Goal: Contribute content: Contribute content

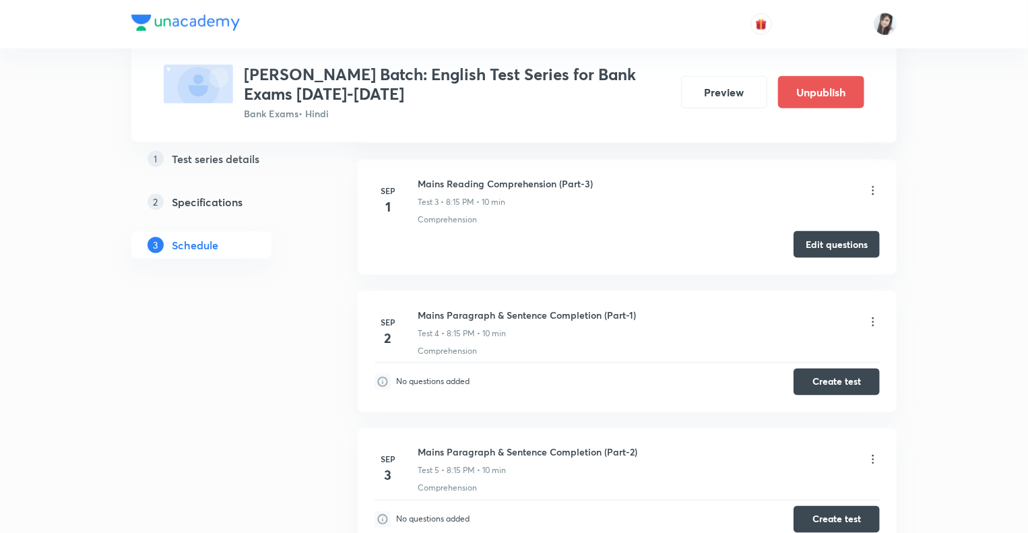
scroll to position [935, 0]
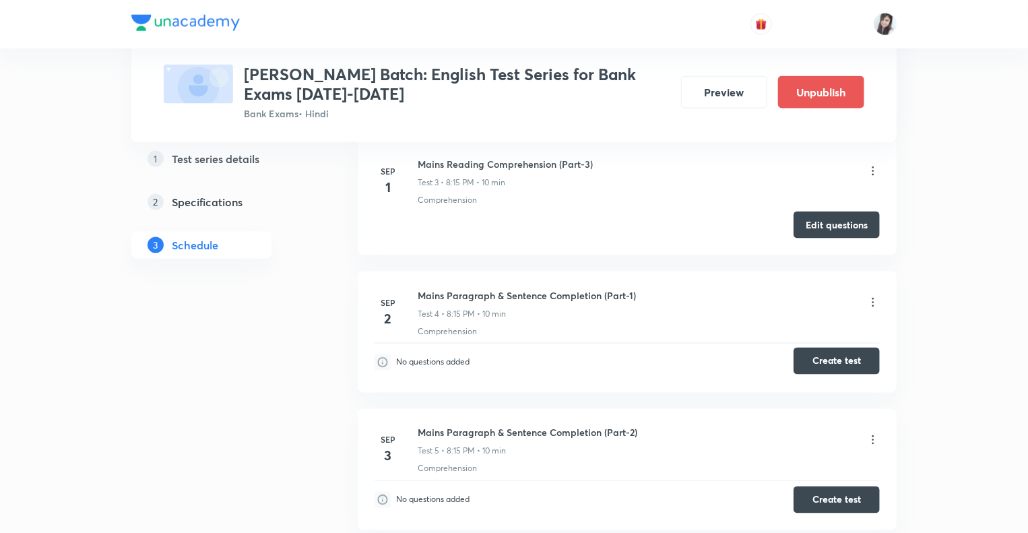
click at [823, 355] on button "Create test" at bounding box center [837, 361] width 86 height 27
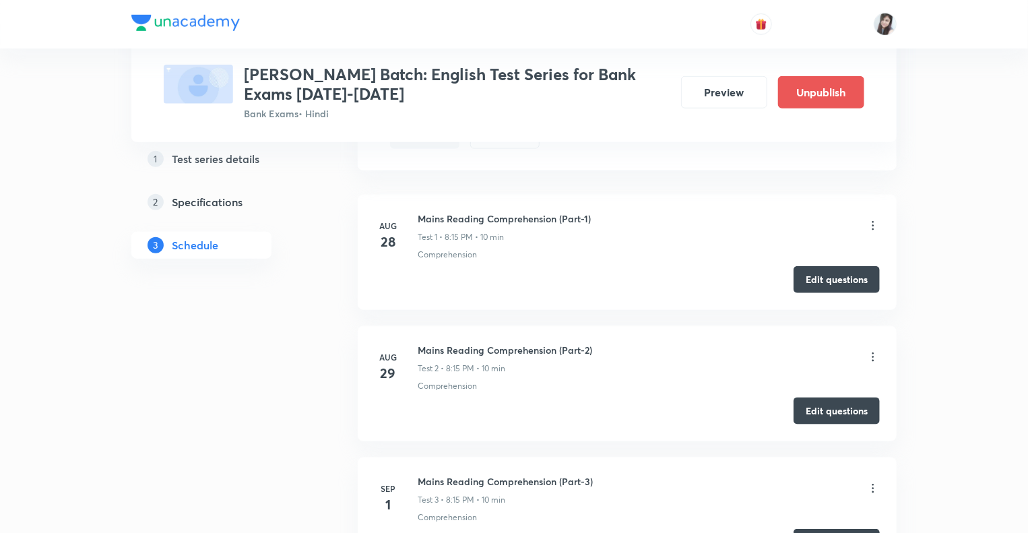
scroll to position [623, 0]
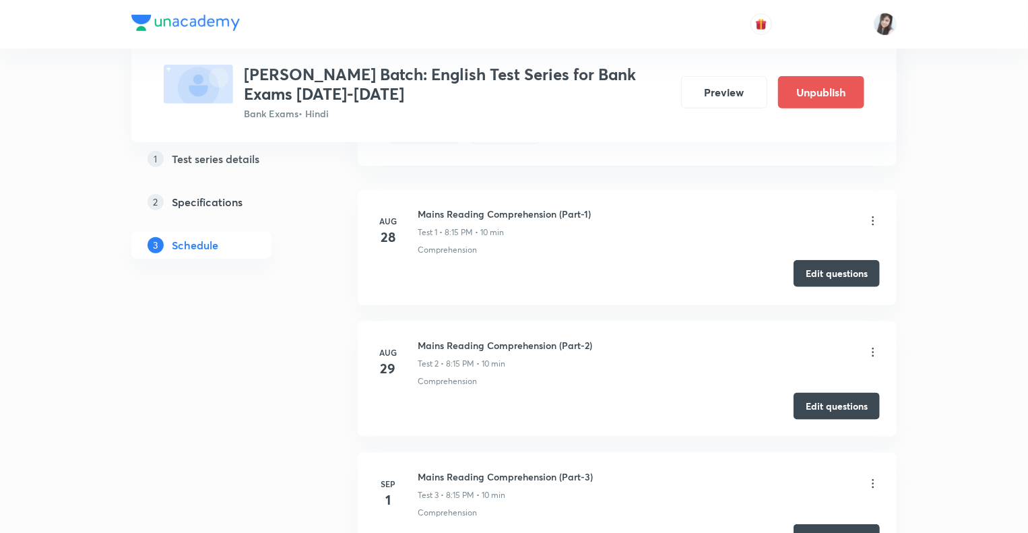
click at [832, 276] on button "Edit questions" at bounding box center [837, 273] width 86 height 27
click at [820, 403] on button "Edit questions" at bounding box center [837, 405] width 86 height 27
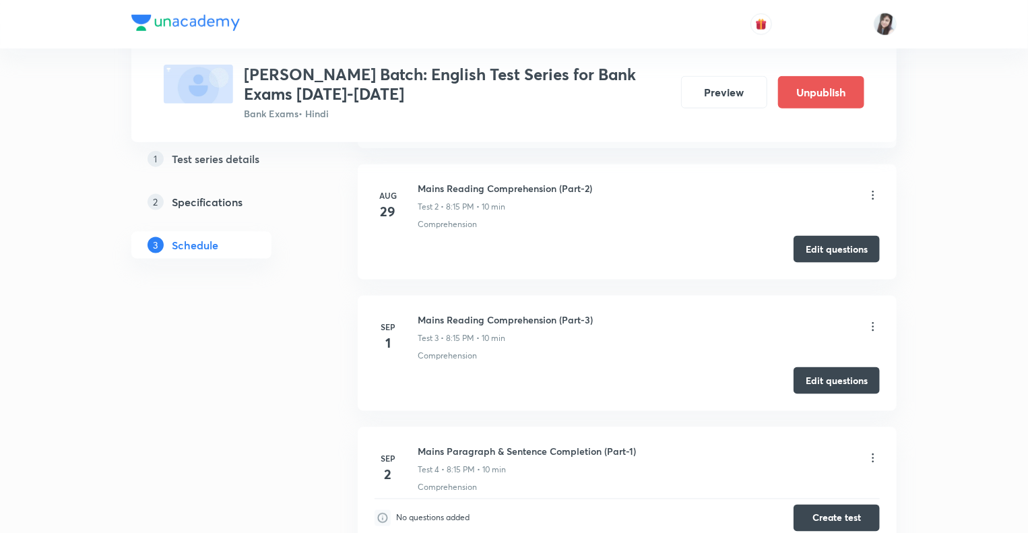
scroll to position [865, 0]
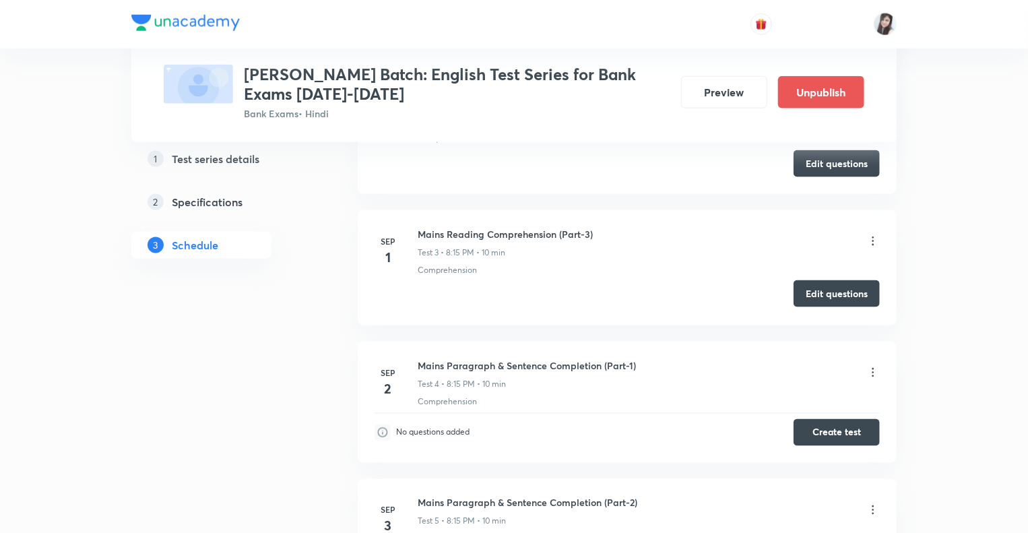
click at [807, 282] on button "Edit questions" at bounding box center [837, 293] width 86 height 27
click at [814, 426] on button "Create test" at bounding box center [837, 431] width 86 height 27
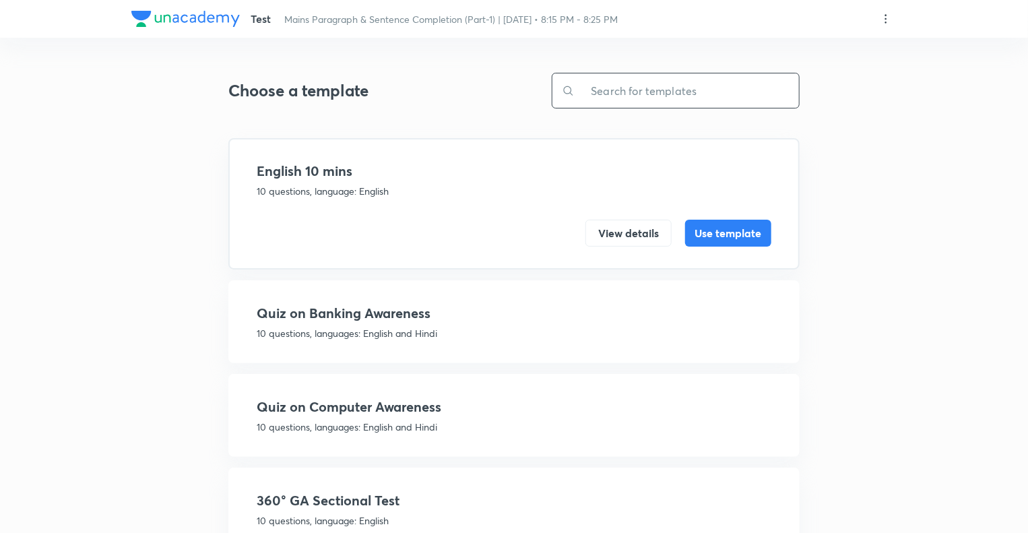
click at [652, 92] on input "text" at bounding box center [687, 90] width 224 height 34
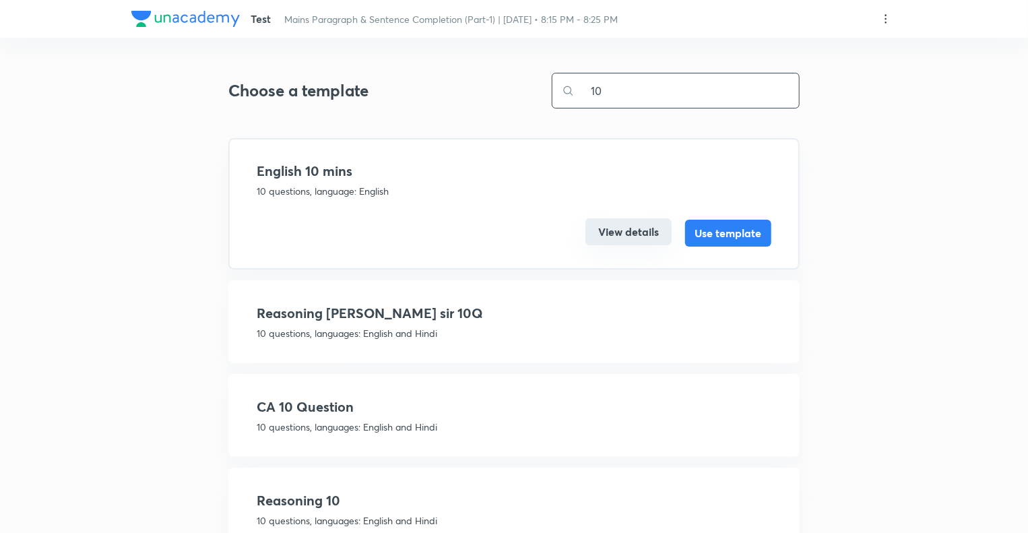
type input "10"
click at [601, 235] on button "View details" at bounding box center [629, 231] width 86 height 27
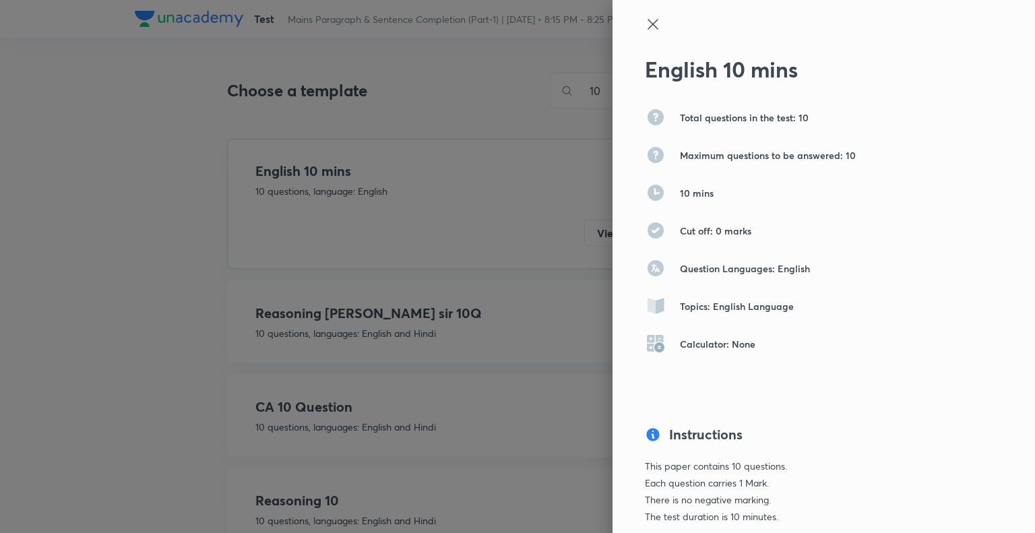
click at [645, 27] on icon at bounding box center [653, 24] width 16 height 16
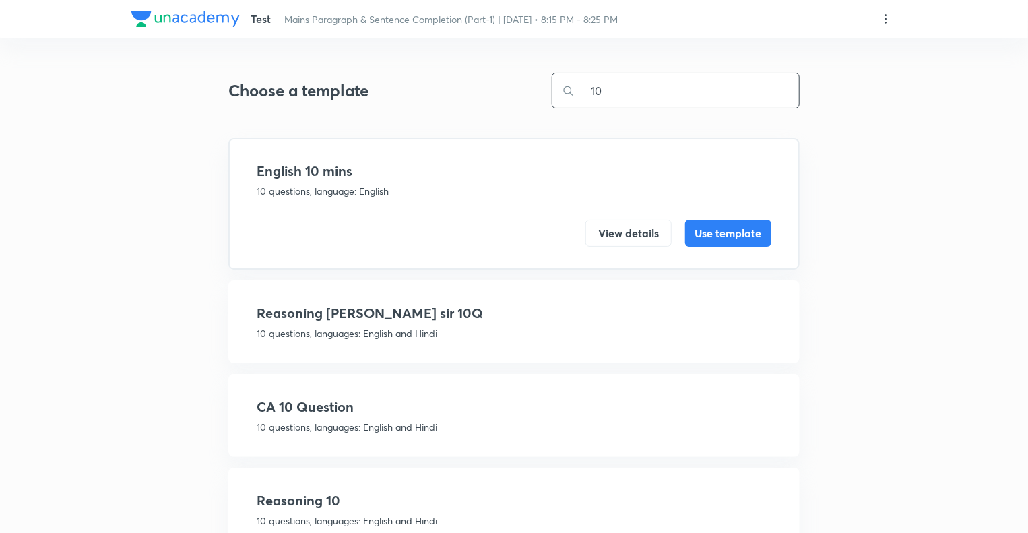
click at [625, 80] on input "10" at bounding box center [687, 90] width 224 height 34
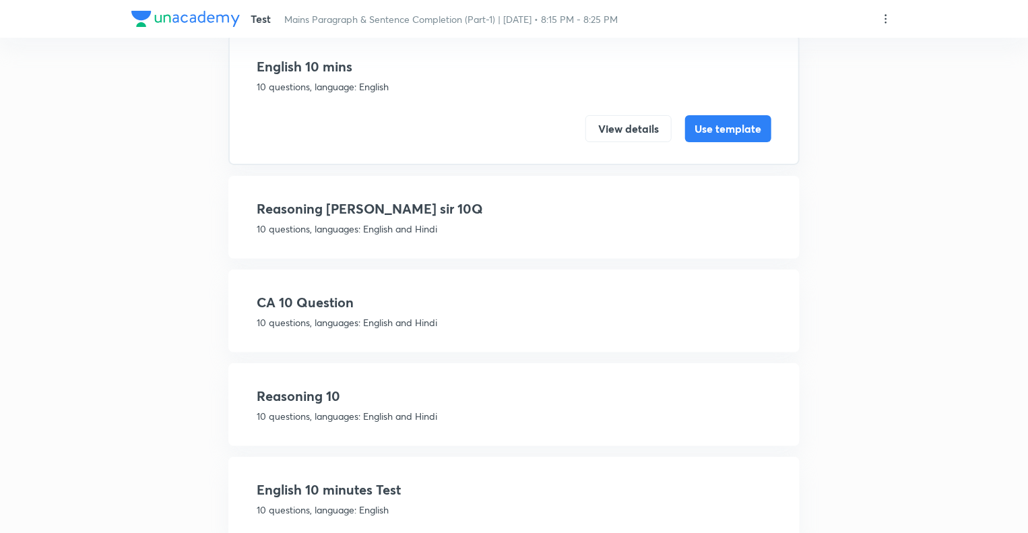
scroll to position [143, 0]
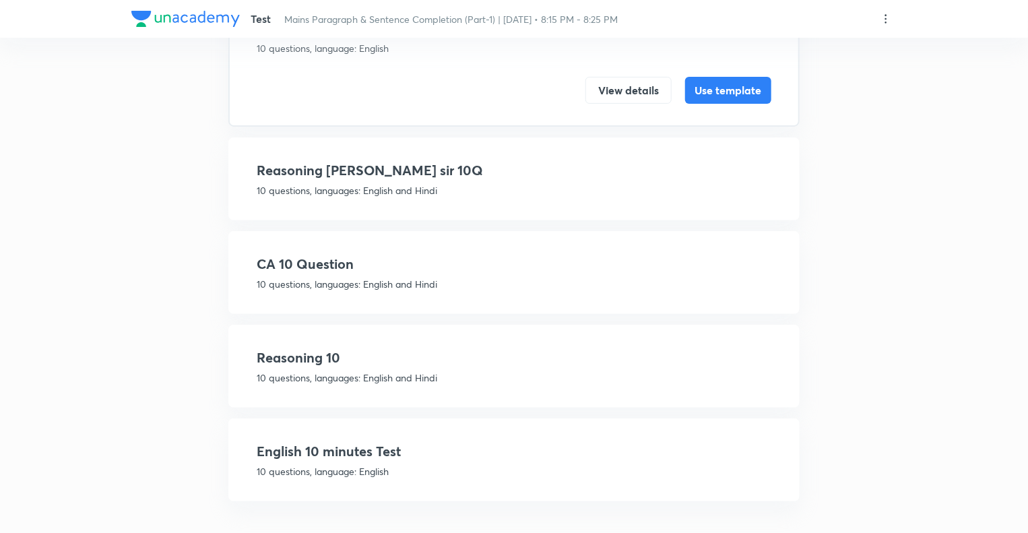
click at [531, 454] on h4 "English 10 minutes Test" at bounding box center [514, 451] width 515 height 20
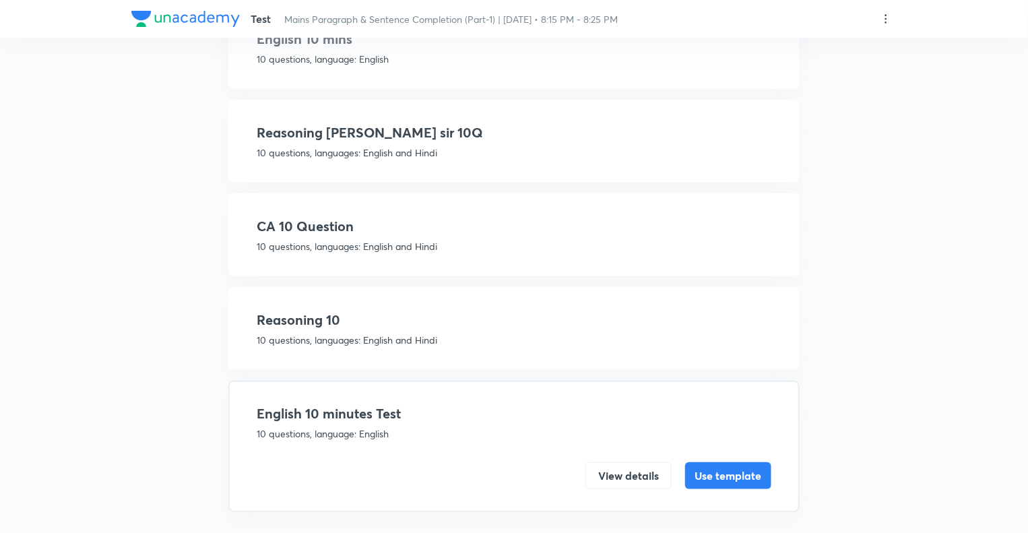
scroll to position [132, 0]
click at [724, 472] on button "Use template" at bounding box center [728, 474] width 86 height 27
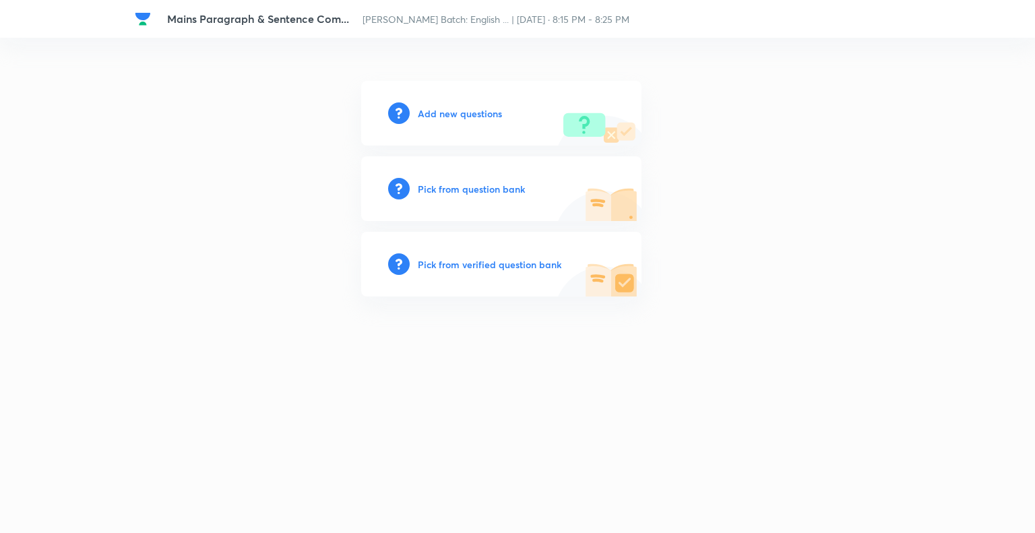
click at [429, 117] on h6 "Add new questions" at bounding box center [460, 113] width 84 height 14
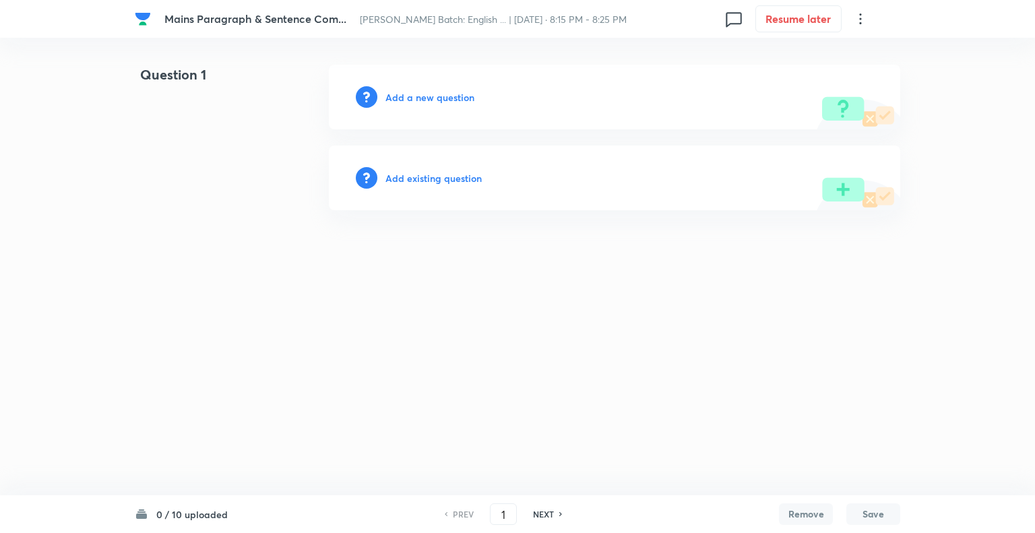
click at [396, 99] on h6 "Add a new question" at bounding box center [430, 97] width 89 height 14
click at [396, 99] on h6 "Choose a question type" at bounding box center [438, 97] width 104 height 14
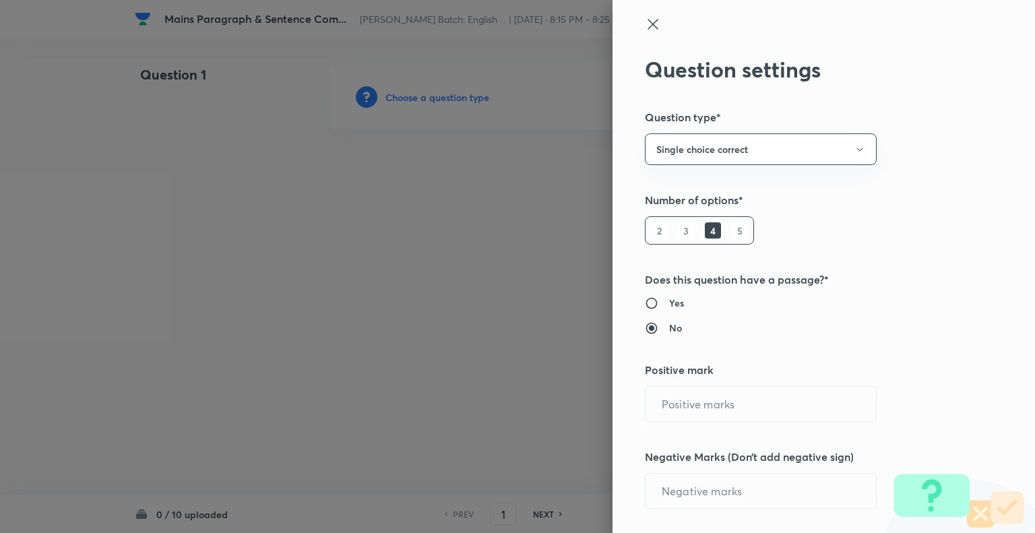
type input "1"
click at [396, 99] on div at bounding box center [517, 266] width 1035 height 533
click at [732, 228] on h6 "5" at bounding box center [740, 230] width 16 height 16
click at [673, 494] on input "0" at bounding box center [761, 491] width 231 height 34
type input "0.25"
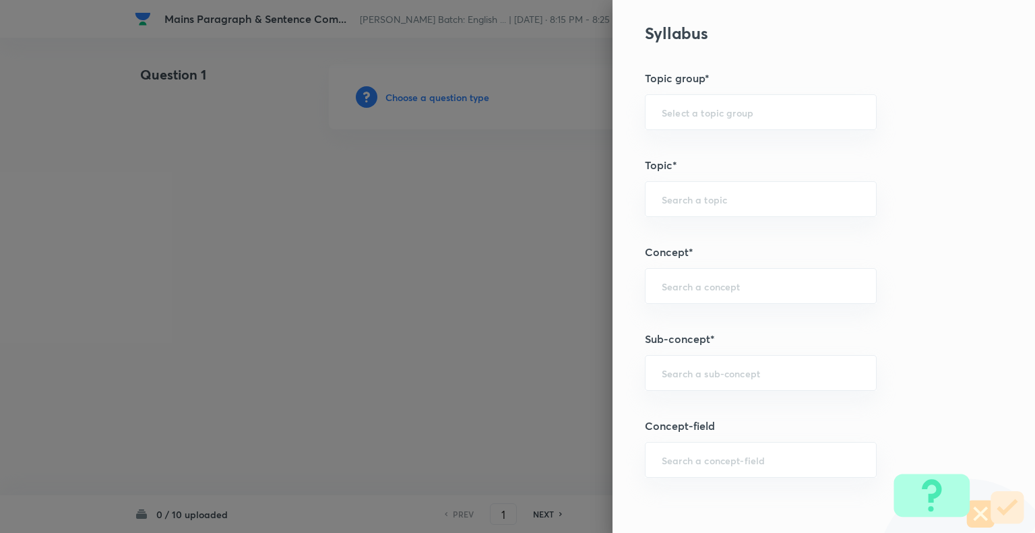
scroll to position [631, 0]
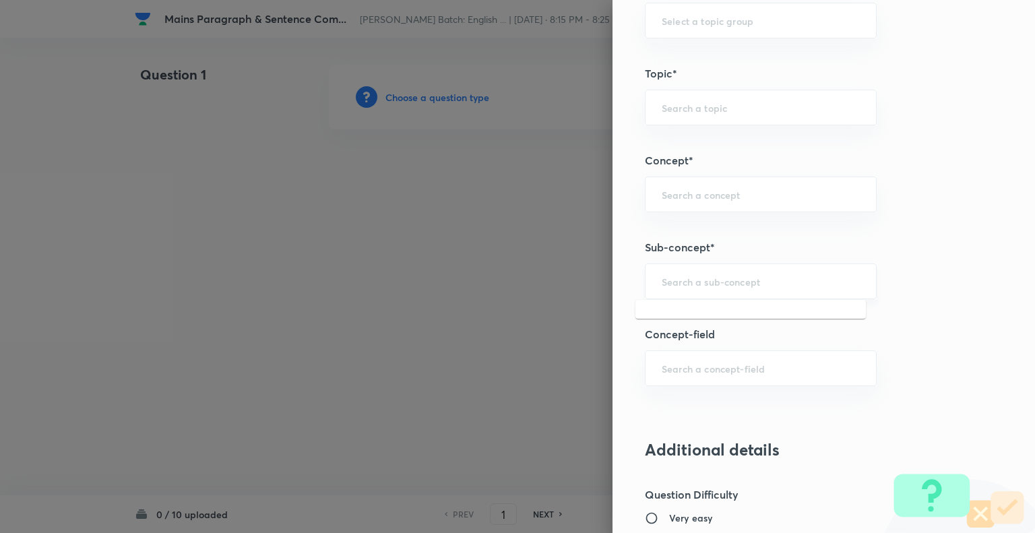
click at [704, 282] on input "text" at bounding box center [761, 281] width 198 height 13
click at [656, 315] on li "Missing Paragraphs" at bounding box center [751, 317] width 231 height 24
type input "Missing Paragraphs"
type input "English Language"
type input "Reading Comprehension"
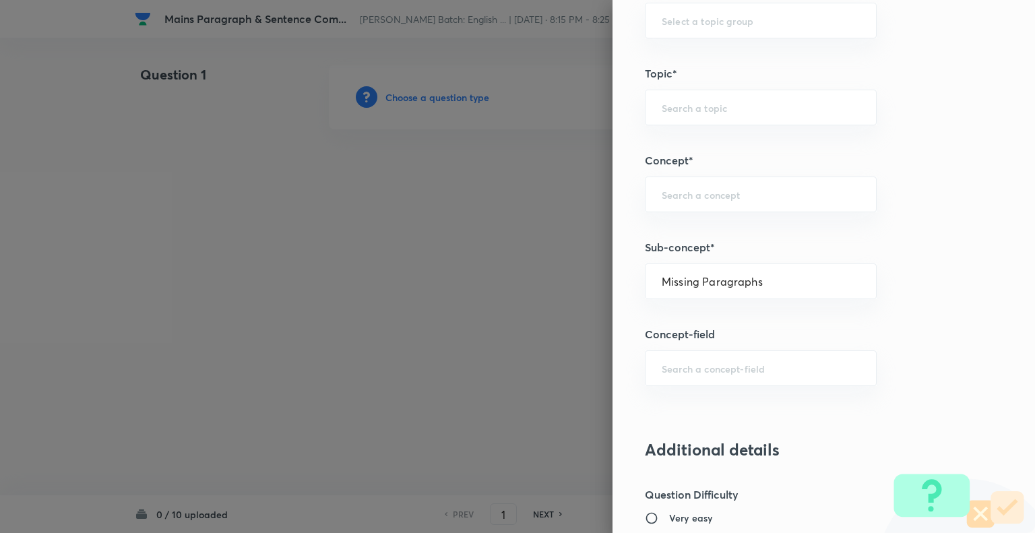
type input "Comprehension"
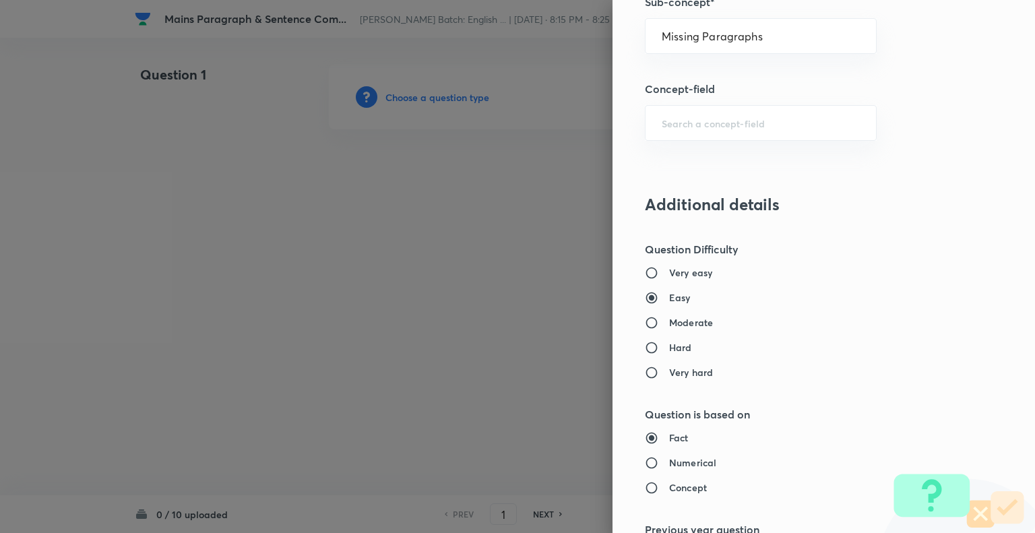
scroll to position [935, 0]
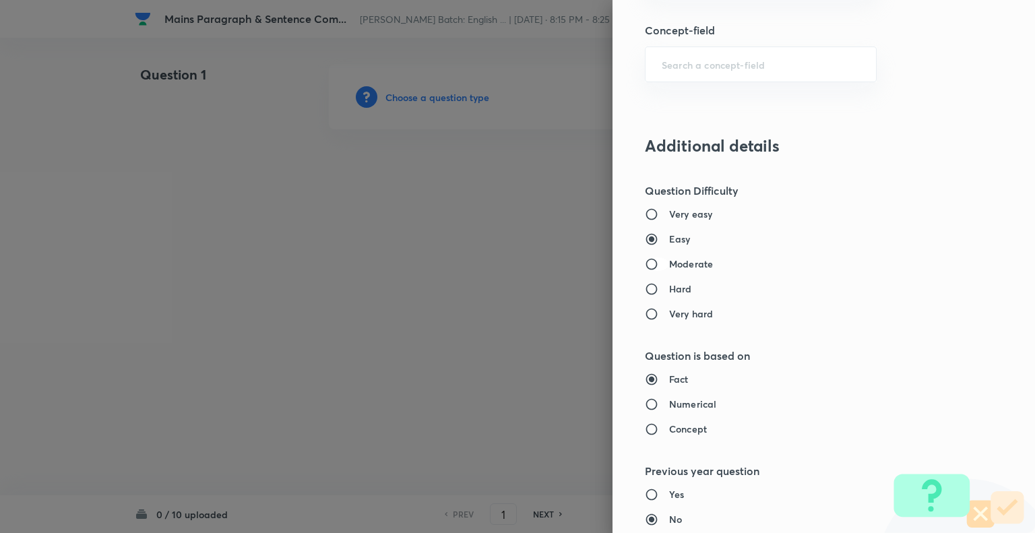
click at [645, 267] on input "Moderate" at bounding box center [657, 263] width 24 height 13
radio input "true"
radio input "false"
click at [645, 427] on input "Concept" at bounding box center [657, 429] width 24 height 13
radio input "true"
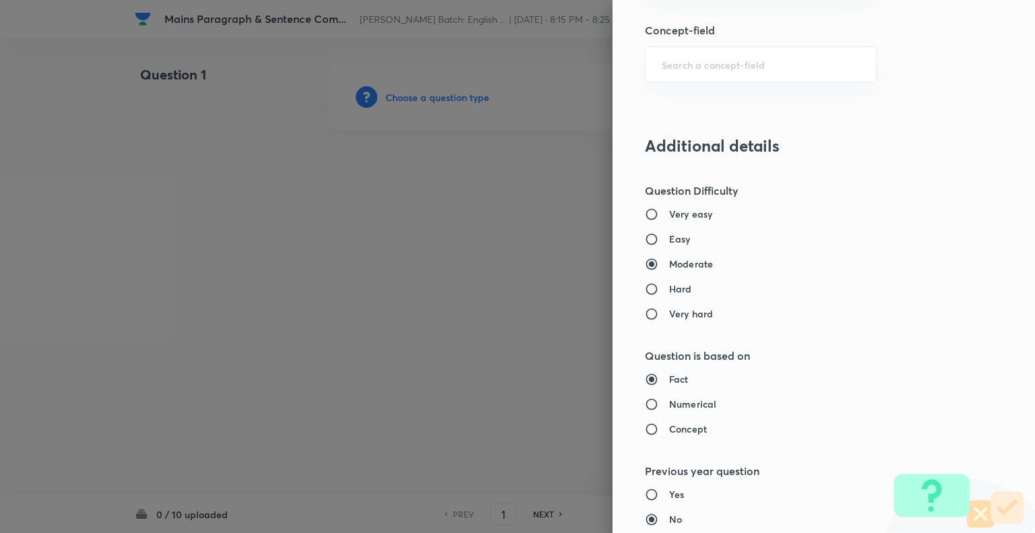
radio input "false"
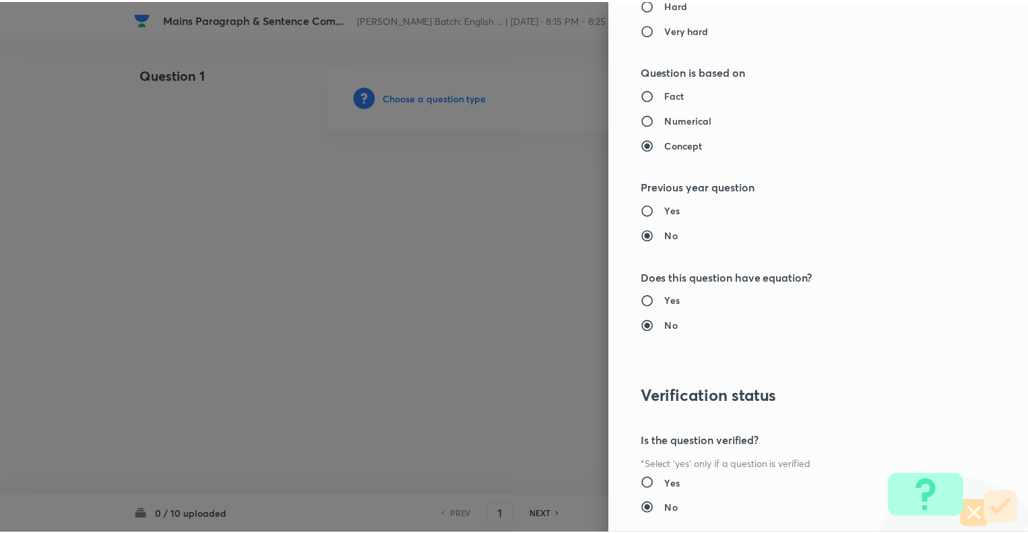
scroll to position [1301, 0]
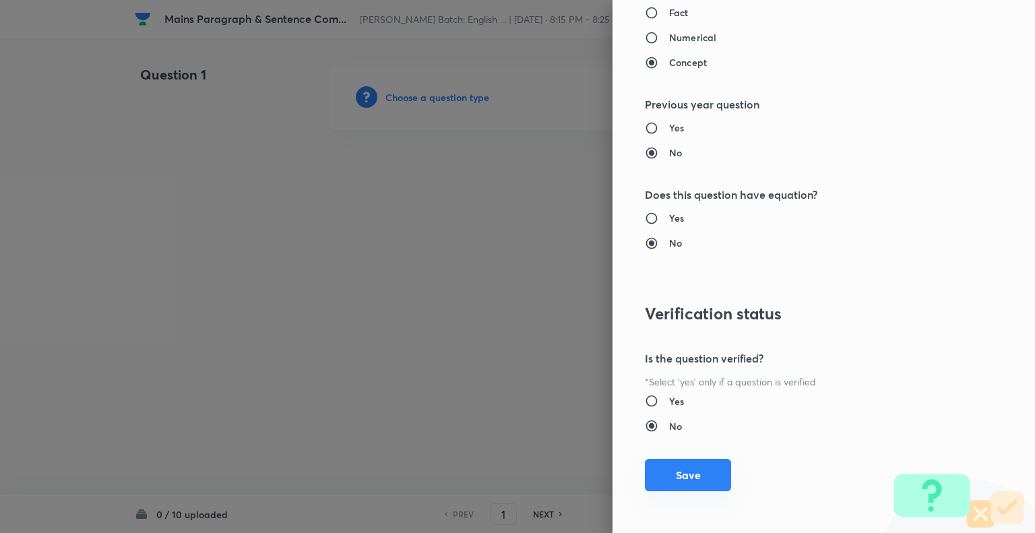
click at [682, 468] on button "Save" at bounding box center [688, 475] width 86 height 32
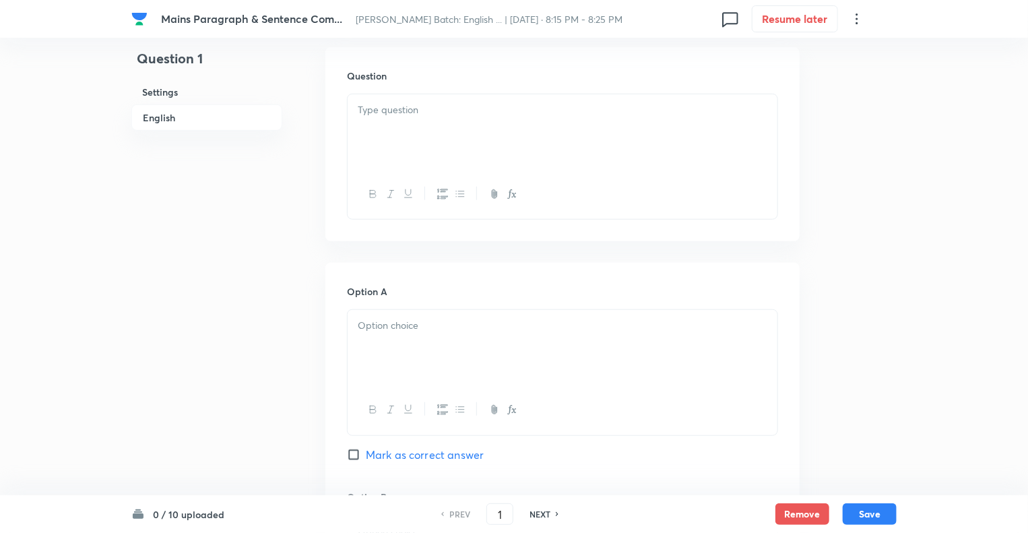
scroll to position [377, 0]
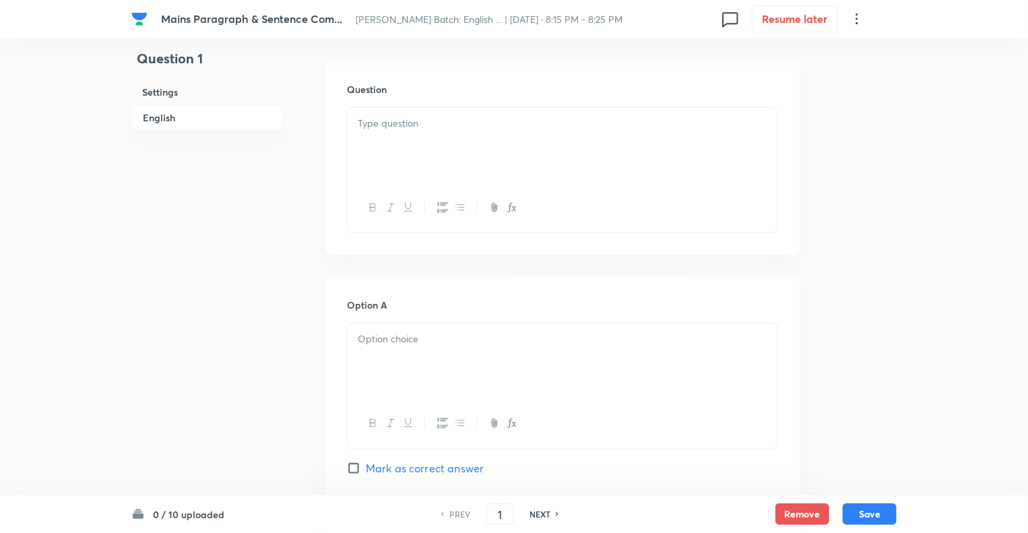
click at [406, 126] on p at bounding box center [563, 124] width 410 height 16
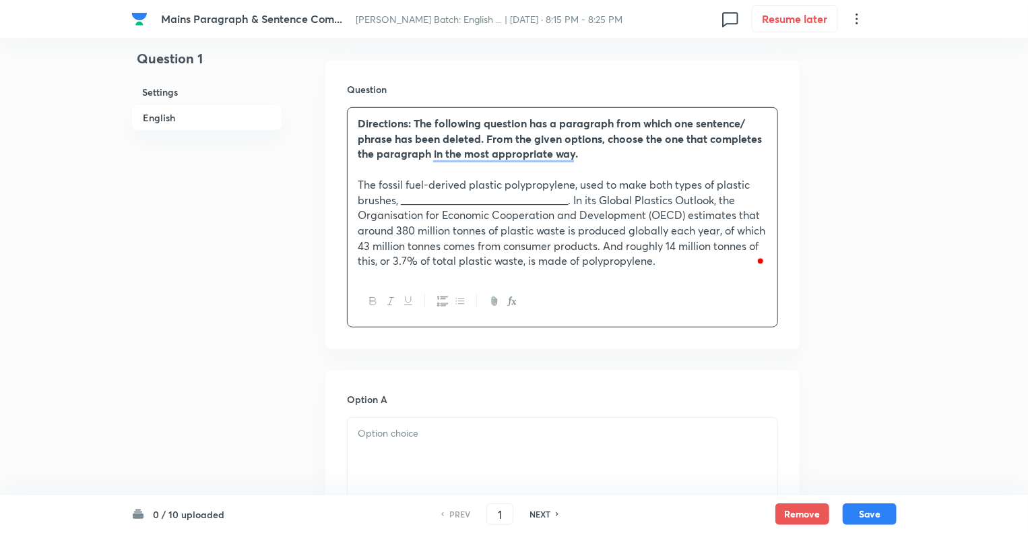
click at [377, 429] on p at bounding box center [563, 434] width 410 height 16
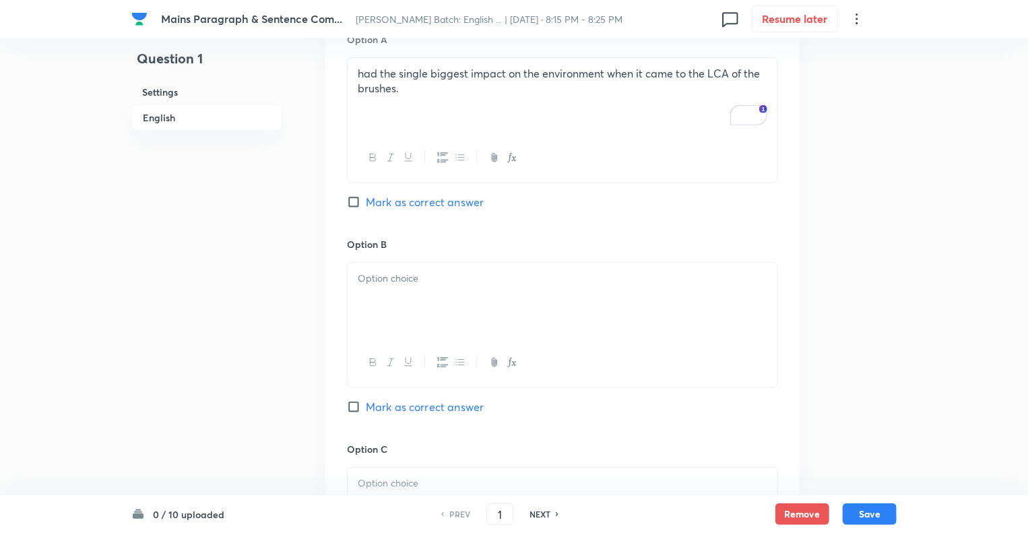
scroll to position [755, 0]
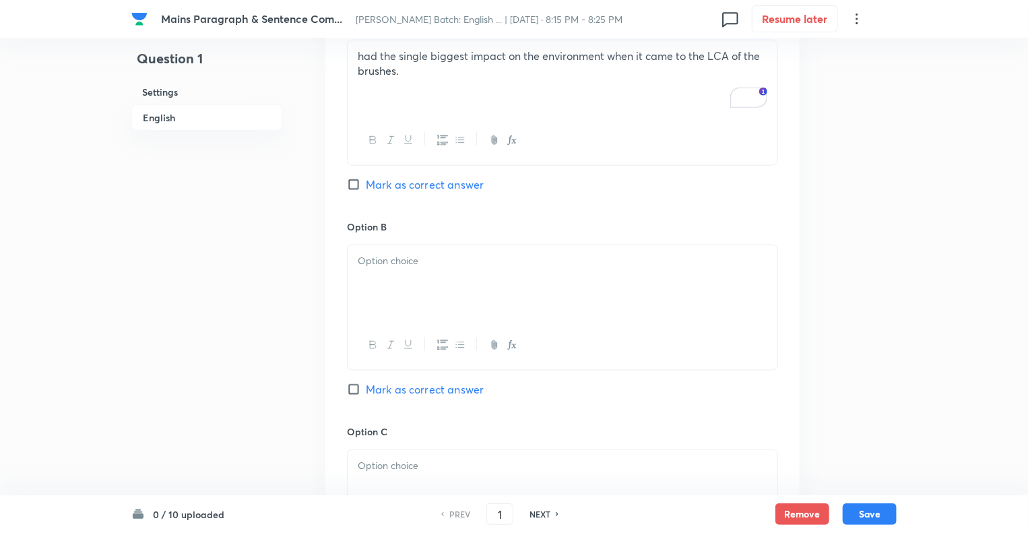
click at [353, 187] on input "Mark as correct answer" at bounding box center [356, 184] width 19 height 13
checkbox input "true"
click at [381, 272] on div "To enrich screen reader interactions, please activate Accessibility in Grammarl…" at bounding box center [563, 282] width 430 height 75
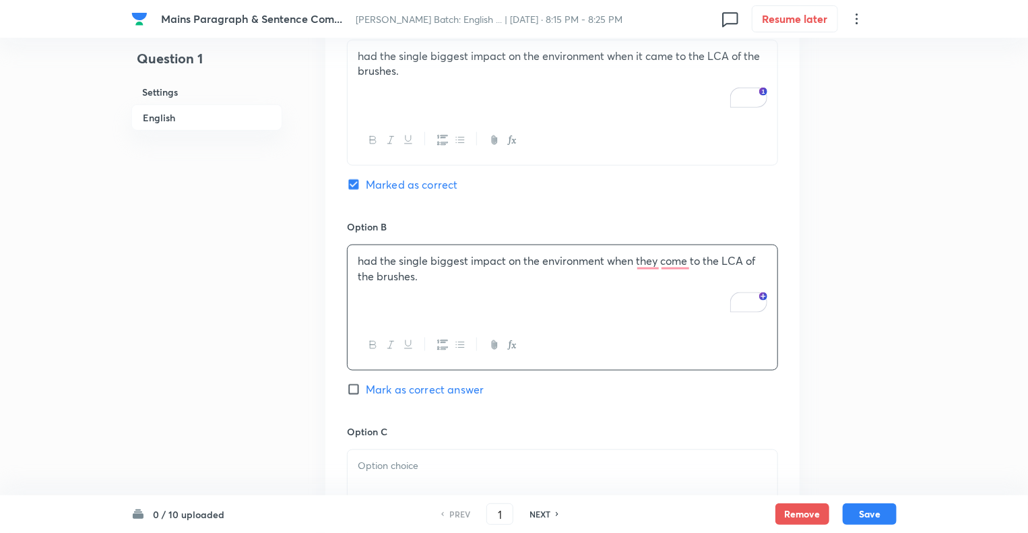
click at [377, 467] on p at bounding box center [563, 466] width 410 height 16
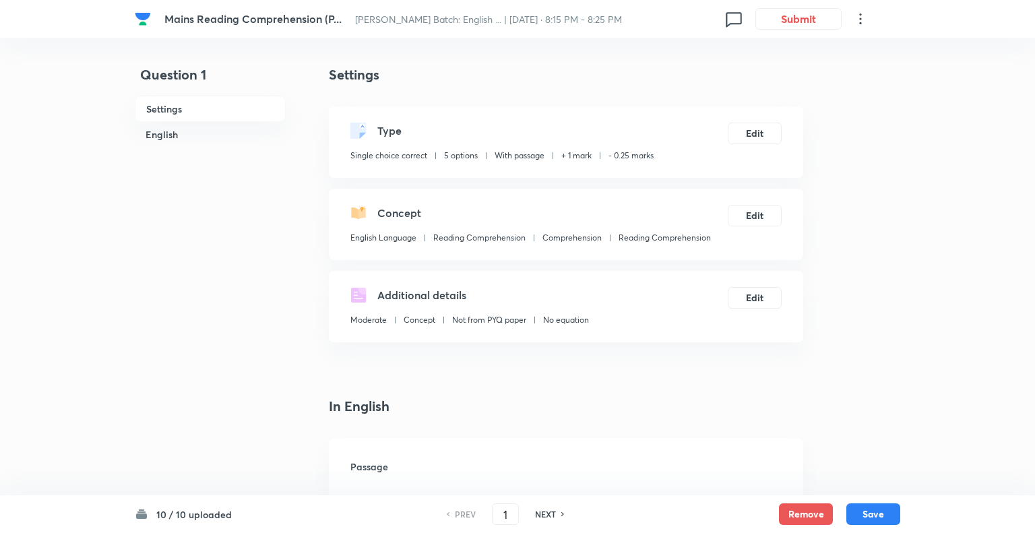
checkbox input "true"
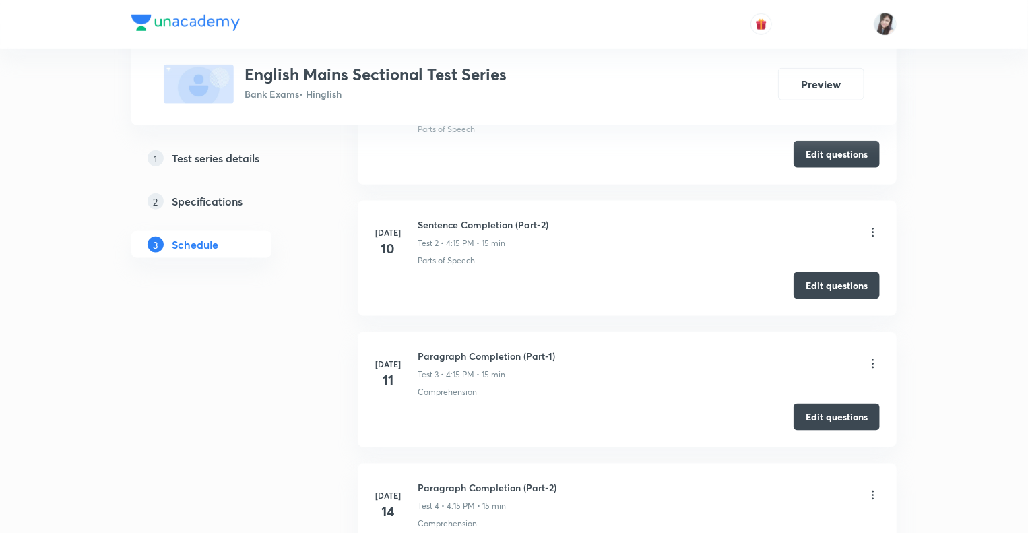
scroll to position [590, 0]
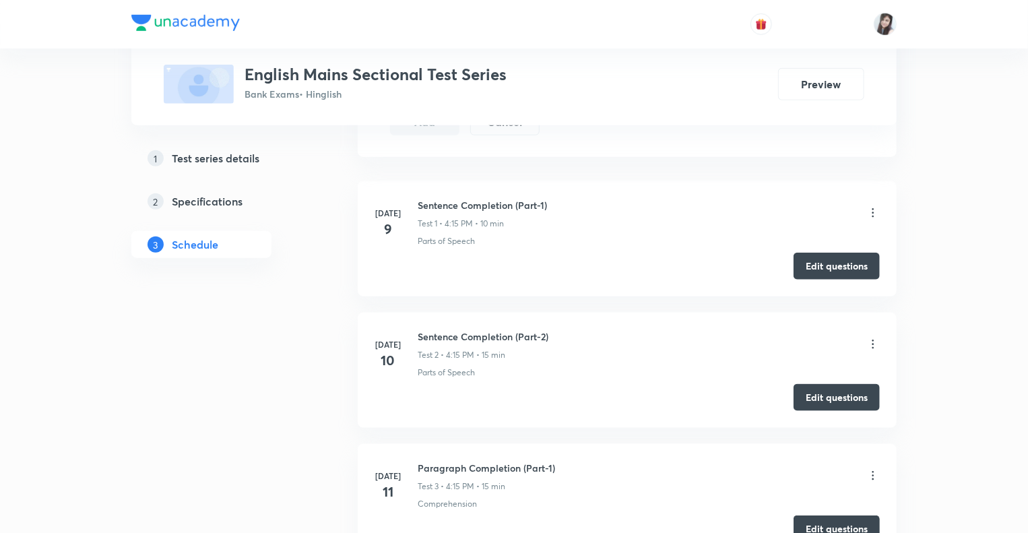
scroll to position [617, 0]
click at [809, 266] on button "Edit questions" at bounding box center [837, 262] width 86 height 27
click at [820, 522] on button "Edit questions" at bounding box center [837, 525] width 86 height 27
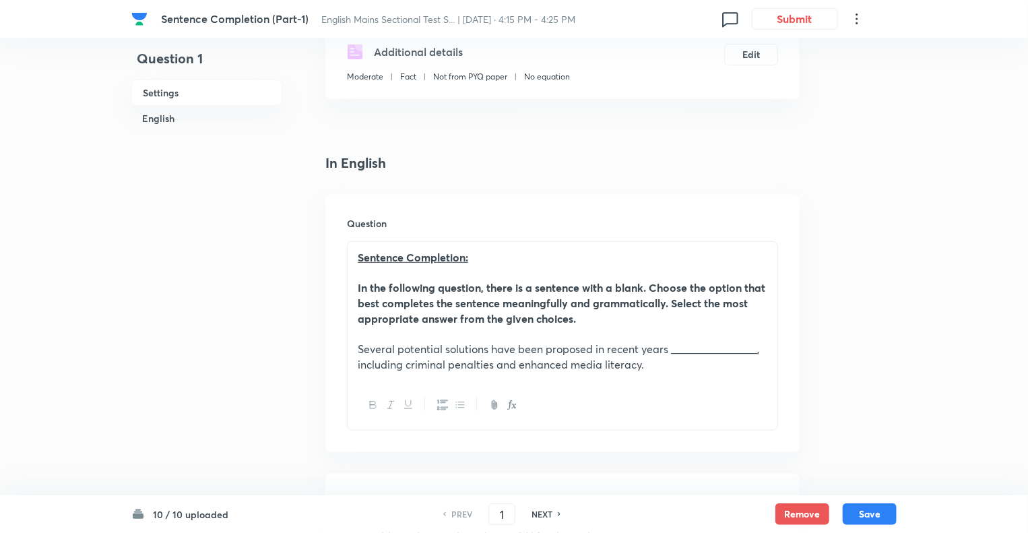
scroll to position [431, 0]
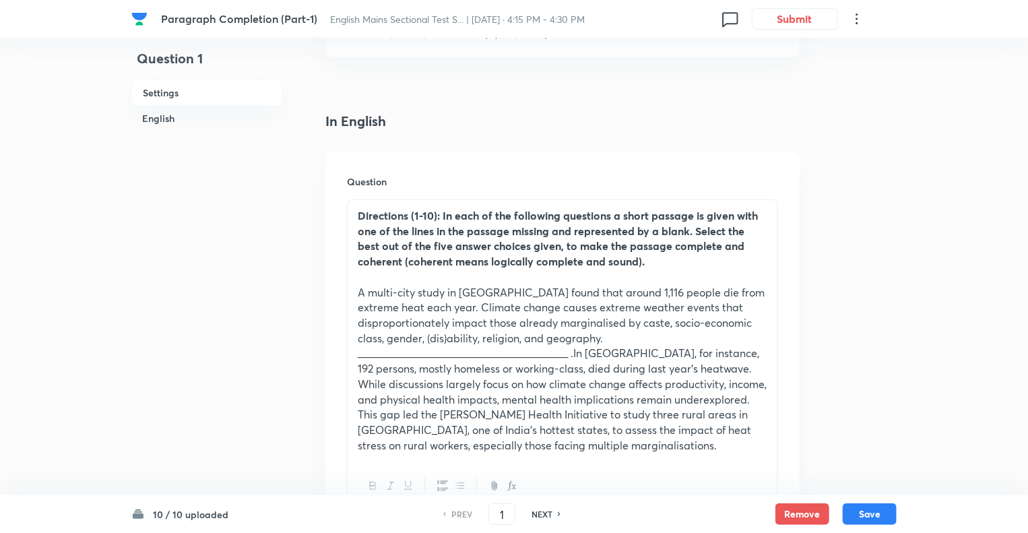
scroll to position [324, 0]
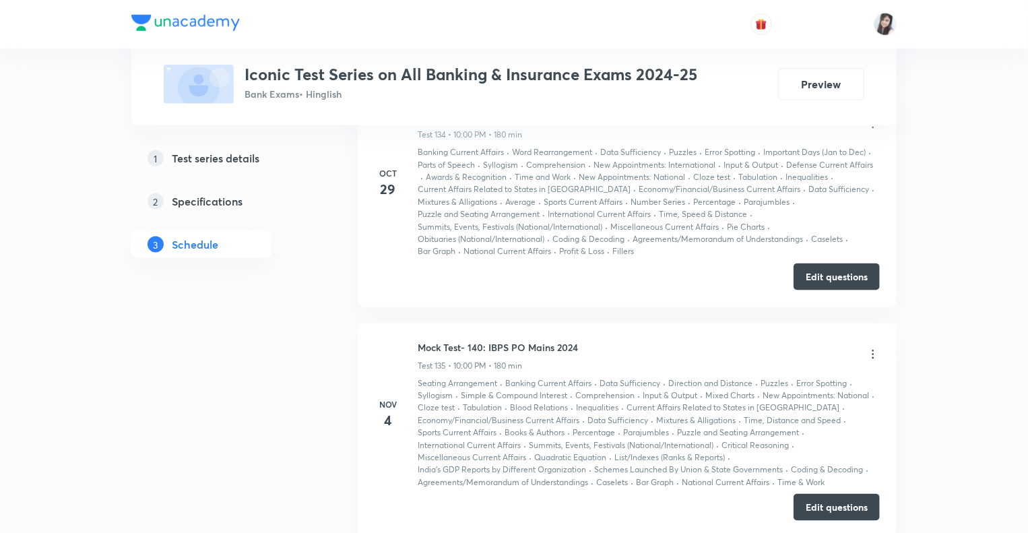
scroll to position [26576, 0]
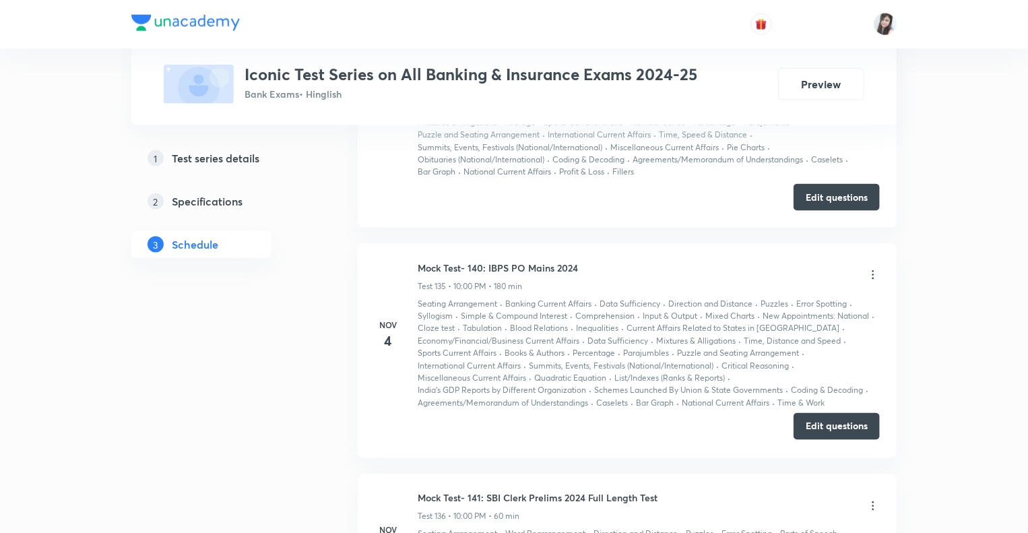
click at [842, 413] on button "Edit questions" at bounding box center [837, 426] width 86 height 27
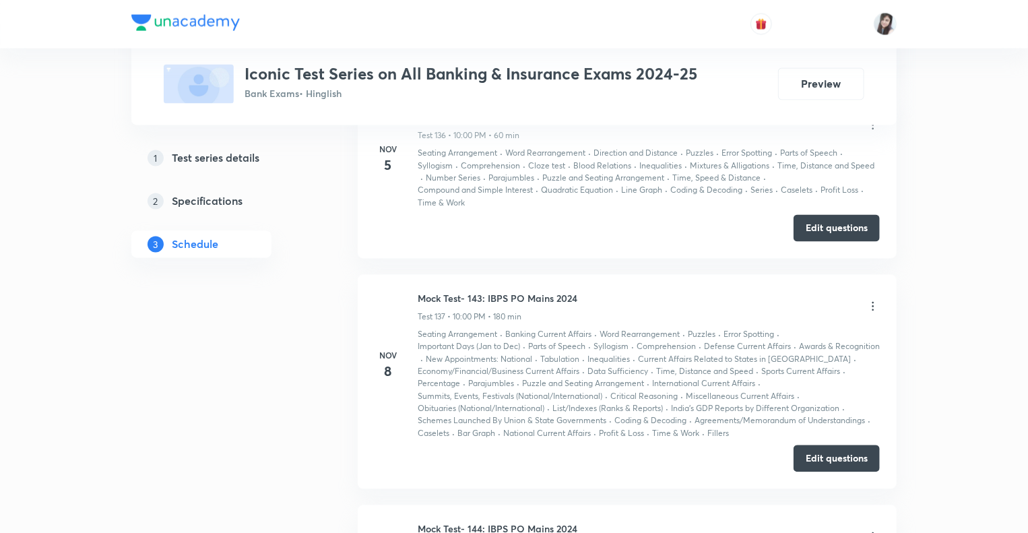
scroll to position [26980, 0]
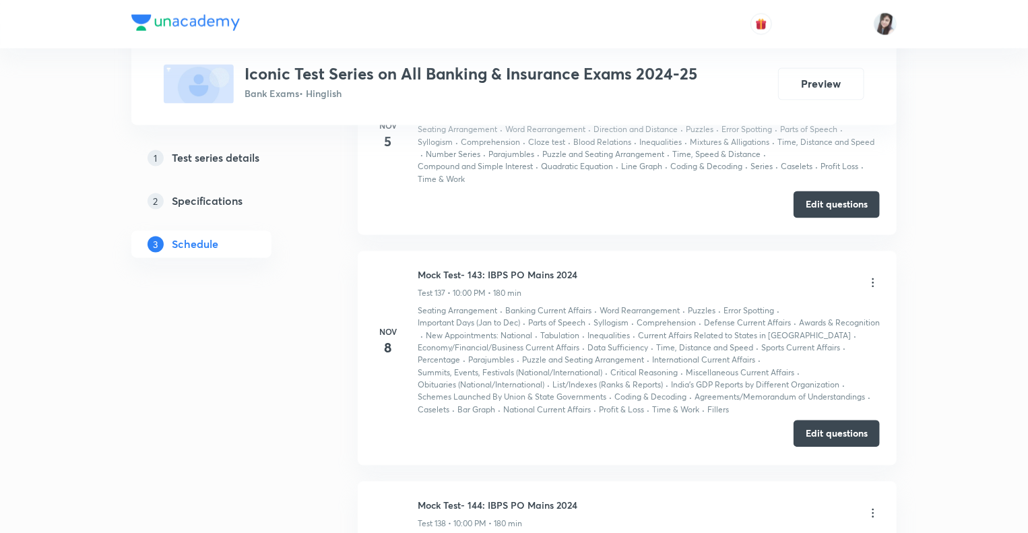
click at [807, 421] on button "Edit questions" at bounding box center [837, 434] width 86 height 27
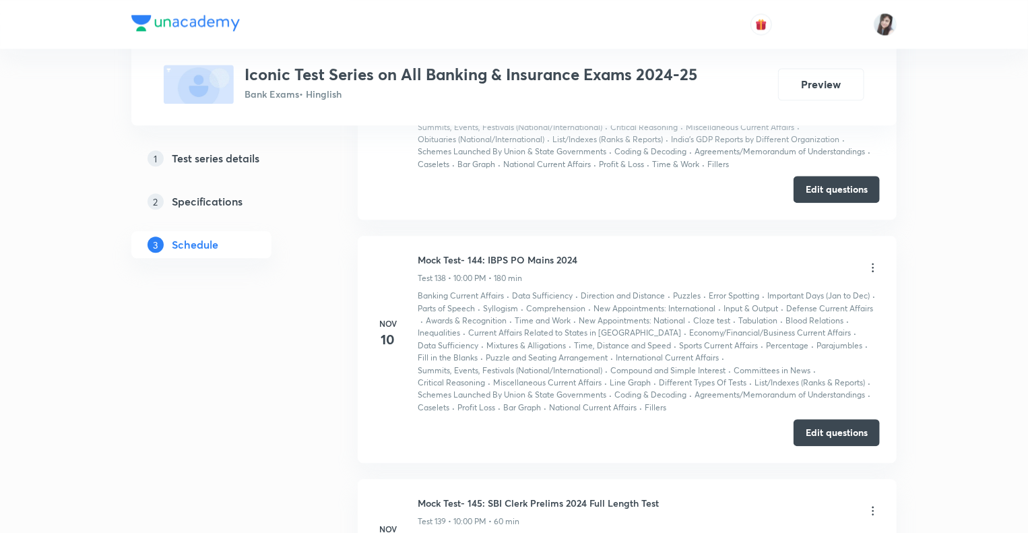
scroll to position [27250, 0]
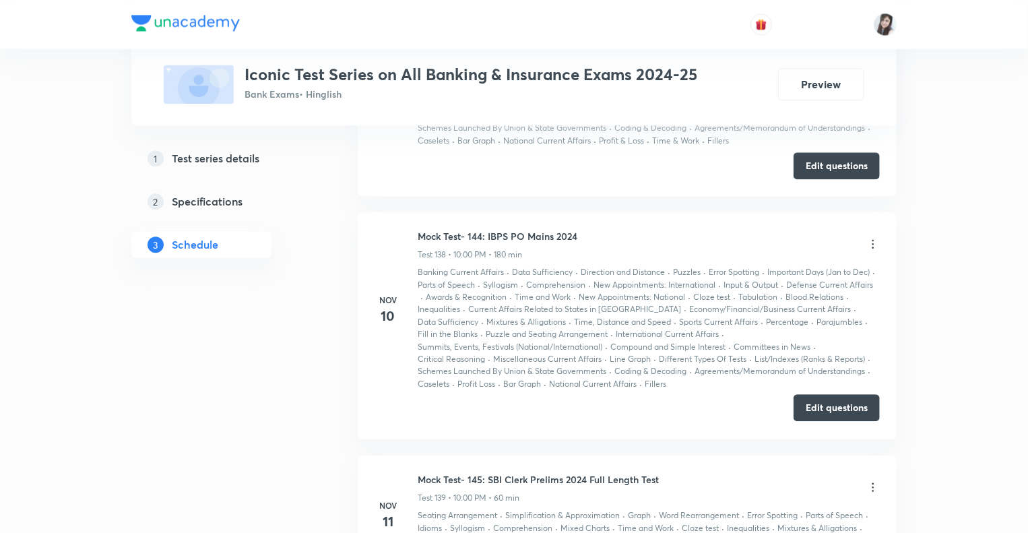
click at [822, 394] on button "Edit questions" at bounding box center [837, 407] width 86 height 27
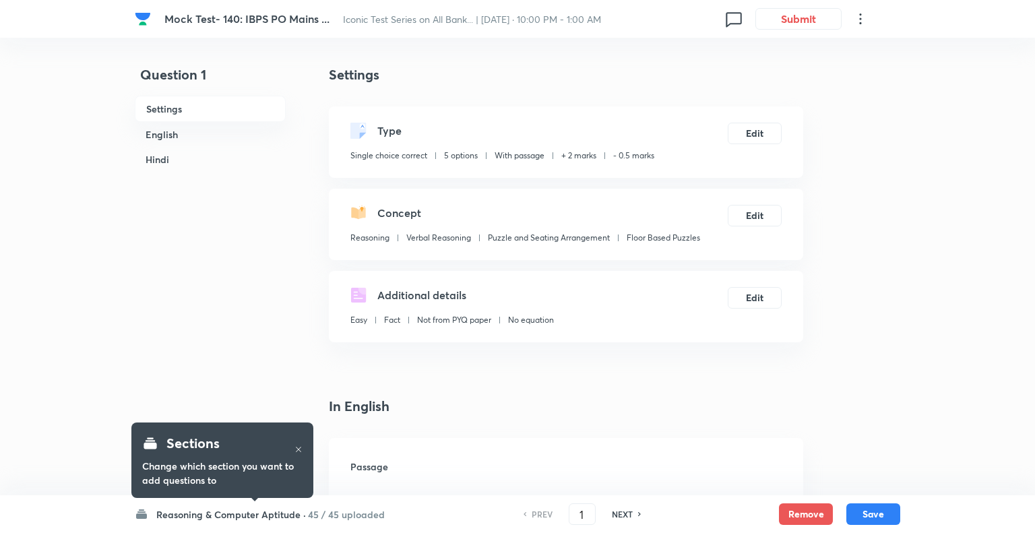
checkbox input "true"
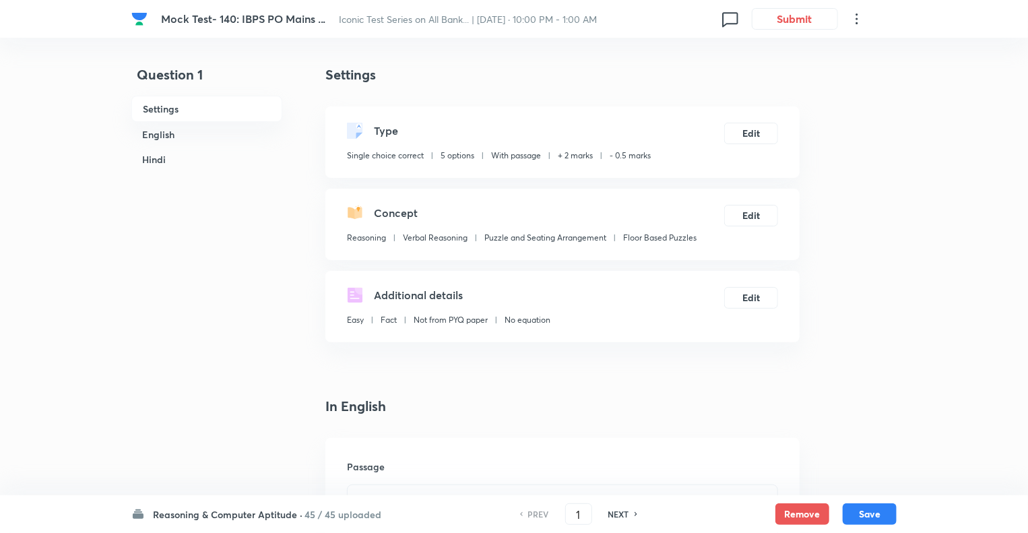
click at [162, 516] on h6 "Reasoning & Computer Aptitude ·" at bounding box center [228, 515] width 150 height 14
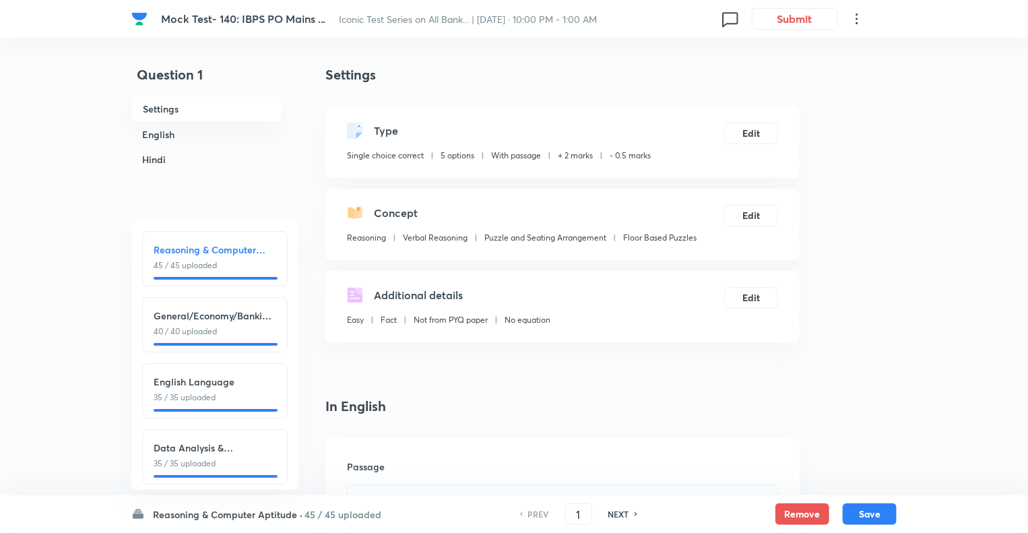
click at [175, 390] on div "English Language 35 / 35 uploaded" at bounding box center [215, 389] width 123 height 29
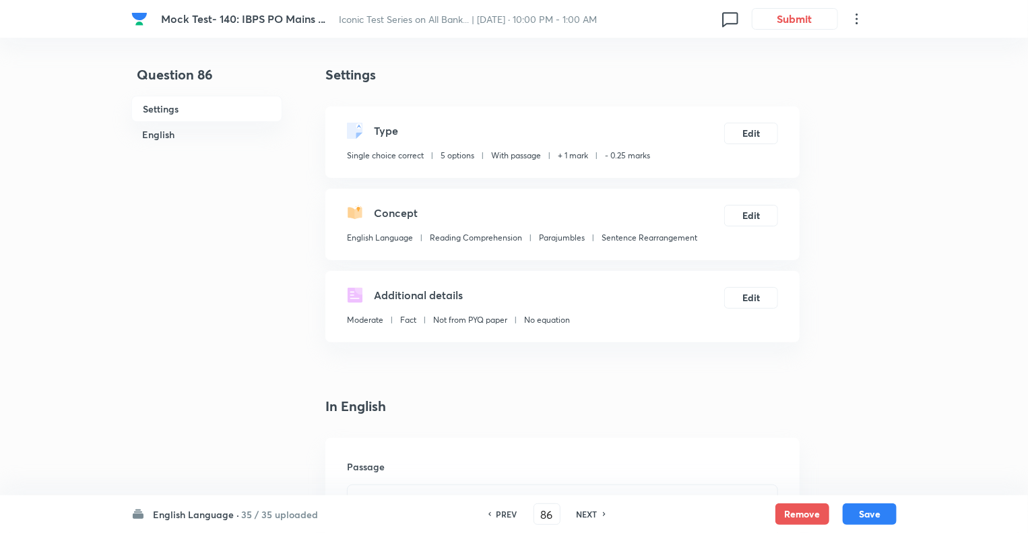
type input "86"
checkbox input "true"
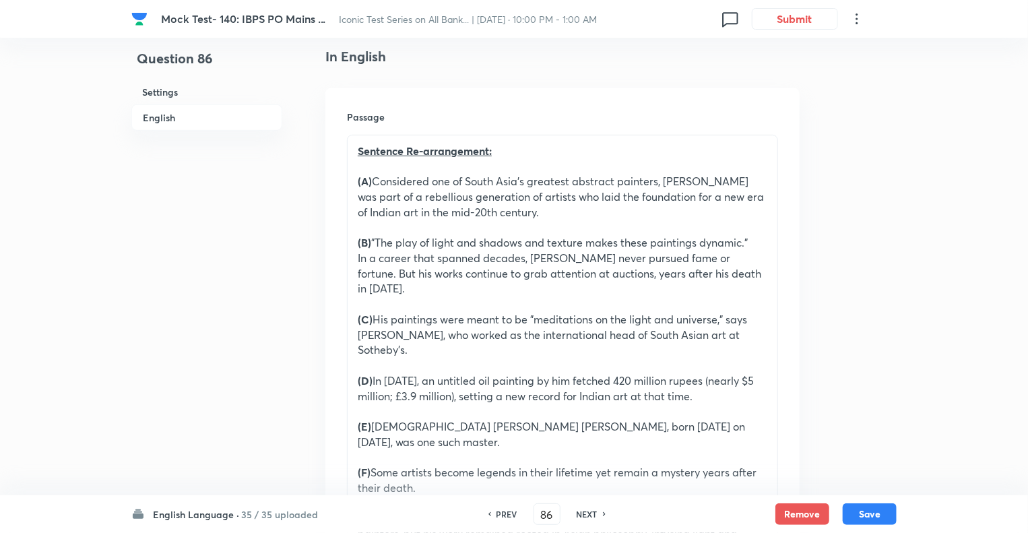
scroll to position [350, 0]
click at [580, 514] on h6 "NEXT" at bounding box center [587, 514] width 21 height 12
type input "87"
checkbox input "false"
checkbox input "true"
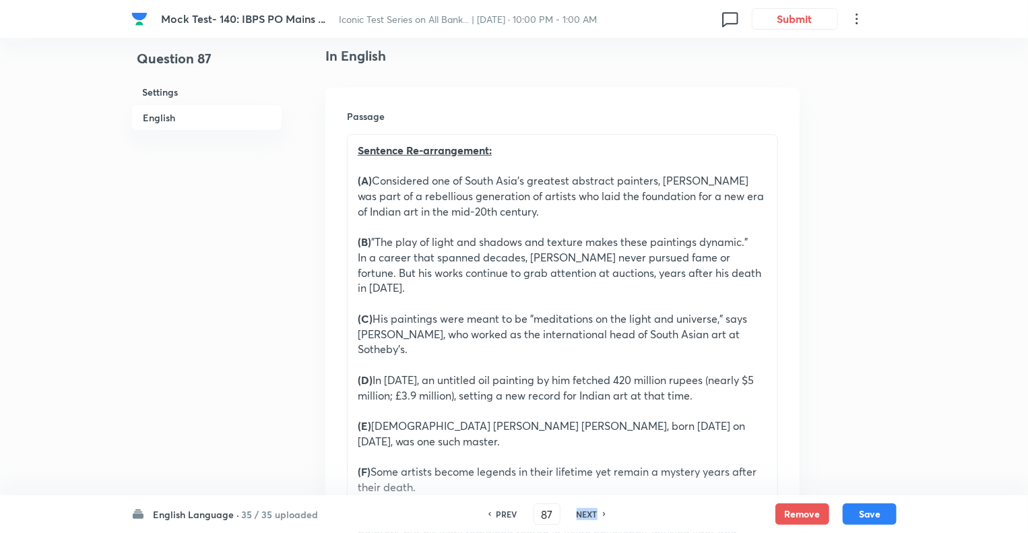
click at [580, 514] on h6 "NEXT" at bounding box center [587, 514] width 21 height 12
type input "88"
checkbox input "false"
checkbox input "true"
click at [580, 514] on h6 "NEXT" at bounding box center [587, 514] width 21 height 12
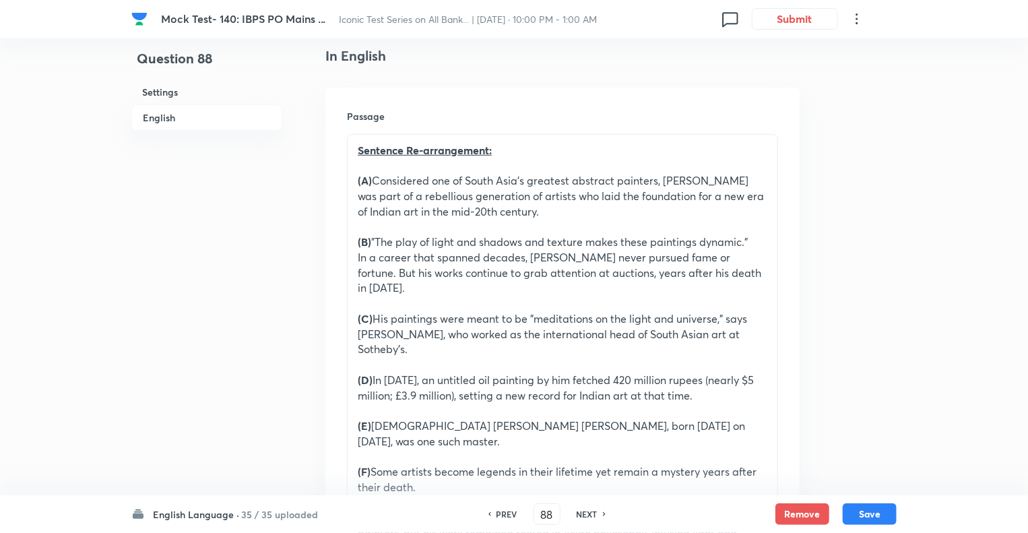
type input "89"
checkbox input "true"
click at [580, 514] on h6 "NEXT" at bounding box center [587, 514] width 21 height 12
type input "90"
checkbox input "false"
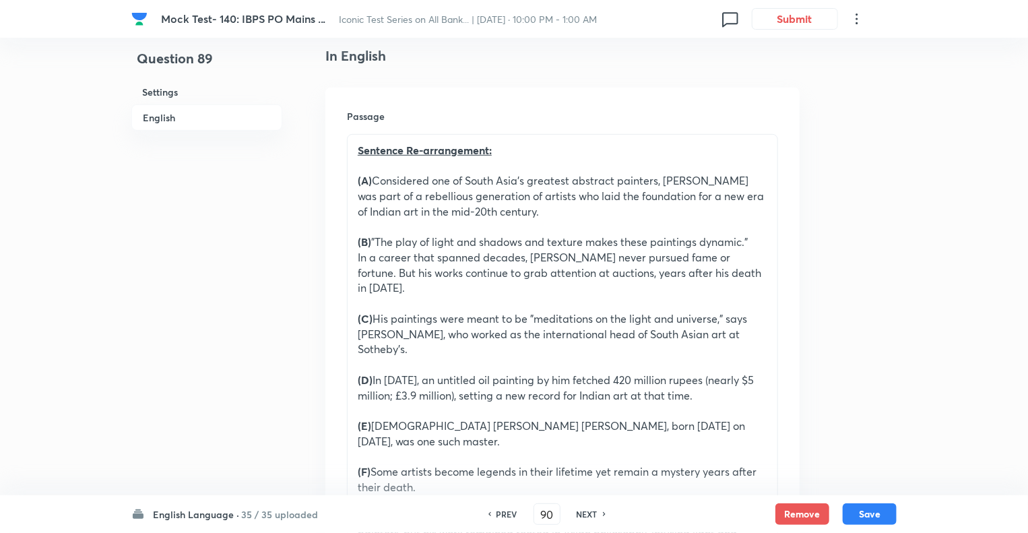
checkbox input "true"
click at [580, 514] on h6 "NEXT" at bounding box center [587, 514] width 21 height 12
type input "91"
checkbox input "false"
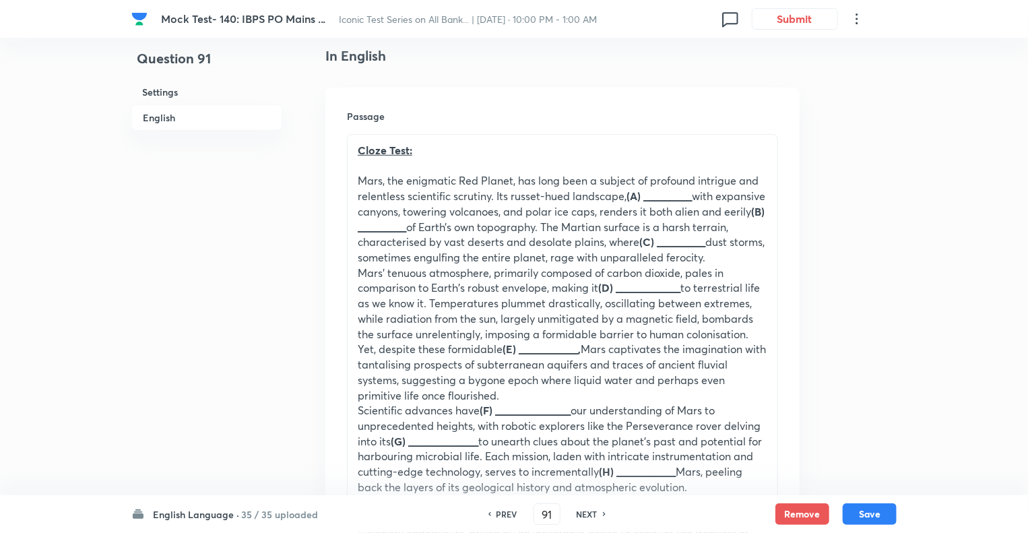
checkbox input "true"
click at [580, 514] on h6 "NEXT" at bounding box center [587, 514] width 21 height 12
type input "92"
checkbox input "false"
checkbox input "true"
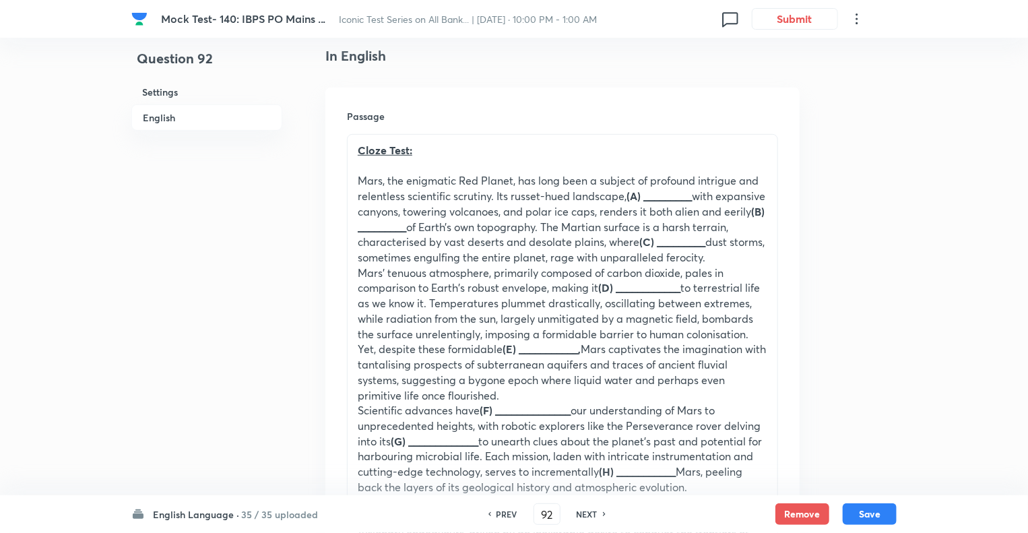
click at [580, 514] on h6 "NEXT" at bounding box center [587, 514] width 21 height 12
type input "93"
checkbox input "false"
checkbox input "true"
click at [580, 514] on h6 "NEXT" at bounding box center [587, 514] width 21 height 12
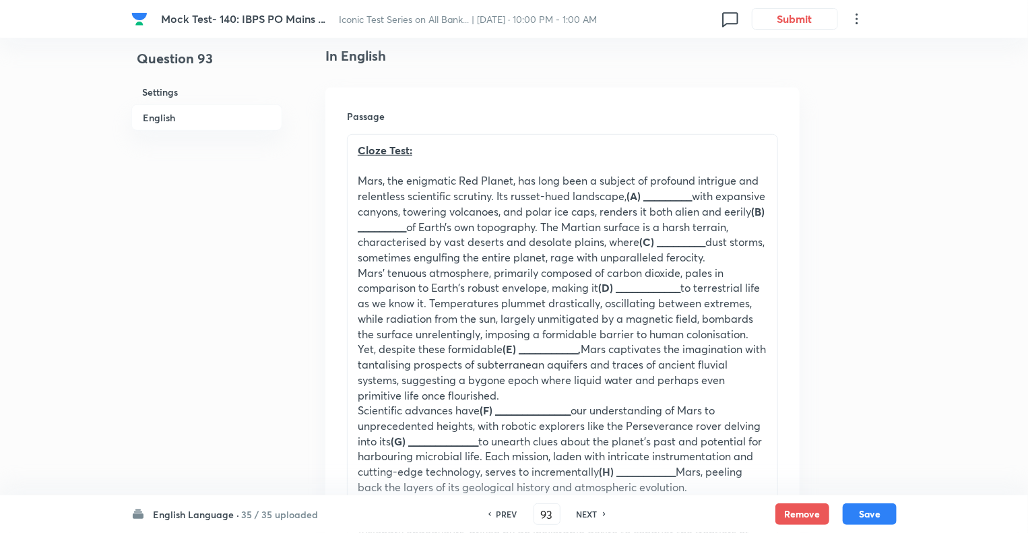
type input "94"
checkbox input "false"
checkbox input "true"
click at [580, 514] on h6 "NEXT" at bounding box center [587, 514] width 21 height 12
type input "95"
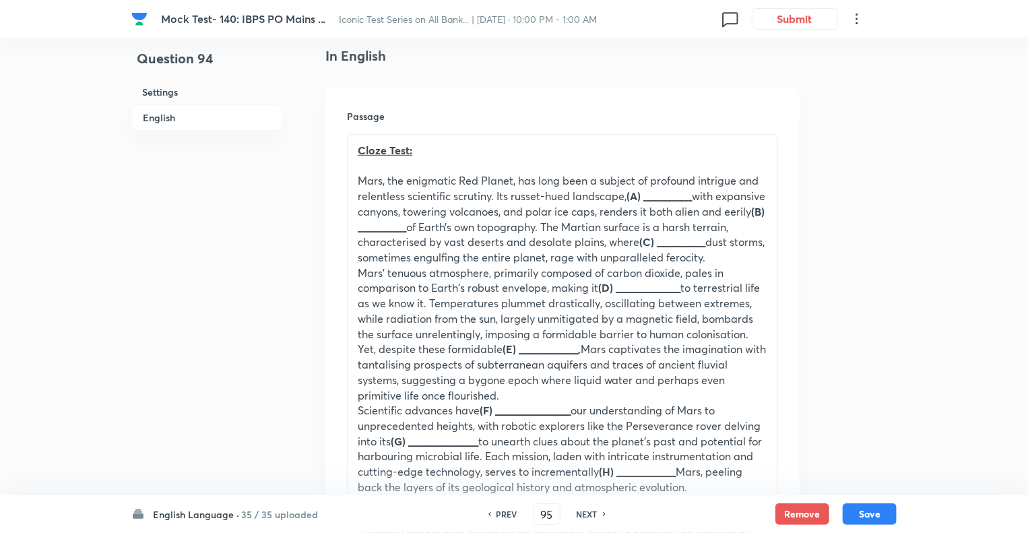
checkbox input "false"
checkbox input "true"
click at [580, 514] on h6 "NEXT" at bounding box center [587, 514] width 21 height 12
type input "96"
checkbox input "false"
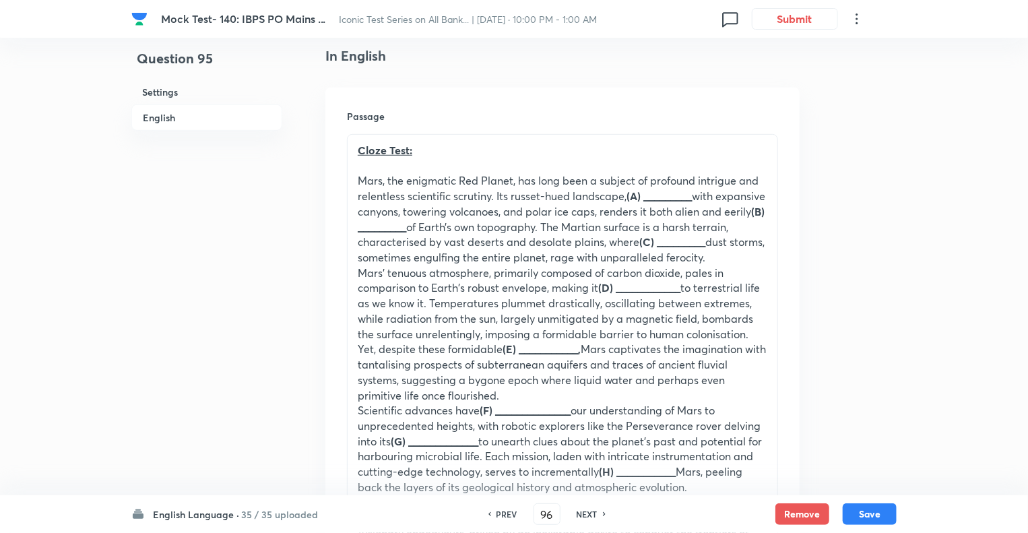
checkbox input "true"
click at [580, 514] on h6 "NEXT" at bounding box center [587, 514] width 21 height 12
type input "97"
checkbox input "false"
checkbox input "true"
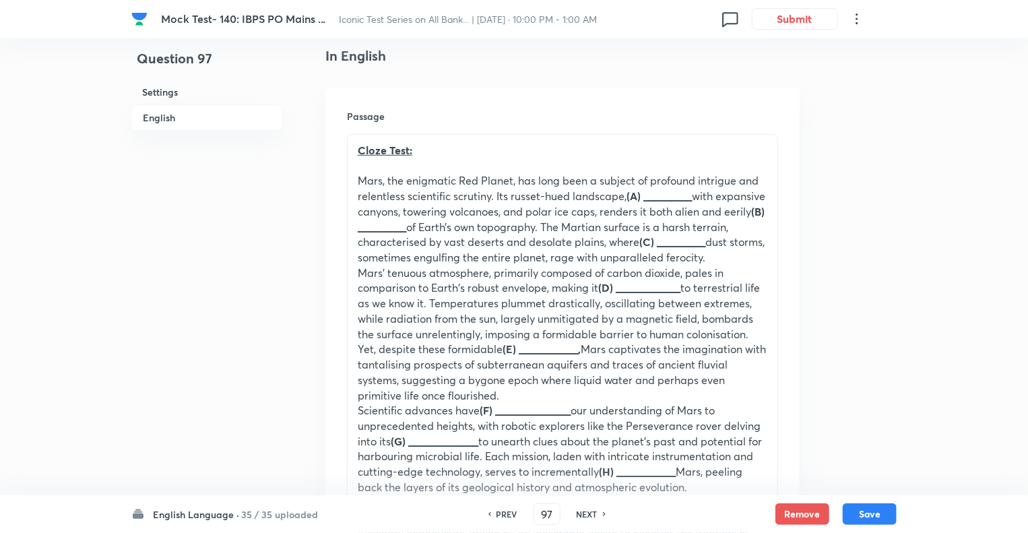
click at [580, 514] on h6 "NEXT" at bounding box center [587, 514] width 21 height 12
type input "98"
checkbox input "true"
click at [580, 514] on h6 "NEXT" at bounding box center [587, 514] width 21 height 12
type input "99"
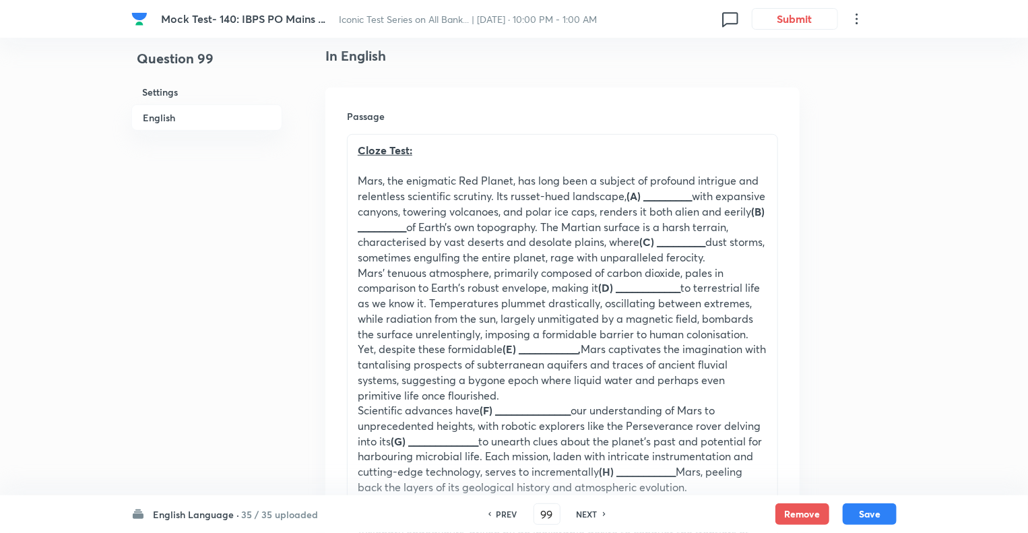
checkbox input "false"
click at [580, 514] on h6 "NEXT" at bounding box center [587, 514] width 21 height 12
checkbox input "true"
type input "100"
checkbox input "false"
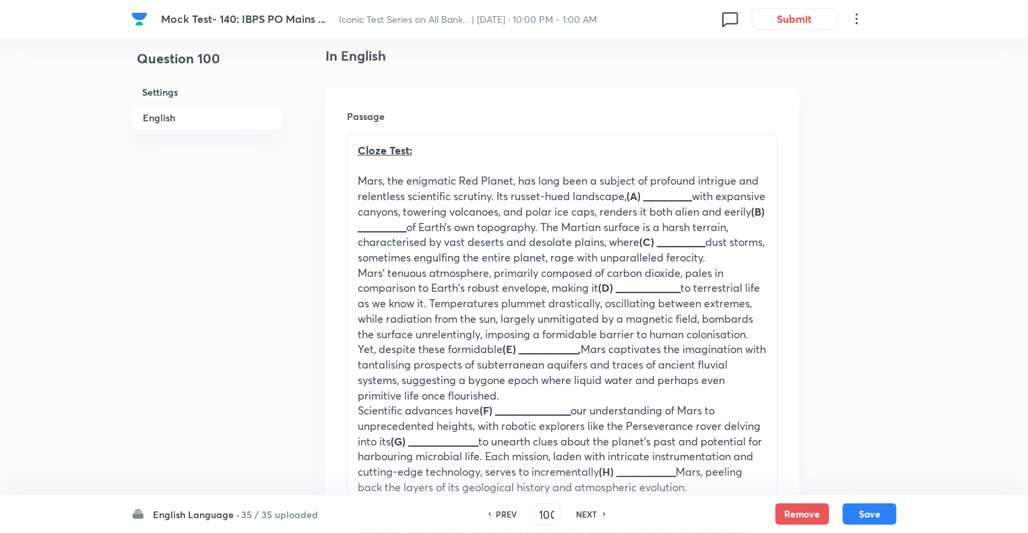
checkbox input "true"
click at [580, 514] on h6 "NEXT" at bounding box center [587, 514] width 21 height 12
type input "101"
checkbox input "false"
checkbox input "true"
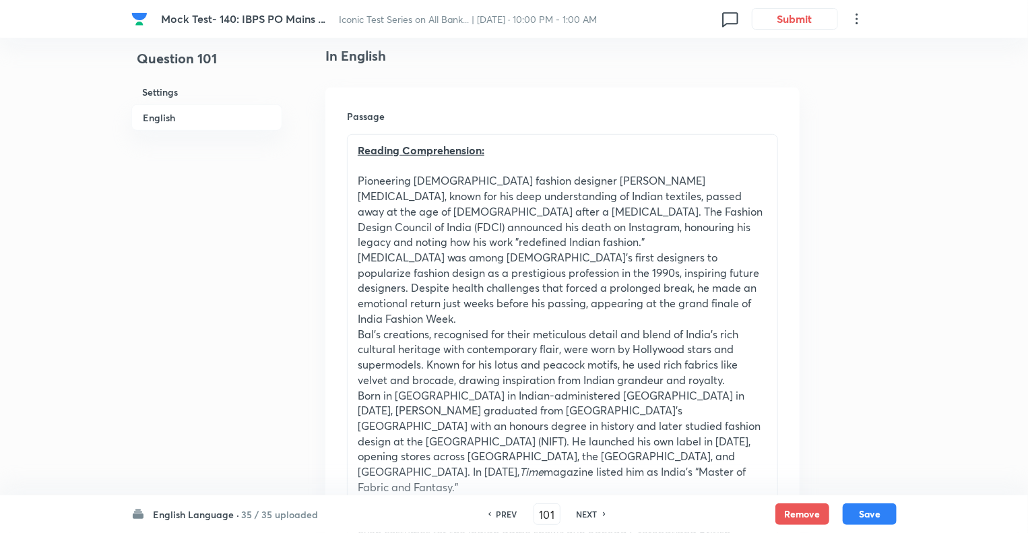
click at [580, 514] on h6 "NEXT" at bounding box center [587, 514] width 21 height 12
type input "102"
checkbox input "false"
checkbox input "true"
click at [580, 514] on h6 "NEXT" at bounding box center [587, 514] width 21 height 12
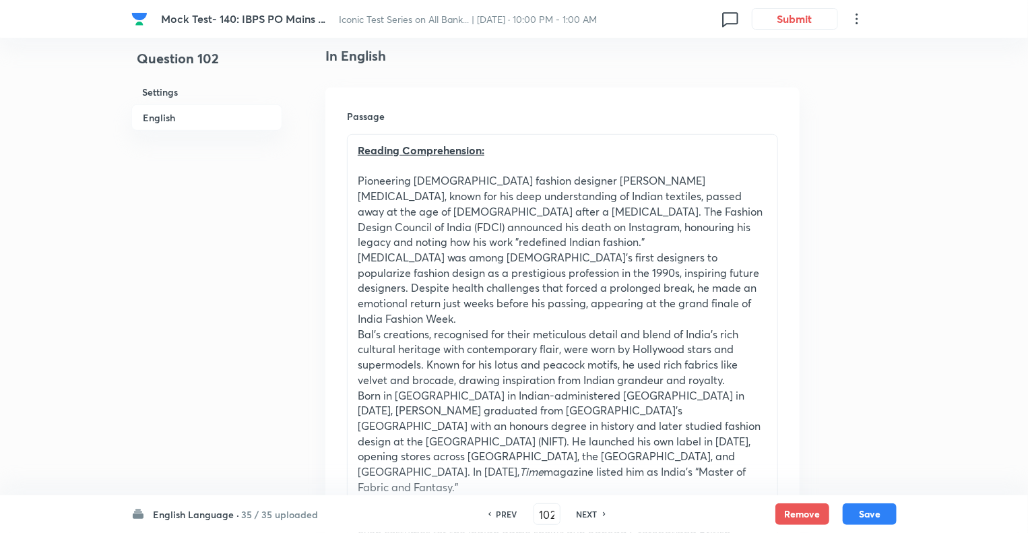
type input "103"
checkbox input "false"
checkbox input "true"
click at [580, 514] on h6 "NEXT" at bounding box center [587, 514] width 21 height 12
type input "104"
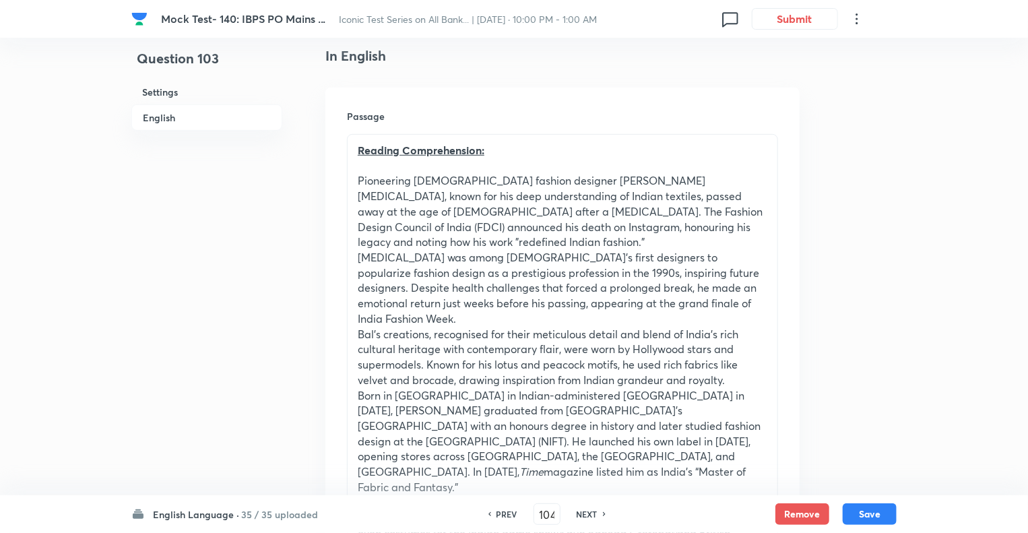
checkbox input "false"
checkbox input "true"
click at [580, 514] on h6 "NEXT" at bounding box center [587, 514] width 21 height 12
type input "105"
checkbox input "true"
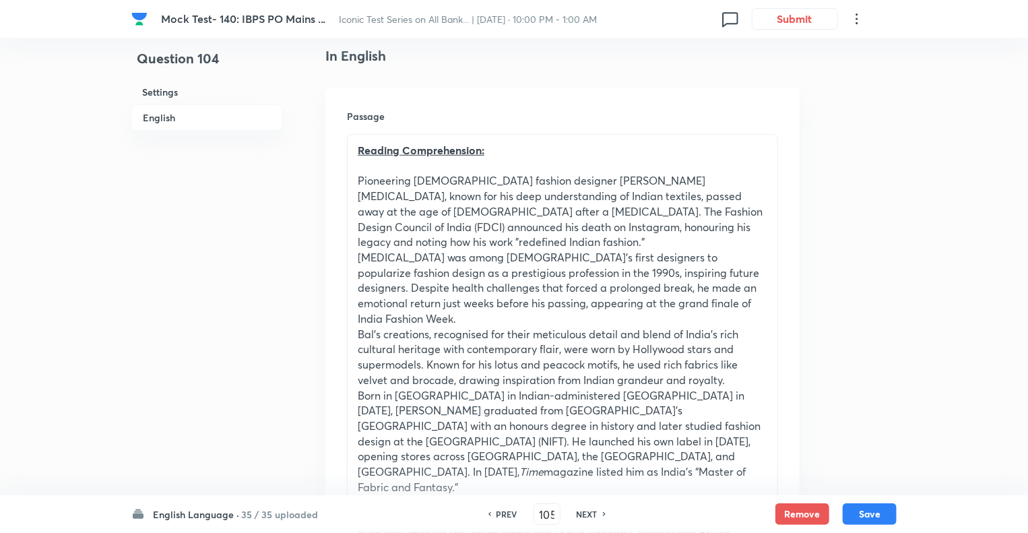
click at [580, 514] on h6 "NEXT" at bounding box center [587, 514] width 21 height 12
type input "106"
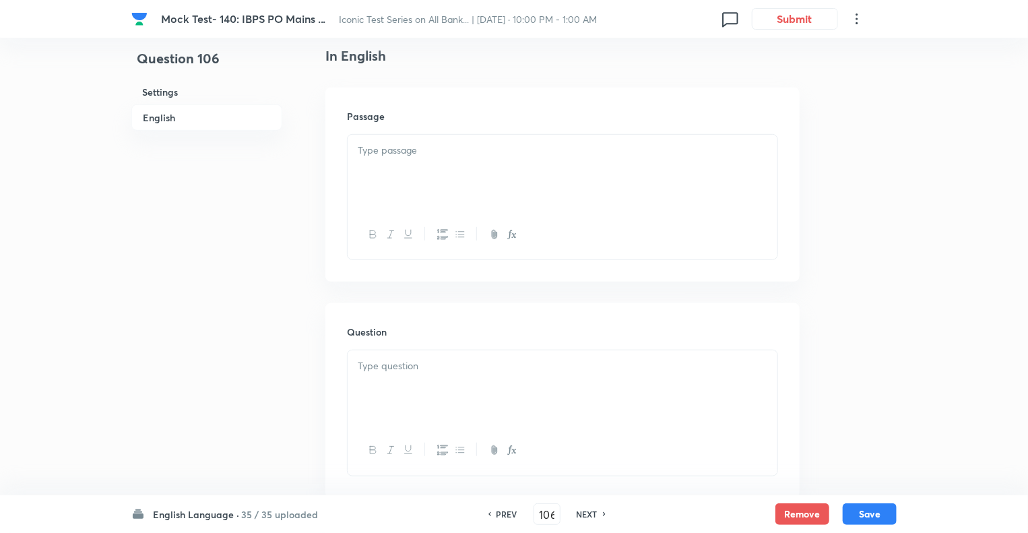
checkbox input "false"
checkbox input "true"
click at [580, 514] on h6 "NEXT" at bounding box center [587, 514] width 21 height 12
type input "107"
checkbox input "false"
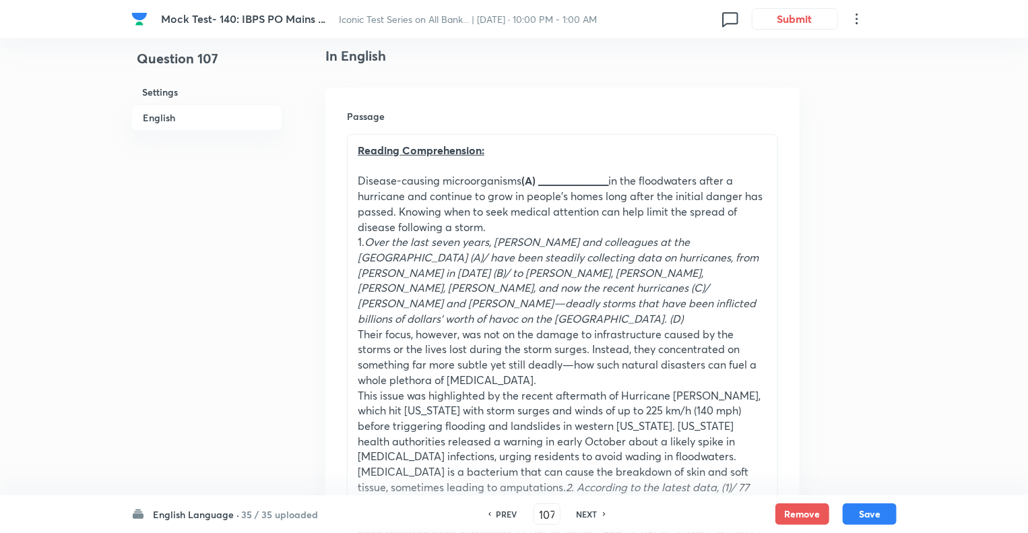
checkbox input "true"
click at [580, 514] on h6 "NEXT" at bounding box center [587, 514] width 21 height 12
type input "108"
checkbox input "true"
click at [584, 512] on h6 "NEXT" at bounding box center [587, 514] width 21 height 12
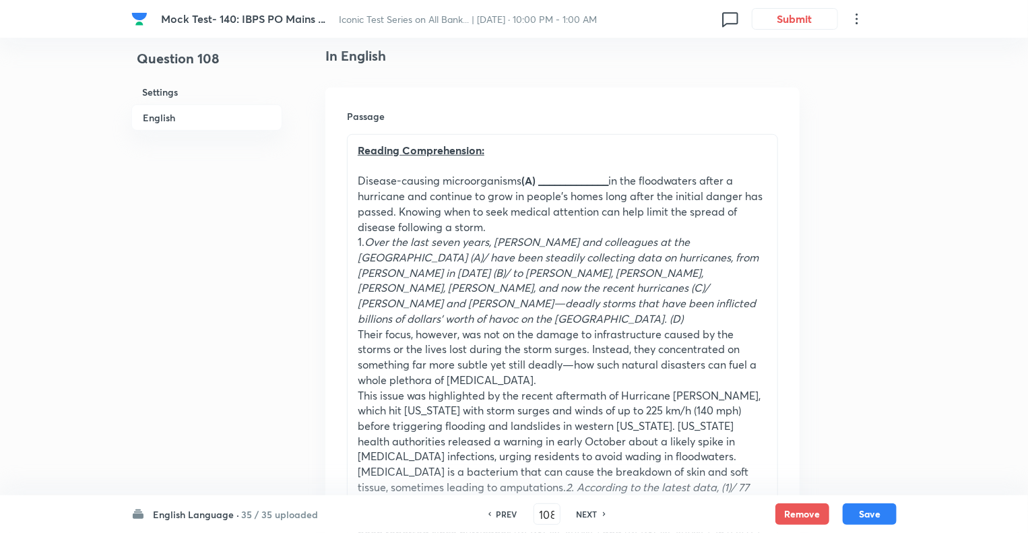
type input "109"
checkbox input "true"
click at [584, 512] on h6 "NEXT" at bounding box center [587, 514] width 21 height 12
type input "110"
checkbox input "false"
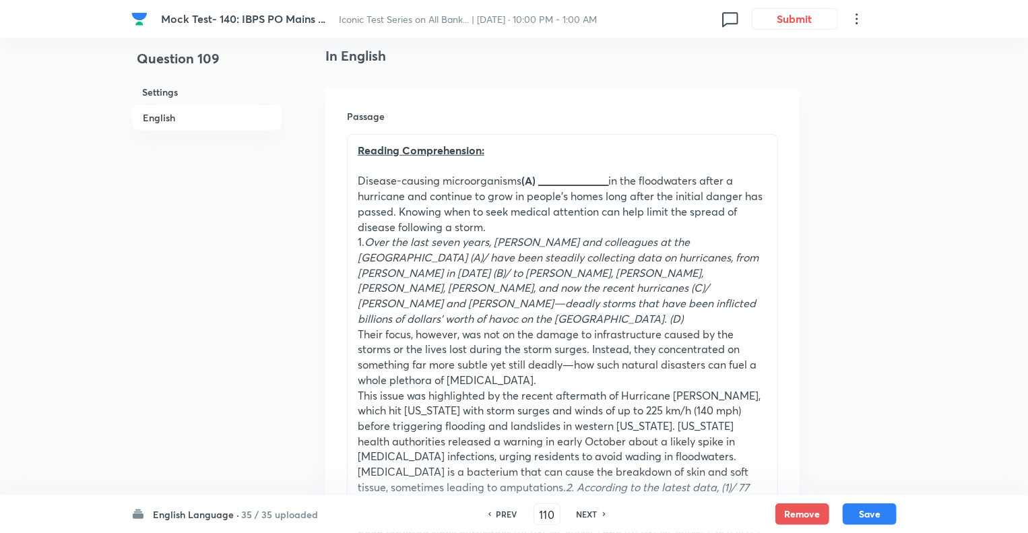
checkbox input "true"
click at [584, 512] on h6 "NEXT" at bounding box center [587, 514] width 21 height 12
type input "111"
checkbox input "true"
click at [584, 512] on h6 "NEXT" at bounding box center [587, 514] width 21 height 12
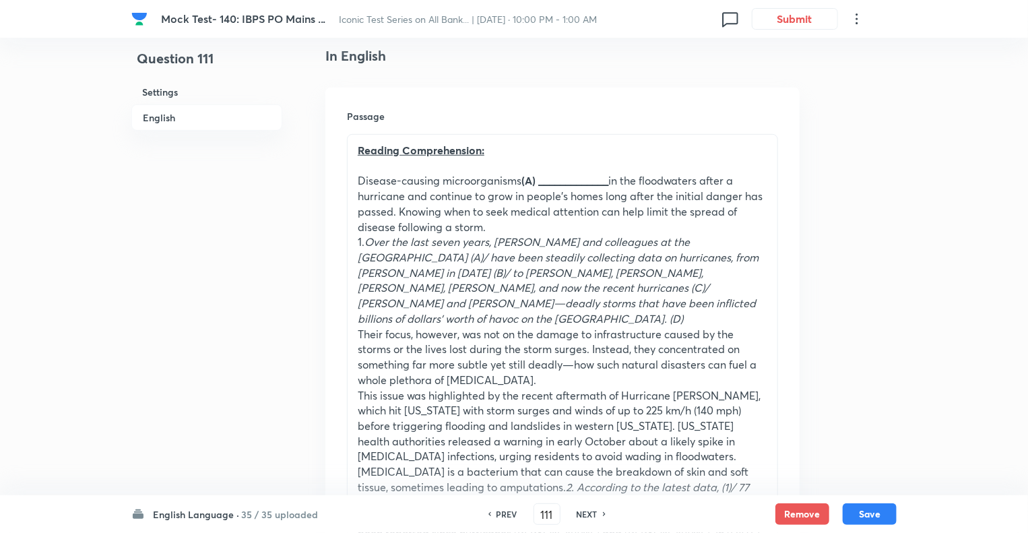
type input "112"
checkbox input "false"
checkbox input "true"
click at [584, 512] on h6 "NEXT" at bounding box center [587, 514] width 21 height 12
type input "113"
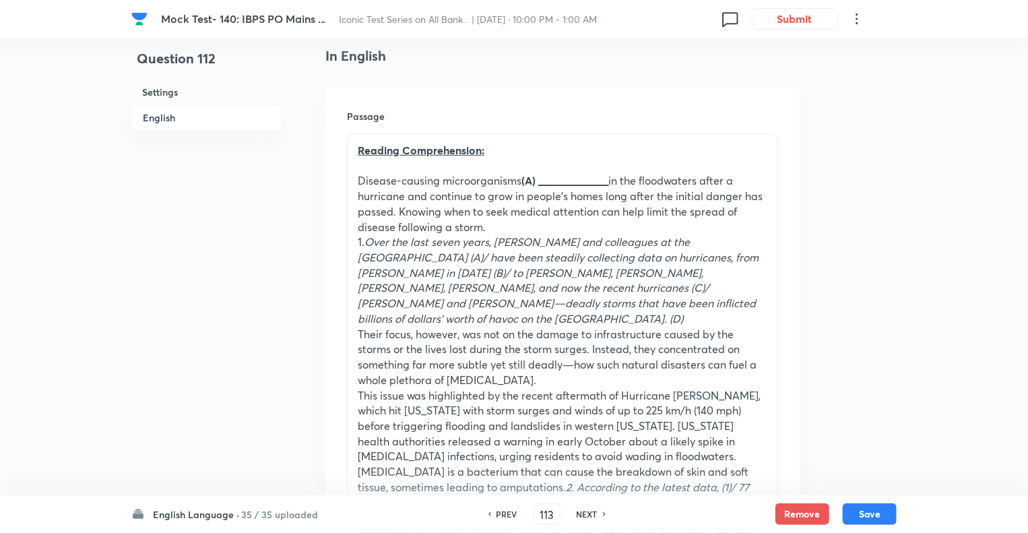
checkbox input "true"
click at [584, 512] on h6 "NEXT" at bounding box center [587, 514] width 21 height 12
type input "114"
checkbox input "false"
checkbox input "true"
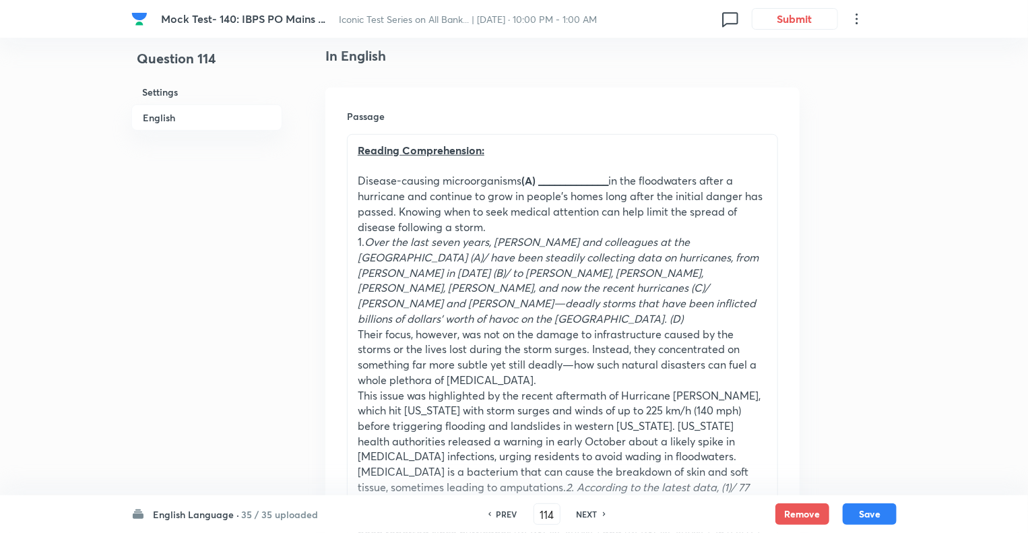
click at [584, 512] on h6 "NEXT" at bounding box center [587, 514] width 21 height 12
type input "115"
checkbox input "false"
checkbox input "true"
click at [584, 512] on h6 "NEXT" at bounding box center [587, 514] width 21 height 12
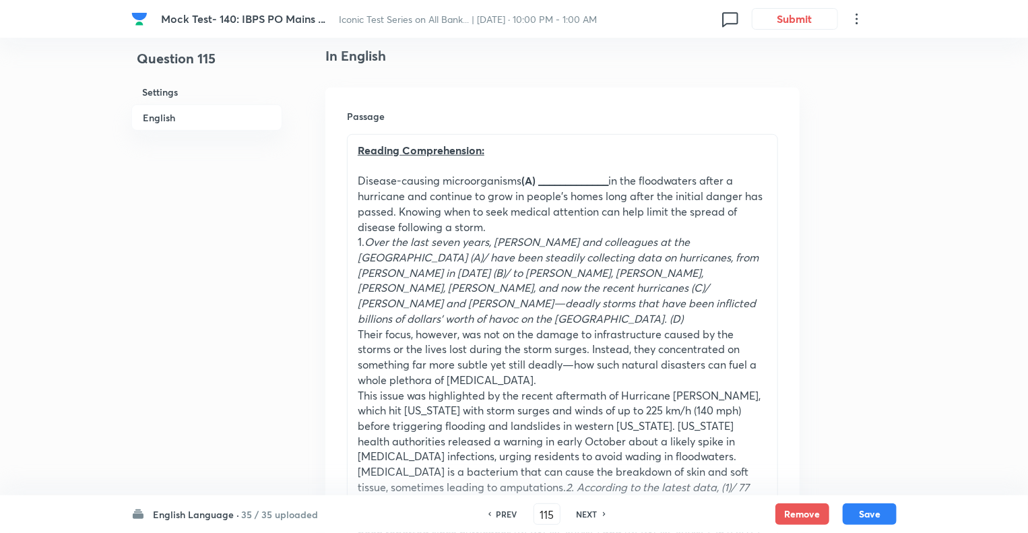
type input "116"
checkbox input "false"
checkbox input "true"
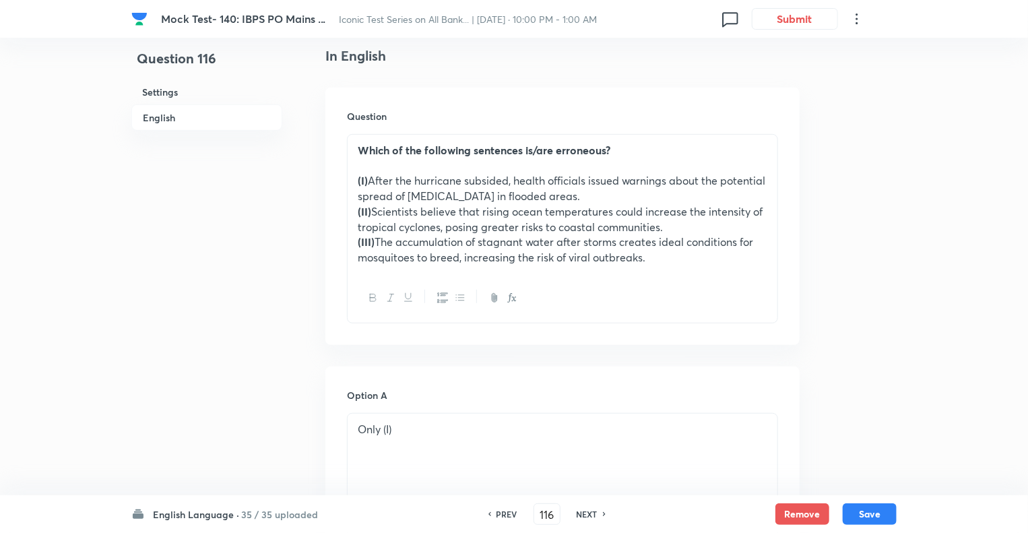
click at [584, 512] on h6 "NEXT" at bounding box center [587, 514] width 21 height 12
type input "117"
checkbox input "false"
checkbox input "true"
click at [584, 512] on h6 "NEXT" at bounding box center [587, 514] width 21 height 12
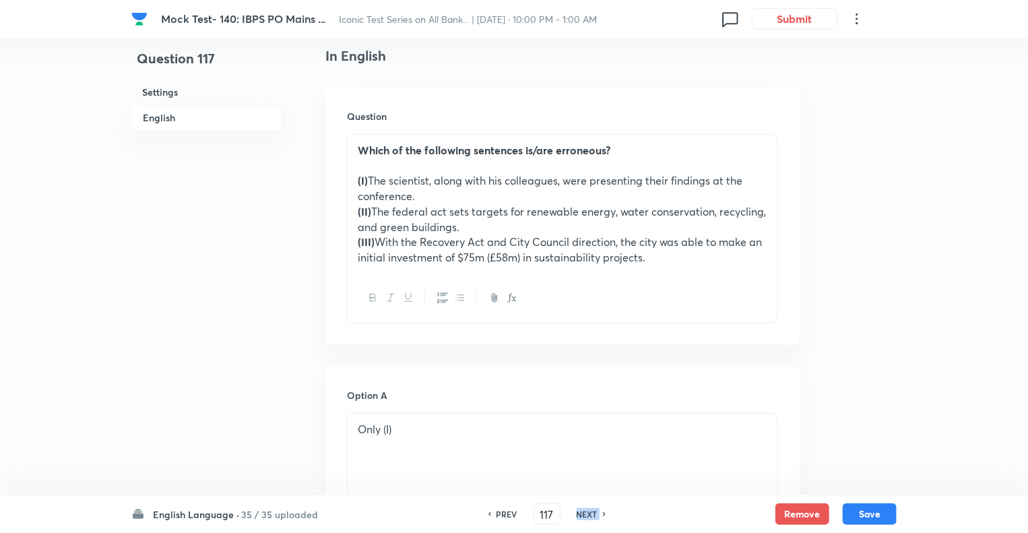
type input "118"
checkbox input "false"
checkbox input "true"
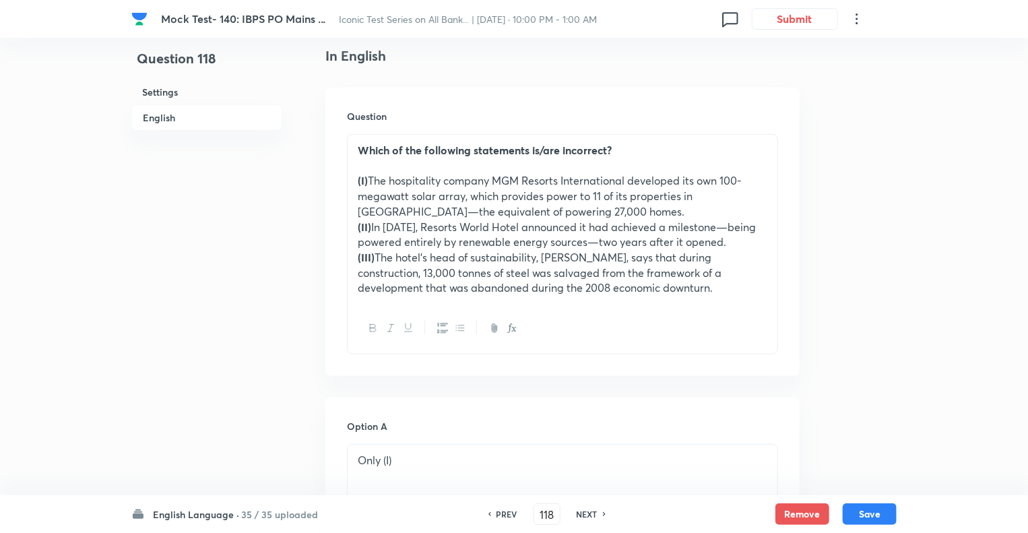
click at [584, 512] on h6 "NEXT" at bounding box center [587, 514] width 21 height 12
type input "119"
checkbox input "true"
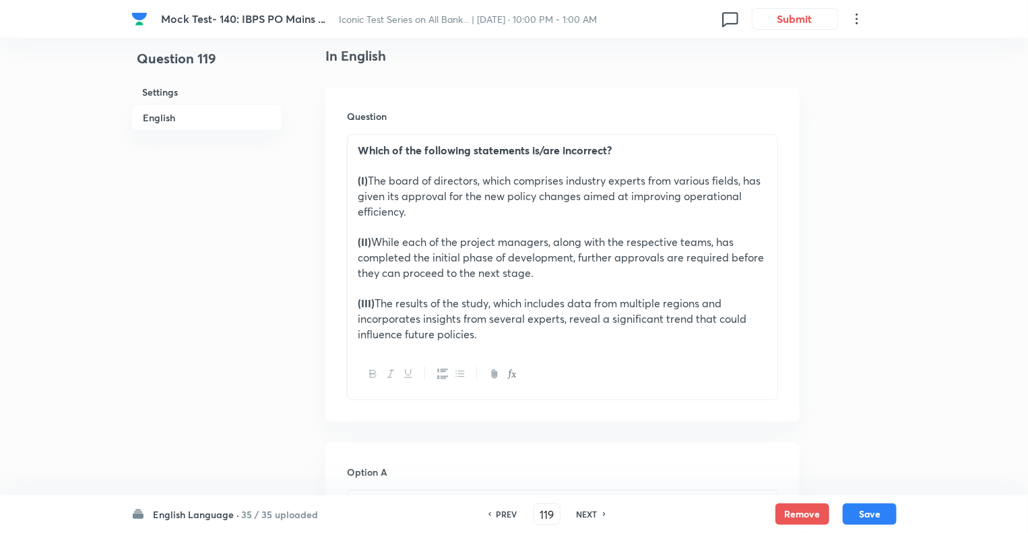
click at [584, 512] on h6 "NEXT" at bounding box center [587, 514] width 21 height 12
type input "120"
checkbox input "false"
checkbox input "true"
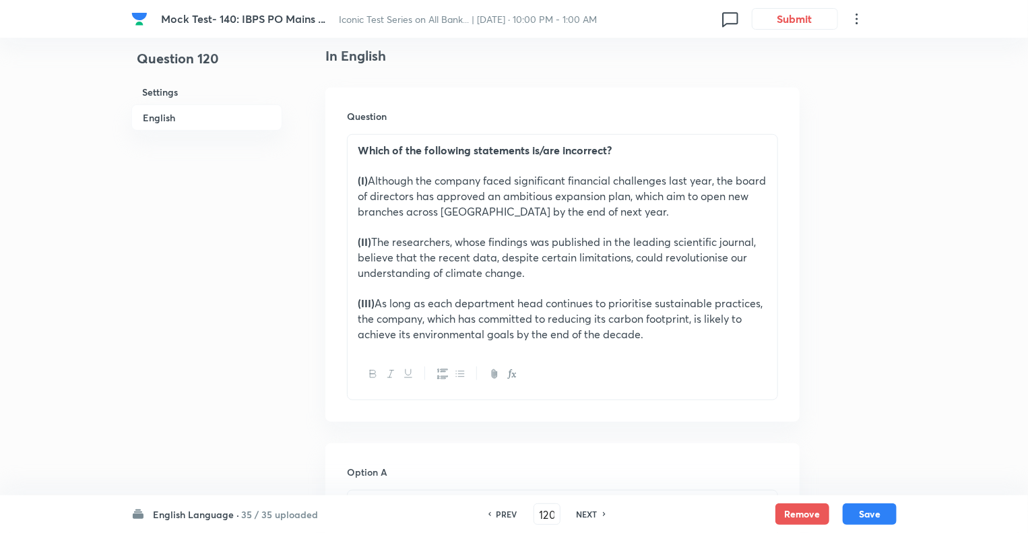
click at [584, 512] on h6 "NEXT" at bounding box center [587, 514] width 21 height 12
type input "121"
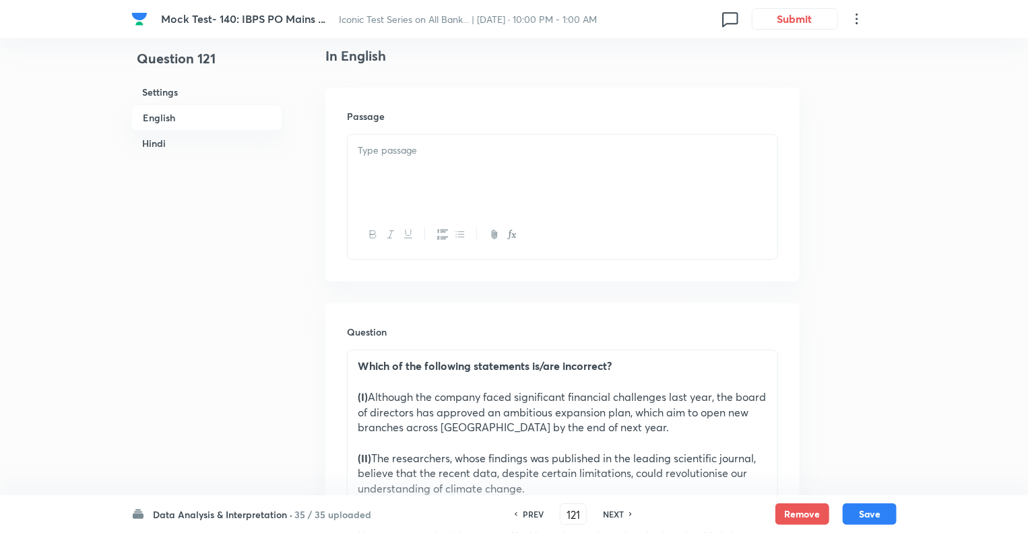
checkbox input "false"
checkbox input "true"
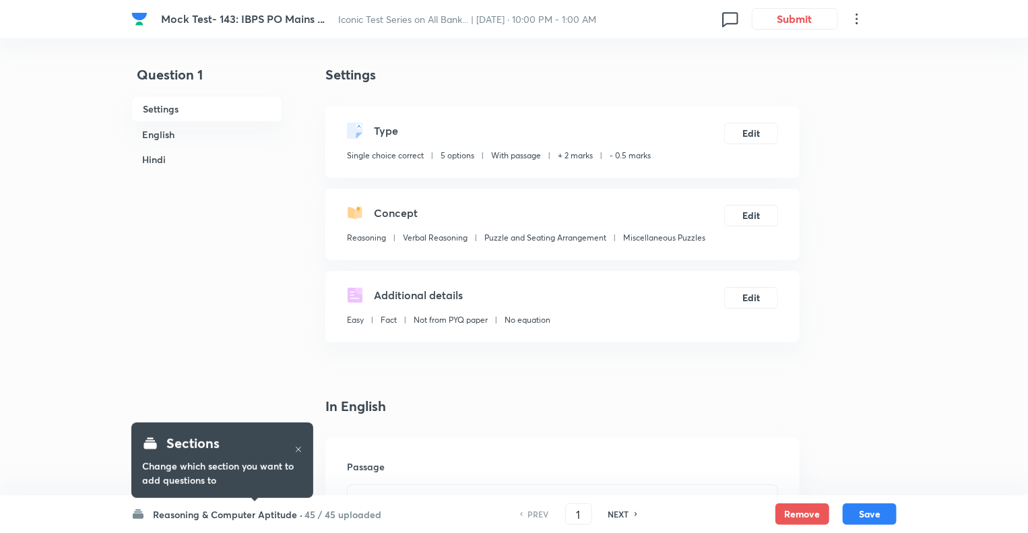
click at [161, 512] on h6 "Reasoning & Computer Aptitude ·" at bounding box center [228, 515] width 150 height 14
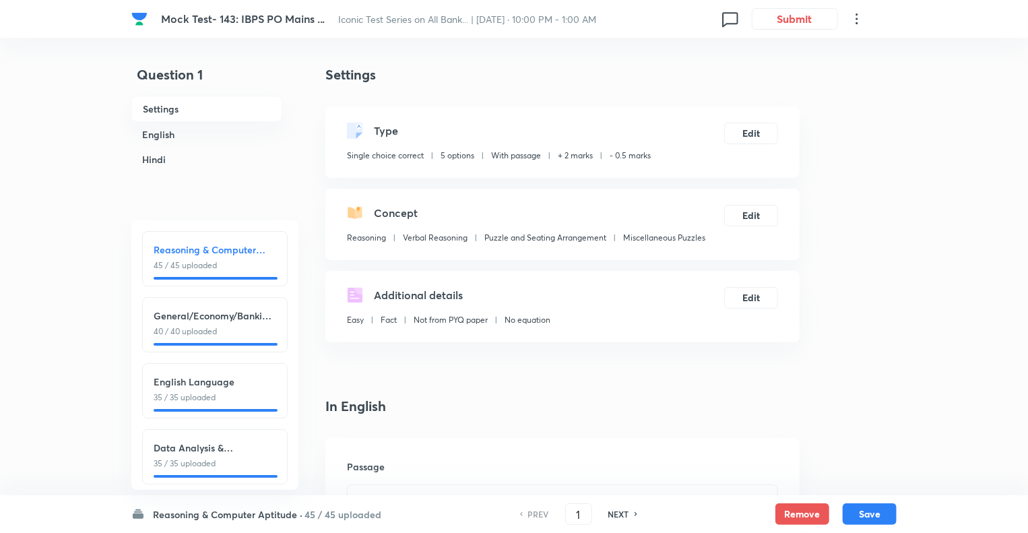
click at [198, 388] on h6 "English Language" at bounding box center [215, 382] width 123 height 14
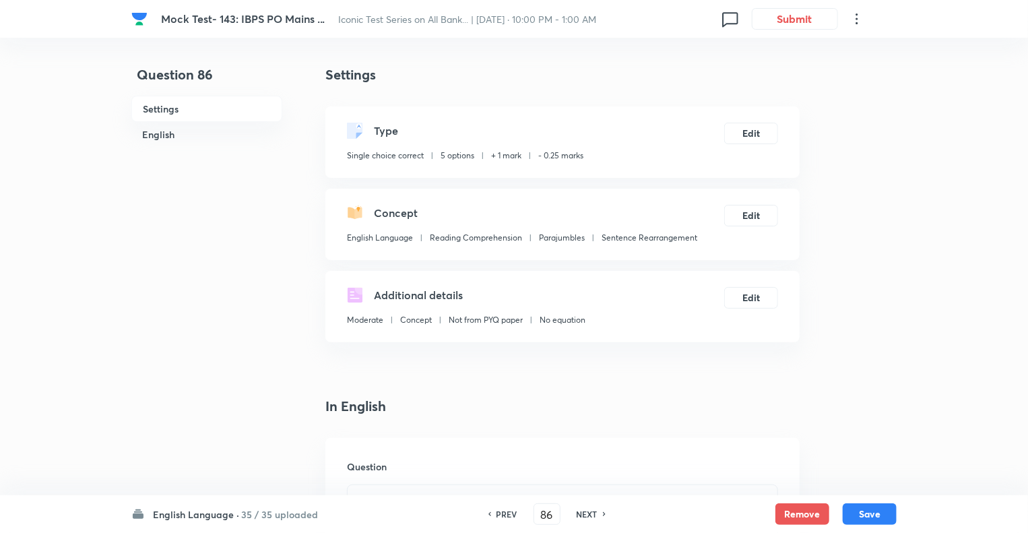
type input "86"
checkbox input "false"
checkbox input "true"
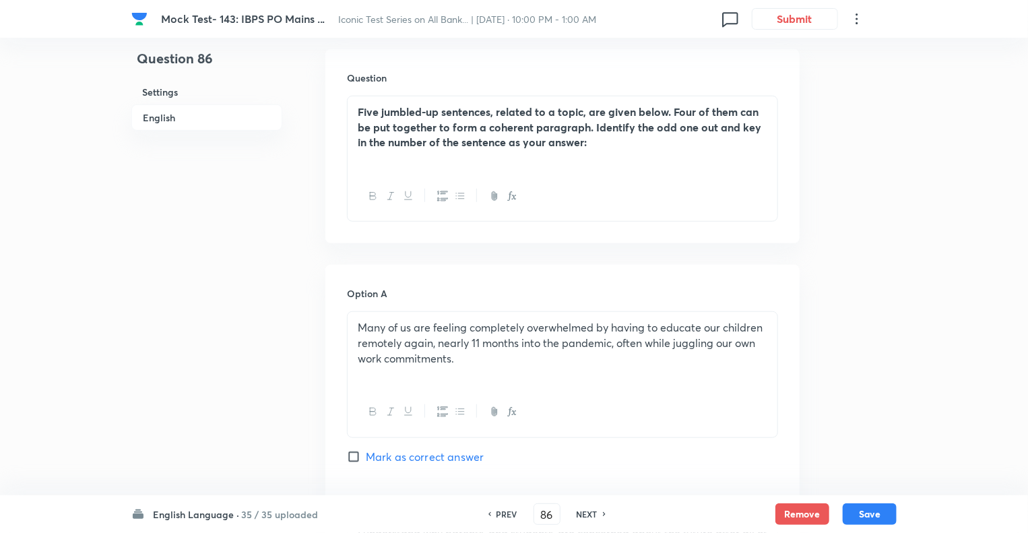
scroll to position [404, 0]
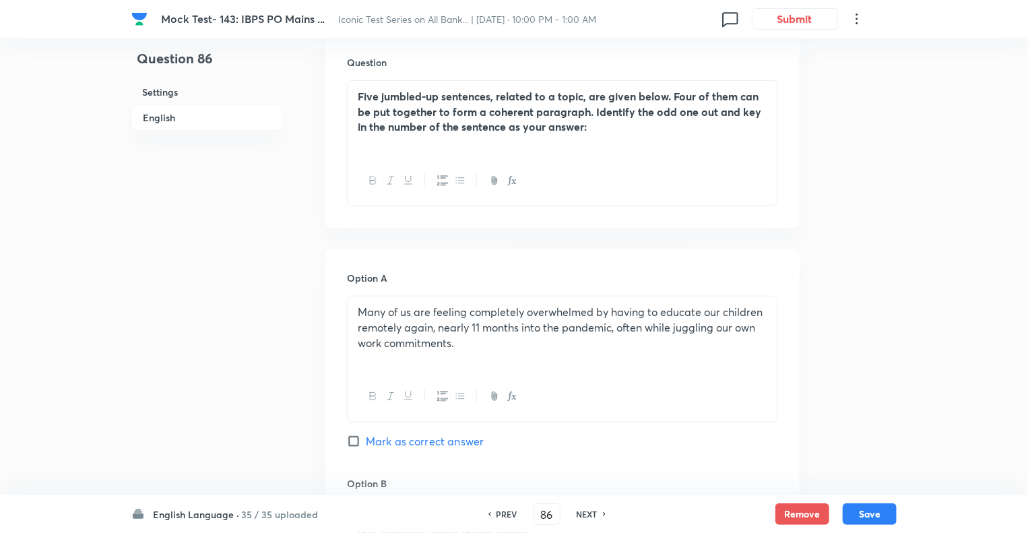
click at [581, 512] on h6 "NEXT" at bounding box center [587, 514] width 21 height 12
type input "87"
checkbox input "false"
checkbox input "true"
click at [581, 512] on h6 "NEXT" at bounding box center [587, 514] width 21 height 12
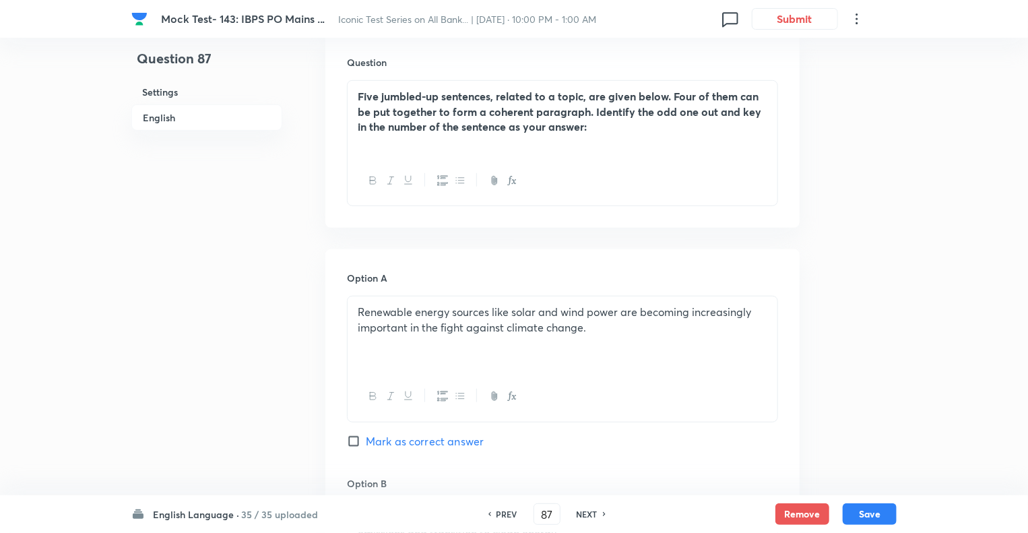
type input "88"
checkbox input "true"
click at [581, 512] on h6 "NEXT" at bounding box center [587, 514] width 21 height 12
type input "89"
checkbox input "true"
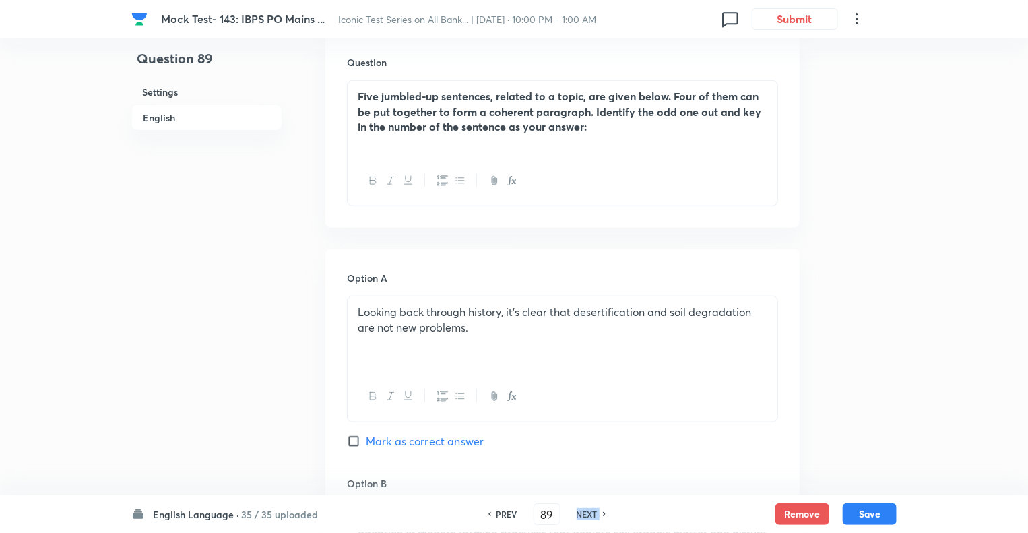
click at [581, 512] on h6 "NEXT" at bounding box center [587, 514] width 21 height 12
type input "90"
checkbox input "false"
checkbox input "true"
click at [581, 512] on h6 "NEXT" at bounding box center [587, 514] width 21 height 12
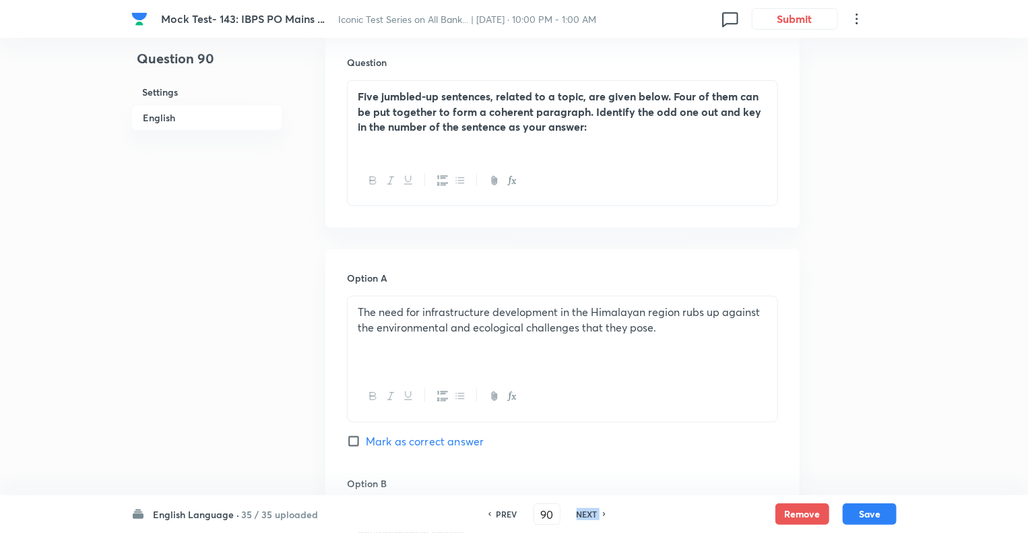
type input "91"
checkbox input "false"
checkbox input "true"
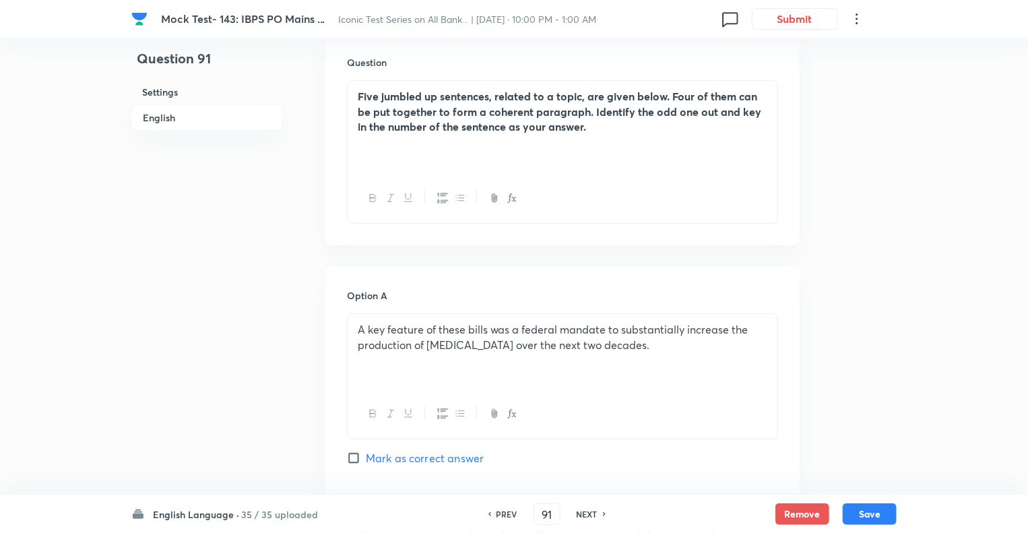
click at [581, 512] on h6 "NEXT" at bounding box center [587, 514] width 21 height 12
type input "92"
checkbox input "false"
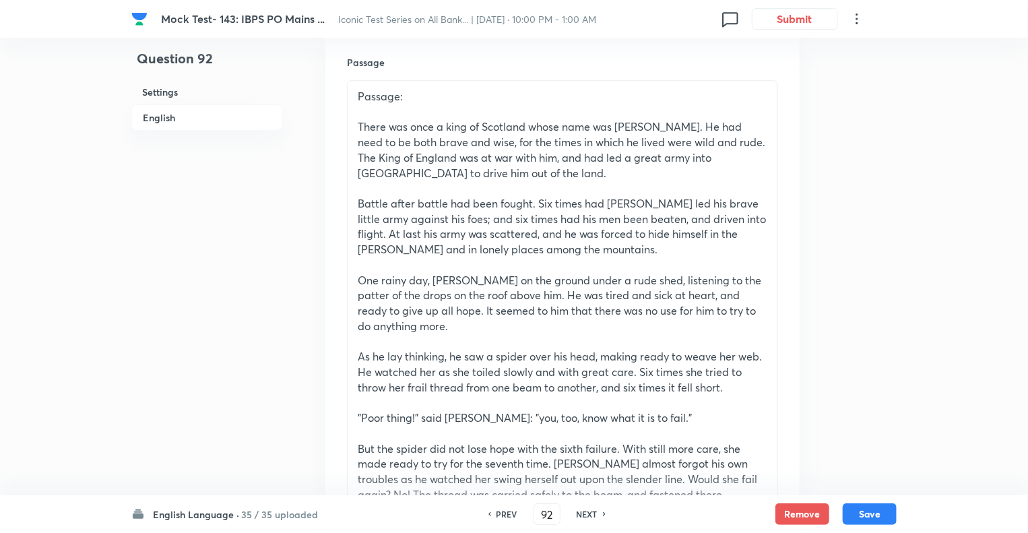
checkbox input "true"
click at [581, 512] on h6 "NEXT" at bounding box center [587, 514] width 21 height 12
type input "93"
checkbox input "true"
click at [581, 512] on h6 "NEXT" at bounding box center [587, 514] width 21 height 12
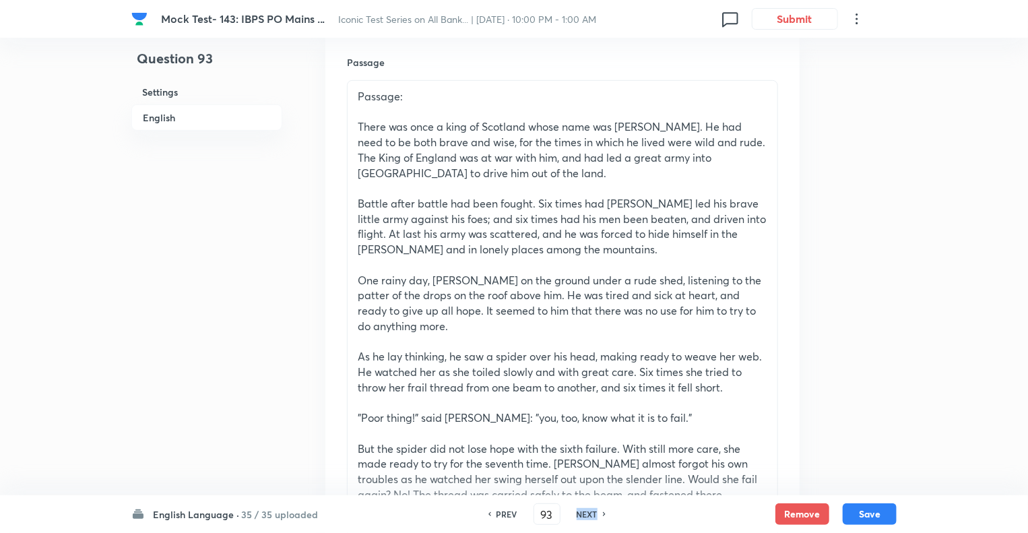
type input "94"
checkbox input "true"
click at [581, 512] on h6 "NEXT" at bounding box center [587, 514] width 21 height 12
type input "95"
checkbox input "true"
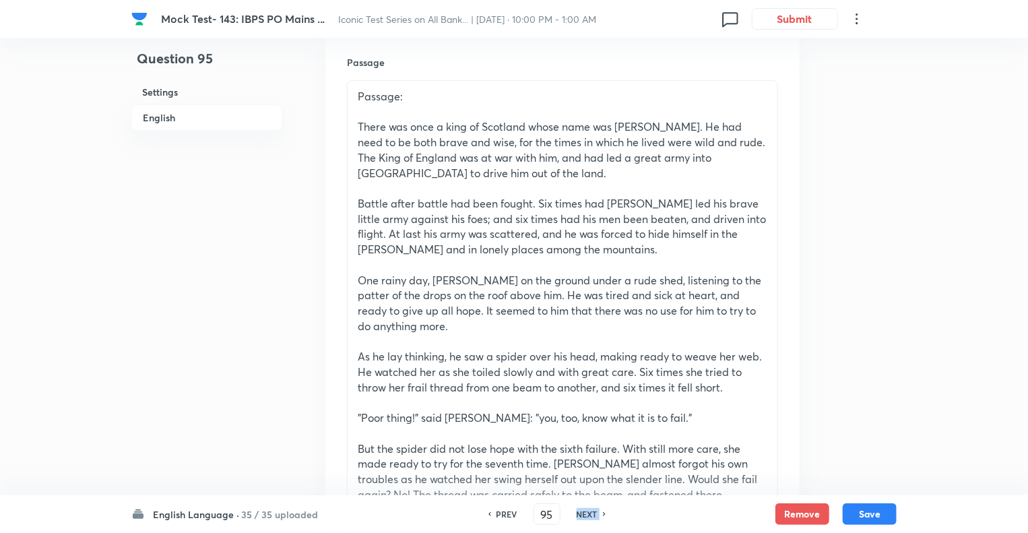
click at [581, 512] on h6 "NEXT" at bounding box center [587, 514] width 21 height 12
type input "96"
checkbox input "false"
checkbox input "true"
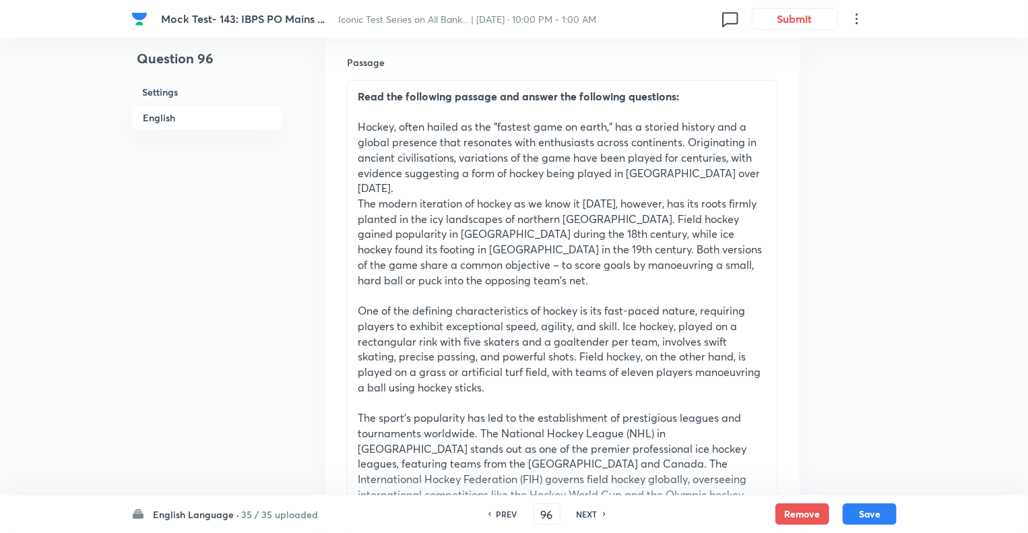
click at [581, 512] on h6 "NEXT" at bounding box center [587, 514] width 21 height 12
type input "97"
checkbox input "true"
click at [581, 512] on h6 "NEXT" at bounding box center [587, 514] width 21 height 12
type input "98"
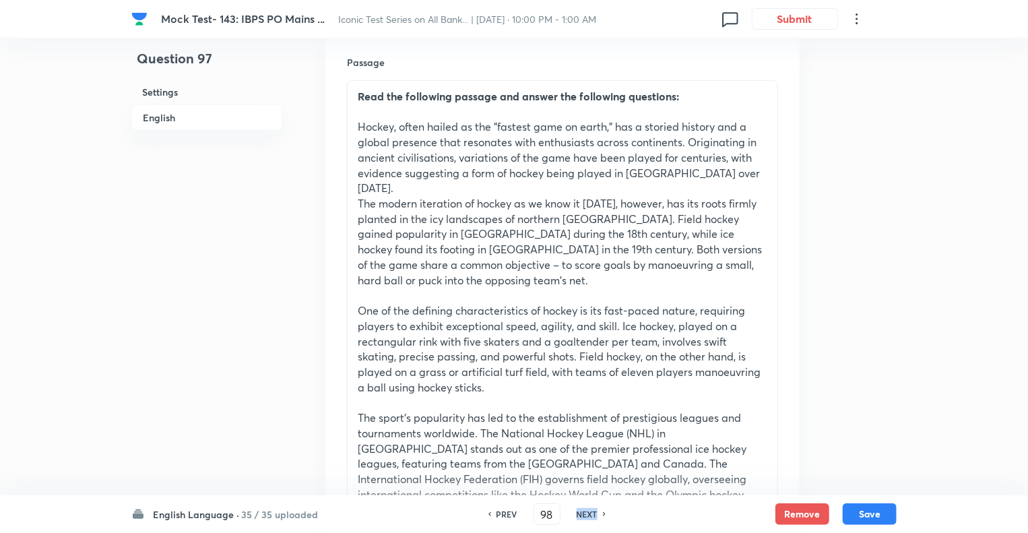
checkbox input "false"
checkbox input "true"
click at [581, 512] on h6 "NEXT" at bounding box center [587, 514] width 21 height 12
type input "99"
checkbox input "false"
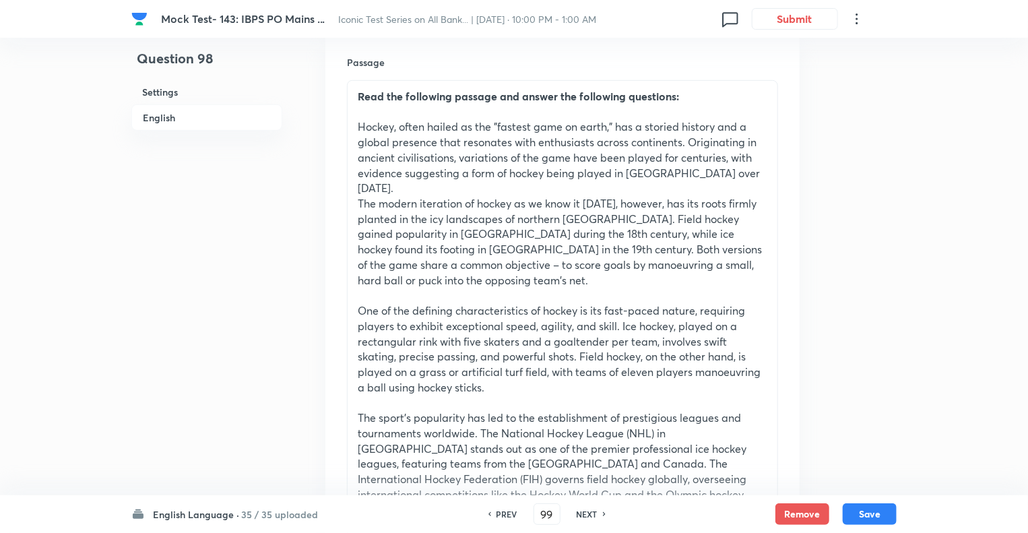
checkbox input "true"
click at [581, 512] on h6 "NEXT" at bounding box center [587, 514] width 21 height 12
type input "100"
checkbox input "false"
checkbox input "true"
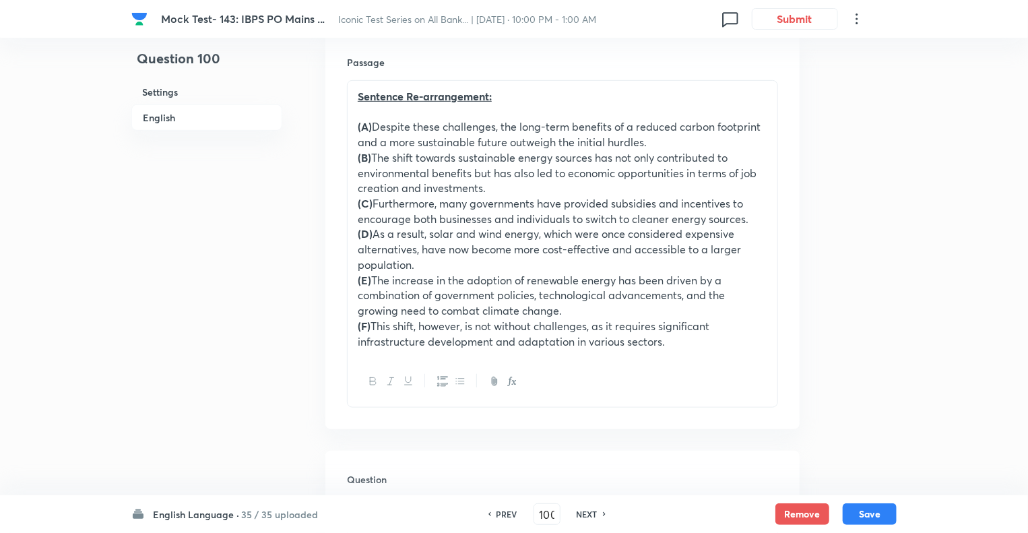
click at [581, 512] on h6 "NEXT" at bounding box center [587, 514] width 21 height 12
type input "101"
checkbox input "true"
click at [581, 512] on h6 "NEXT" at bounding box center [587, 514] width 21 height 12
type input "102"
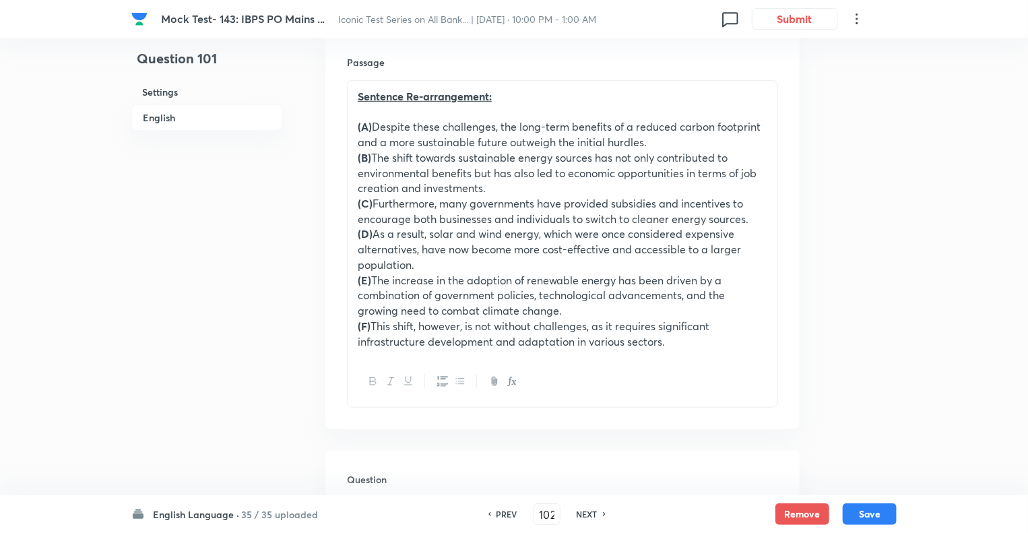
checkbox input "false"
checkbox input "true"
click at [581, 512] on h6 "NEXT" at bounding box center [587, 514] width 21 height 12
type input "103"
checkbox input "false"
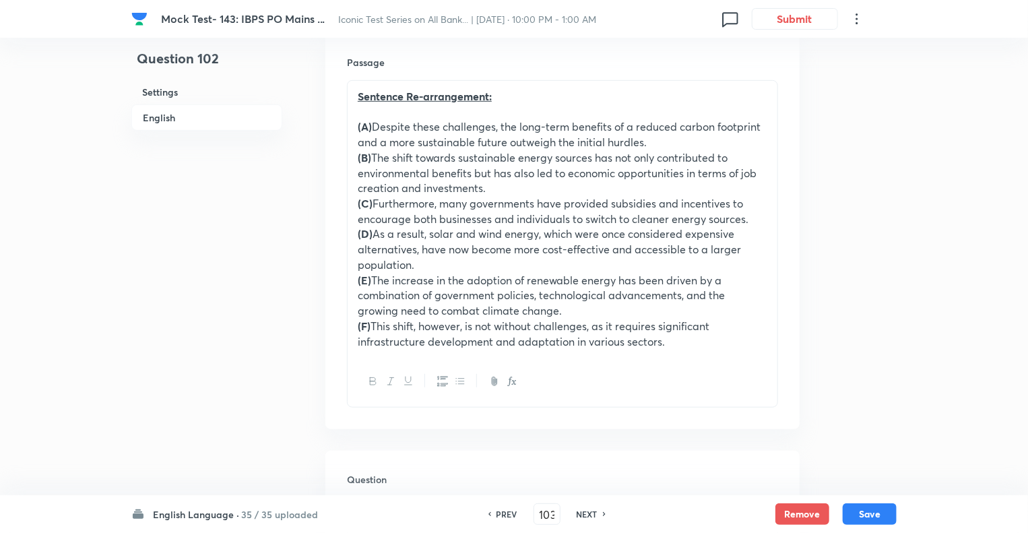
checkbox input "true"
click at [581, 512] on h6 "NEXT" at bounding box center [587, 514] width 21 height 12
type input "104"
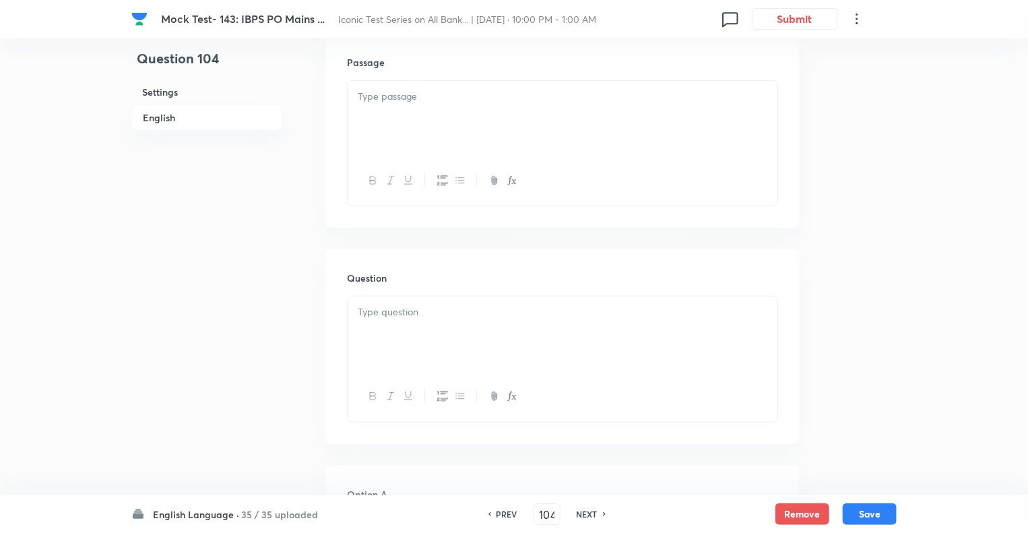
checkbox input "false"
checkbox input "true"
click at [581, 512] on h6 "NEXT" at bounding box center [587, 514] width 21 height 12
type input "105"
checkbox input "false"
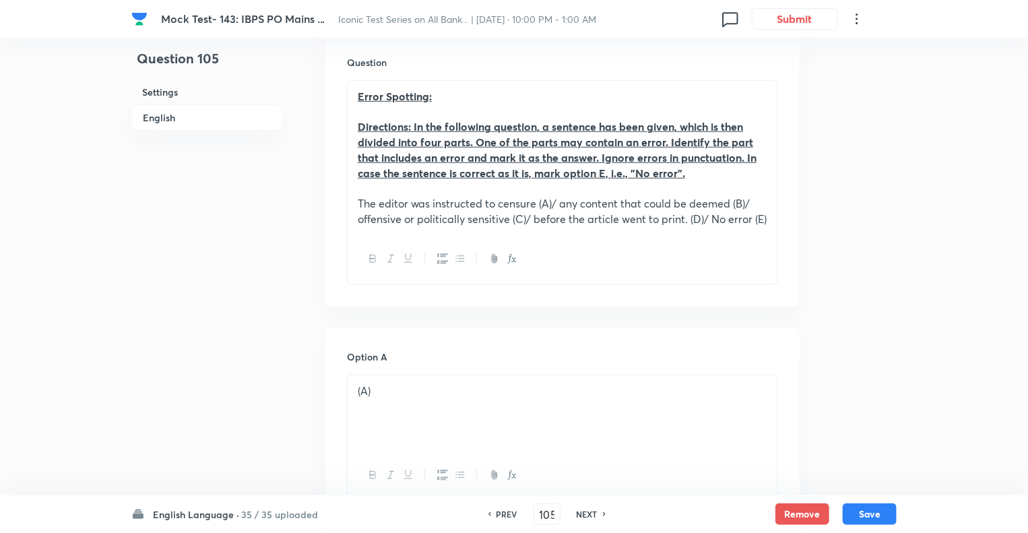
checkbox input "true"
click at [581, 512] on h6 "NEXT" at bounding box center [587, 514] width 21 height 12
type input "106"
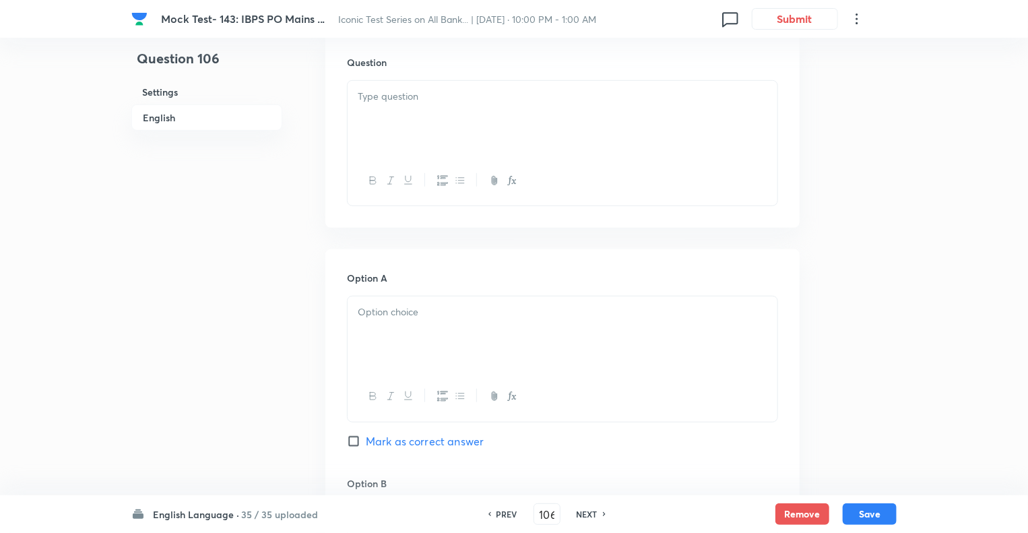
checkbox input "false"
checkbox input "true"
click at [581, 512] on h6 "NEXT" at bounding box center [587, 514] width 21 height 12
type input "107"
checkbox input "false"
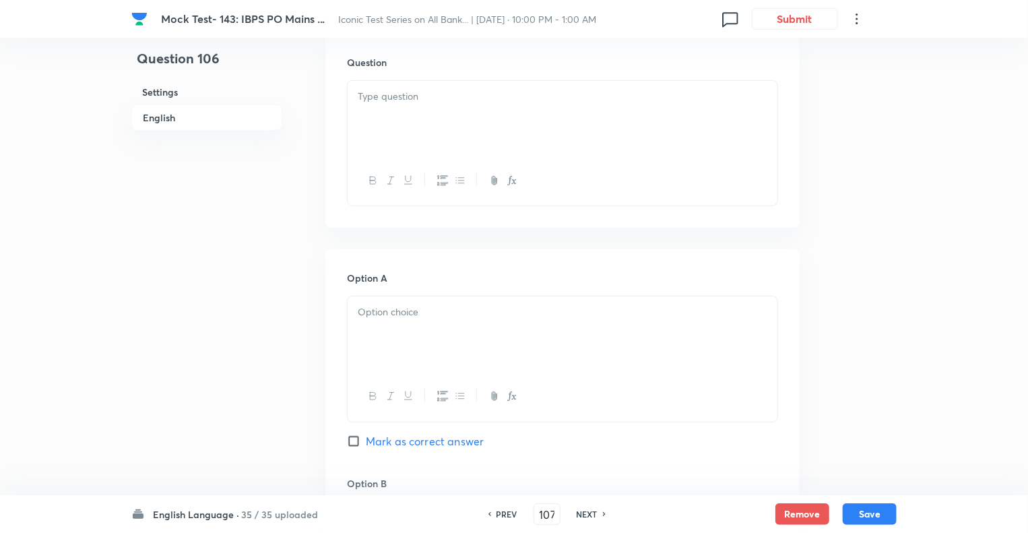
checkbox input "true"
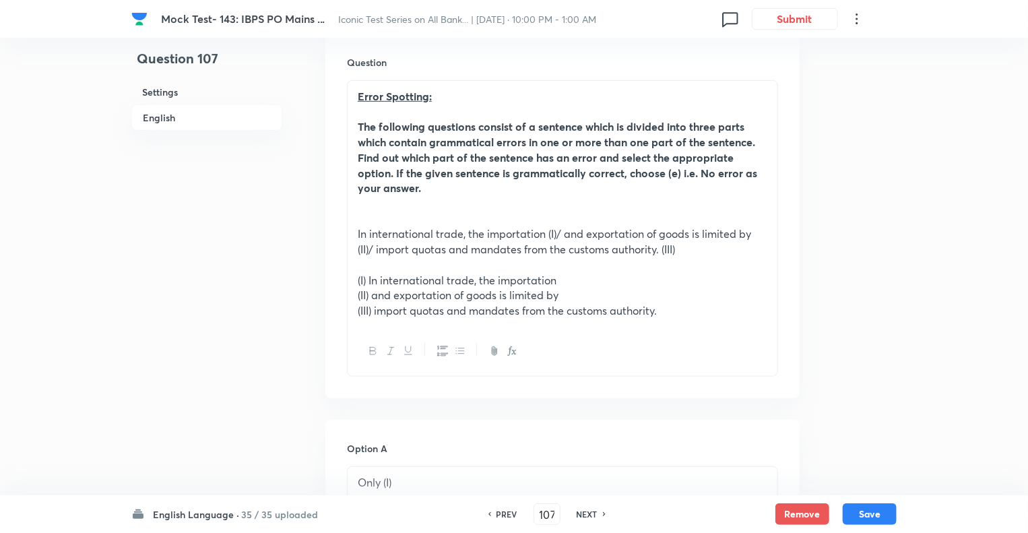
click at [581, 512] on h6 "NEXT" at bounding box center [587, 514] width 21 height 12
type input "108"
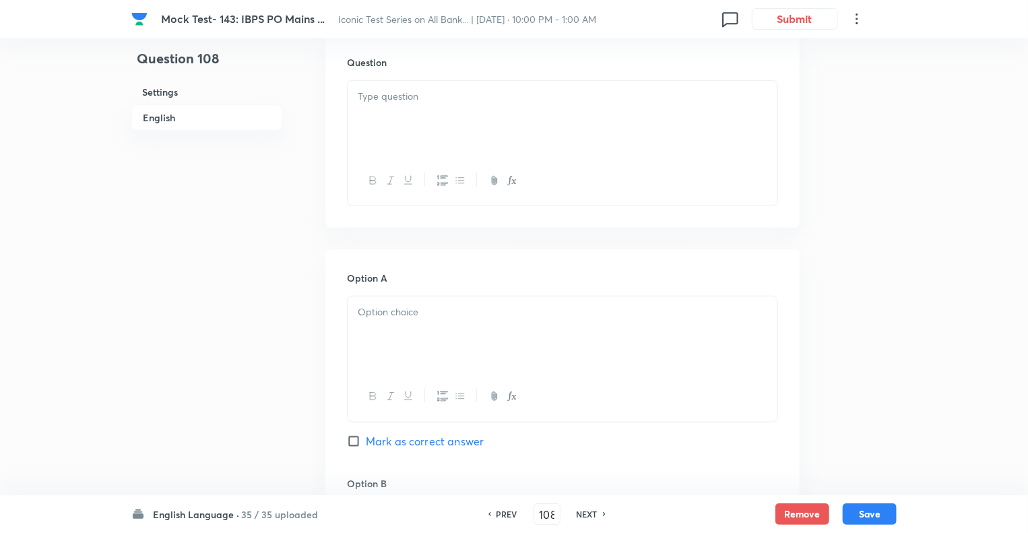
checkbox input "false"
checkbox input "true"
click at [581, 512] on h6 "NEXT" at bounding box center [587, 514] width 21 height 12
type input "109"
checkbox input "false"
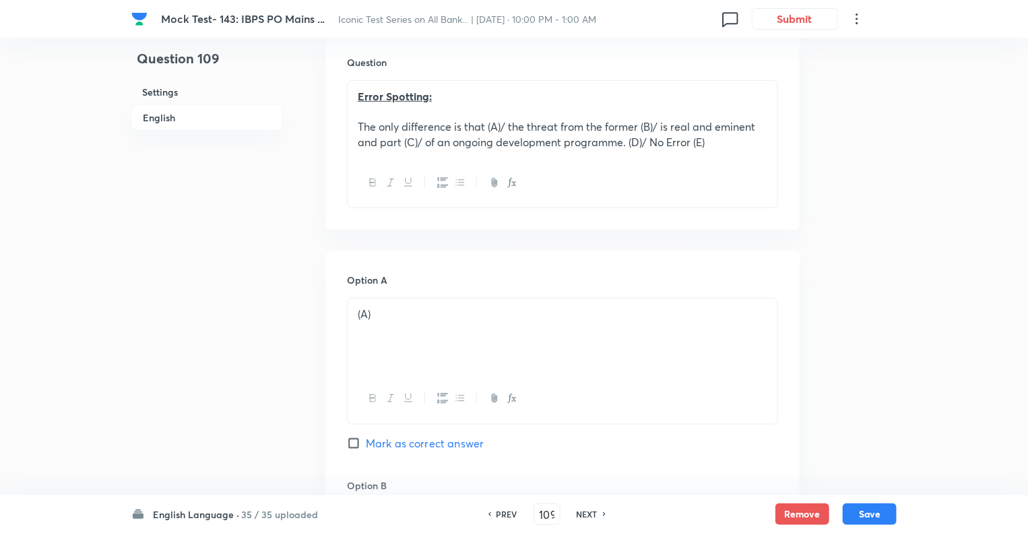
checkbox input "true"
click at [581, 512] on h6 "NEXT" at bounding box center [587, 514] width 21 height 12
type input "110"
checkbox input "false"
checkbox input "true"
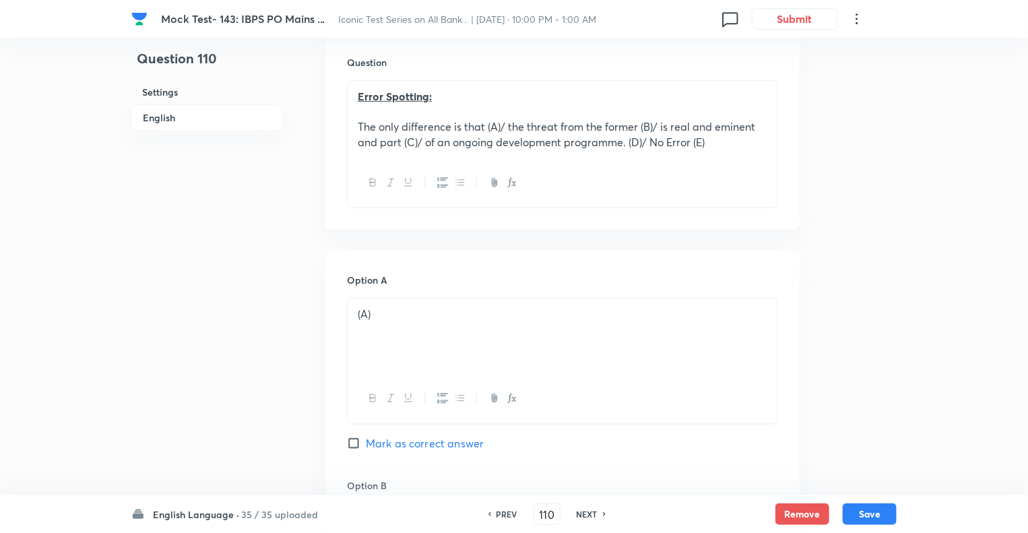
click at [581, 512] on h6 "NEXT" at bounding box center [587, 514] width 21 height 12
type input "111"
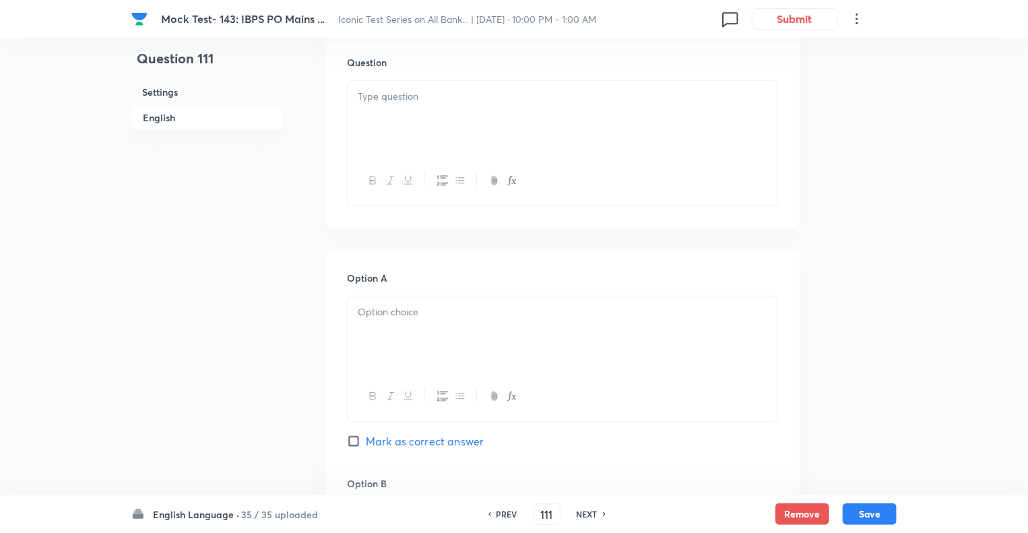
checkbox input "true"
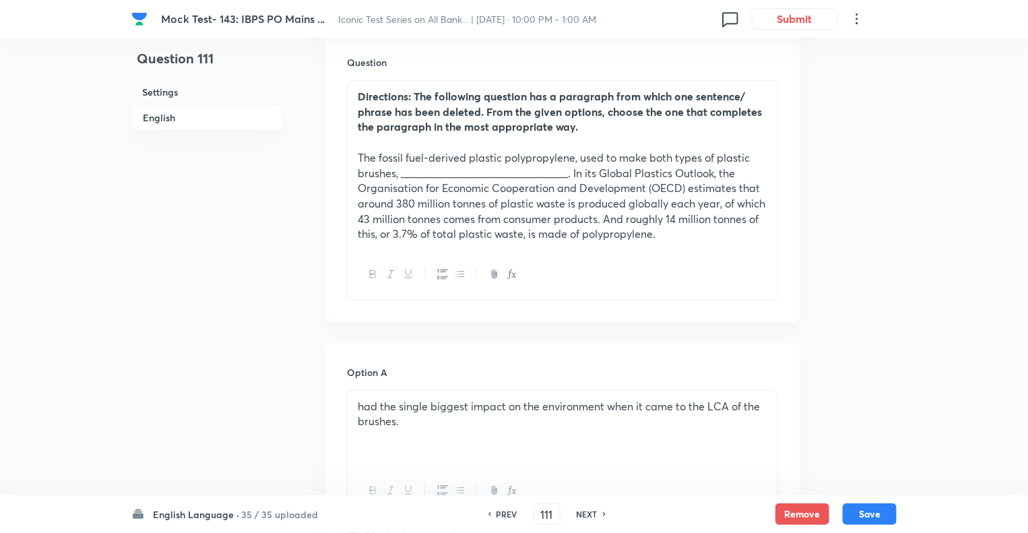
click at [487, 169] on p "The fossil fuel-derived plastic polypropylene, used to make both types of plast…" at bounding box center [563, 196] width 410 height 92
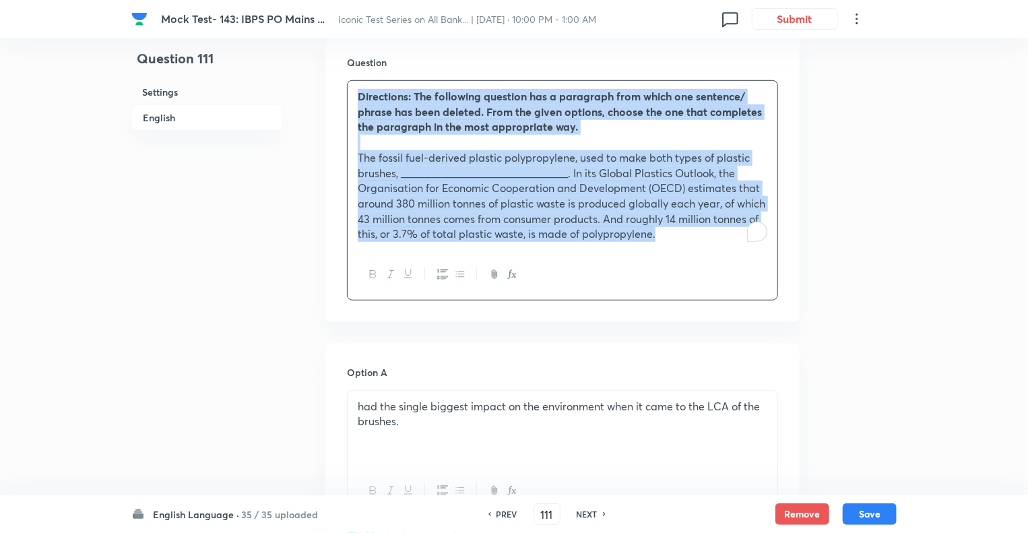
copy div "Directions: The following question has a paragraph from which one sentence/ phr…"
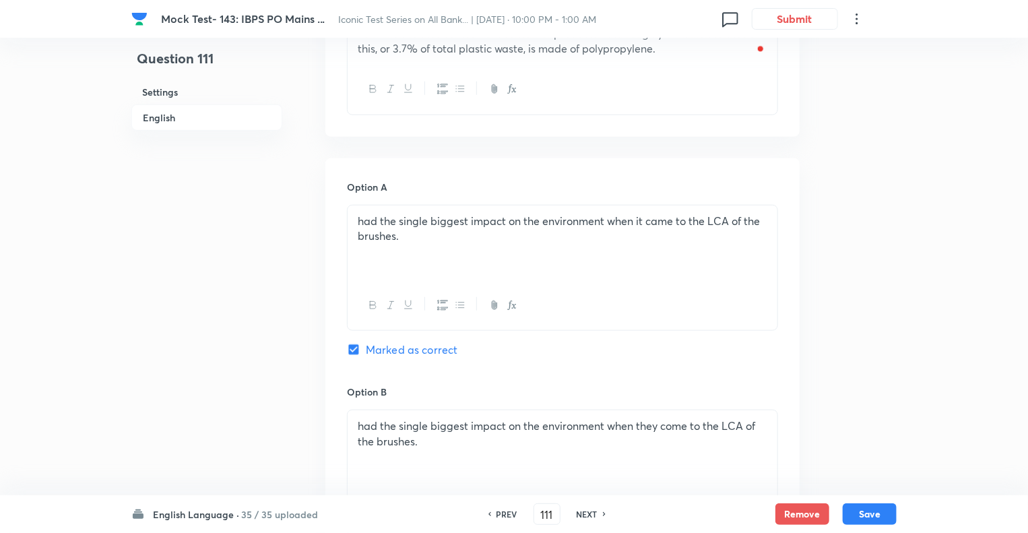
scroll to position [674, 0]
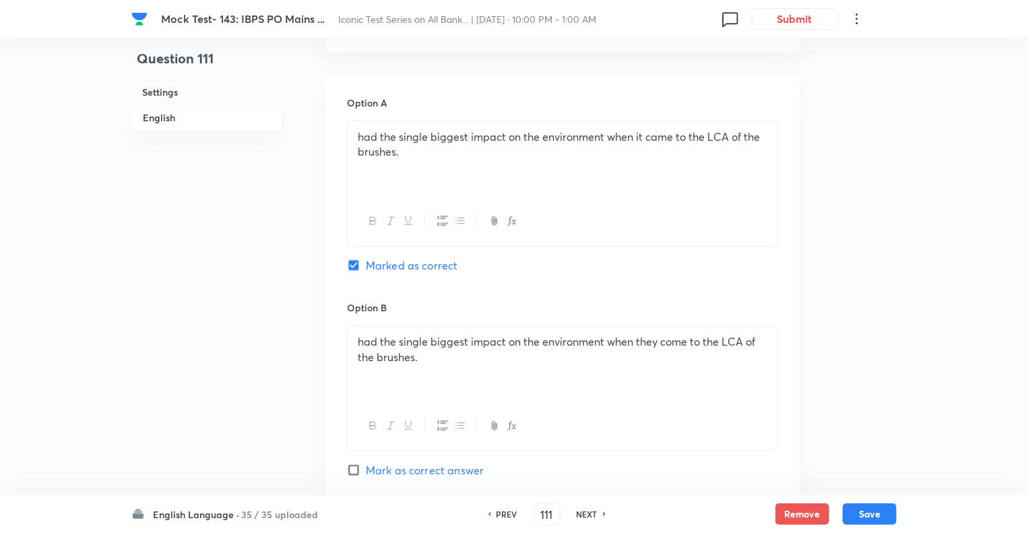
click at [433, 151] on p "had the single biggest impact on the environment when it came to the LCA of the…" at bounding box center [563, 144] width 410 height 30
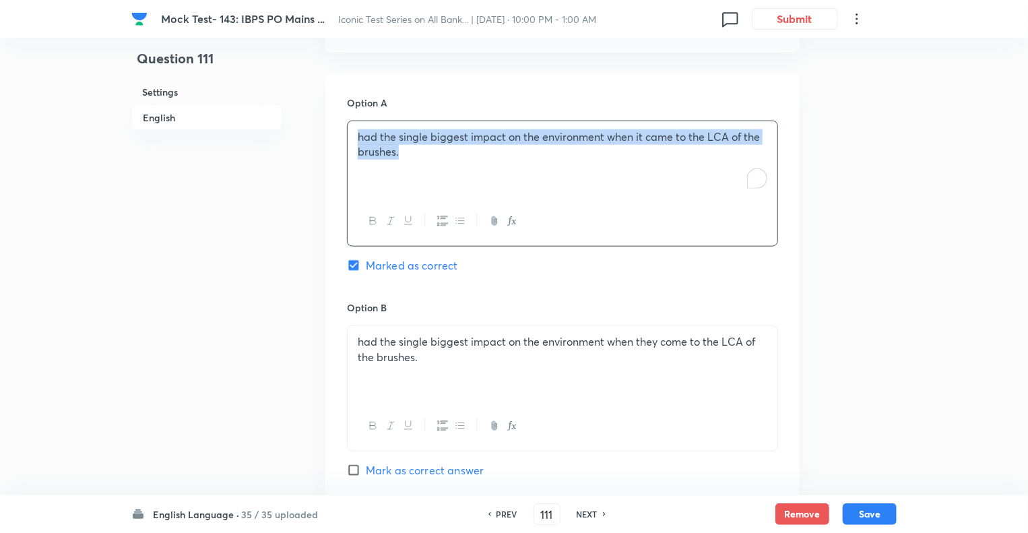
copy p "had the single biggest impact on the environment when it came to the LCA of the…"
click at [410, 371] on div "had the single biggest impact on the environment when they come to the LCA of t…" at bounding box center [563, 363] width 430 height 75
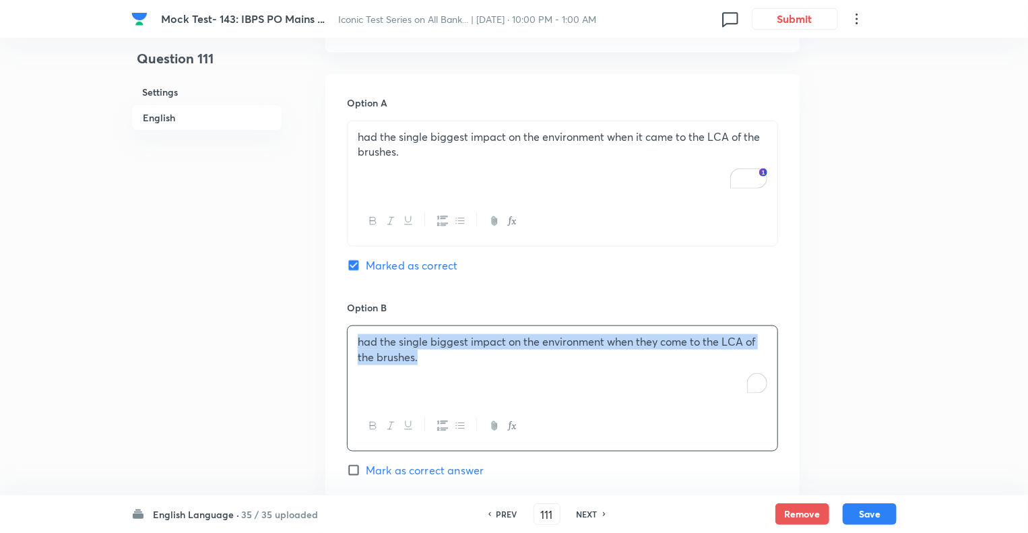
copy p "had the single biggest impact on the environment when they come to the LCA of t…"
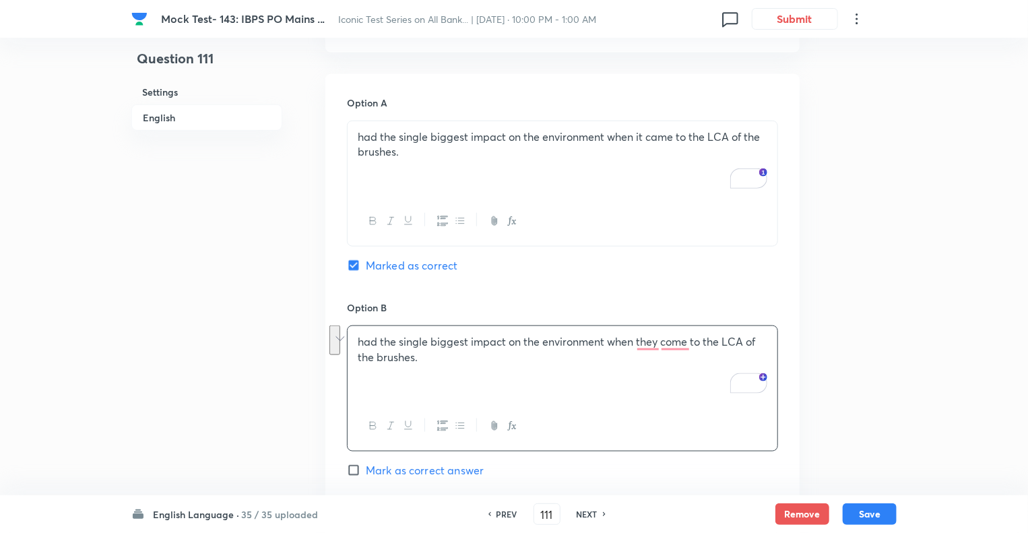
click at [242, 352] on div "Question 111 Settings English" at bounding box center [206, 481] width 151 height 2180
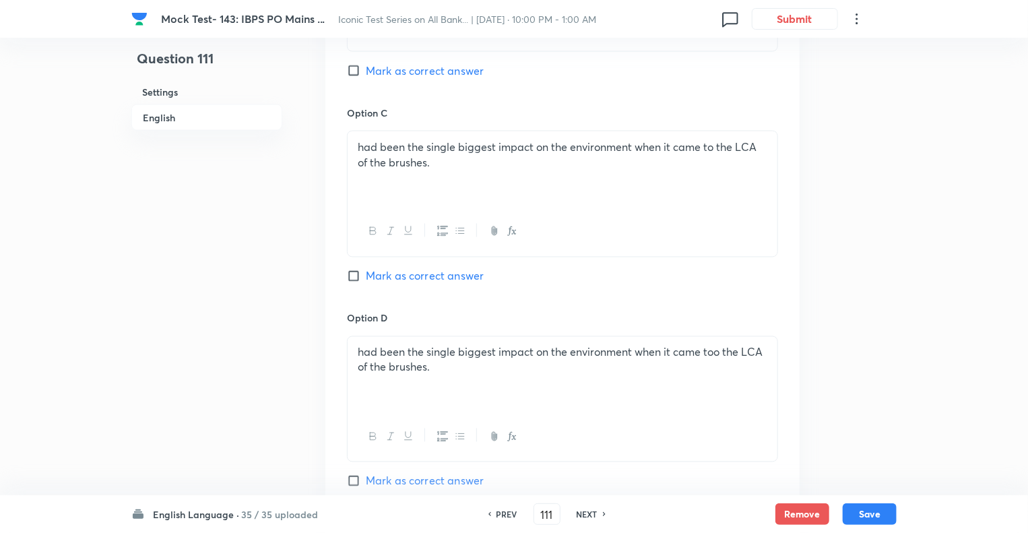
scroll to position [1105, 0]
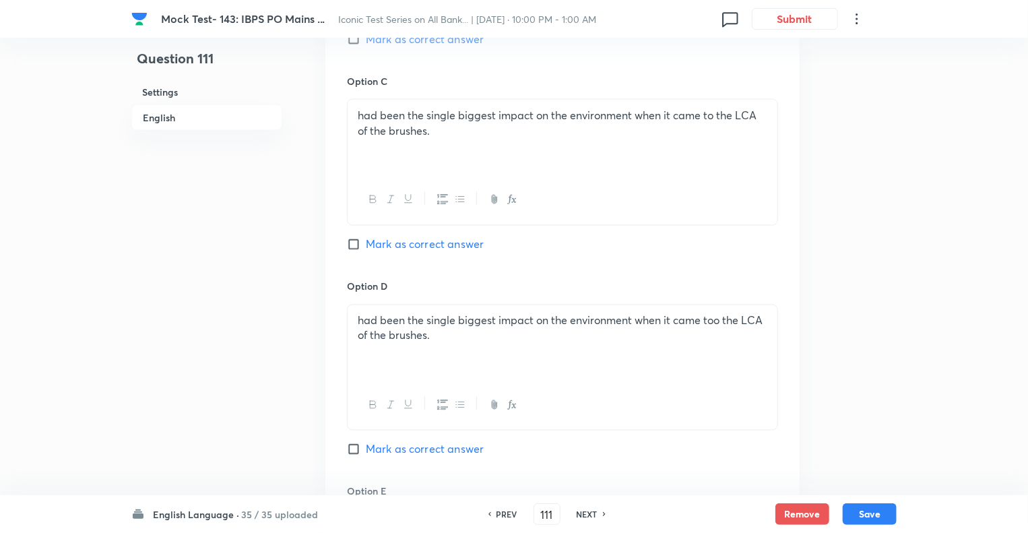
click at [392, 158] on div "had been the single biggest impact on the environment when it came to the LCA o…" at bounding box center [563, 137] width 430 height 75
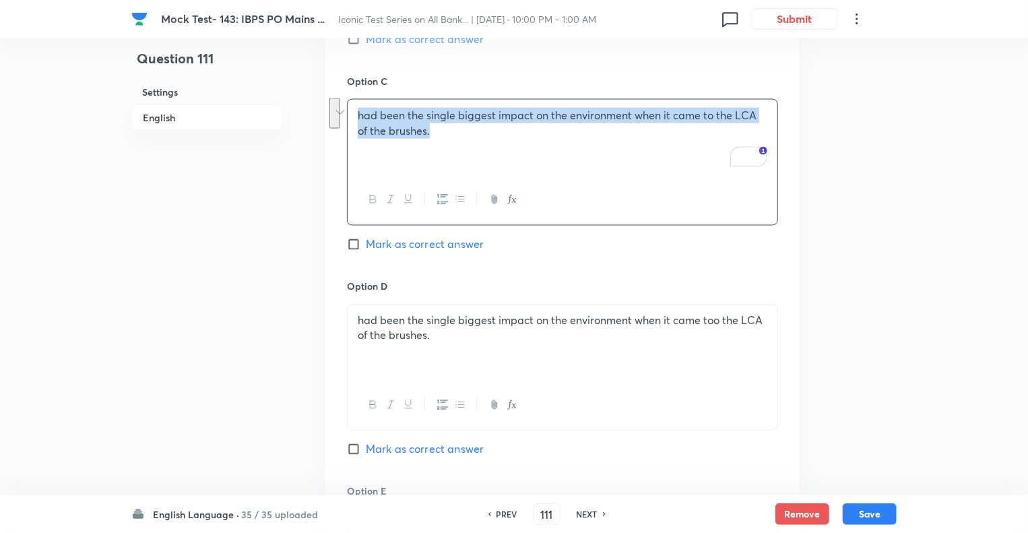
copy p "had been the single biggest impact on the environment when it came to the LCA o…"
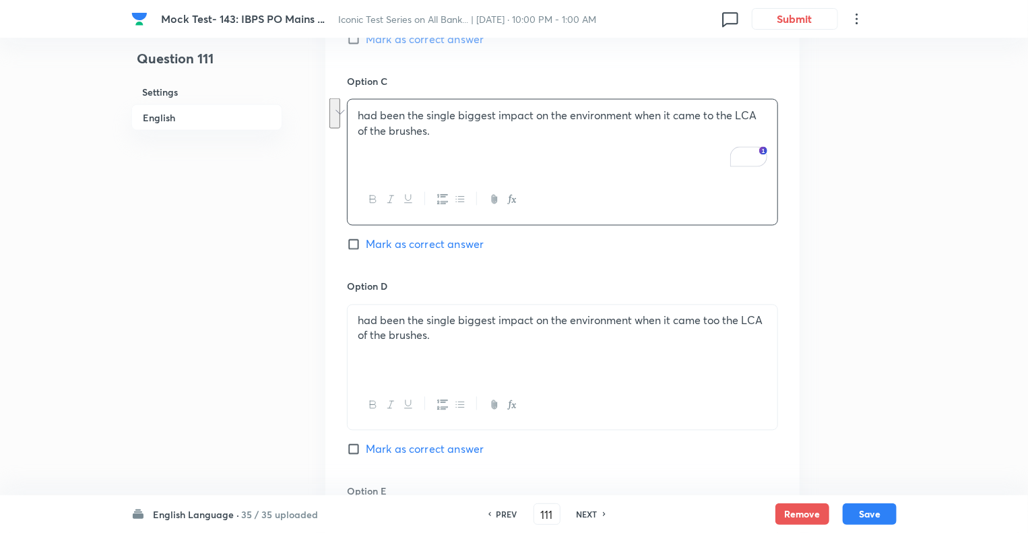
click at [255, 331] on div "Question 111 Settings English" at bounding box center [206, 49] width 151 height 2180
click at [448, 334] on p "had been the single biggest impact on the environment when it came too the LCA …" at bounding box center [563, 328] width 410 height 30
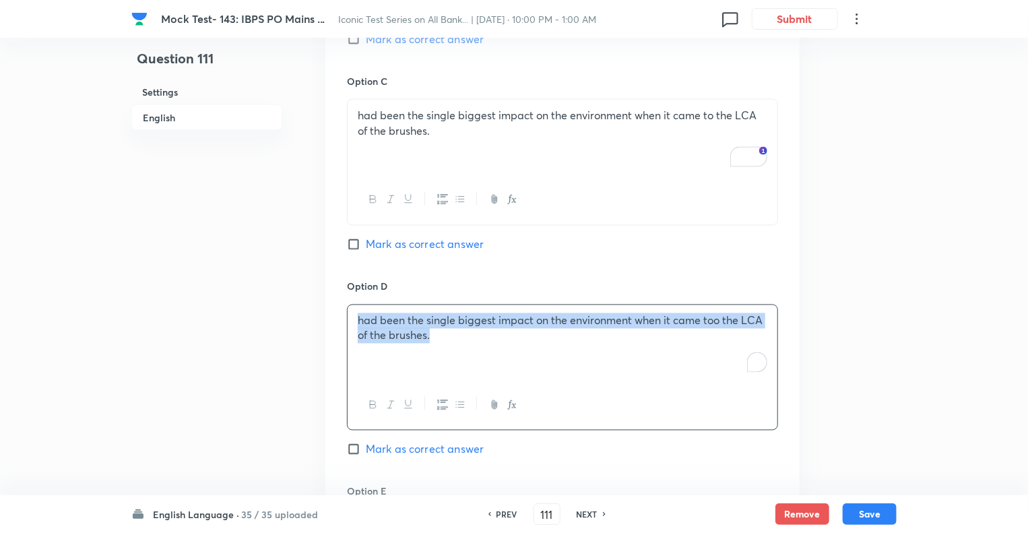
copy p "had been the single biggest impact on the environment when it came too the LCA …"
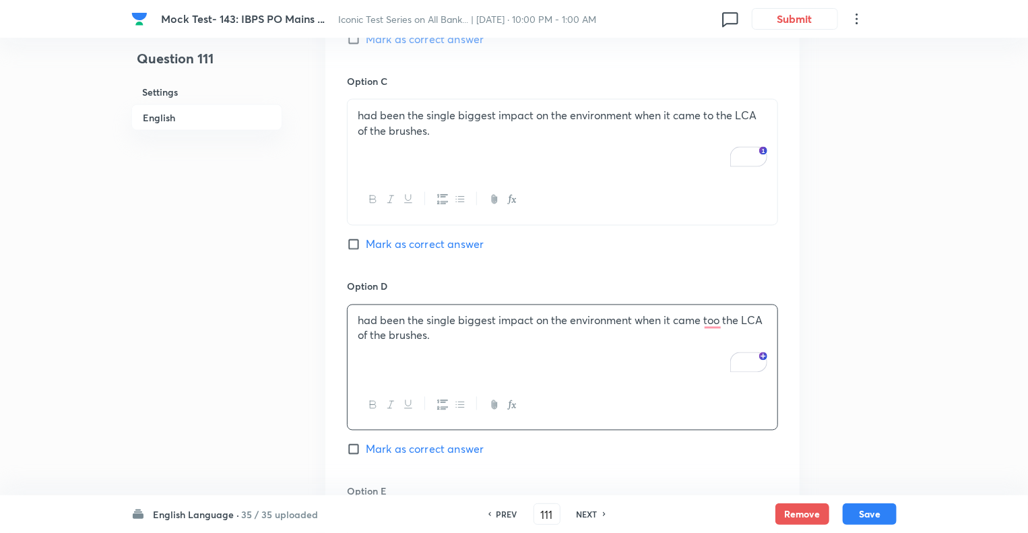
click at [275, 305] on div "Question 111 Settings English" at bounding box center [206, 49] width 151 height 2180
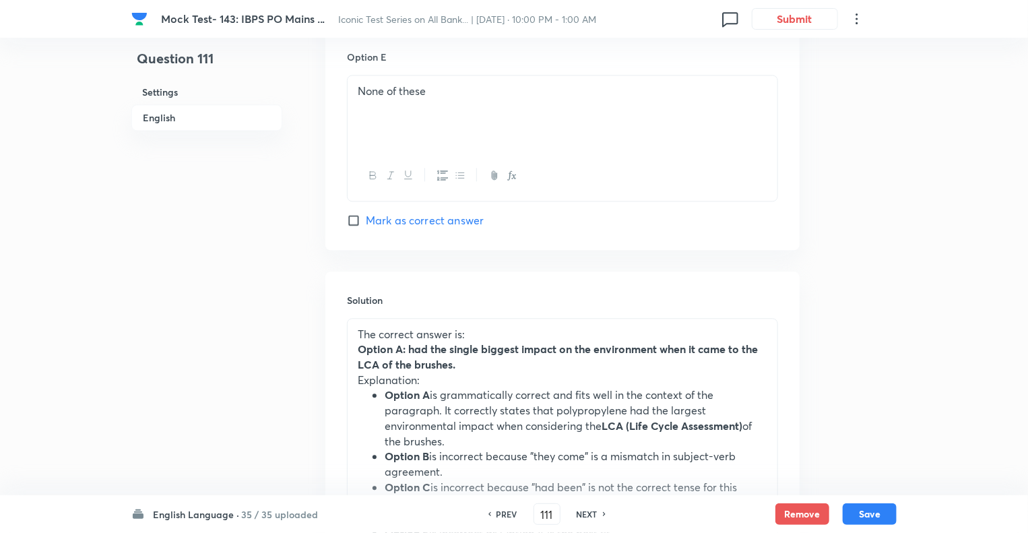
scroll to position [1537, 0]
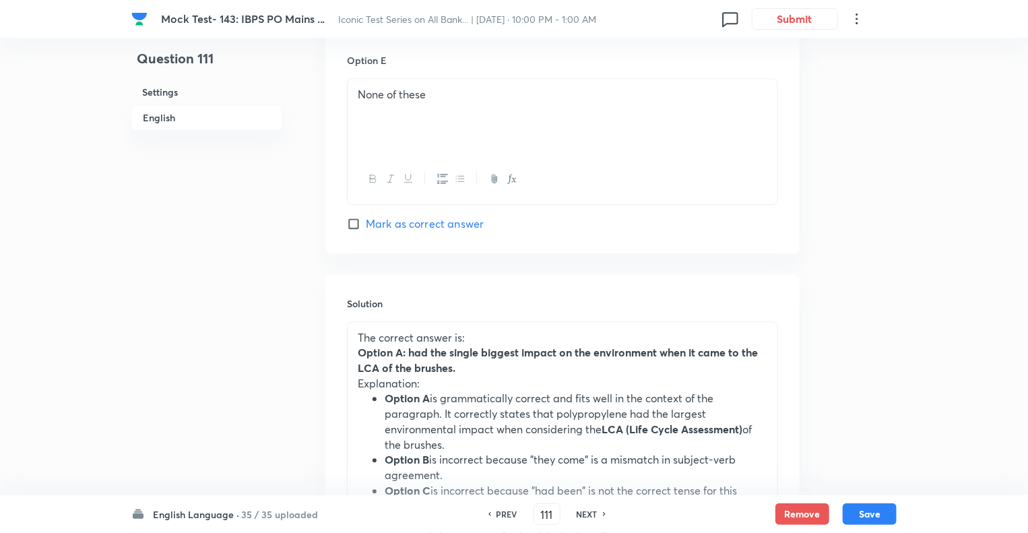
click at [454, 102] on div "None of these" at bounding box center [563, 116] width 430 height 75
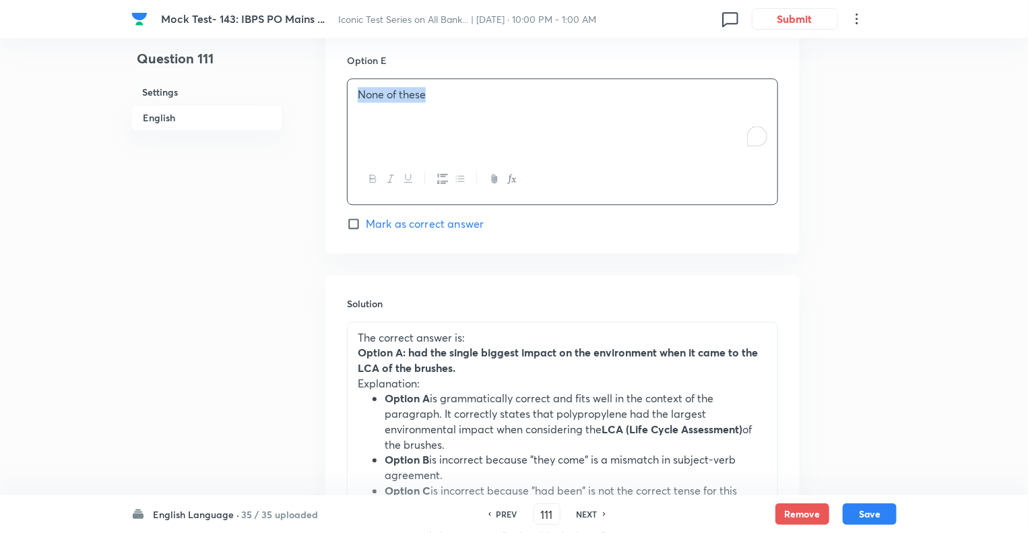
copy p "None of these"
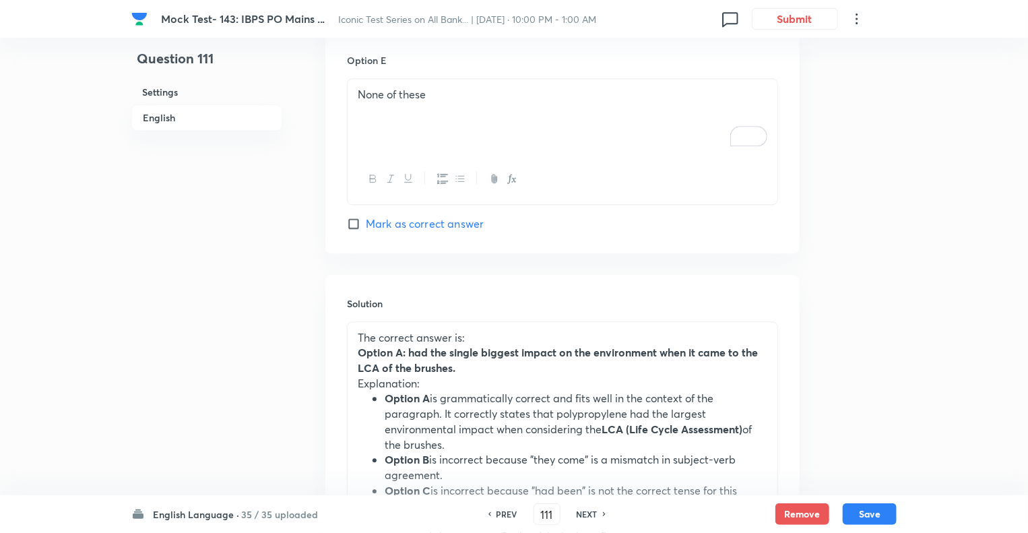
scroll to position [1564, 0]
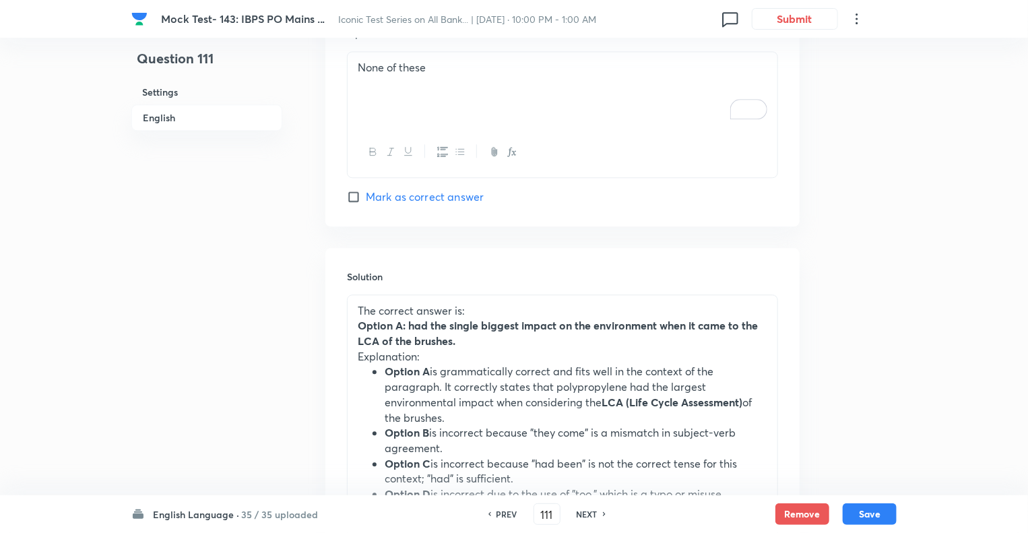
click at [469, 368] on li "Option A is grammatically correct and fits well in the context of the paragraph…" at bounding box center [576, 394] width 383 height 61
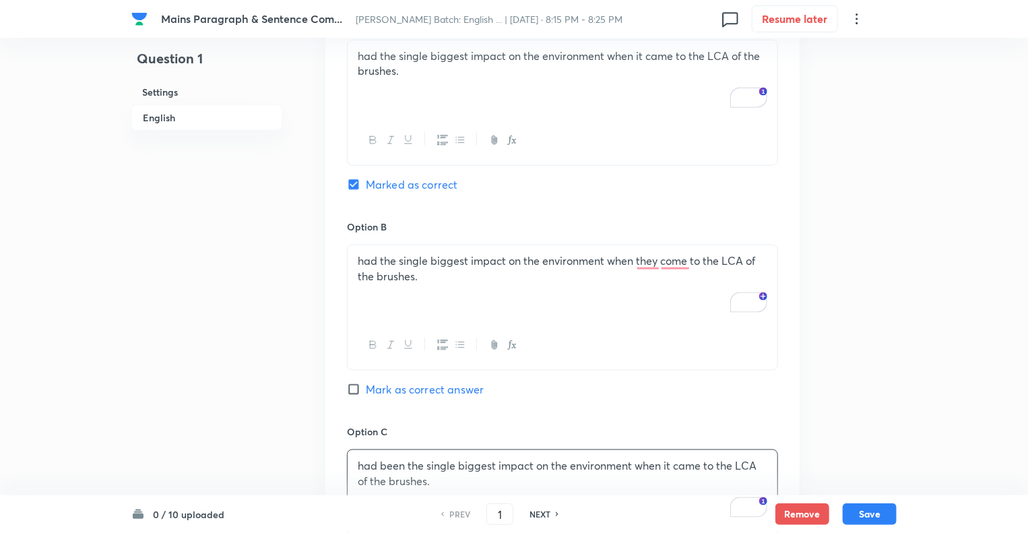
click at [262, 394] on div "Question 1 Settings English" at bounding box center [206, 307] width 151 height 1995
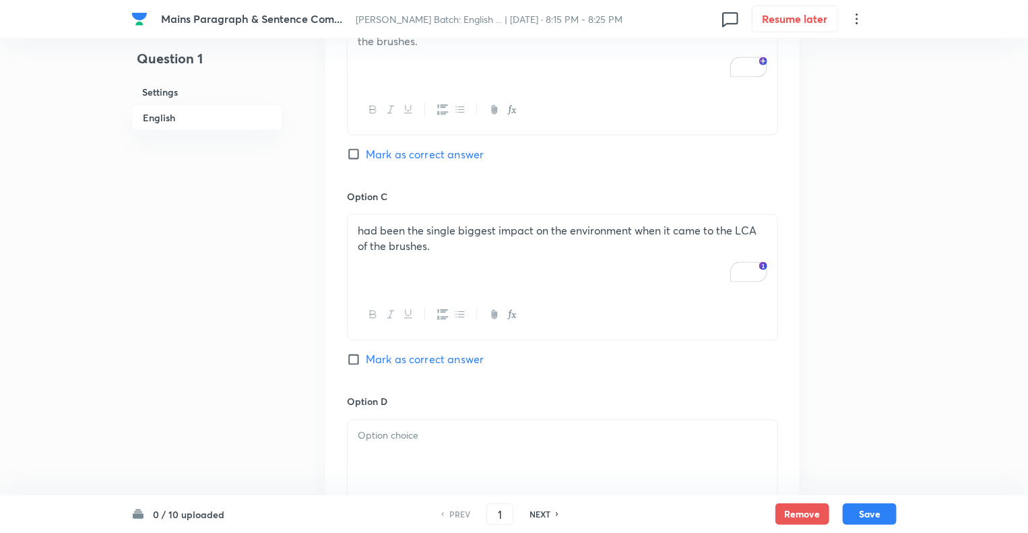
scroll to position [1159, 0]
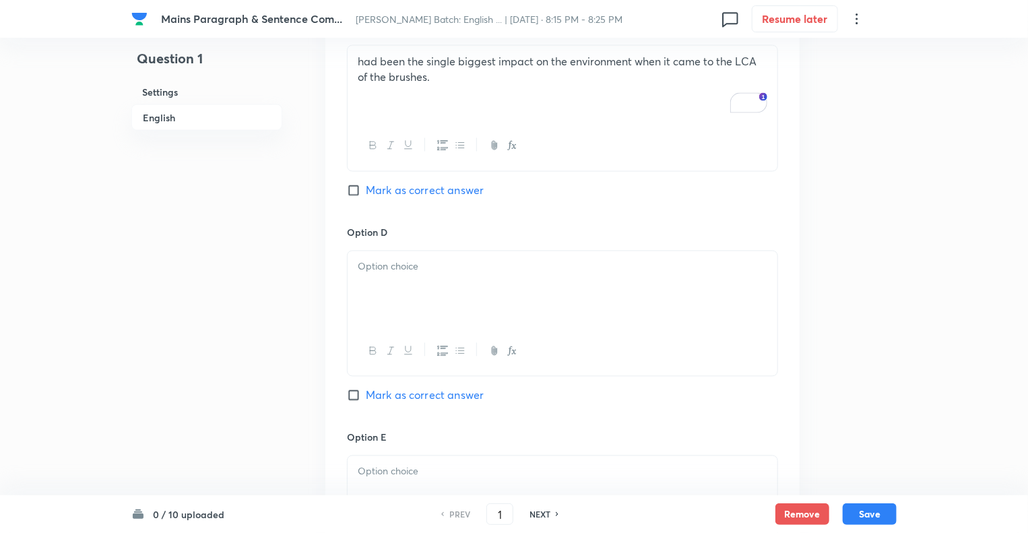
click at [377, 288] on div at bounding box center [563, 288] width 430 height 75
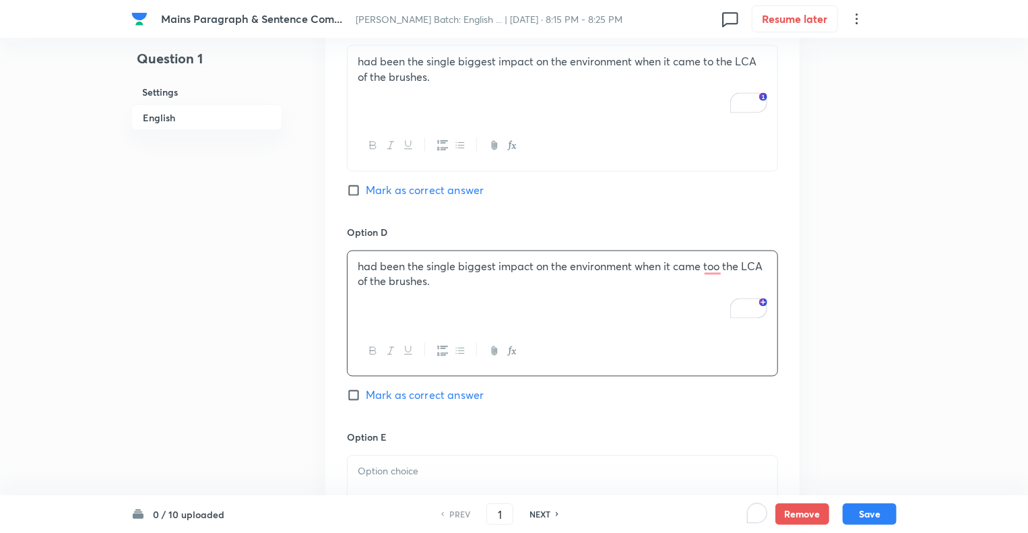
click at [360, 471] on p "To enrich screen reader interactions, please activate Accessibility in Grammarl…" at bounding box center [563, 472] width 410 height 16
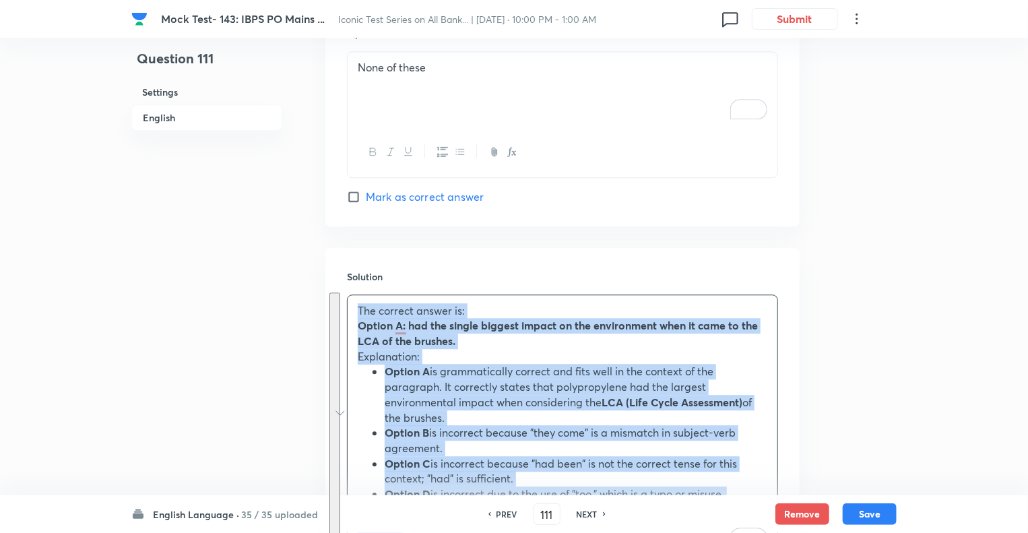
scroll to position [1564, 0]
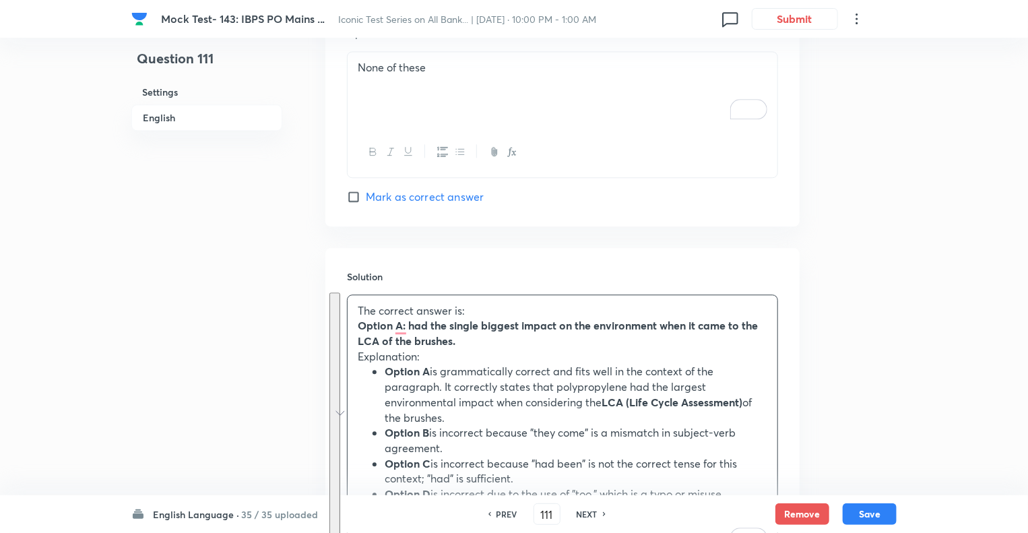
click at [330, 336] on div "Solution The correct answer is: Option A: had the single biggest impact on the …" at bounding box center [563, 438] width 474 height 380
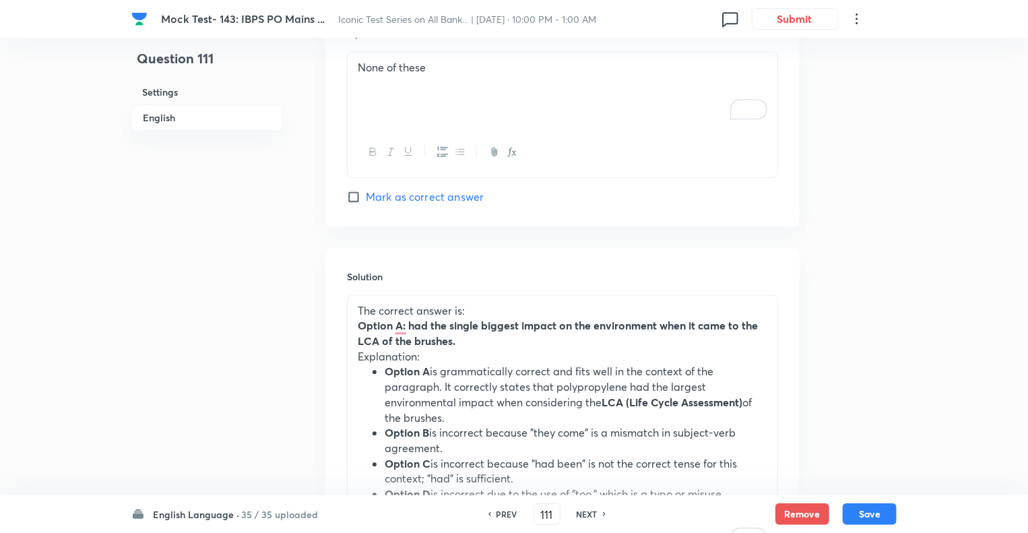
click at [586, 514] on h6 "NEXT" at bounding box center [587, 514] width 21 height 12
type input "112"
checkbox input "false"
checkbox input "true"
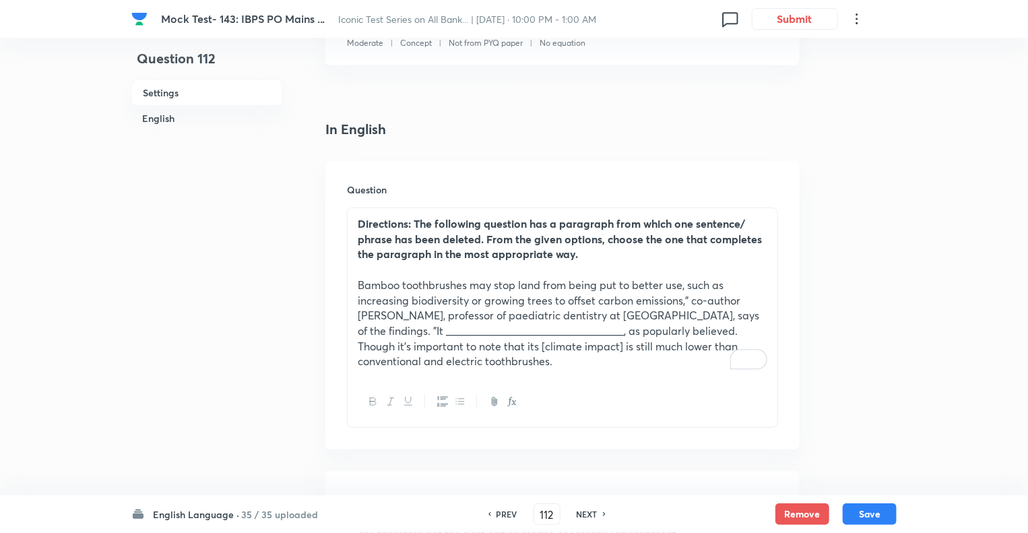
scroll to position [268, 0]
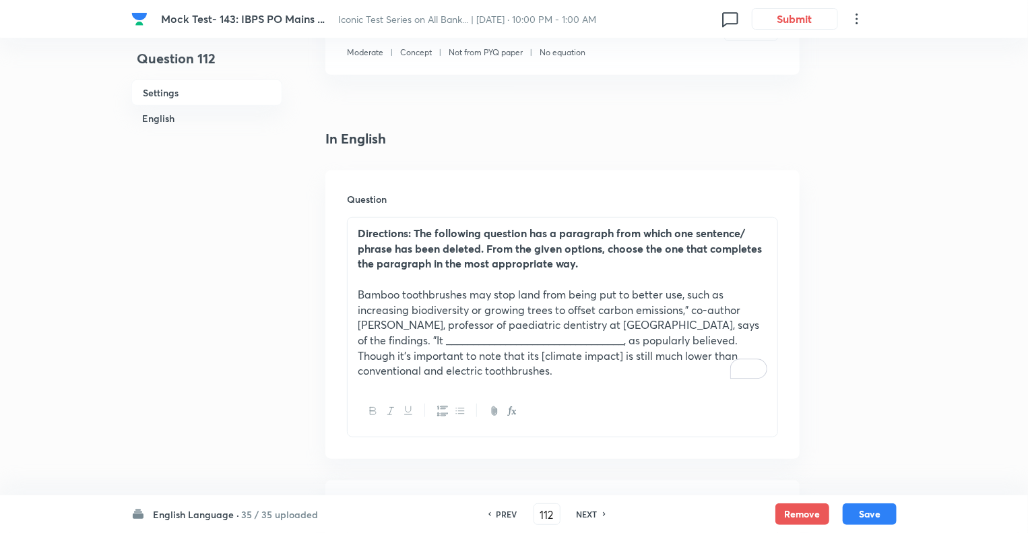
click at [491, 311] on p "Bamboo toothbrushes may stop land from being put to better use, such as increas…" at bounding box center [563, 333] width 410 height 92
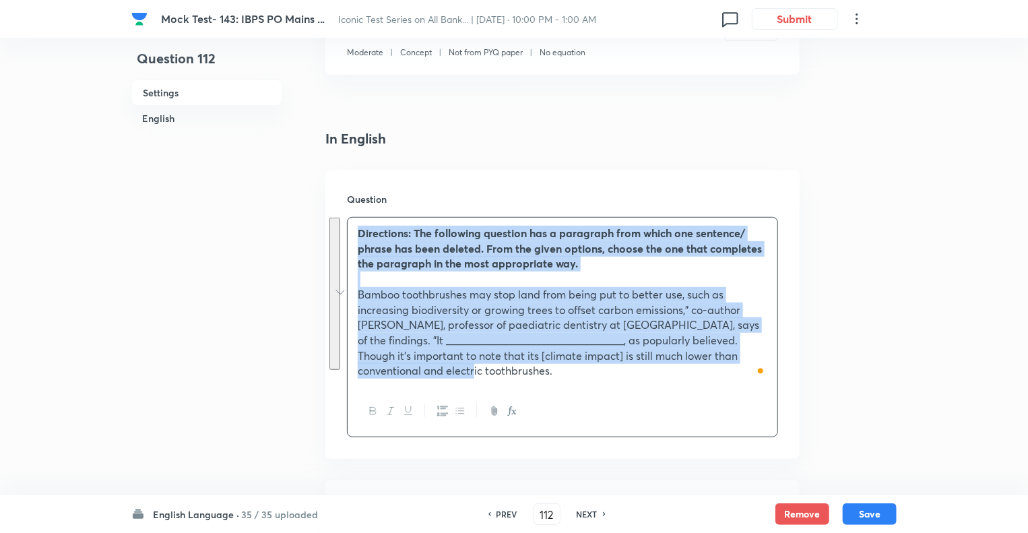
copy div "Directions: The following question has a paragraph from which one sentence/ phr…"
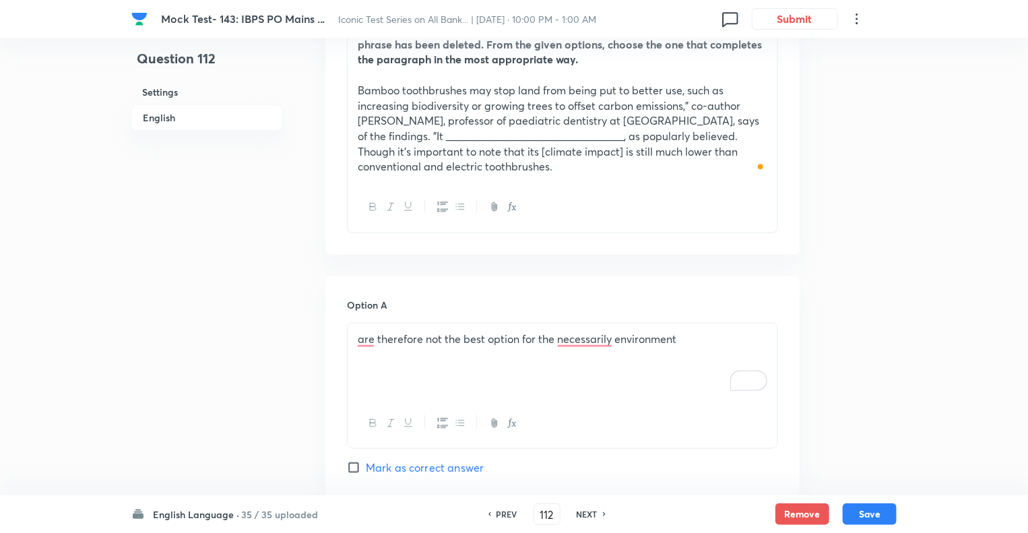
scroll to position [591, 0]
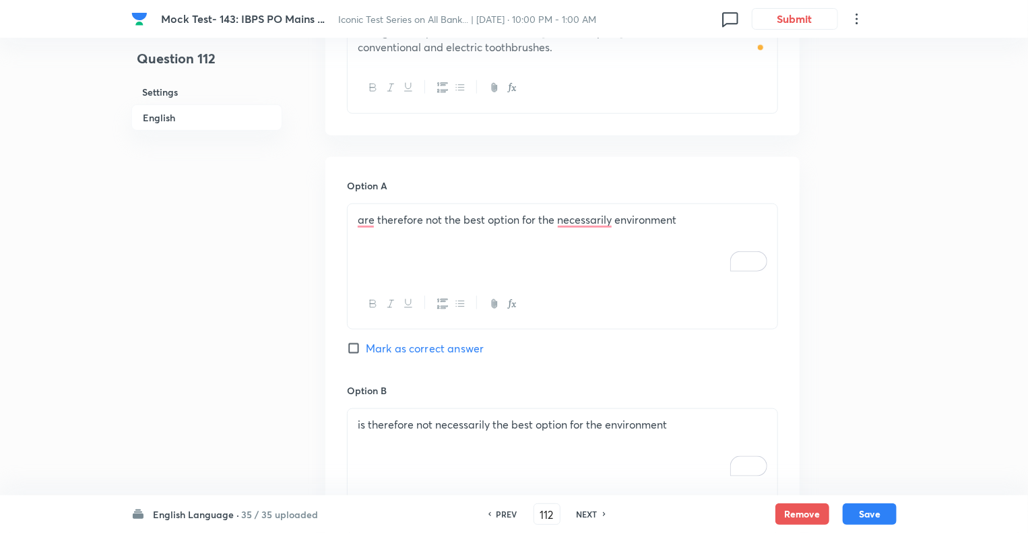
click at [422, 222] on p "are therefore not the best option for the necessarily environment" at bounding box center [563, 220] width 410 height 16
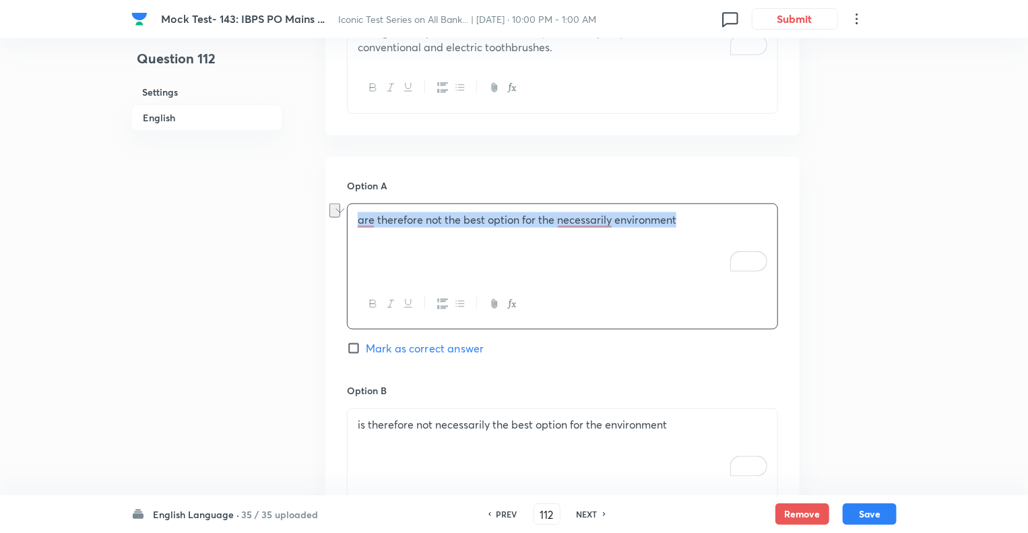
copy p "are therefore not the best option for the necessarily environment"
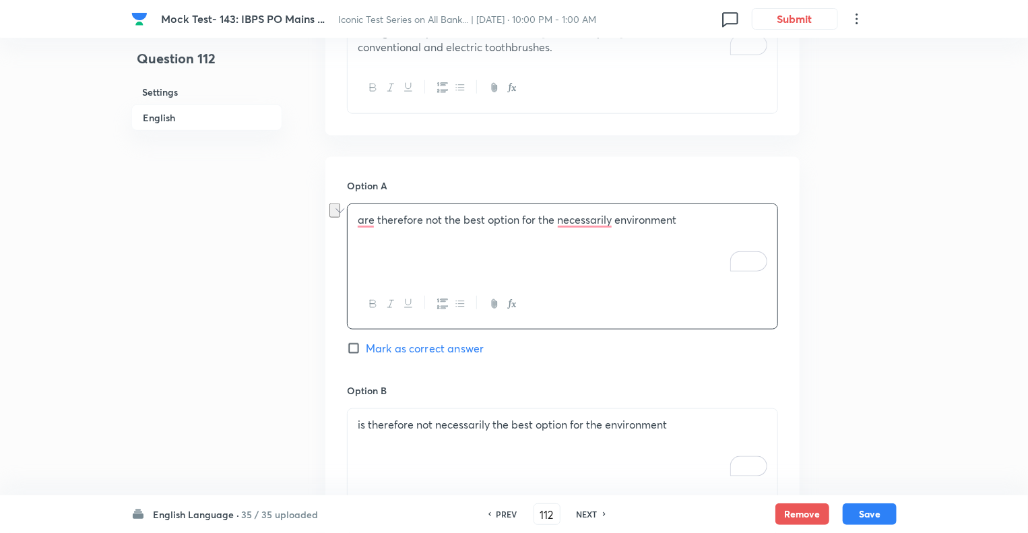
click at [261, 364] on div "Question 112 Settings English" at bounding box center [206, 534] width 151 height 2120
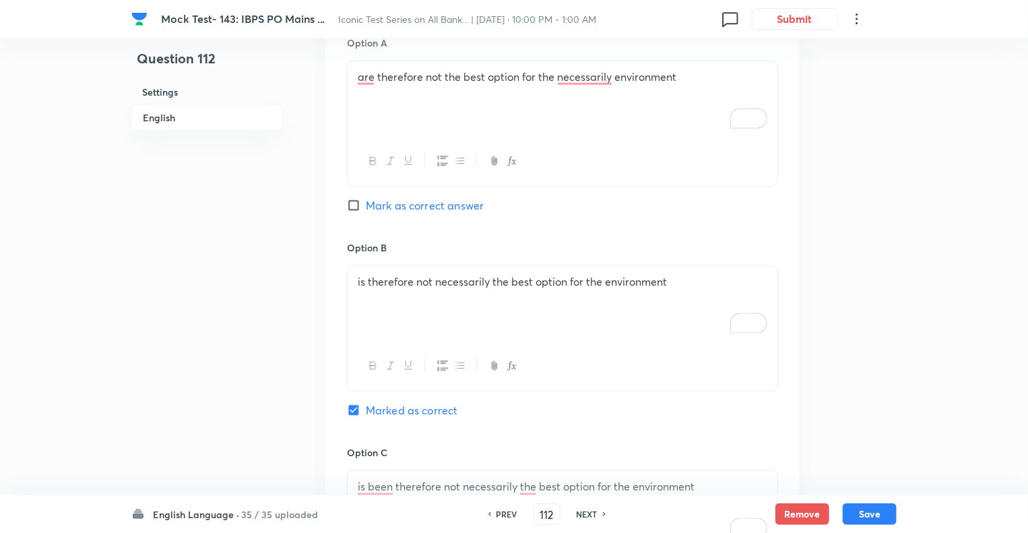
scroll to position [888, 0]
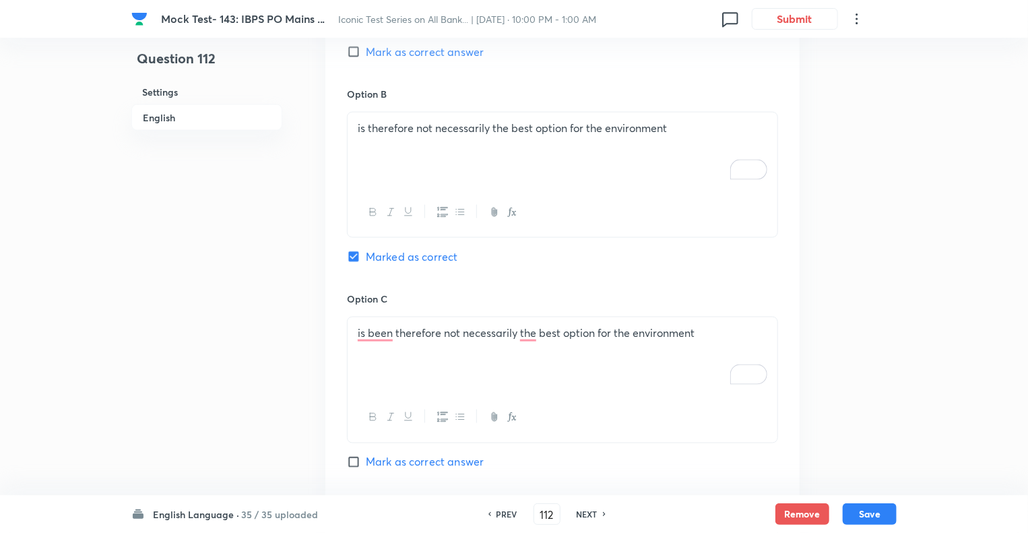
click at [419, 117] on div "is therefore not necessarily the best option for the environment" at bounding box center [563, 150] width 430 height 75
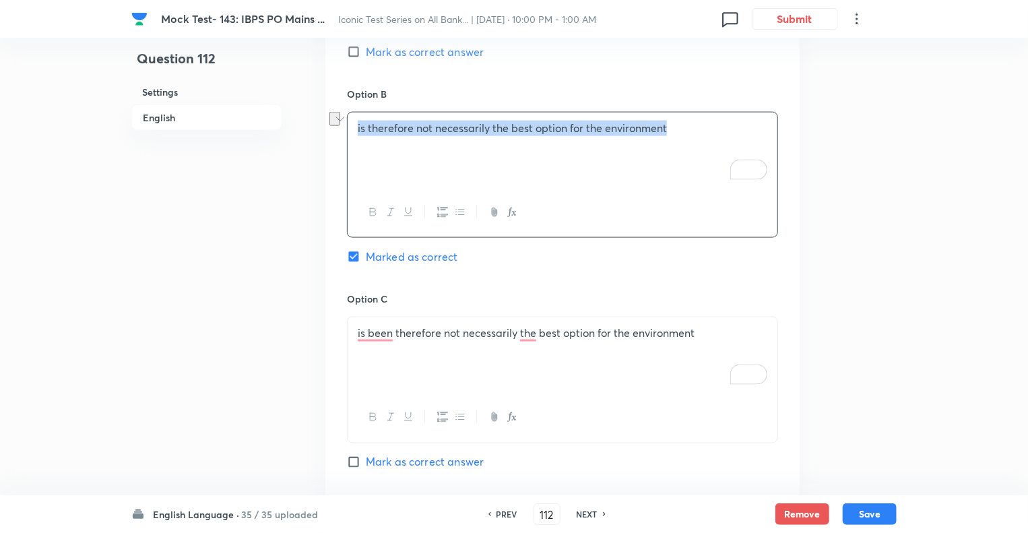
copy p "is therefore not necessarily the best option for the environment"
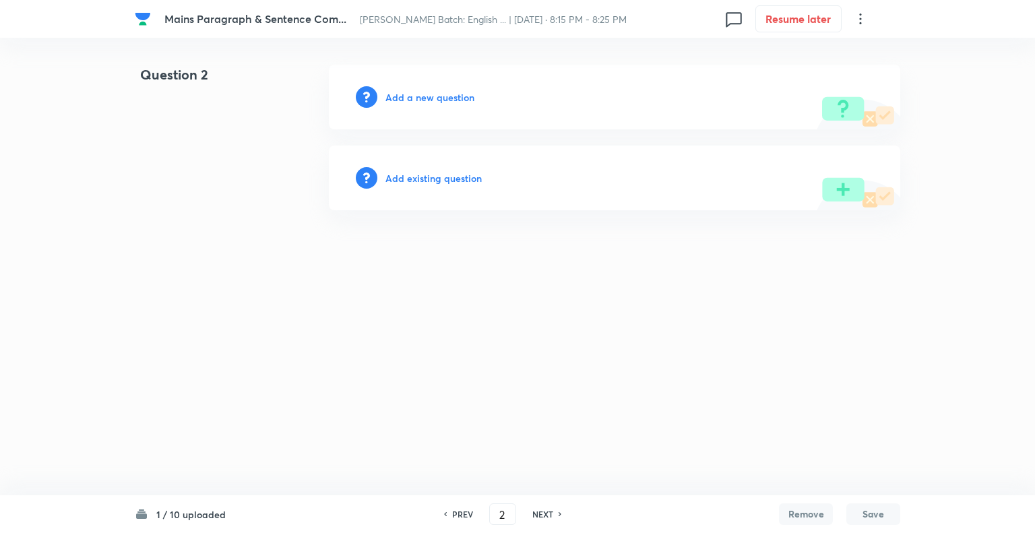
click at [389, 98] on h6 "Add a new question" at bounding box center [430, 97] width 89 height 14
click at [389, 98] on h6 "Choose a question type" at bounding box center [438, 97] width 104 height 14
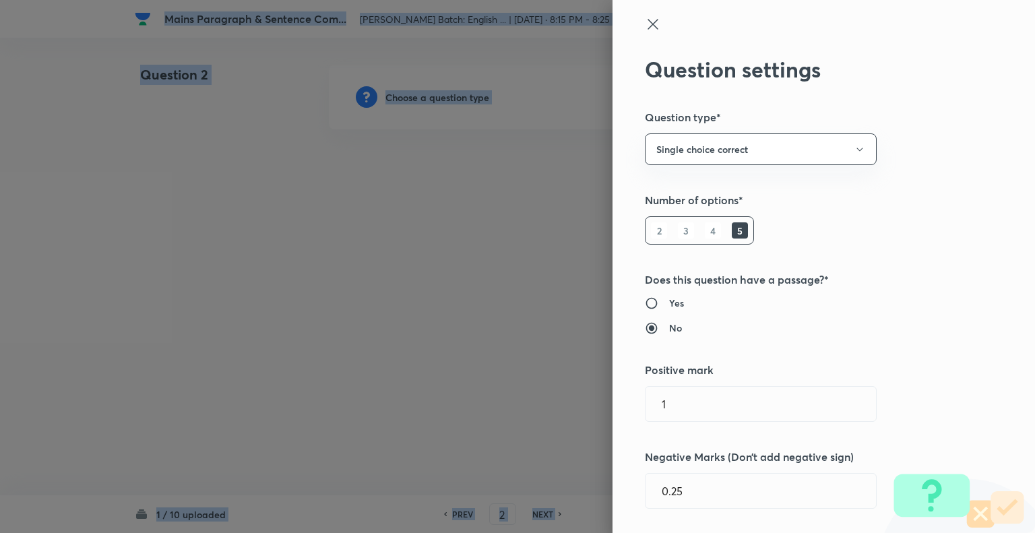
click at [389, 98] on div at bounding box center [517, 266] width 1035 height 533
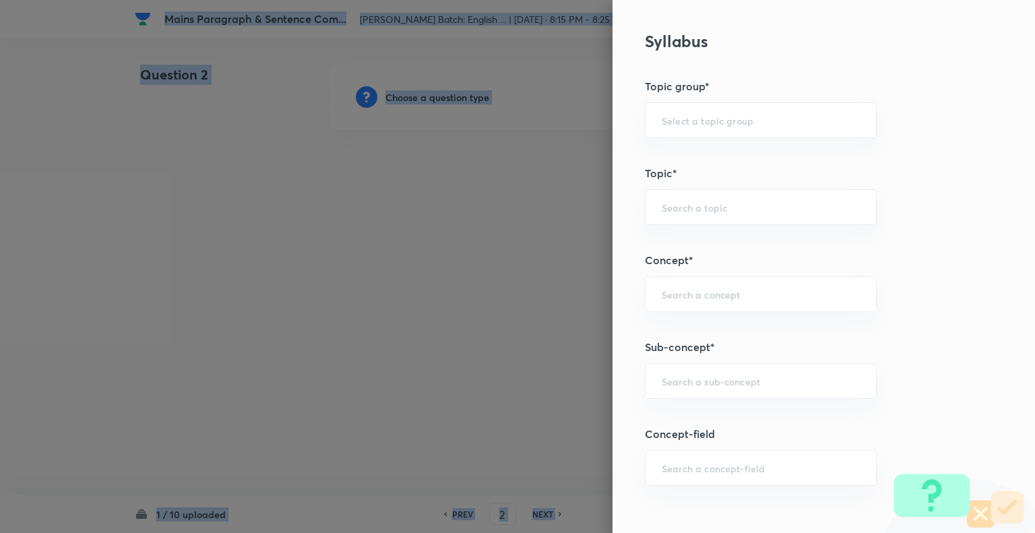
scroll to position [555, 0]
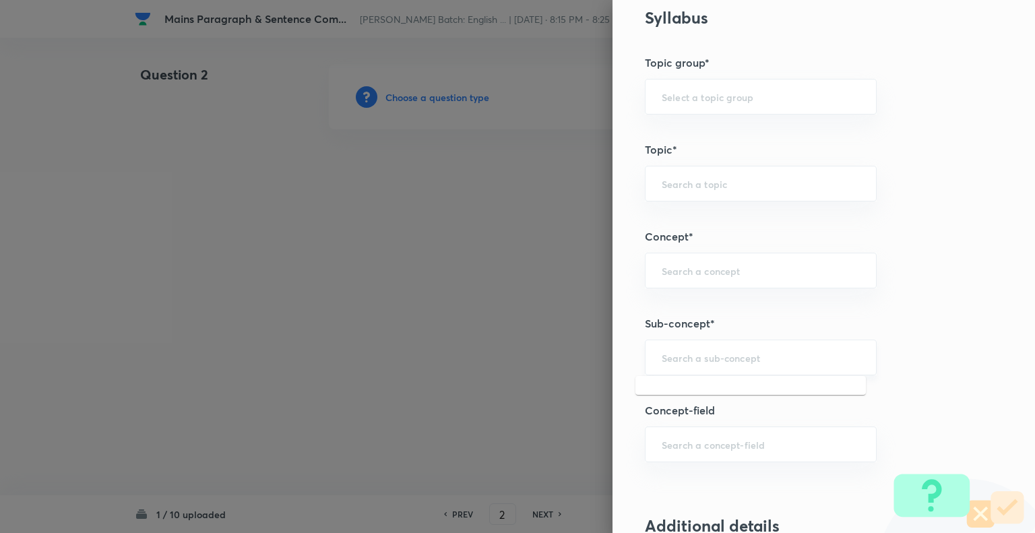
click at [662, 355] on input "text" at bounding box center [761, 357] width 198 height 13
click at [704, 393] on li "Missing Paragraphs" at bounding box center [751, 393] width 231 height 24
type input "Missing Paragraphs"
type input "English Language"
type input "Reading Comprehension"
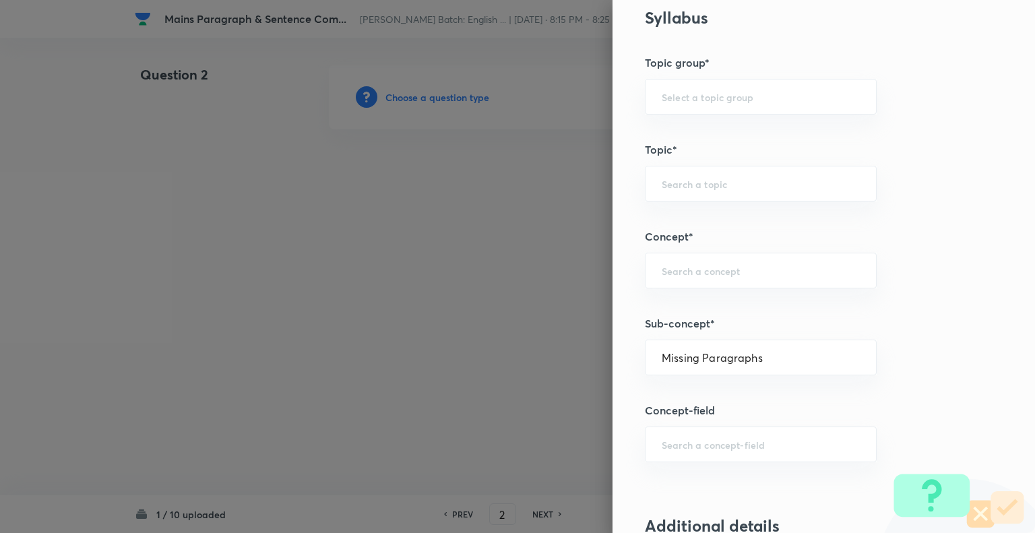
type input "Comprehension"
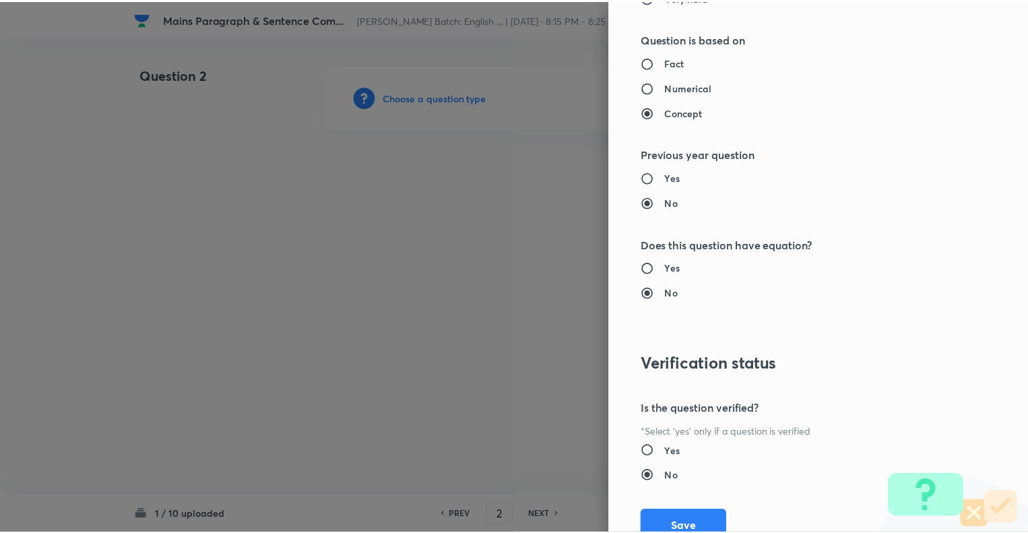
scroll to position [1301, 0]
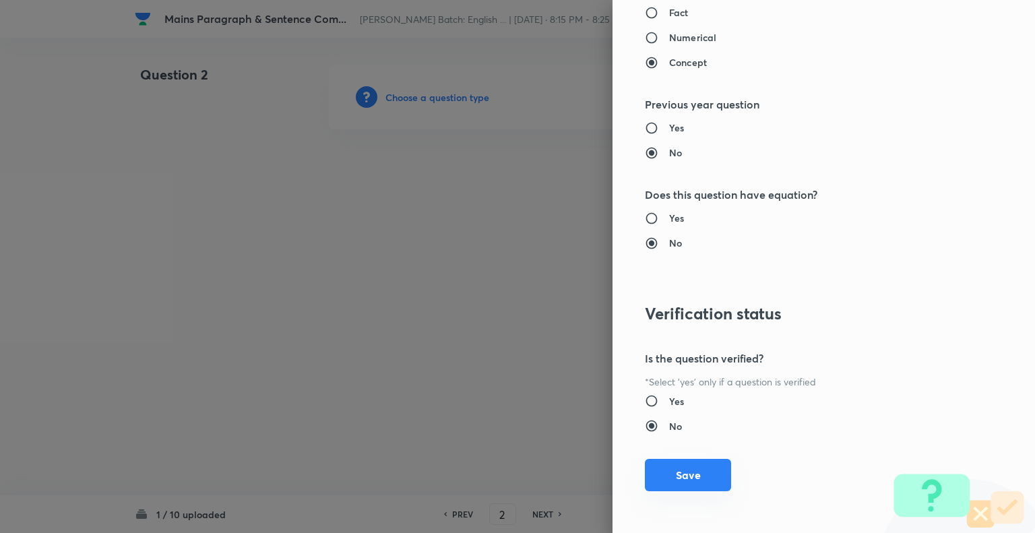
click at [685, 472] on button "Save" at bounding box center [688, 475] width 86 height 32
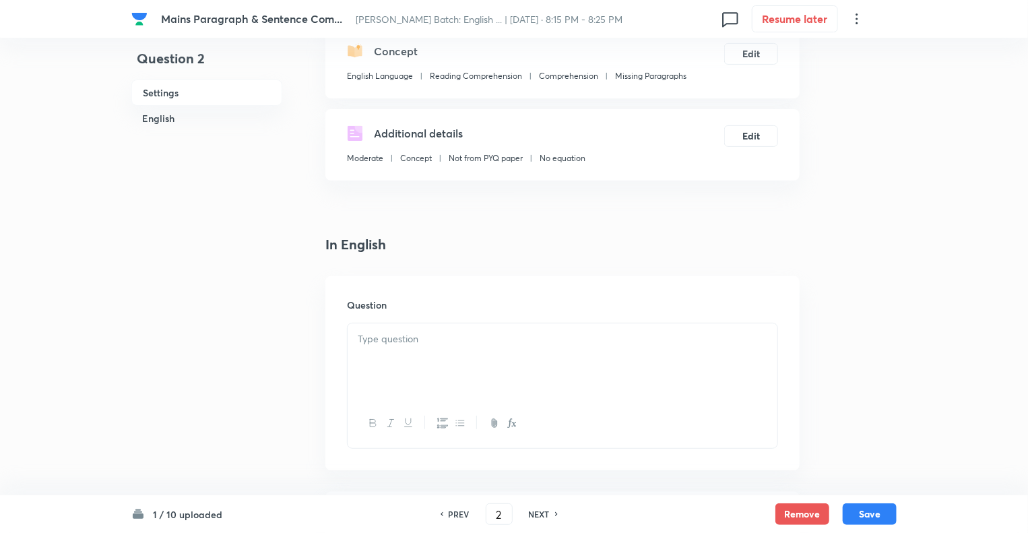
scroll to position [324, 0]
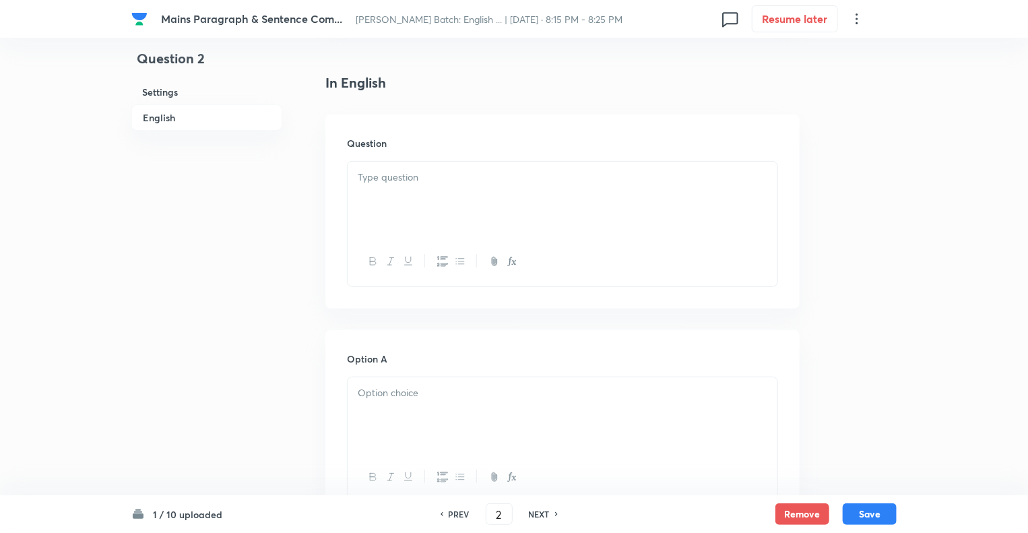
click at [402, 211] on div at bounding box center [563, 199] width 430 height 75
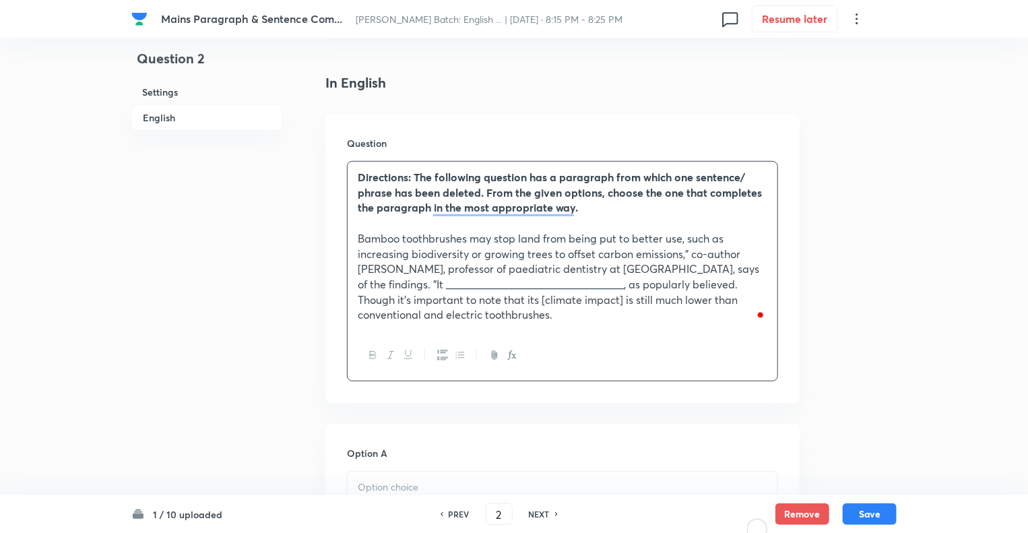
click at [365, 476] on div "To enrich screen reader interactions, please activate Accessibility in Grammarl…" at bounding box center [563, 509] width 430 height 75
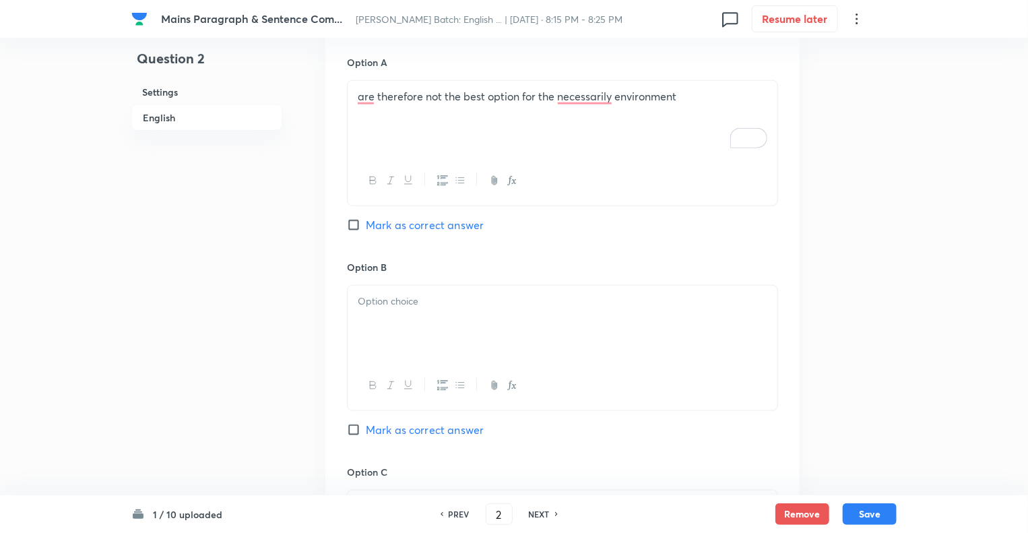
scroll to position [755, 0]
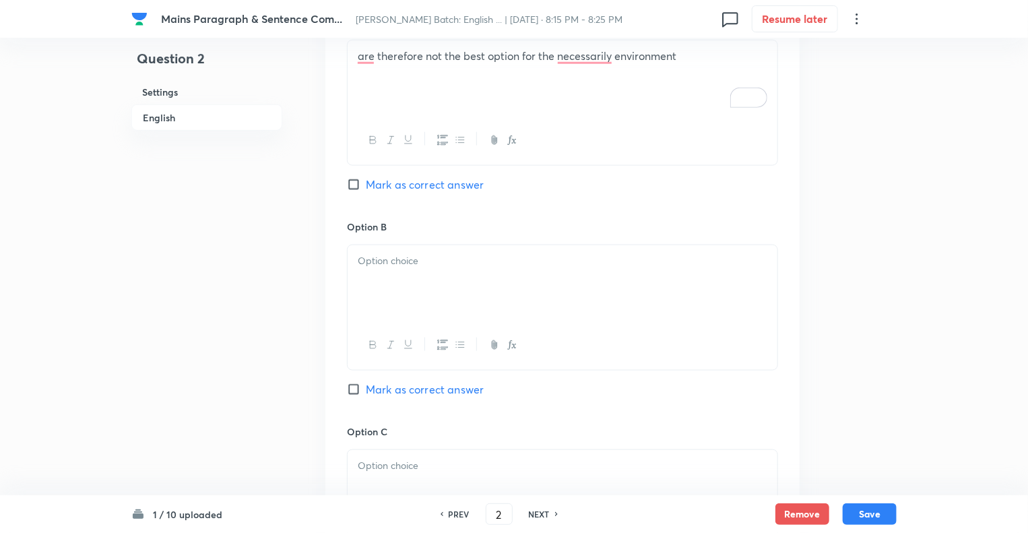
click at [381, 255] on p at bounding box center [563, 261] width 410 height 16
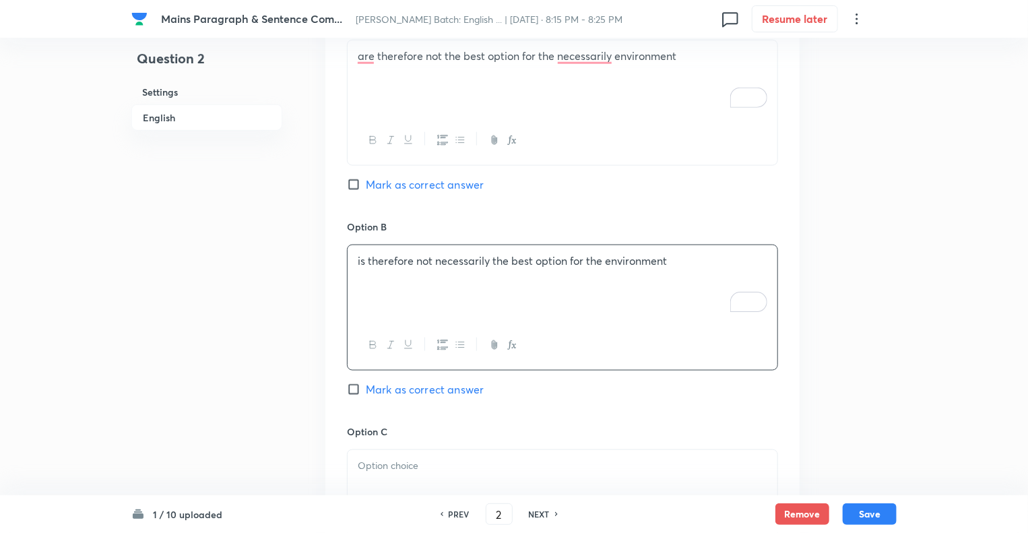
click at [352, 392] on input "Mark as correct answer" at bounding box center [356, 389] width 19 height 13
checkbox input "true"
click at [364, 462] on p at bounding box center [563, 466] width 410 height 16
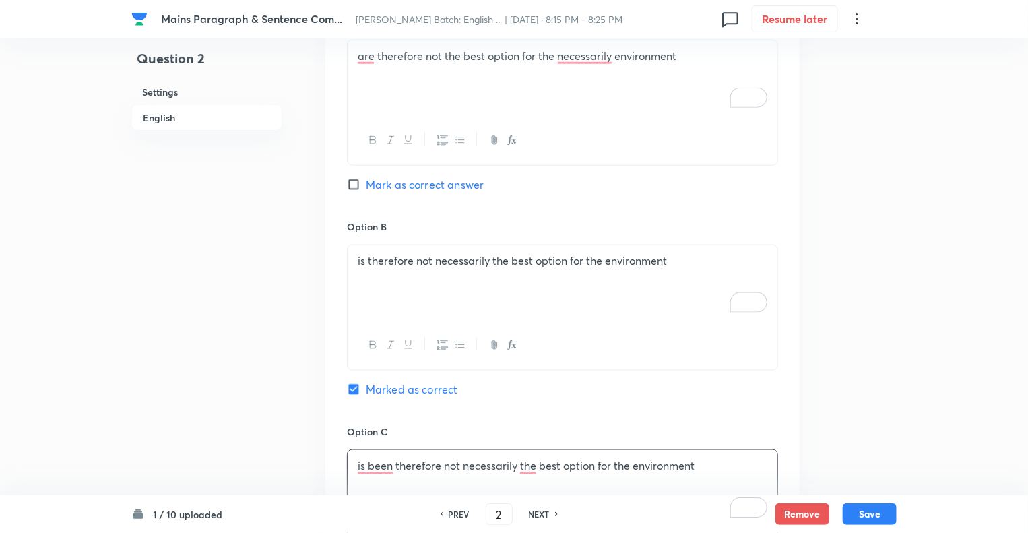
click at [245, 367] on div "Question 2 Settings English" at bounding box center [206, 307] width 151 height 1995
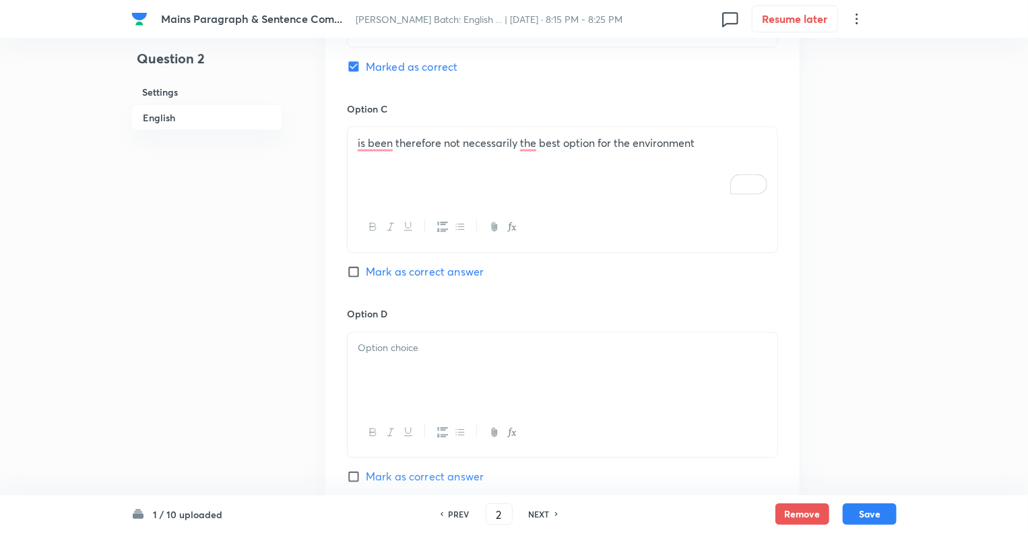
scroll to position [1132, 0]
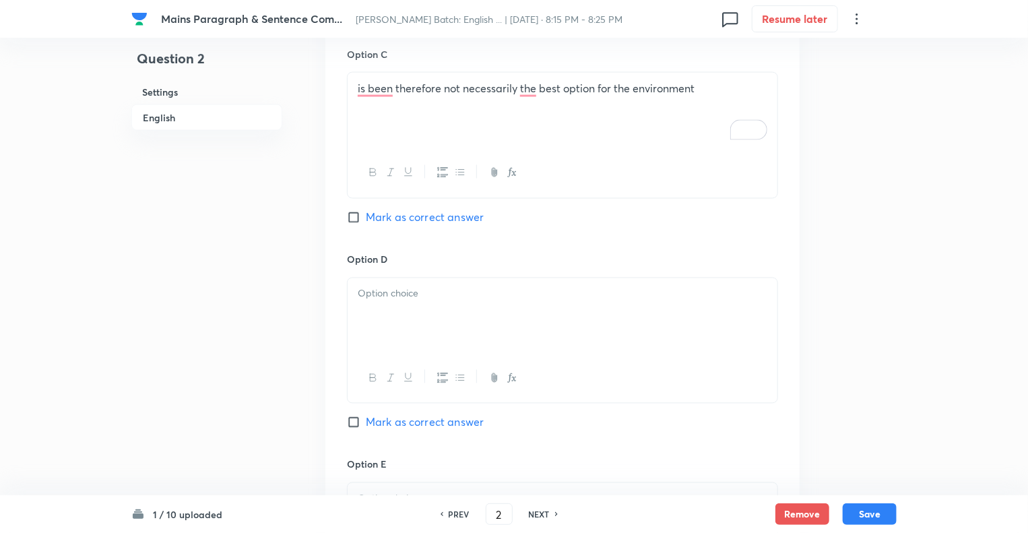
click at [394, 311] on div at bounding box center [563, 315] width 430 height 75
click at [410, 313] on div "To enrich screen reader interactions, please activate Accessibility in Grammarl…" at bounding box center [563, 315] width 430 height 75
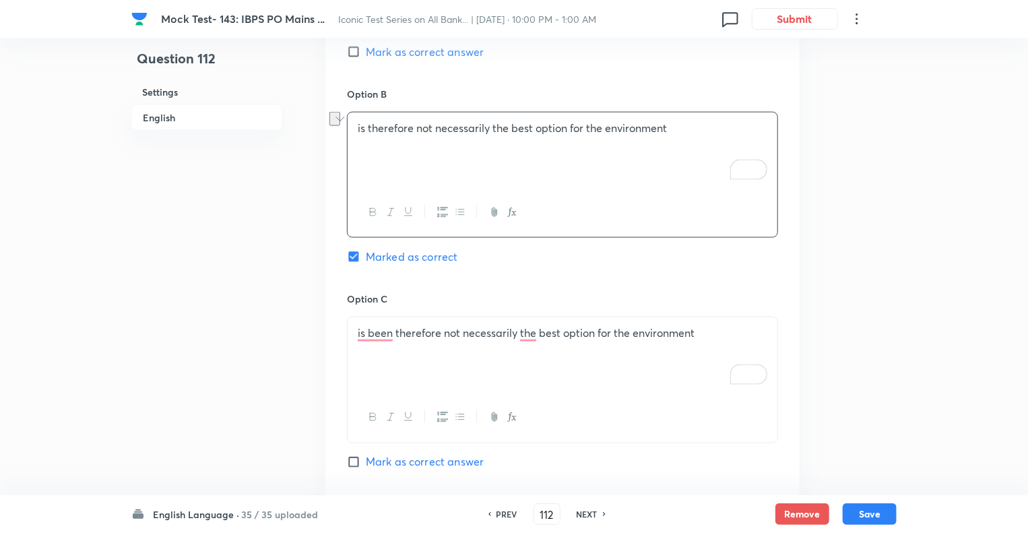
click at [410, 347] on div "is been therefore not necessarily the best option for the environment" at bounding box center [563, 354] width 430 height 75
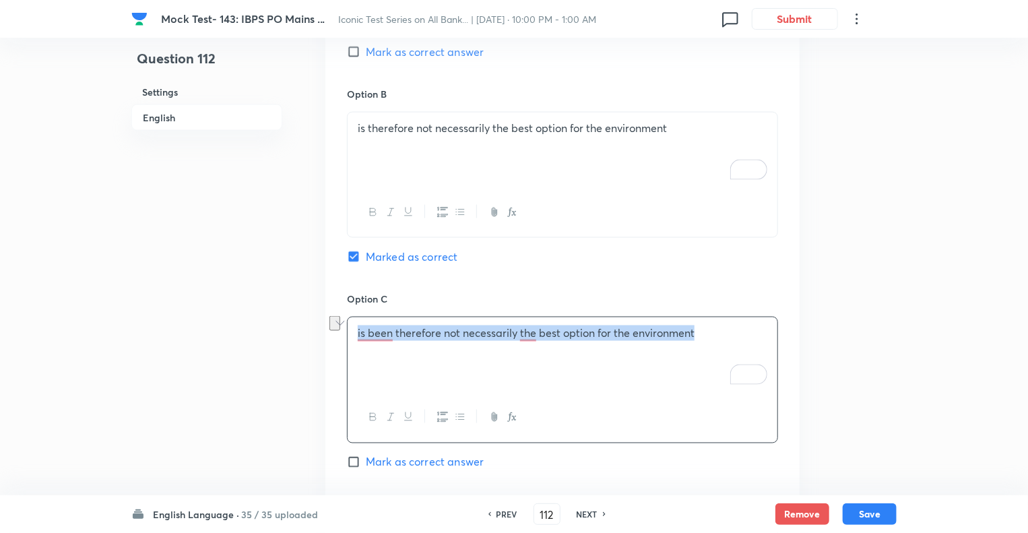
copy p "is been therefore not necessarily the best option for the environment"
click at [226, 371] on div "Question 112 Settings English" at bounding box center [206, 237] width 151 height 2120
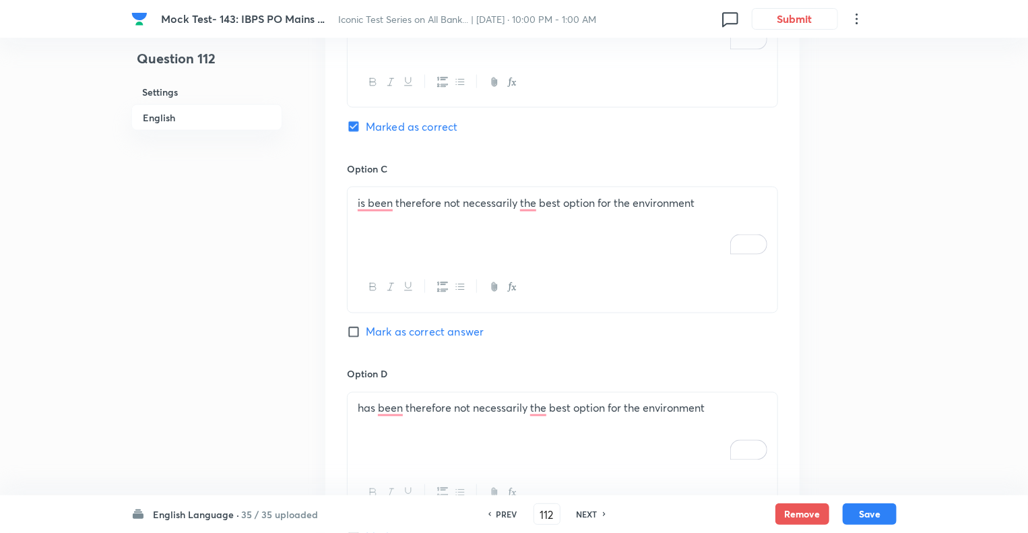
scroll to position [1346, 0]
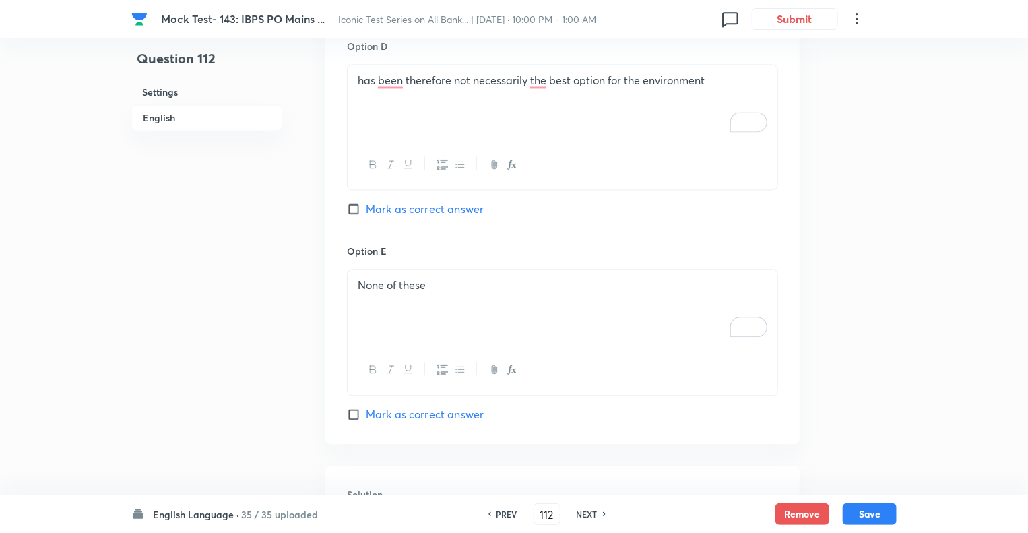
click at [402, 84] on p "has been therefore not necessarily the best option for the environment" at bounding box center [563, 81] width 410 height 16
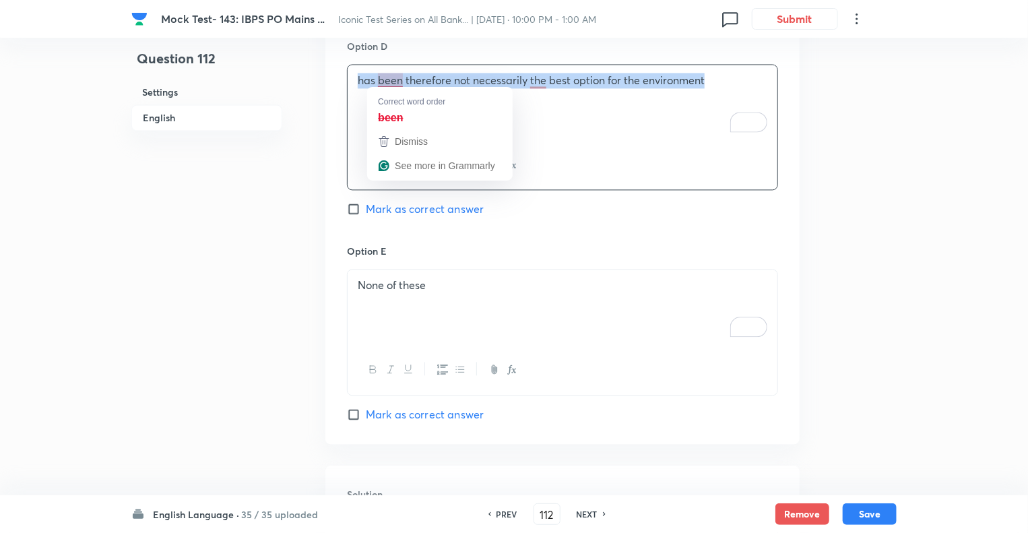
copy p "has been therefore not necessarily the best option for the environment"
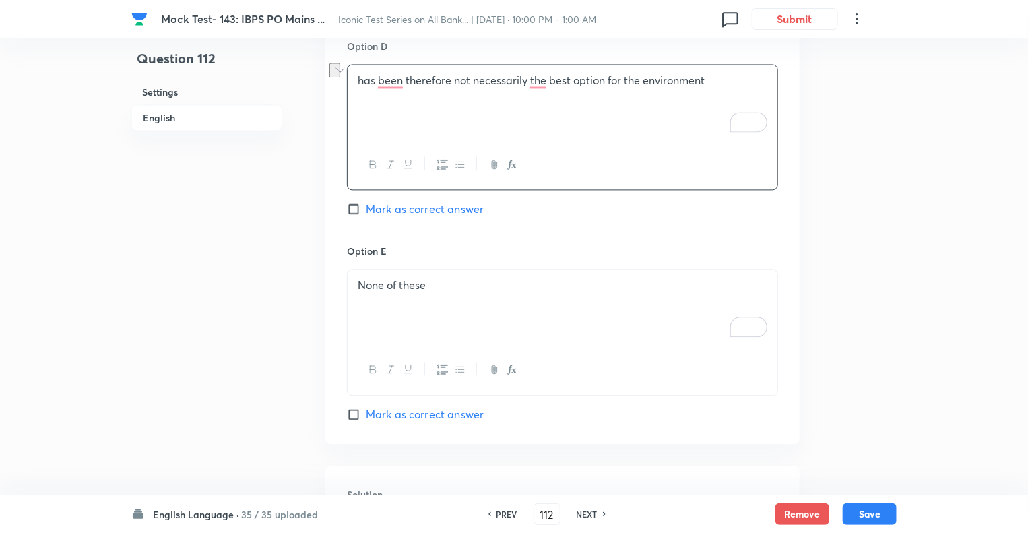
click at [412, 289] on p "None of these" at bounding box center [563, 286] width 410 height 16
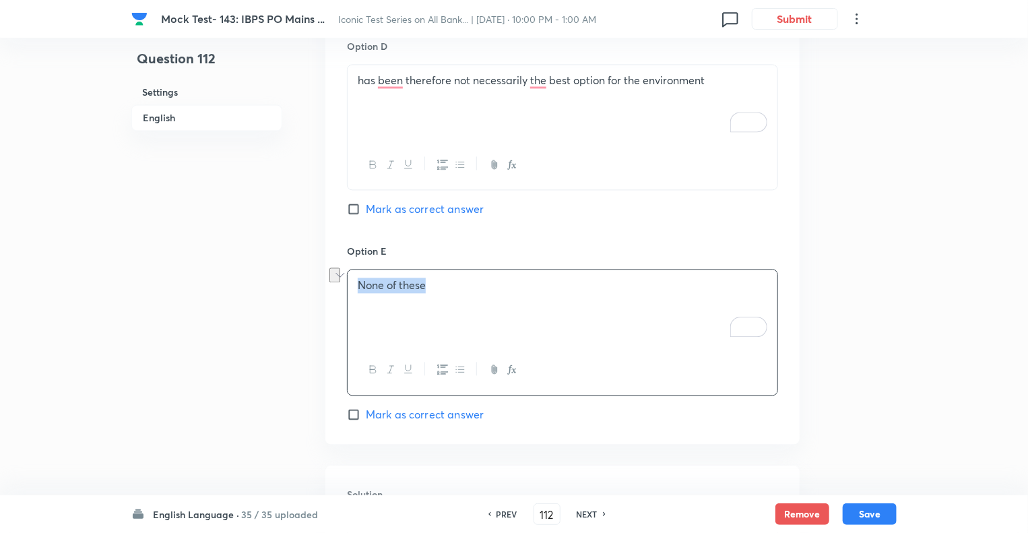
copy p "None of these"
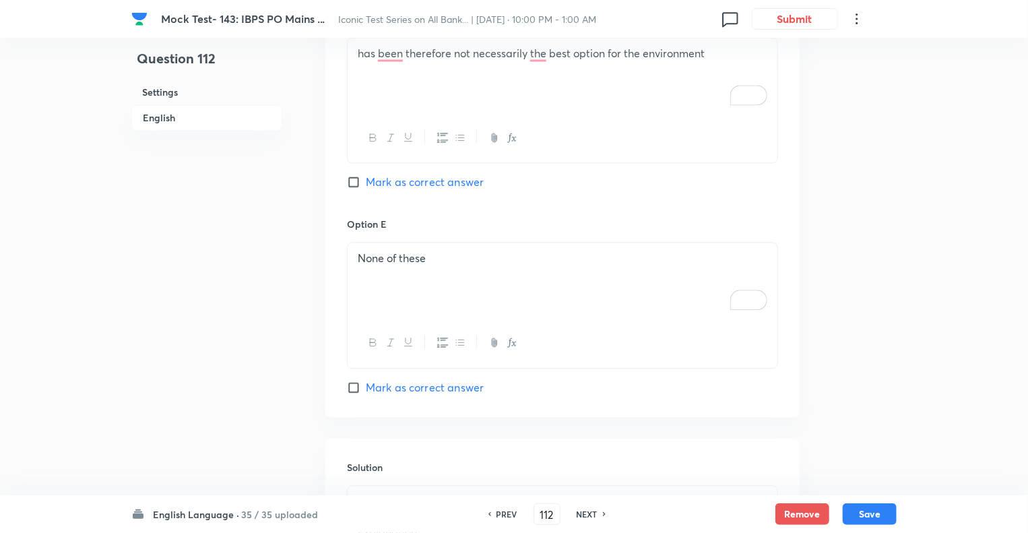
scroll to position [1712, 0]
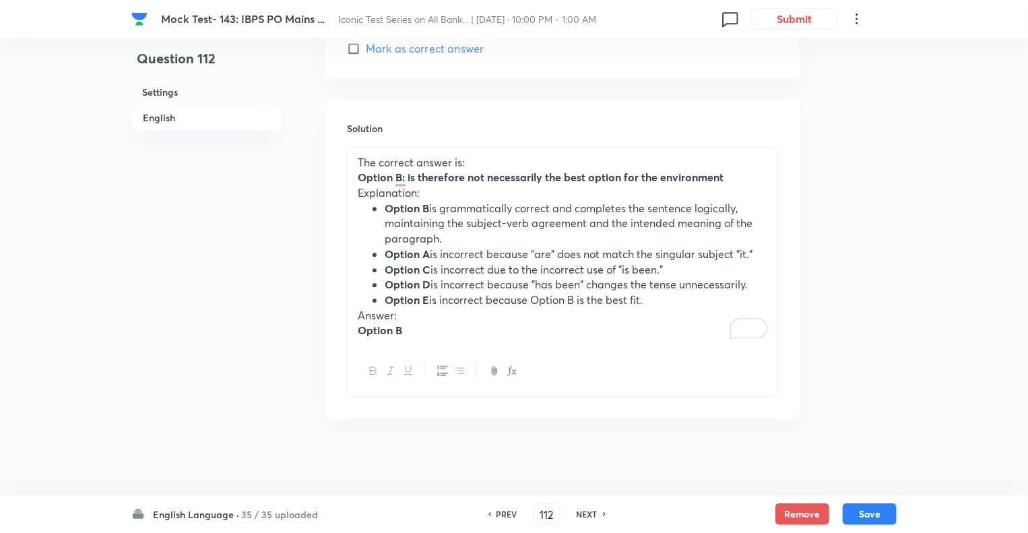
click at [465, 187] on p "Explanation:" at bounding box center [563, 193] width 410 height 16
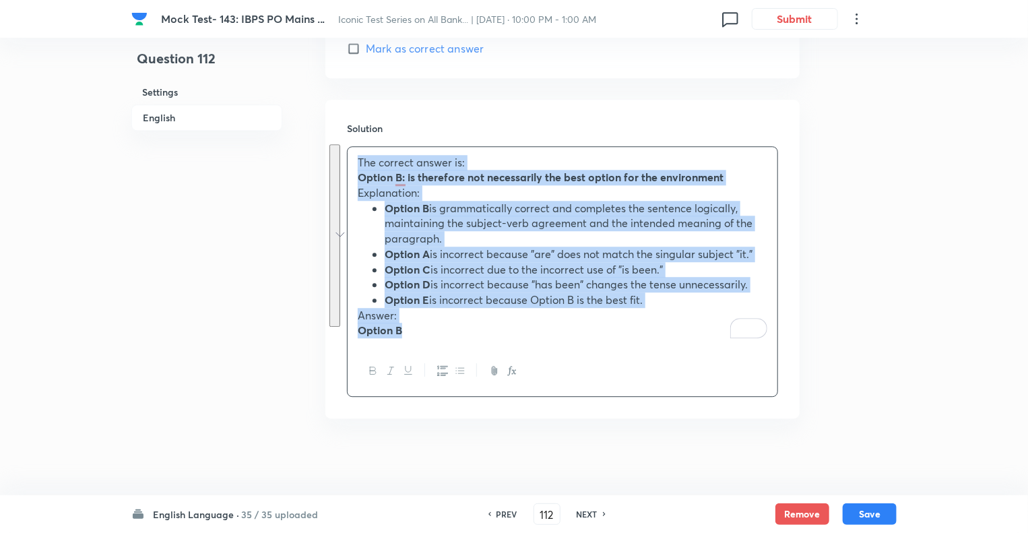
copy div "The correct answer is: Option B: is therefore not necessarily the best option f…"
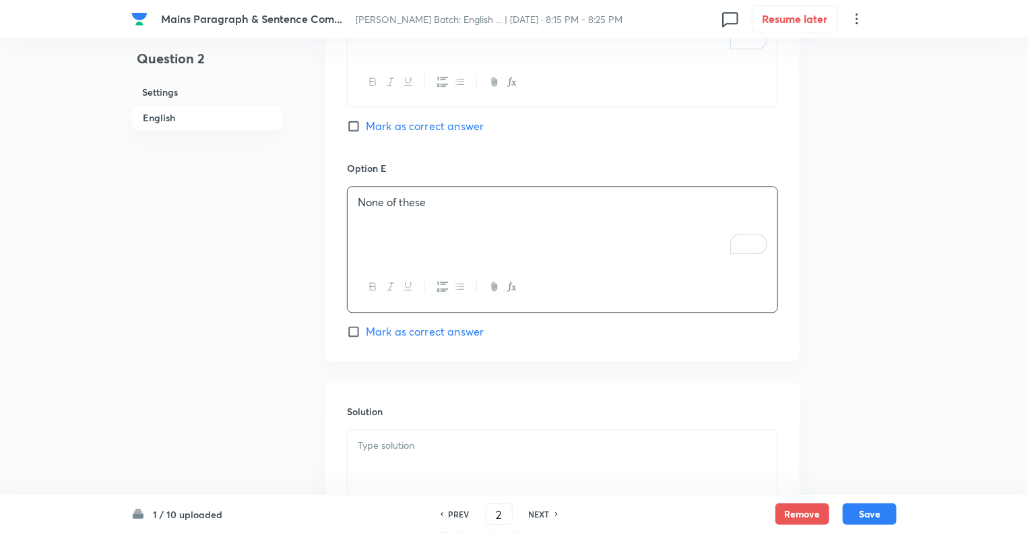
click at [380, 458] on div at bounding box center [563, 467] width 430 height 75
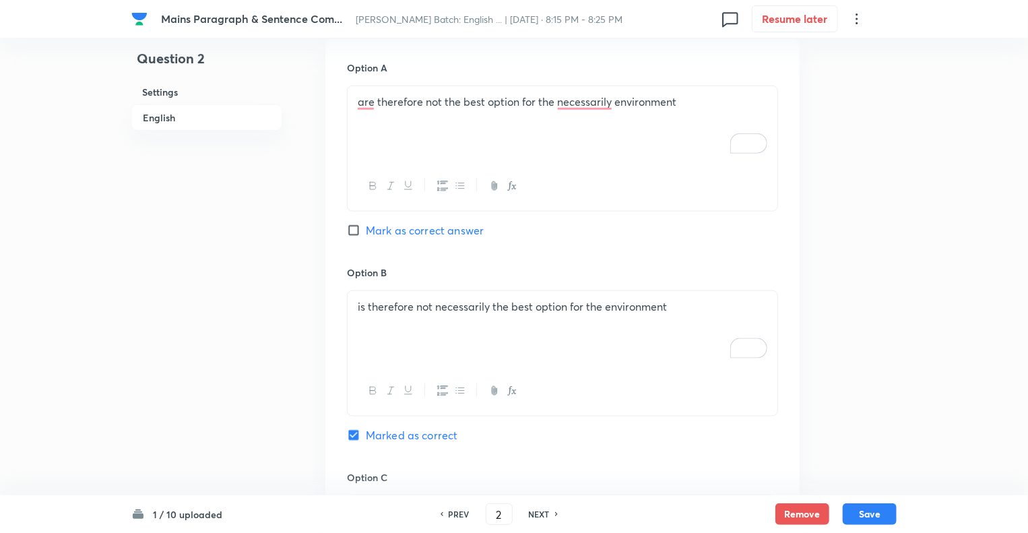
scroll to position [701, 0]
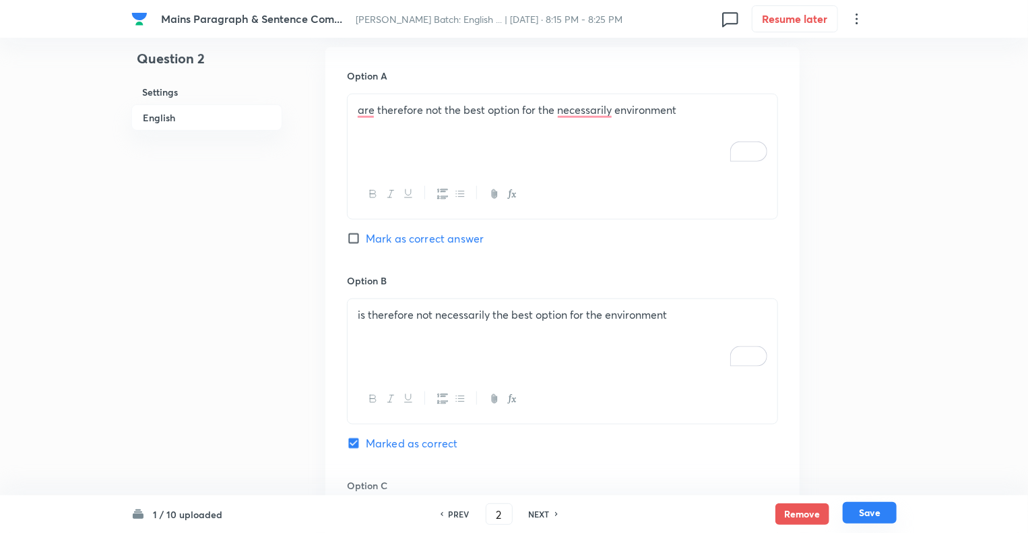
click at [871, 514] on button "Save" at bounding box center [870, 513] width 54 height 22
type input "3"
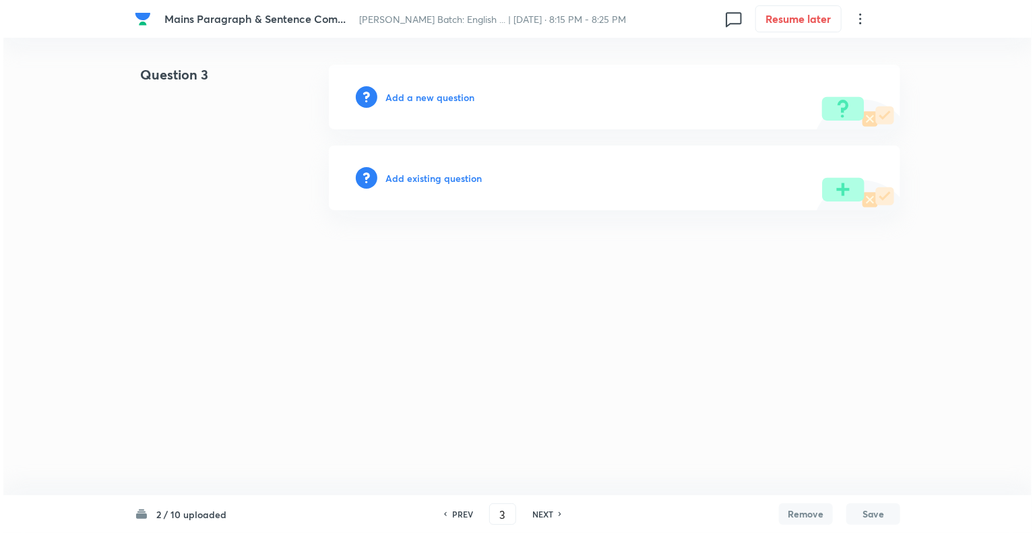
scroll to position [0, 0]
click at [391, 96] on h6 "Add a new question" at bounding box center [430, 97] width 89 height 14
click at [391, 96] on h6 "Choose a question type" at bounding box center [438, 97] width 104 height 14
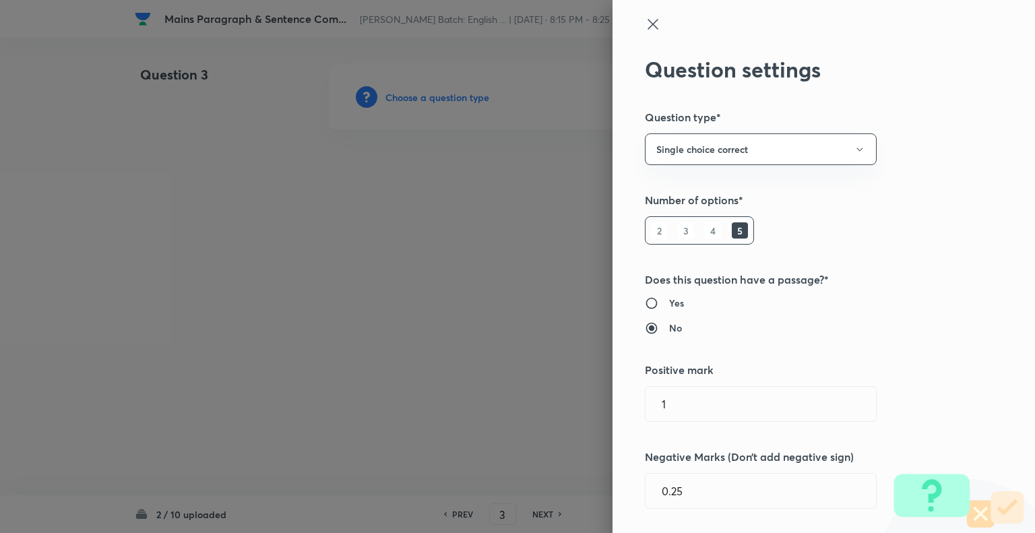
click at [391, 96] on div at bounding box center [517, 266] width 1035 height 533
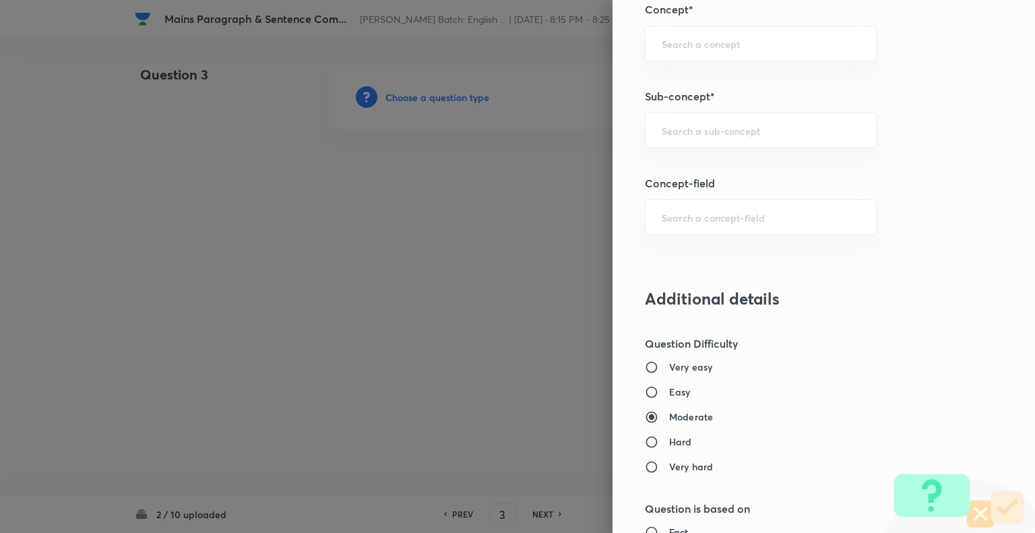
scroll to position [794, 0]
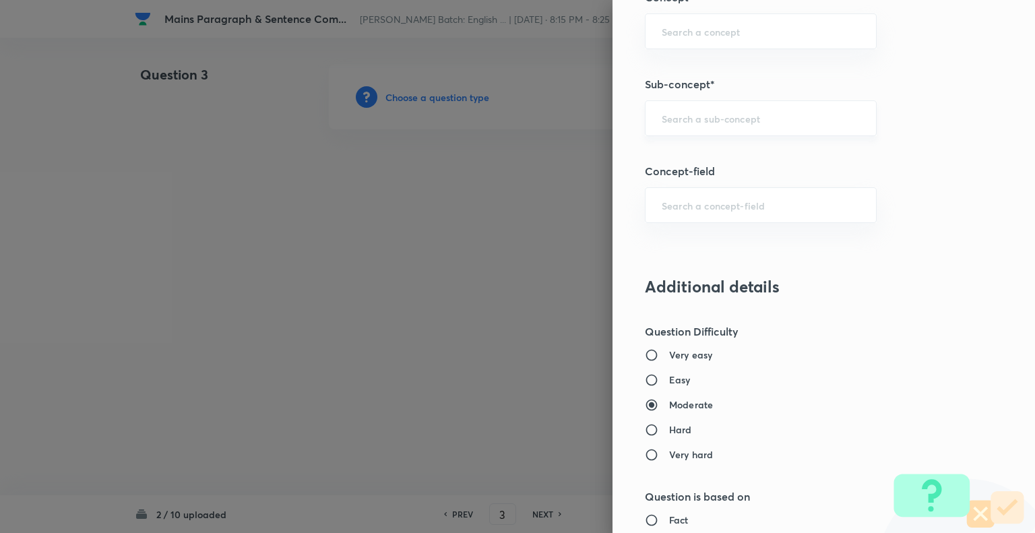
click at [756, 123] on div "​" at bounding box center [761, 118] width 232 height 36
click at [712, 154] on li "Missing Paragraphs" at bounding box center [751, 154] width 231 height 24
type input "Missing Paragraphs"
type input "English Language"
type input "Reading Comprehension"
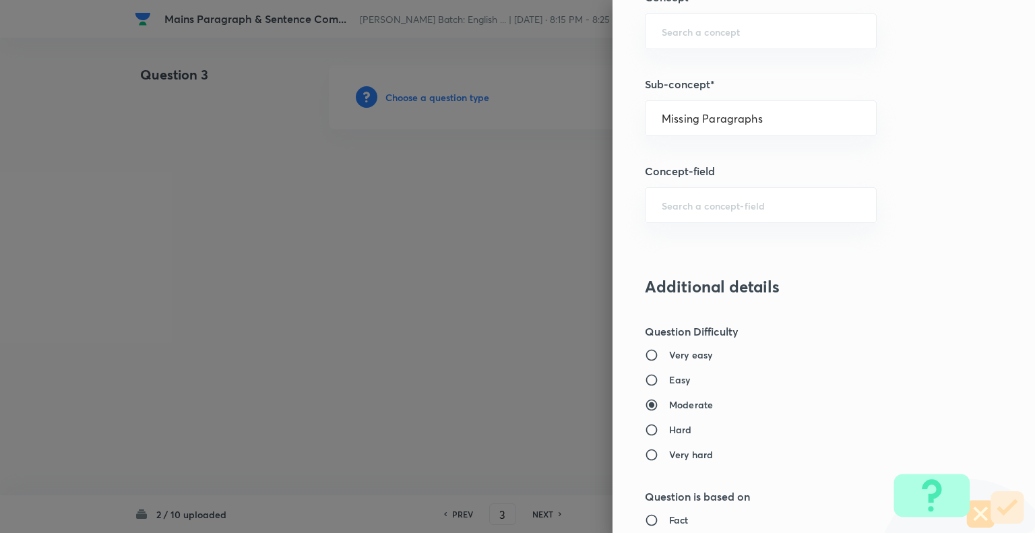
type input "Comprehension"
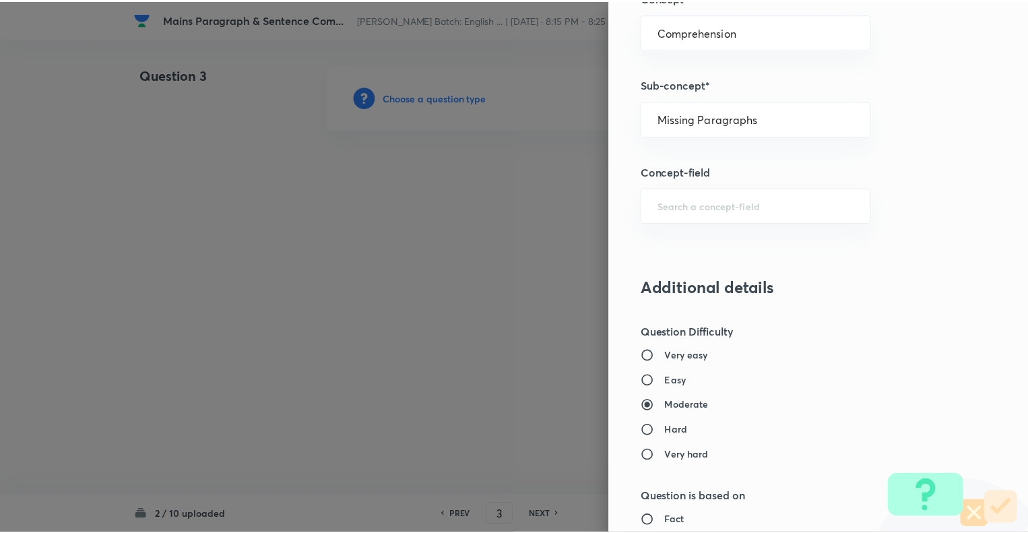
scroll to position [1301, 0]
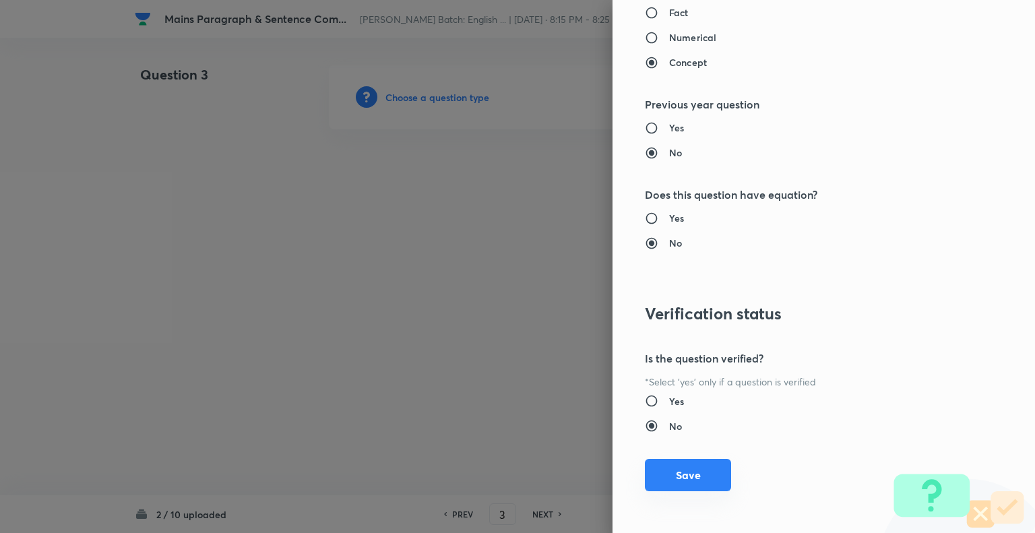
click at [668, 470] on button "Save" at bounding box center [688, 475] width 86 height 32
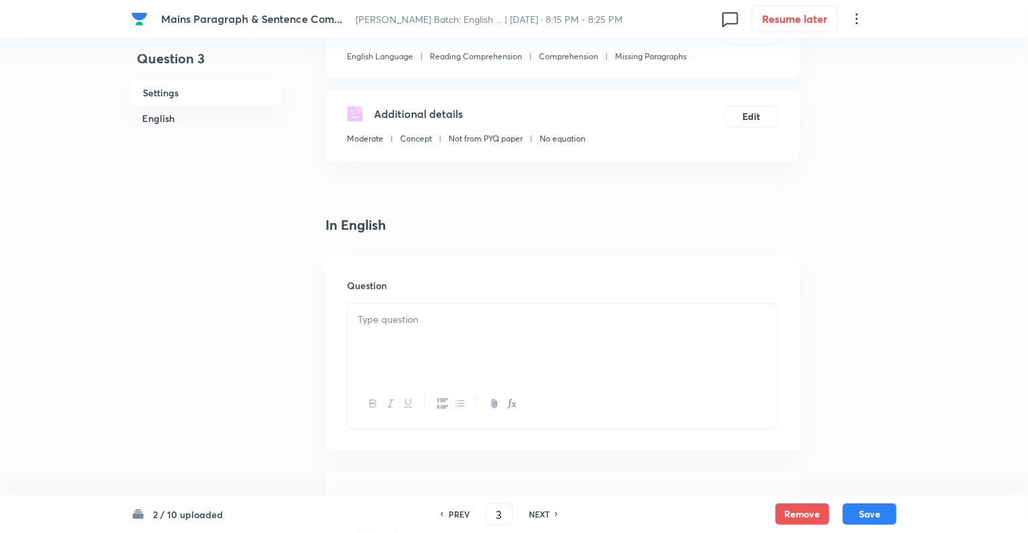
scroll to position [243, 0]
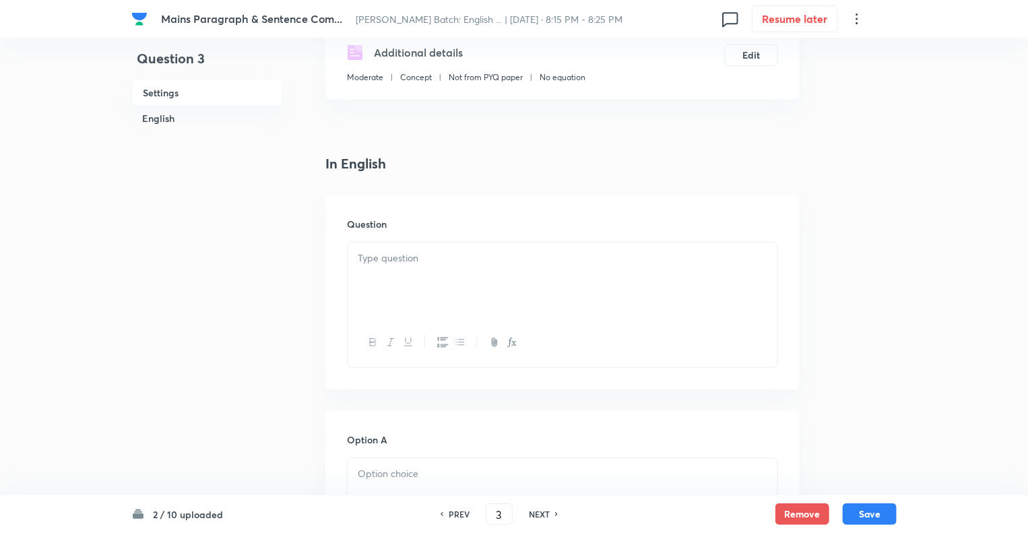
click at [364, 290] on div at bounding box center [563, 280] width 430 height 75
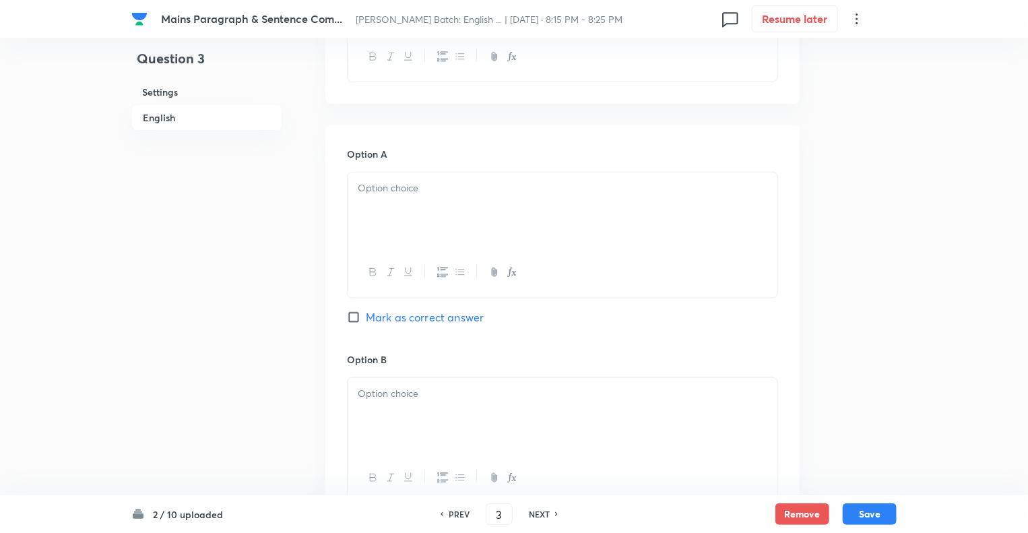
scroll to position [593, 0]
click at [388, 202] on div "To enrich screen reader interactions, please activate Accessibility in Grammarl…" at bounding box center [563, 208] width 430 height 75
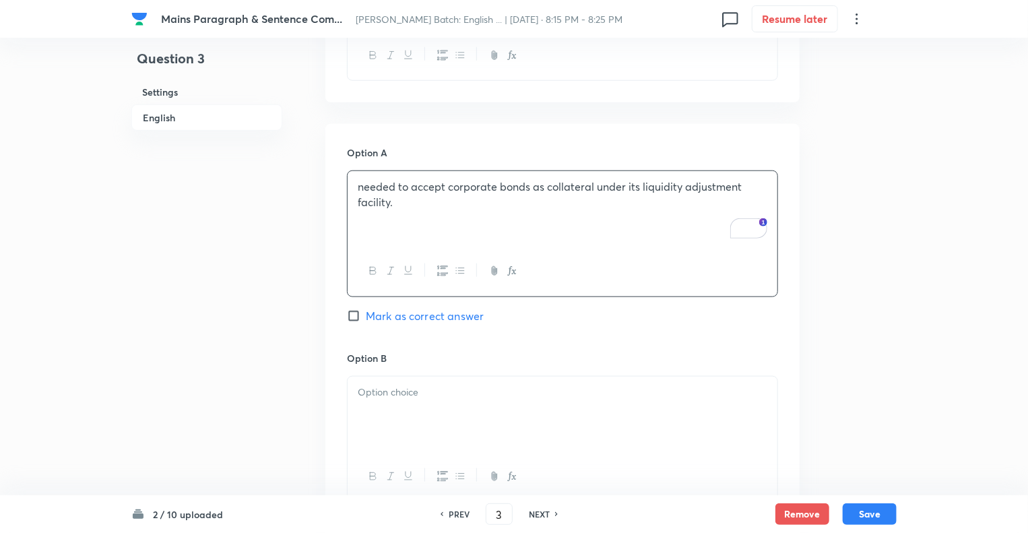
click at [377, 405] on div at bounding box center [563, 414] width 430 height 75
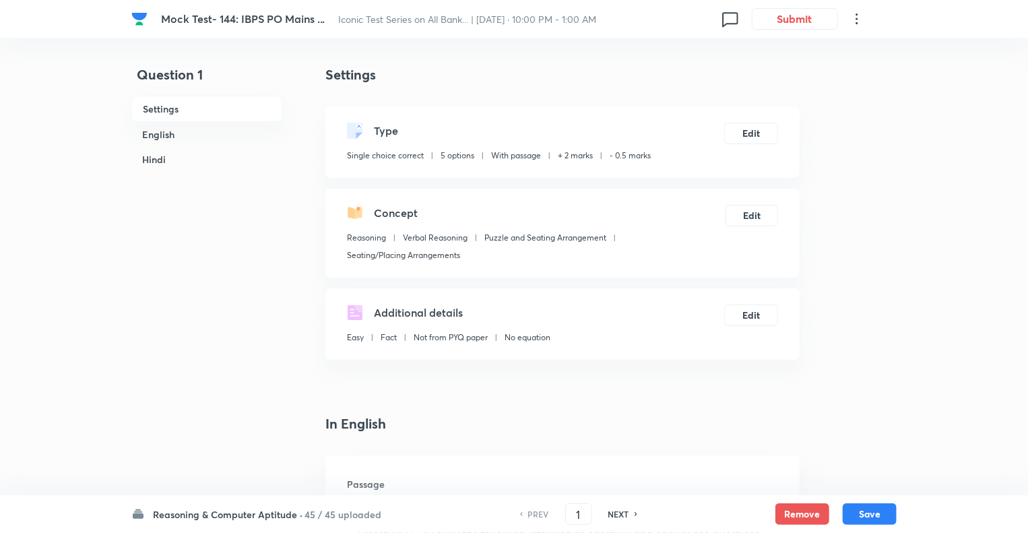
click at [164, 514] on h6 "Reasoning & Computer Aptitude ·" at bounding box center [228, 515] width 150 height 14
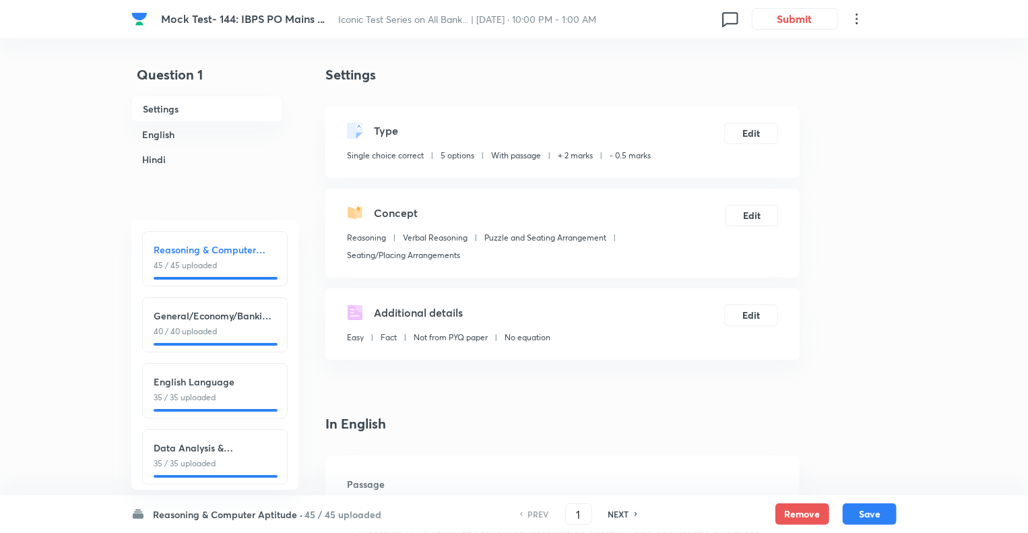
click at [170, 392] on p "35 / 35 uploaded" at bounding box center [215, 398] width 123 height 12
type input "86"
checkbox input "false"
checkbox input "true"
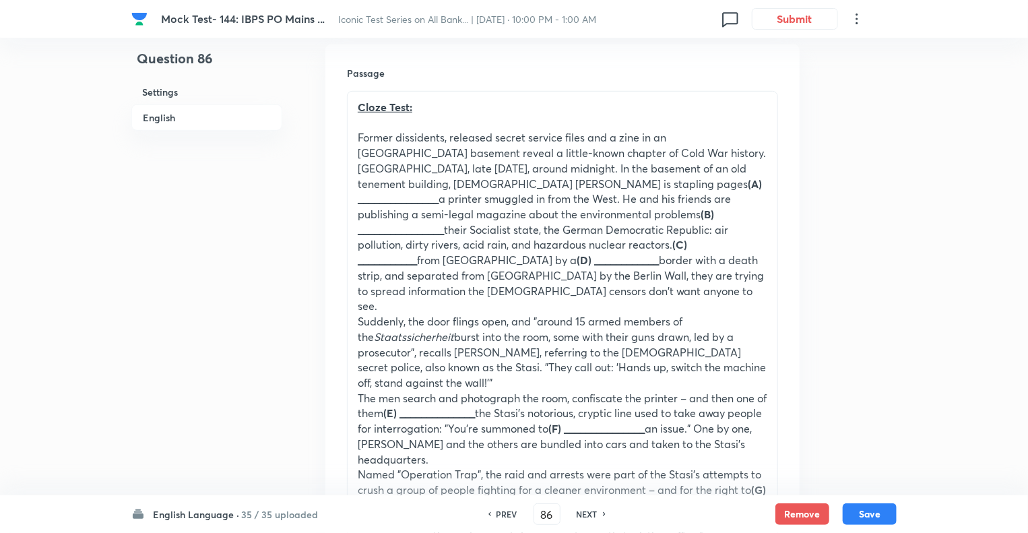
scroll to position [404, 0]
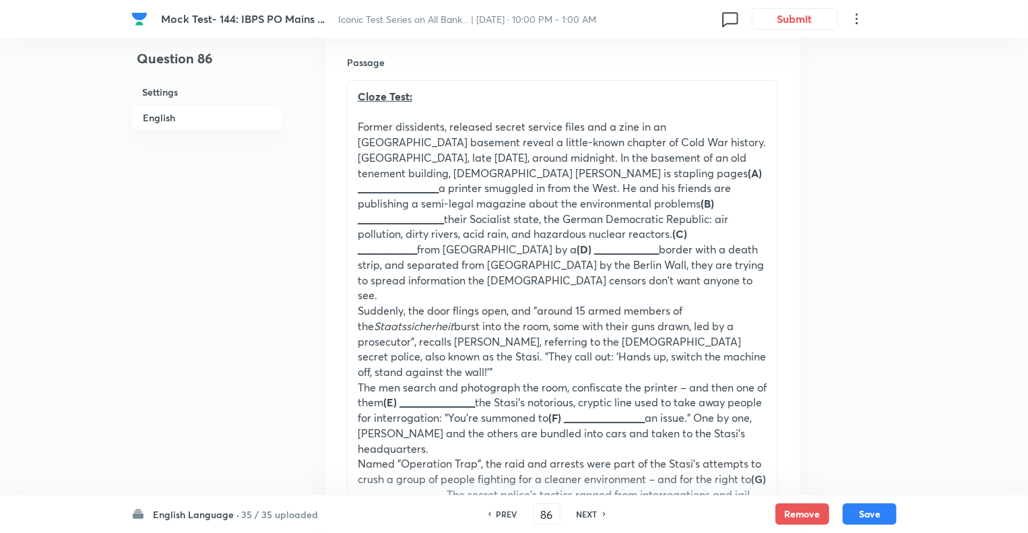
click at [582, 514] on h6 "NEXT" at bounding box center [587, 514] width 21 height 12
type input "87"
checkbox input "true"
click at [582, 514] on h6 "NEXT" at bounding box center [587, 514] width 21 height 12
type input "88"
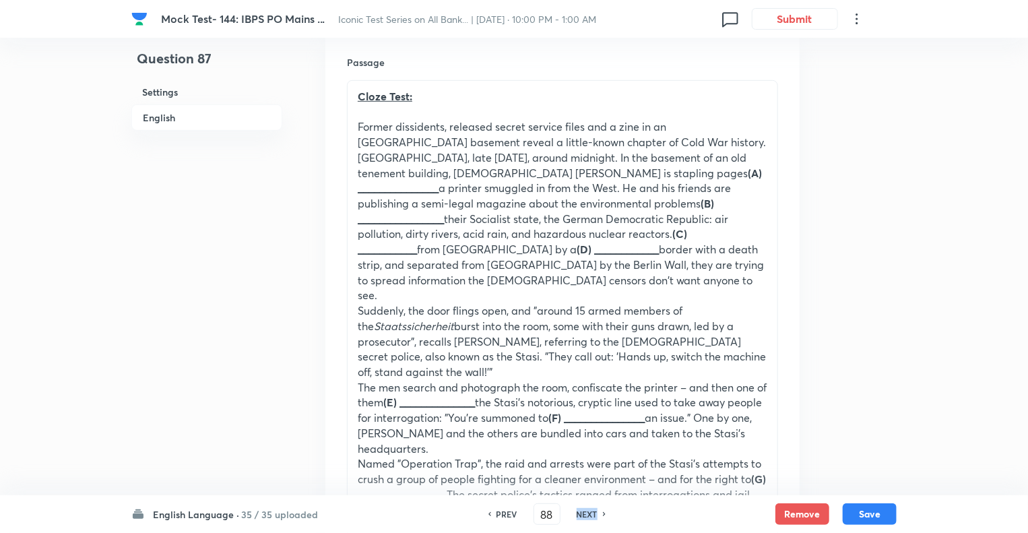
checkbox input "false"
checkbox input "true"
click at [582, 514] on h6 "NEXT" at bounding box center [587, 514] width 21 height 12
type input "89"
checkbox input "false"
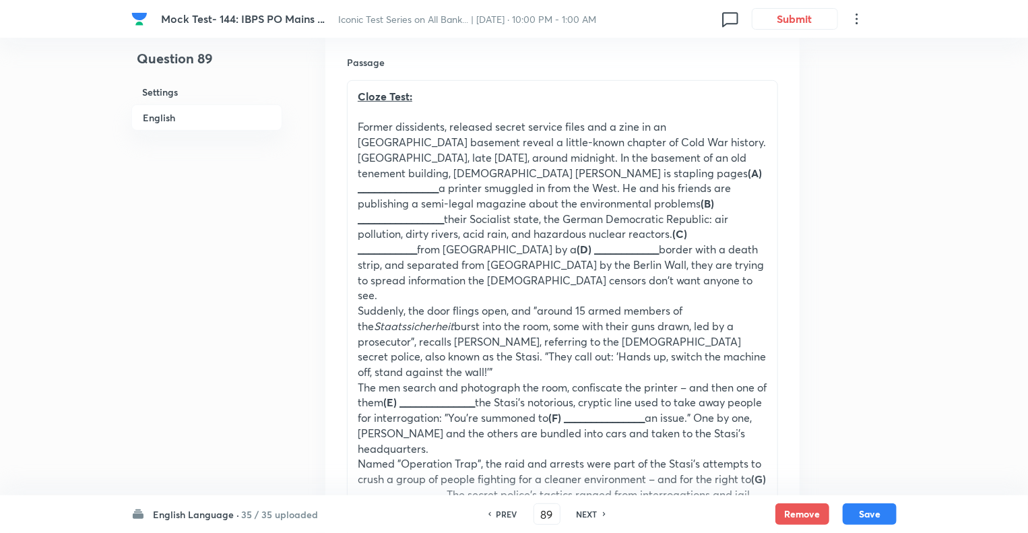
checkbox input "true"
click at [582, 514] on h6 "NEXT" at bounding box center [587, 514] width 21 height 12
type input "90"
checkbox input "false"
checkbox input "true"
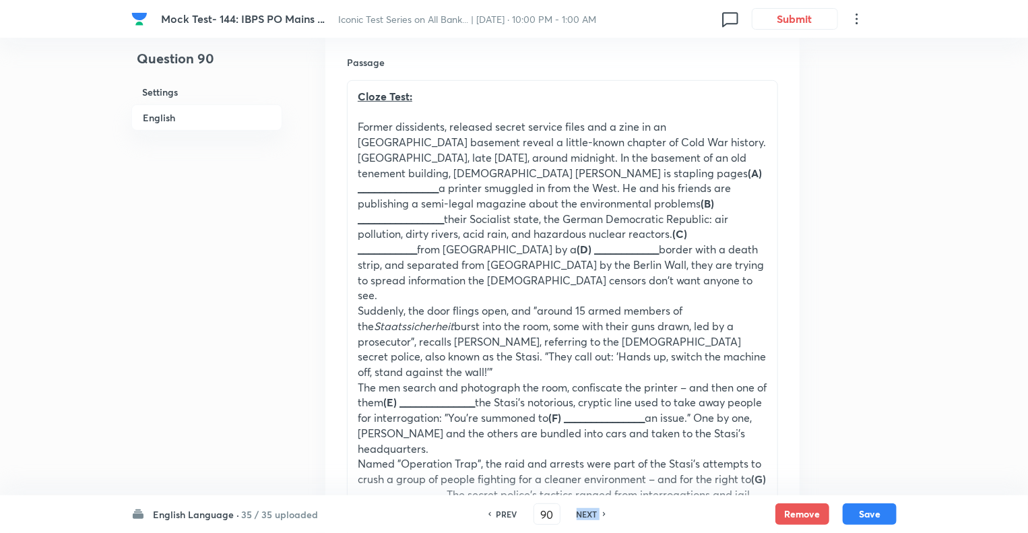
click at [582, 514] on h6 "NEXT" at bounding box center [587, 514] width 21 height 12
type input "91"
checkbox input "false"
checkbox input "true"
click at [582, 514] on h6 "NEXT" at bounding box center [587, 514] width 21 height 12
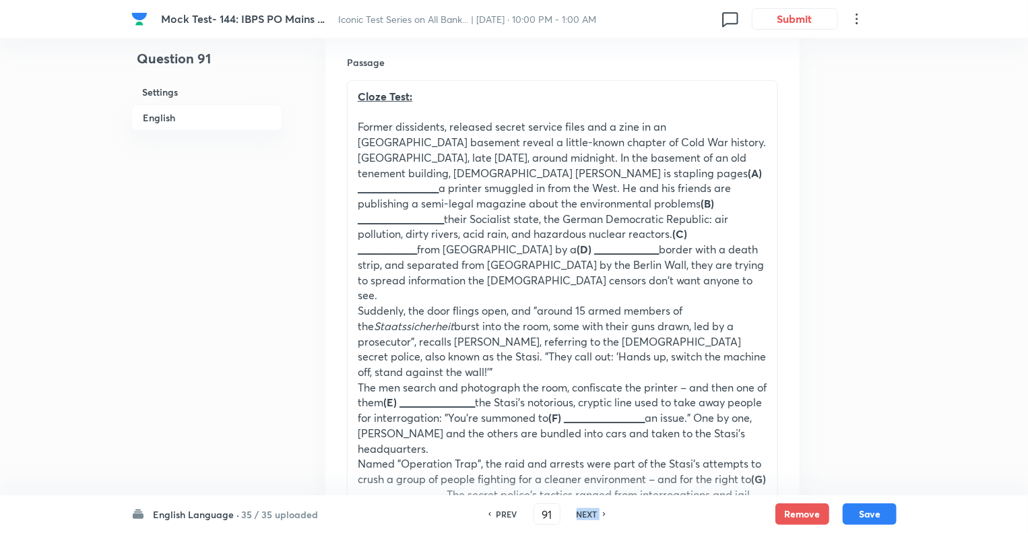
type input "92"
checkbox input "true"
click at [582, 514] on h6 "NEXT" at bounding box center [587, 514] width 21 height 12
type input "93"
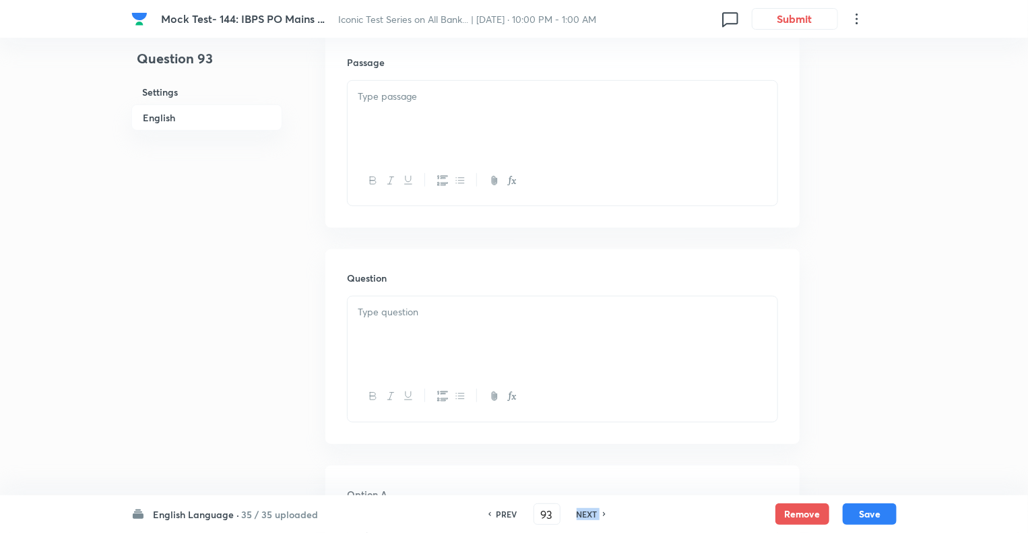
checkbox input "false"
checkbox input "true"
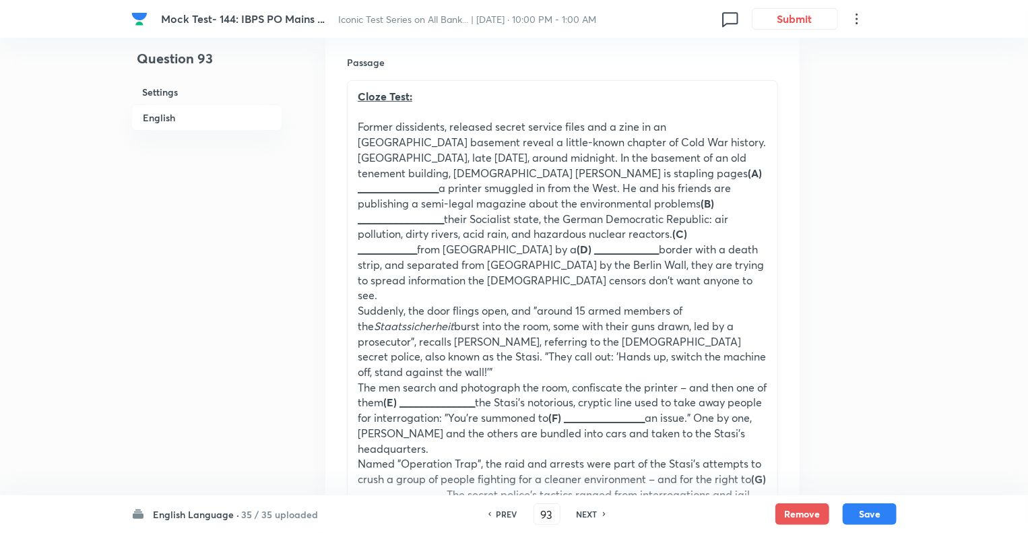
click at [582, 514] on h6 "NEXT" at bounding box center [587, 514] width 21 height 12
type input "94"
checkbox input "false"
checkbox input "true"
click at [582, 514] on h6 "NEXT" at bounding box center [587, 514] width 21 height 12
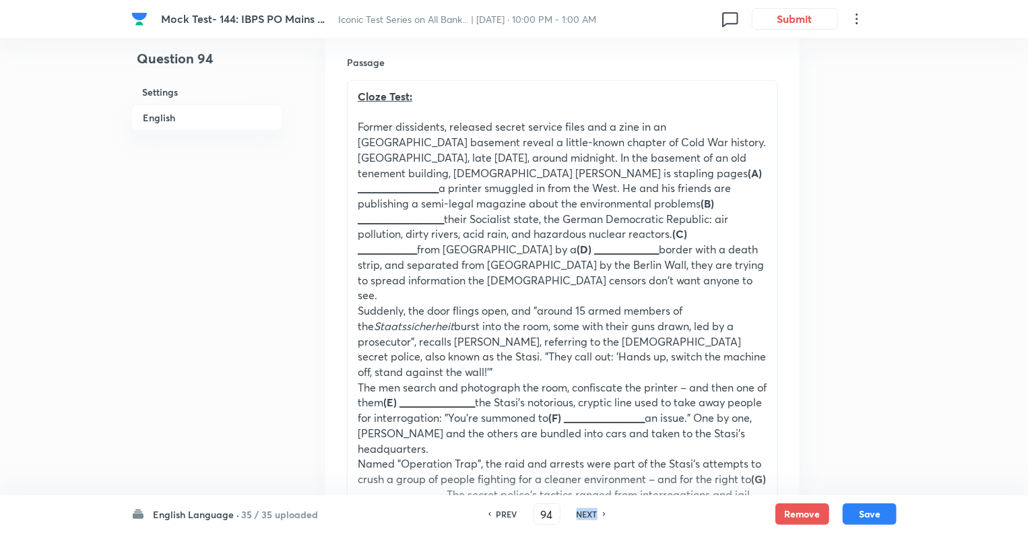
type input "95"
checkbox input "false"
checkbox input "true"
click at [582, 514] on h6 "NEXT" at bounding box center [587, 514] width 21 height 12
type input "96"
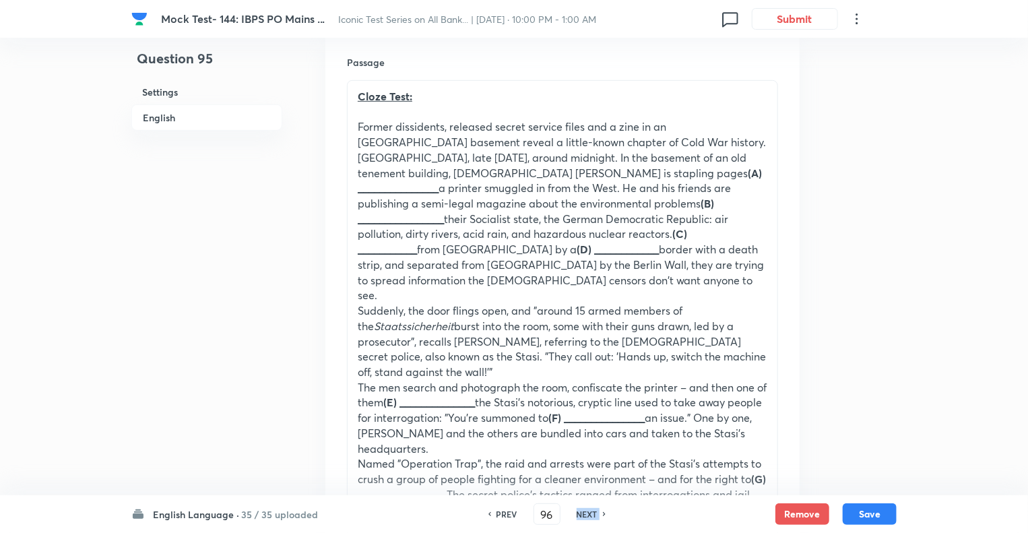
checkbox input "false"
checkbox input "true"
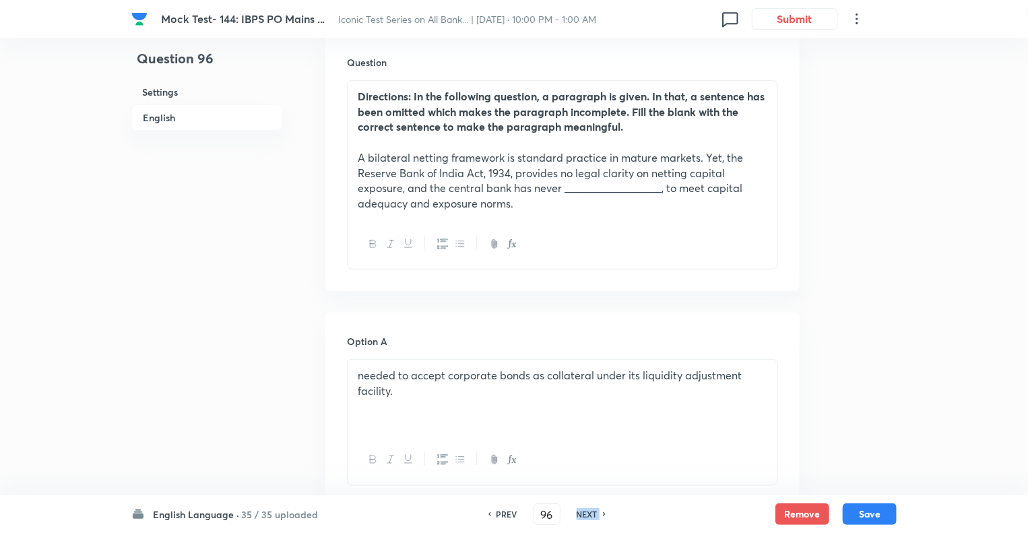
click at [582, 514] on h6 "NEXT" at bounding box center [587, 514] width 21 height 12
type input "97"
checkbox input "false"
checkbox input "true"
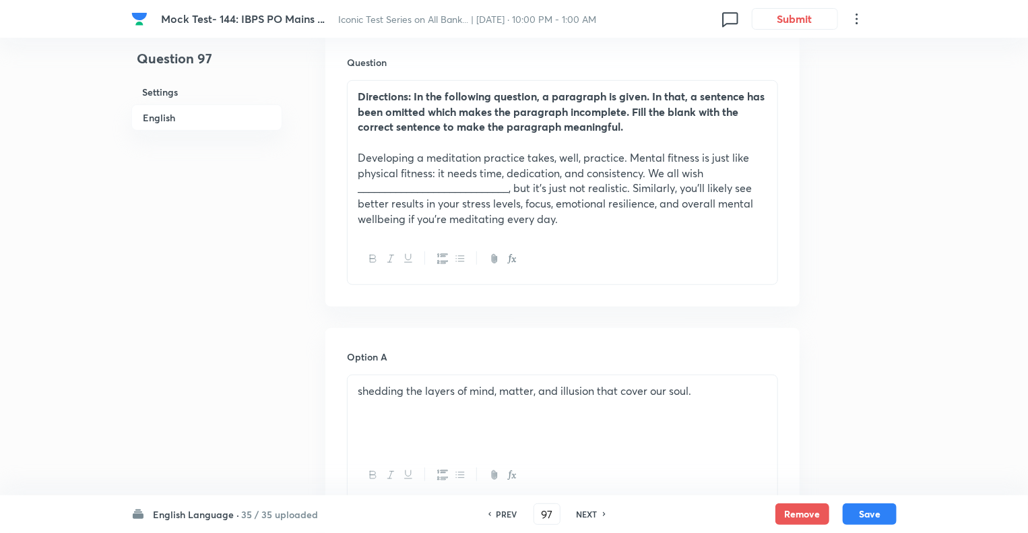
click at [493, 513] on div "PREV" at bounding box center [505, 514] width 36 height 12
type input "96"
checkbox input "false"
checkbox input "true"
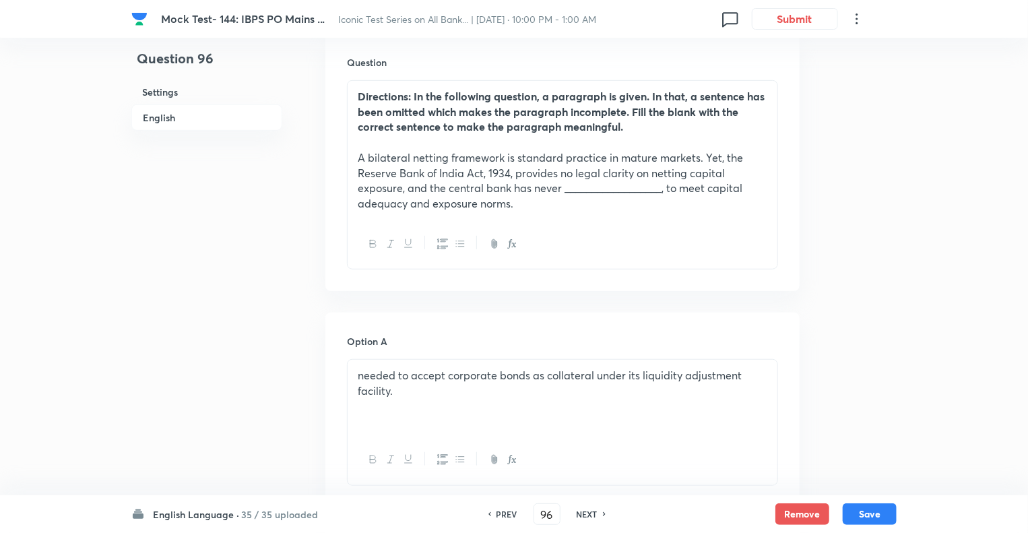
click at [493, 513] on div "PREV" at bounding box center [505, 514] width 36 height 12
type input "95"
checkbox input "false"
checkbox input "true"
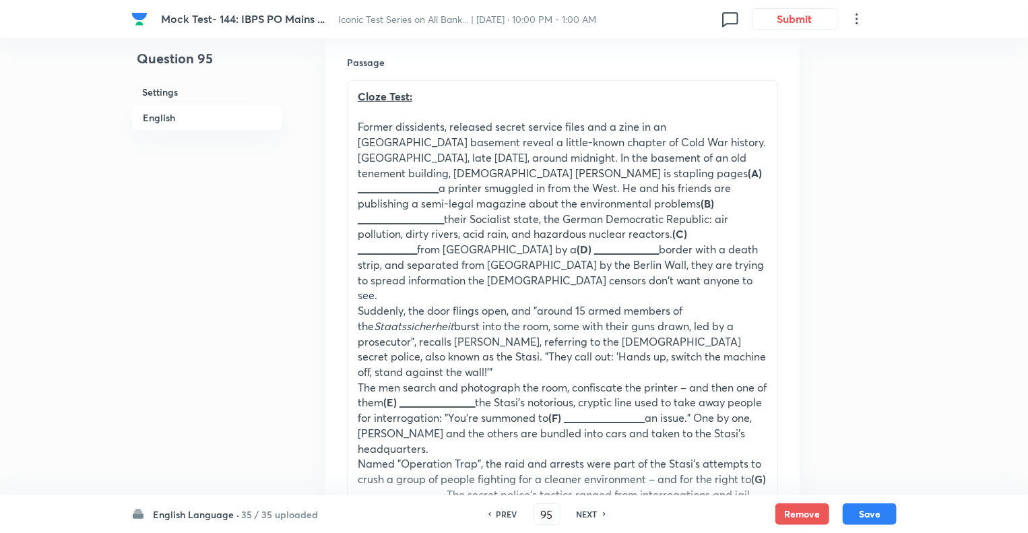
click at [580, 512] on h6 "NEXT" at bounding box center [587, 514] width 21 height 12
type input "96"
checkbox input "false"
checkbox input "true"
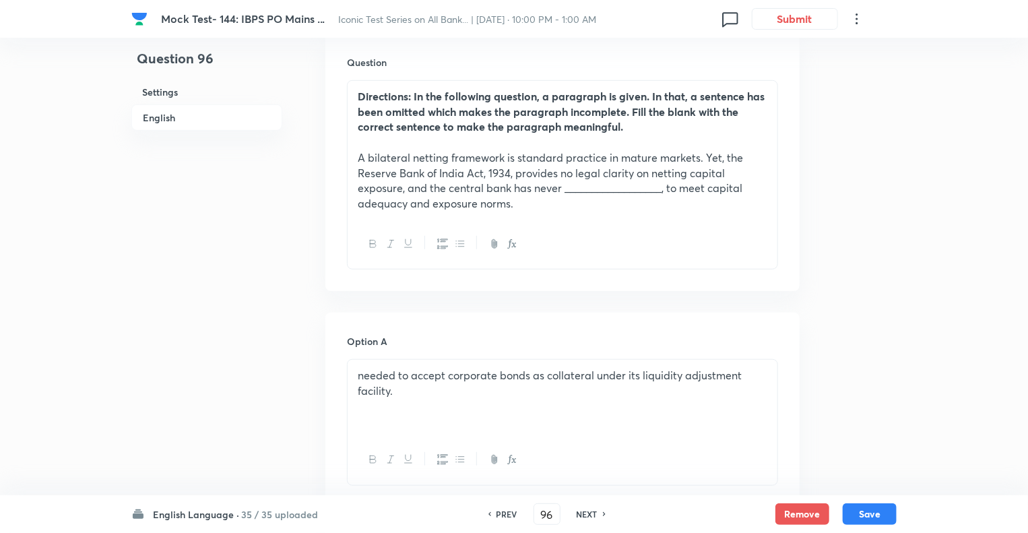
click at [460, 177] on p "A bilateral netting framework is standard practice in mature markets. Yet, the …" at bounding box center [563, 180] width 410 height 61
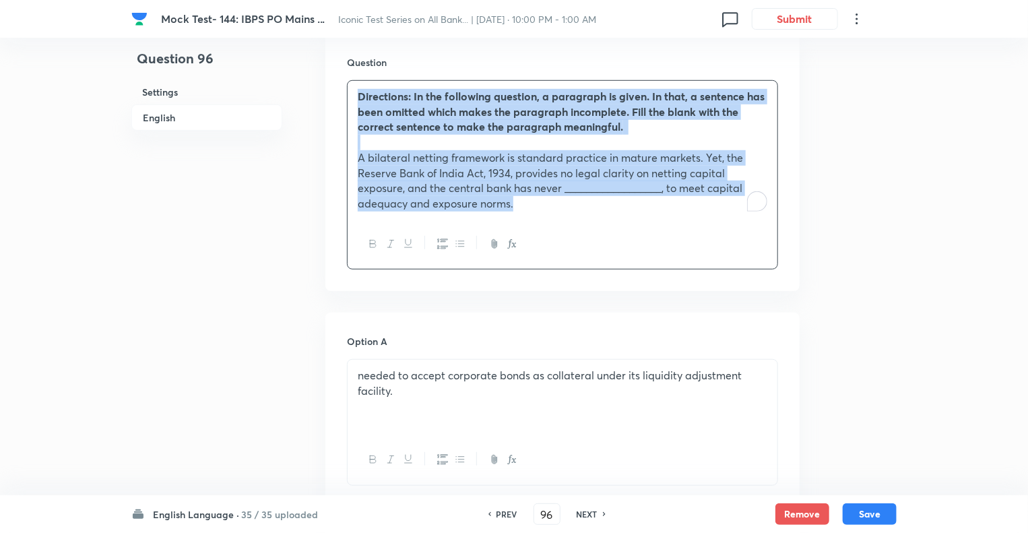
copy div "Directions: In the following question, a paragraph is given. In that, a sentenc…"
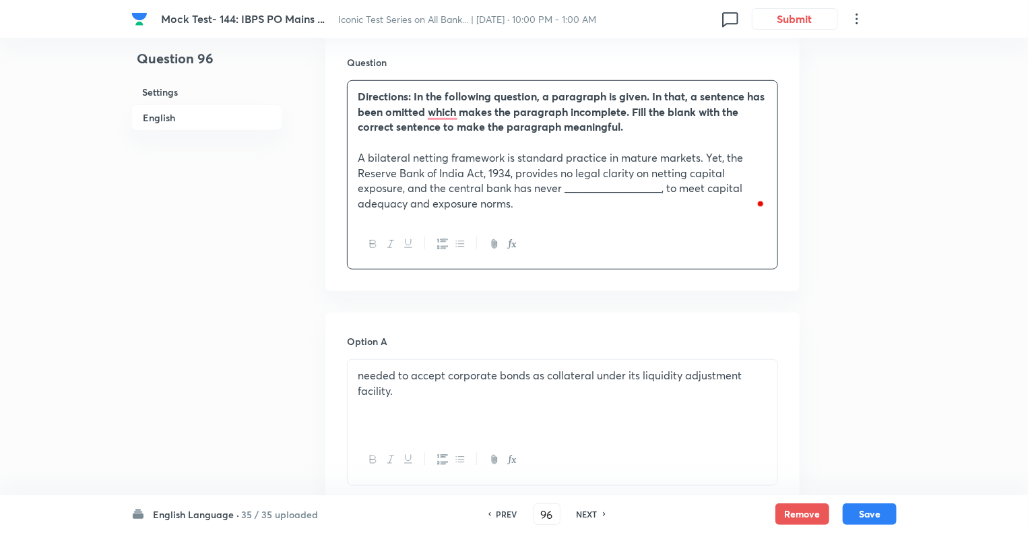
click at [415, 400] on div "needed to accept corporate bonds as collateral under its liquidity adjustment f…" at bounding box center [563, 397] width 430 height 75
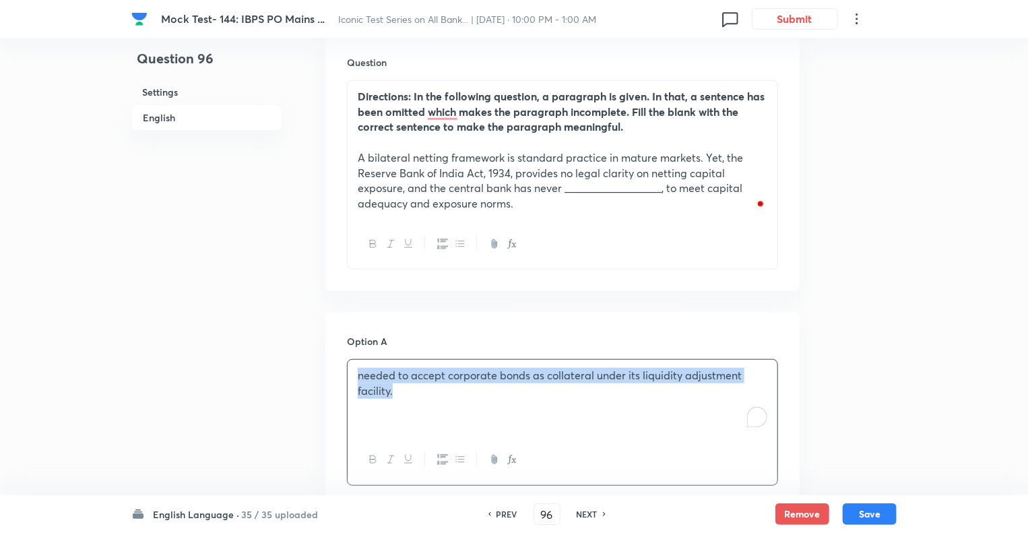
copy p "needed to accept corporate bonds as collateral under its liquidity adjustment f…"
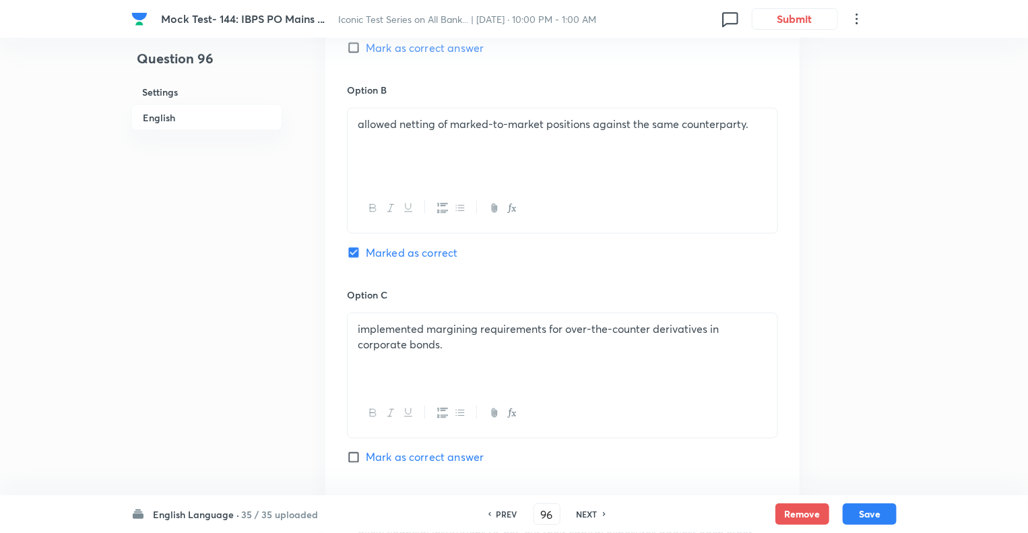
scroll to position [863, 0]
click at [438, 131] on div "allowed netting of marked-to-market positions against the same counterparty." at bounding box center [563, 144] width 430 height 75
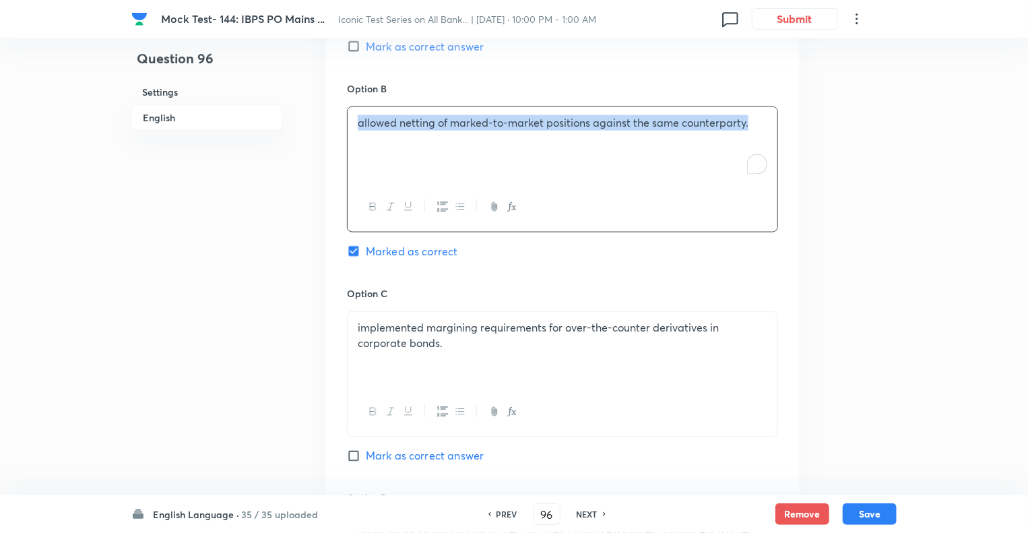
copy p "allowed netting of marked-to-market positions against the same counterparty."
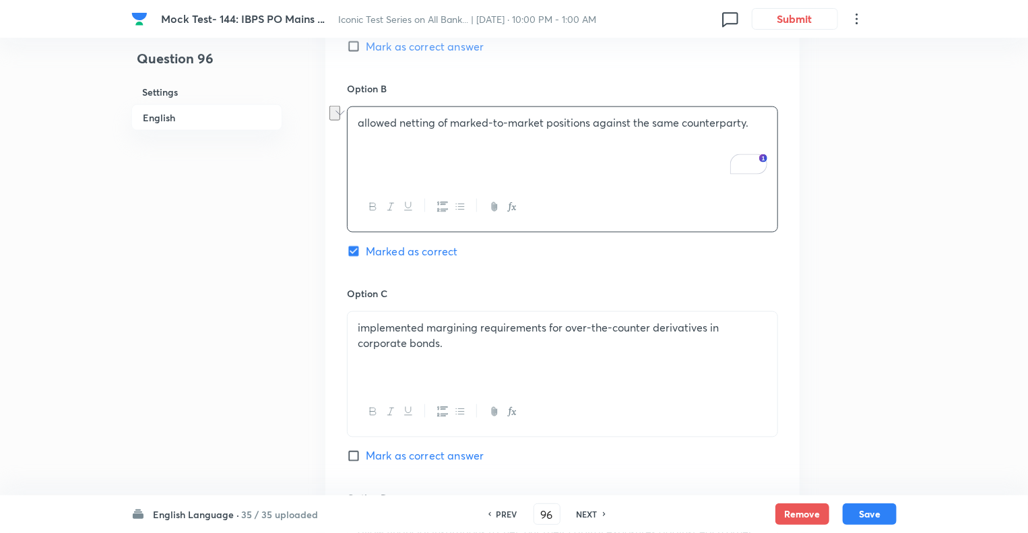
click at [249, 330] on div "Question 96 Settings English" at bounding box center [206, 338] width 151 height 2273
click at [412, 352] on div "implemented margining requirements for over-the-counter derivatives in corporat…" at bounding box center [563, 349] width 430 height 75
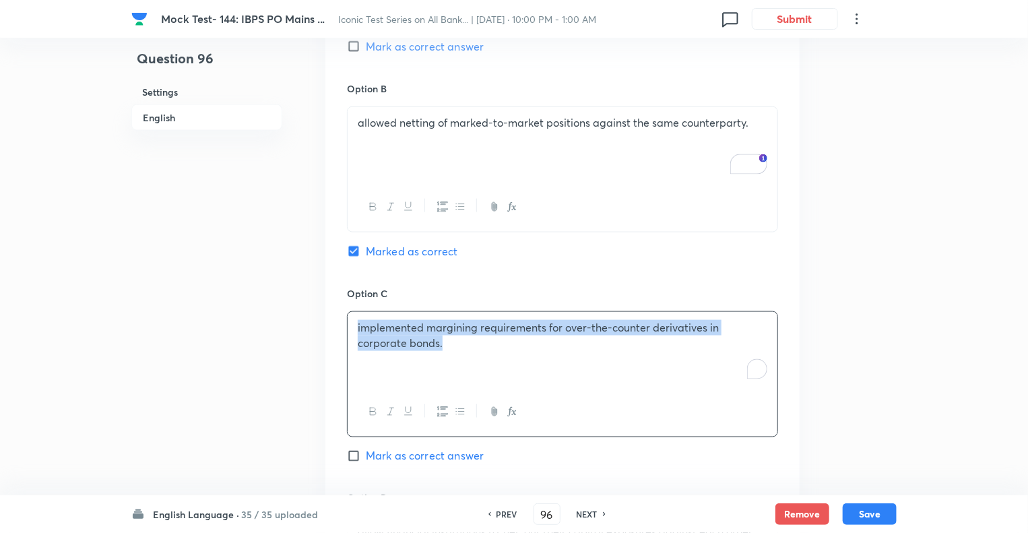
copy p "implemented margining requirements for over-the-counter derivatives in corporat…"
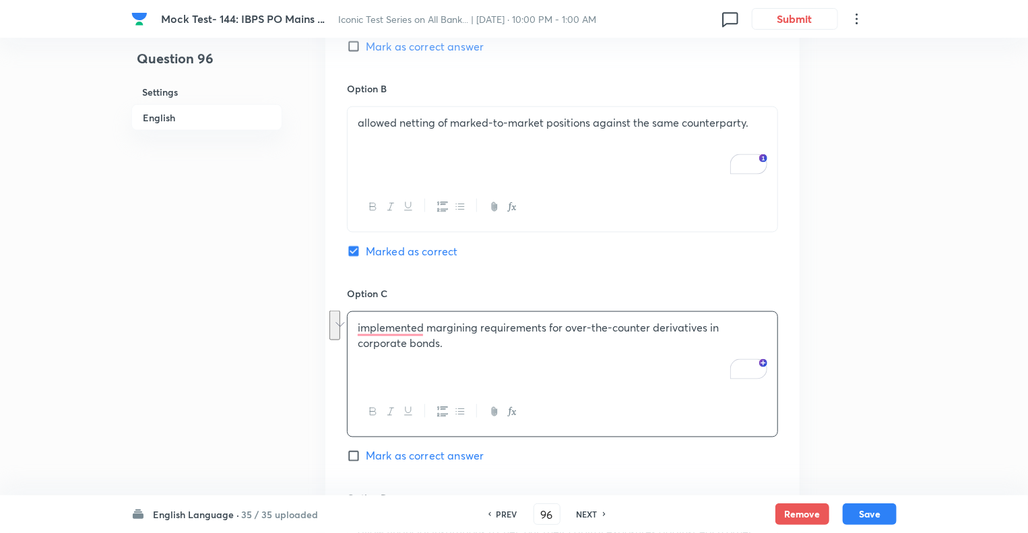
click at [275, 320] on div "Question 96 Settings English" at bounding box center [206, 338] width 151 height 2273
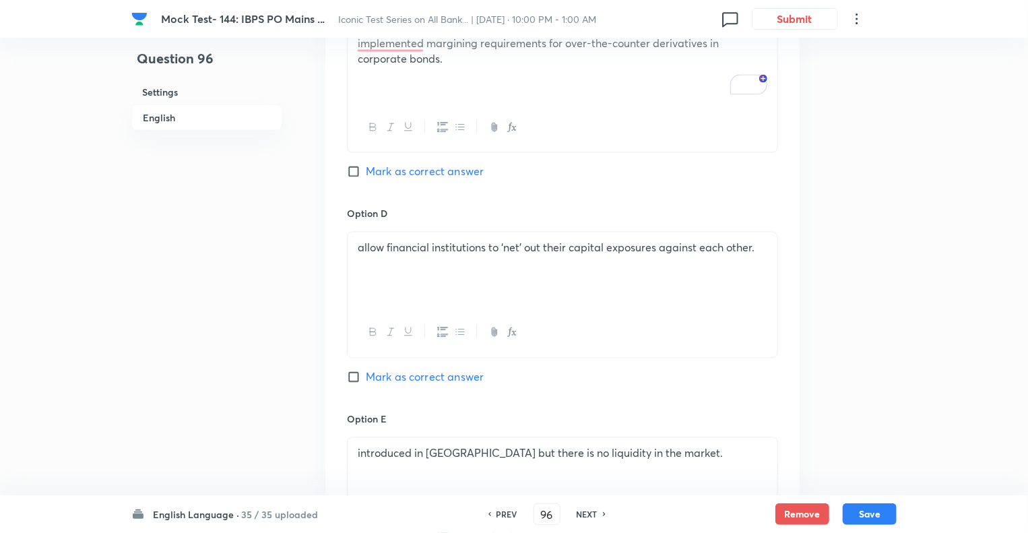
scroll to position [1321, 0]
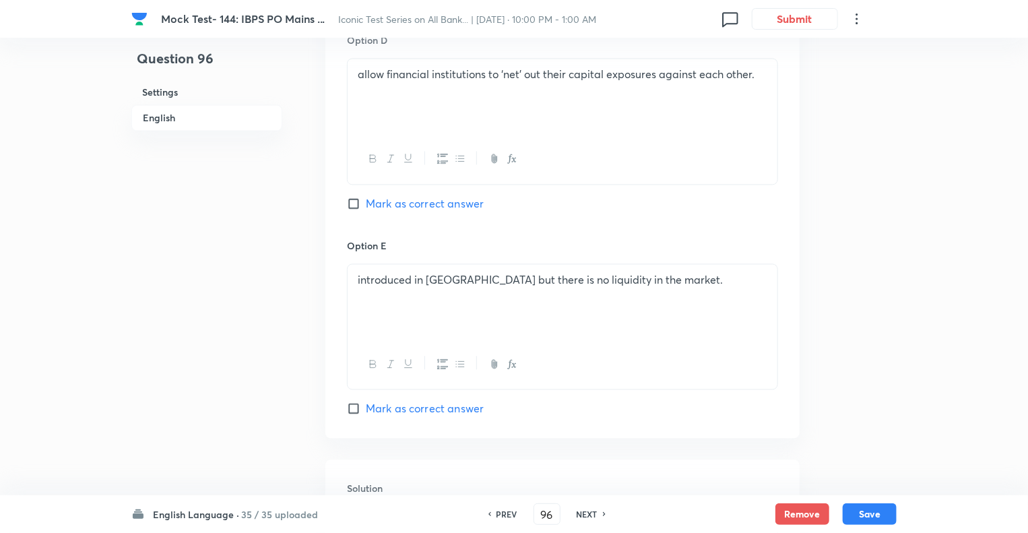
click at [415, 99] on div "allow financial institutions to ‘net’ out their capital exposures against each …" at bounding box center [563, 96] width 430 height 75
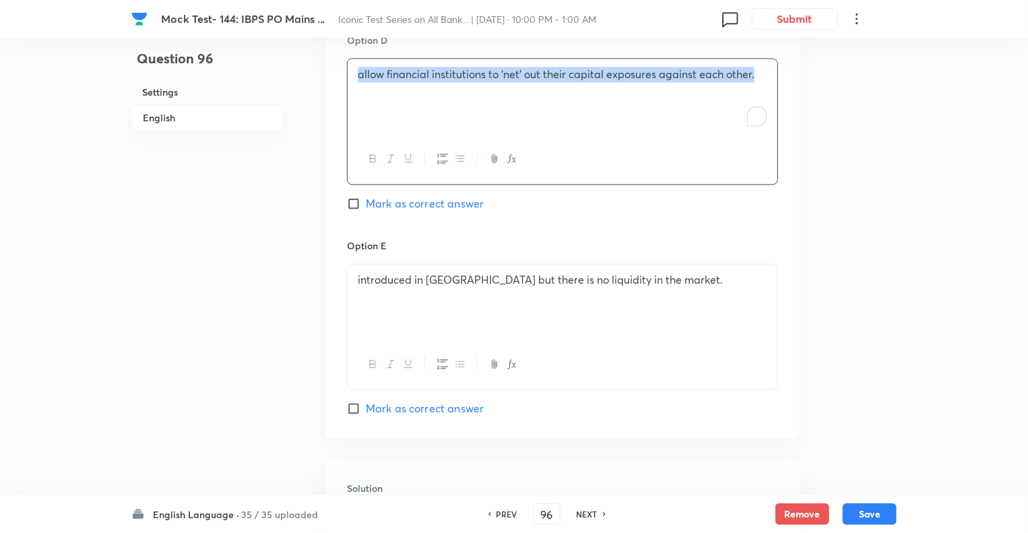
copy p "allow financial institutions to ‘net’ out their capital exposures against each …"
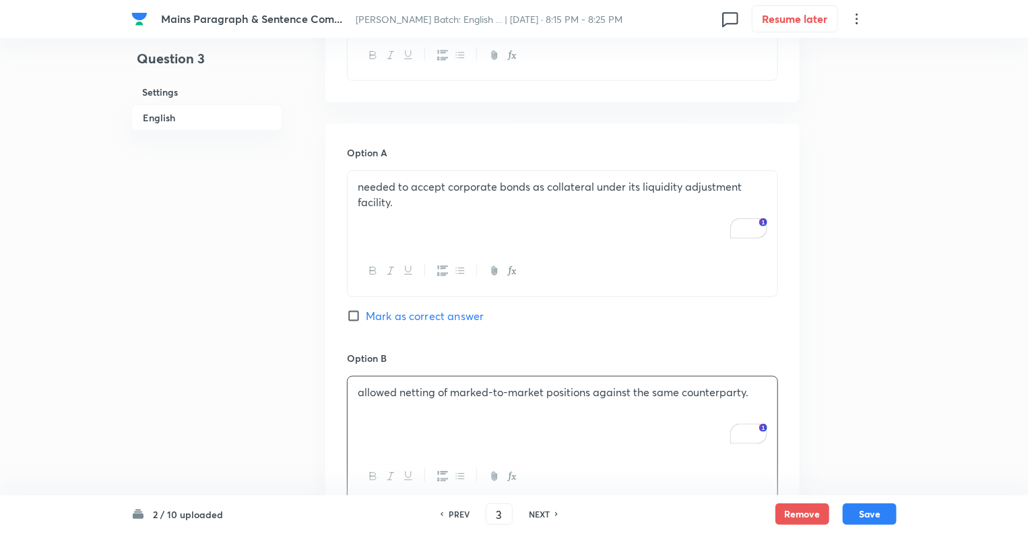
click at [221, 346] on div "Question 3 Settings English" at bounding box center [206, 454] width 151 height 1964
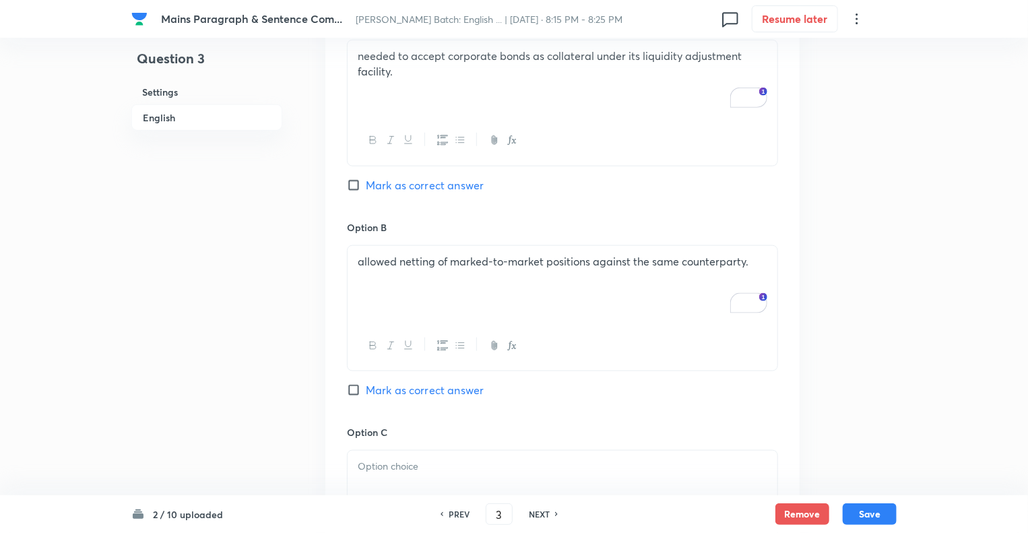
scroll to position [917, 0]
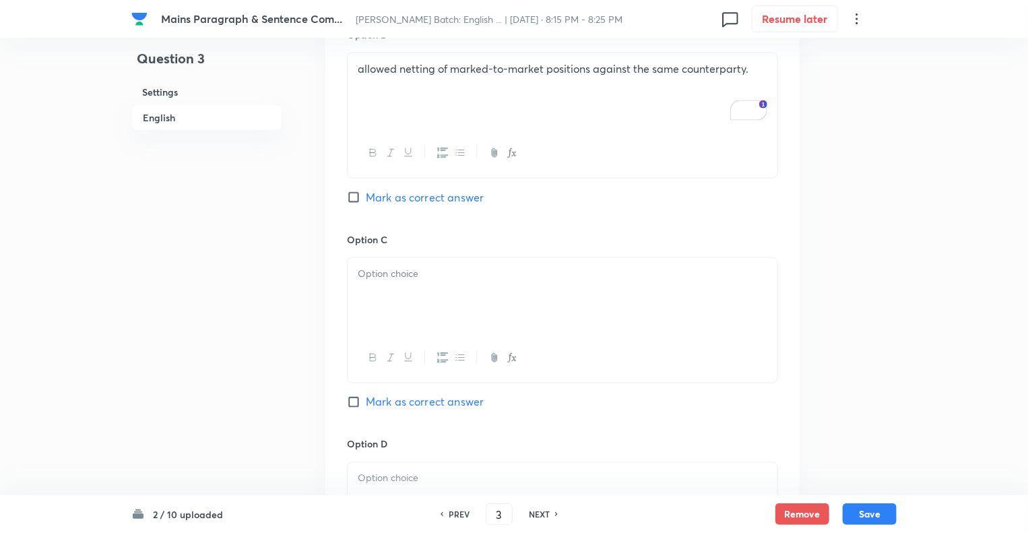
click at [375, 299] on div at bounding box center [563, 295] width 430 height 75
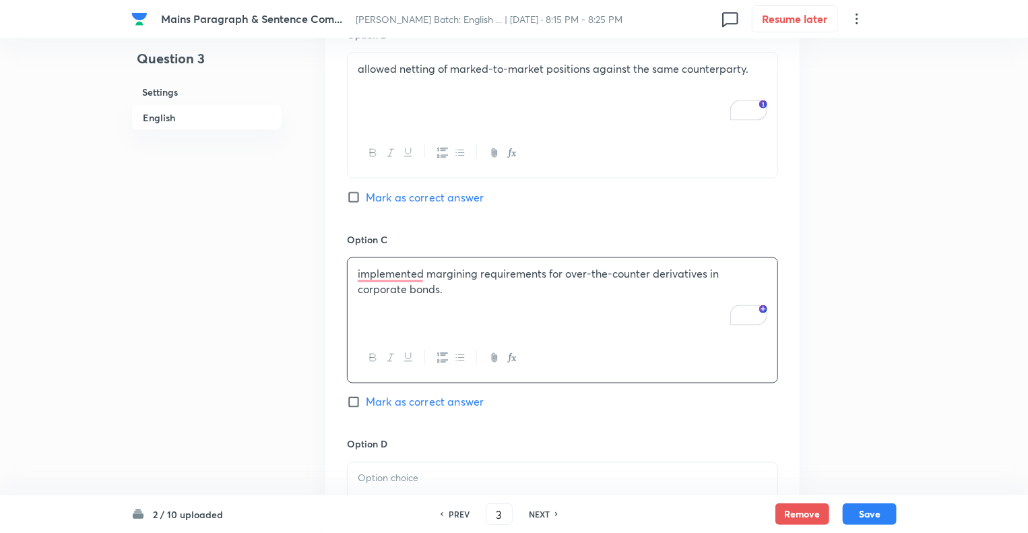
click at [348, 196] on input "Mark as correct answer" at bounding box center [356, 197] width 19 height 13
checkbox input "true"
click at [375, 482] on p "To enrich screen reader interactions, please activate Accessibility in Grammarl…" at bounding box center [563, 479] width 410 height 16
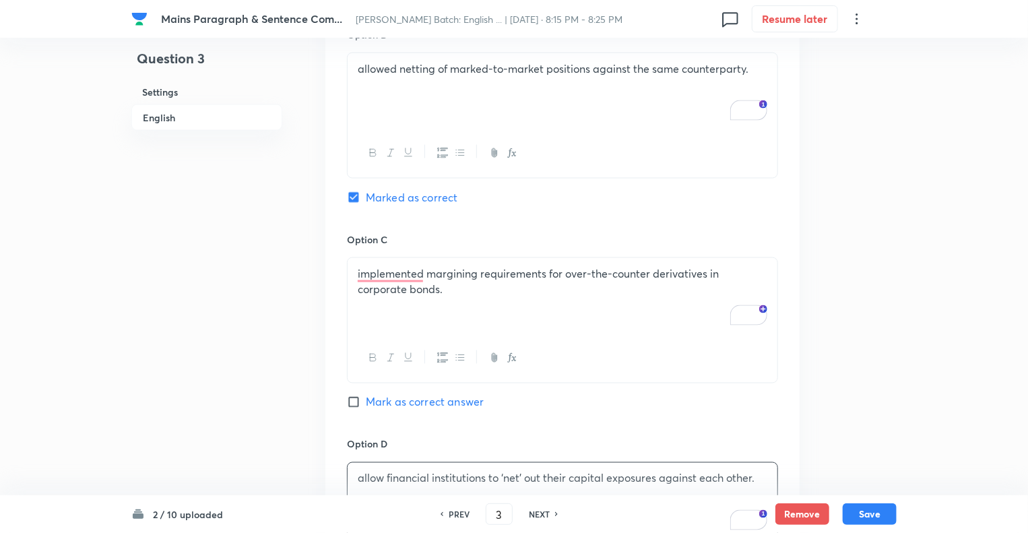
click at [306, 280] on div "Question 3 Settings English Settings Type Single choice correct 5 options + 1 m…" at bounding box center [514, 130] width 766 height 1964
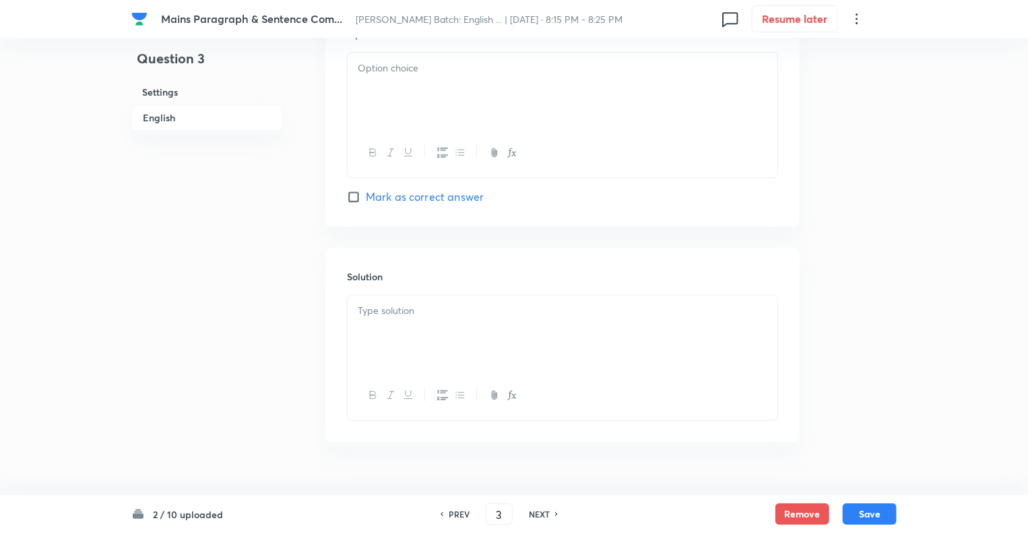
scroll to position [1537, 0]
click at [394, 69] on p at bounding box center [563, 65] width 410 height 16
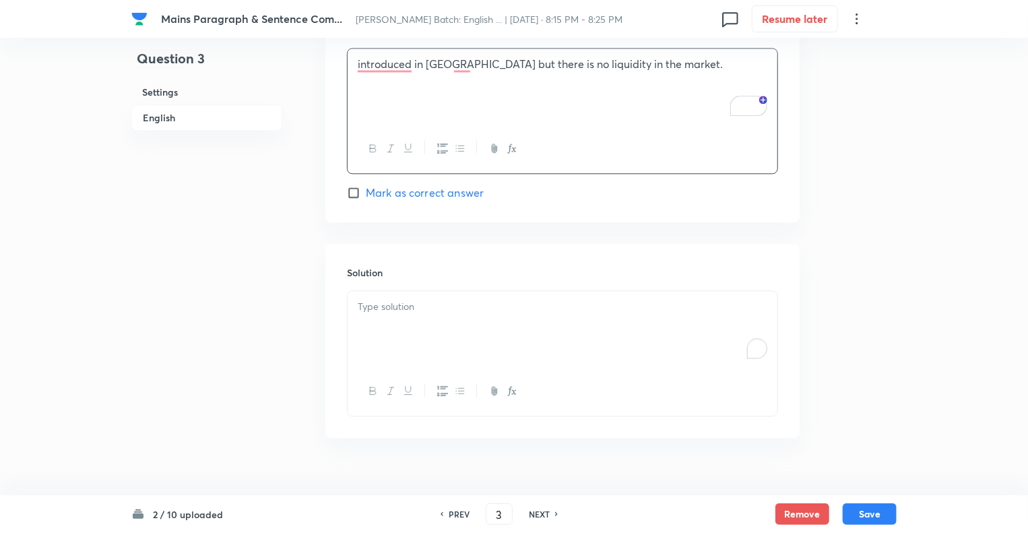
click at [394, 299] on p "To enrich screen reader interactions, please activate Accessibility in Grammarl…" at bounding box center [563, 307] width 410 height 16
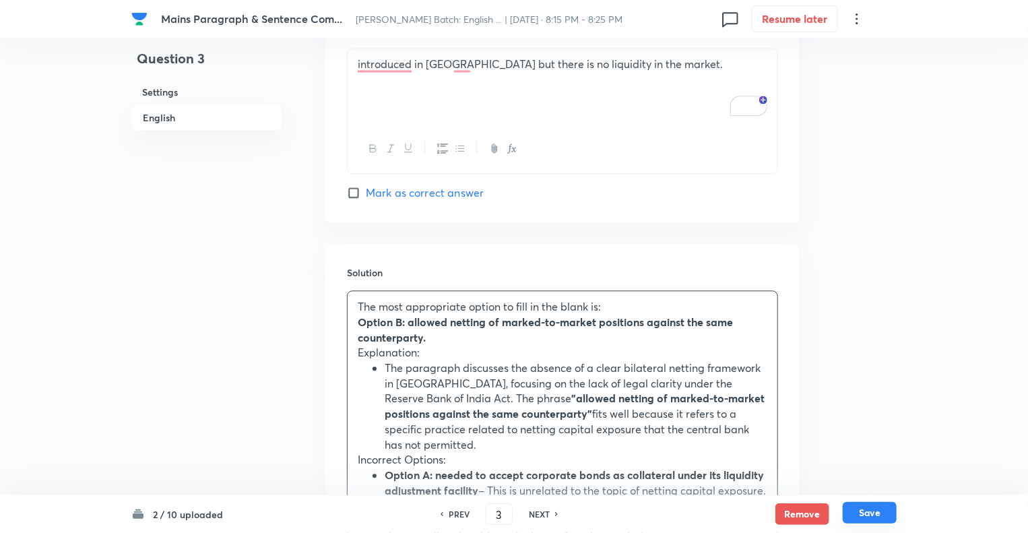
click at [863, 514] on button "Save" at bounding box center [870, 513] width 54 height 22
type input "4"
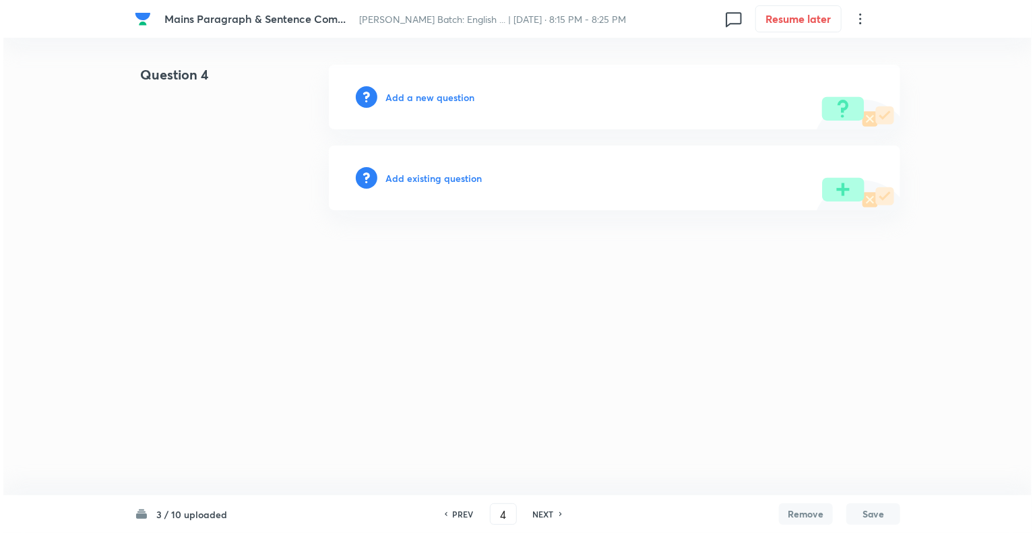
scroll to position [0, 0]
click at [396, 97] on h6 "Add a new question" at bounding box center [430, 97] width 89 height 14
click at [396, 97] on h6 "Choose a question type" at bounding box center [438, 97] width 104 height 14
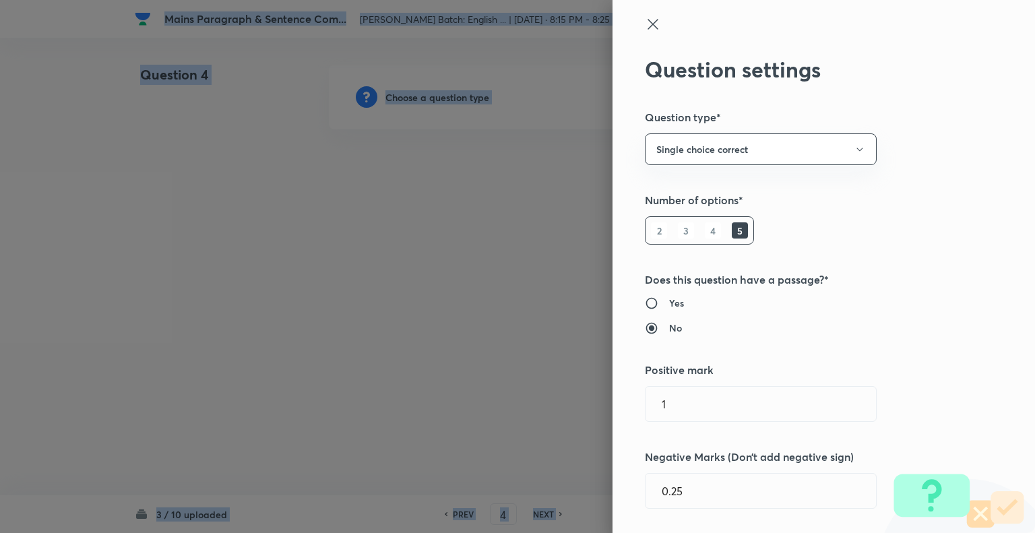
click at [396, 97] on div at bounding box center [517, 266] width 1035 height 533
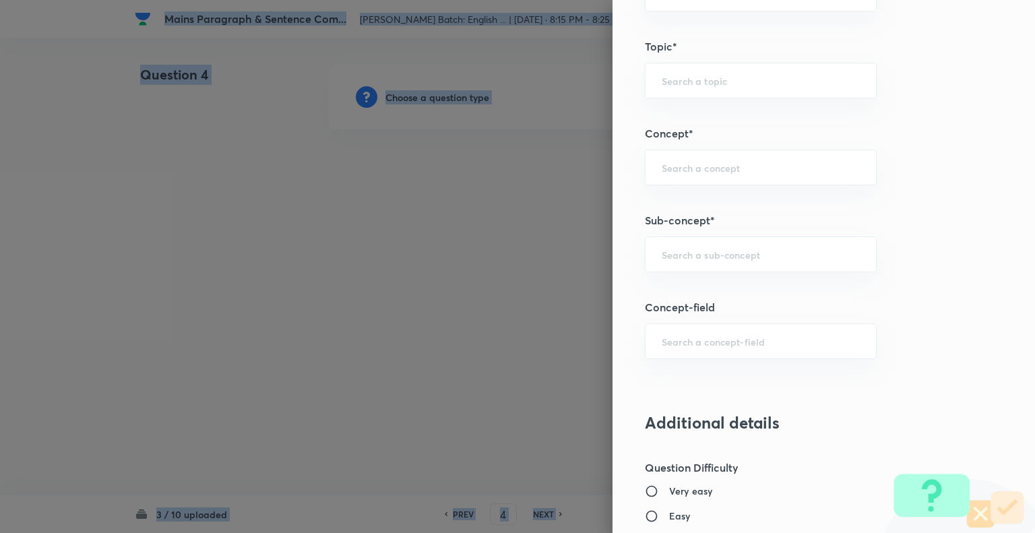
scroll to position [663, 0]
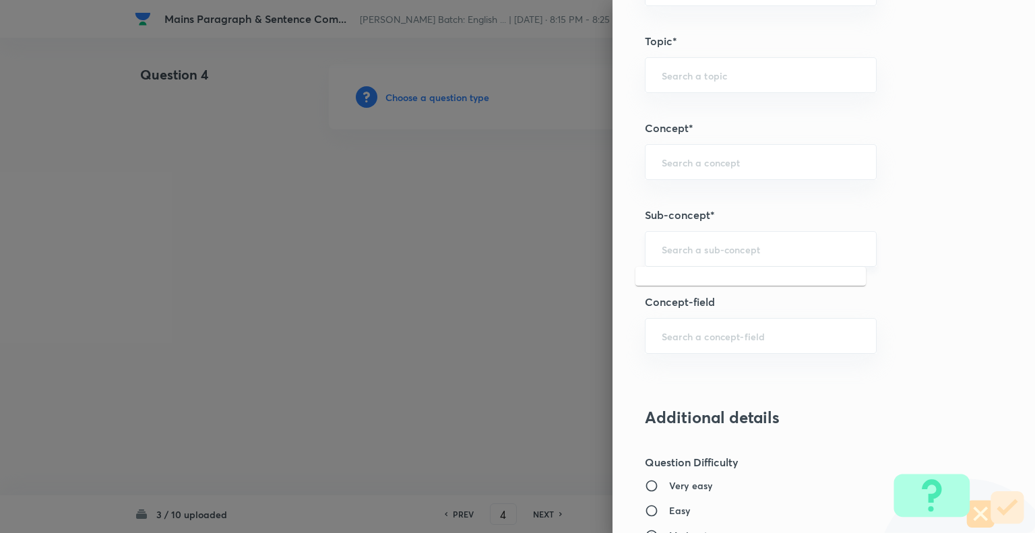
click at [731, 248] on input "text" at bounding box center [761, 249] width 198 height 13
click at [663, 268] on ul "Missing Paragraphs" at bounding box center [751, 284] width 231 height 35
click at [670, 286] on li "Missing Paragraphs" at bounding box center [751, 284] width 231 height 24
type input "Missing Paragraphs"
type input "English Language"
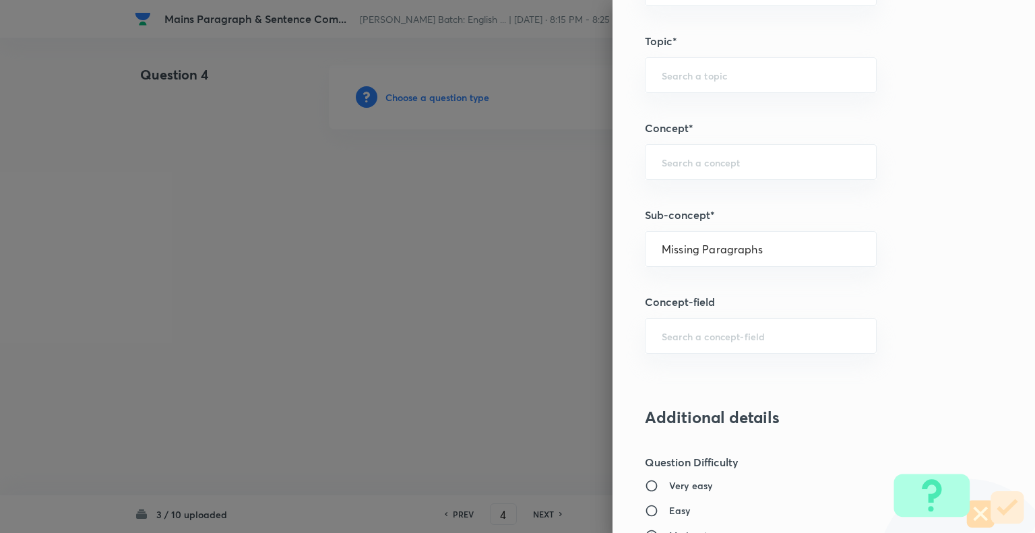
type input "Reading Comprehension"
type input "Comprehension"
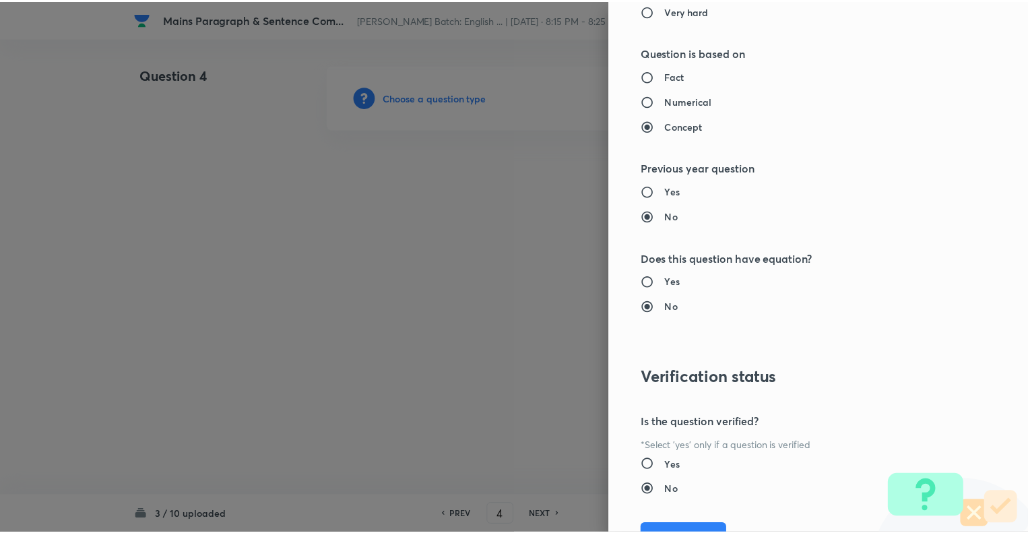
scroll to position [1301, 0]
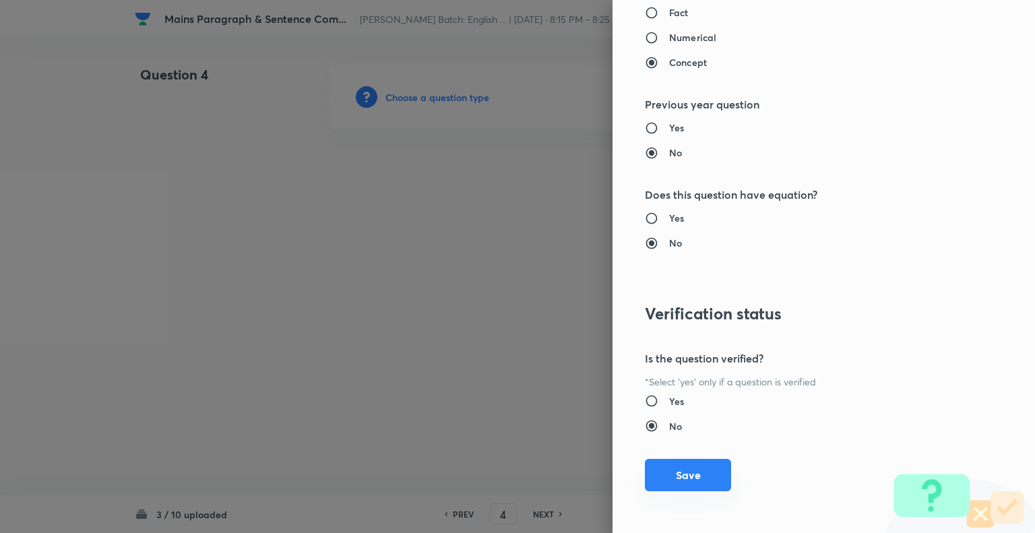
click at [679, 471] on button "Save" at bounding box center [688, 475] width 86 height 32
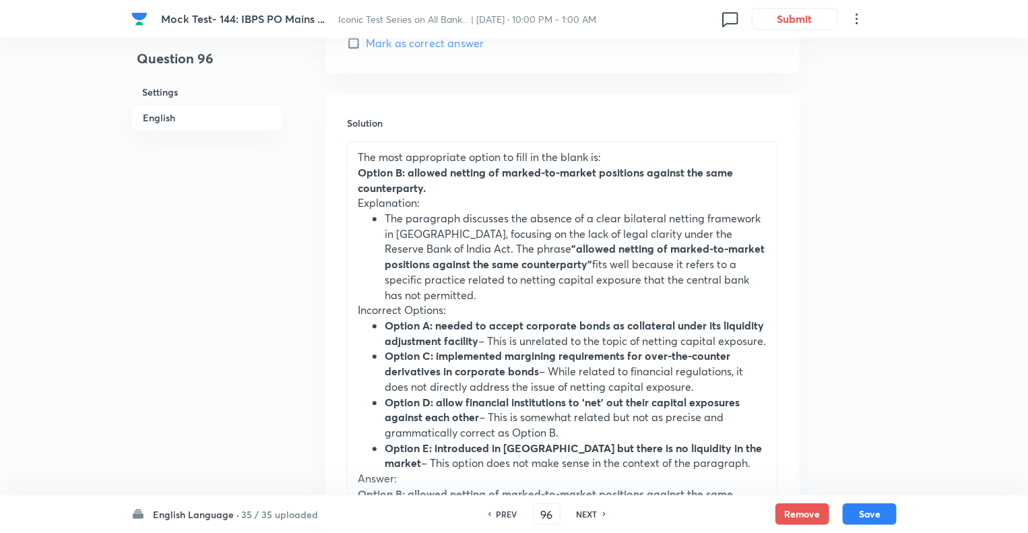
scroll to position [1725, 0]
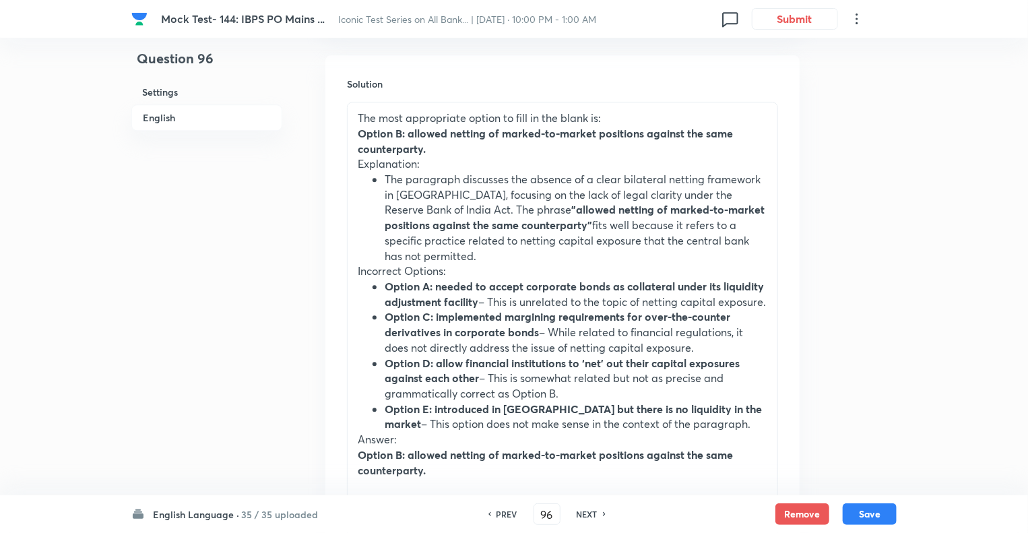
click at [439, 220] on strong ""allowed netting of marked-to-market positions against the same counterparty"" at bounding box center [575, 217] width 380 height 30
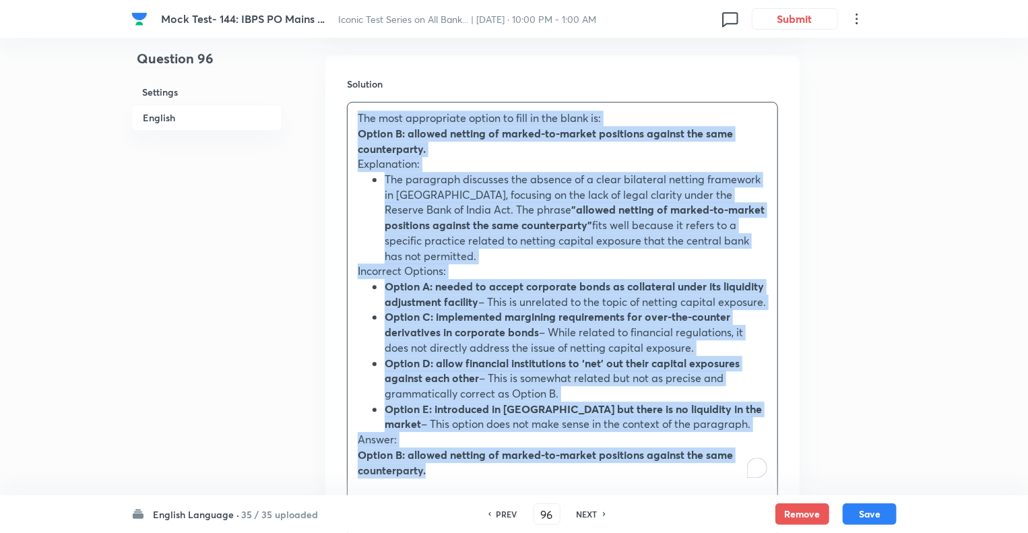
copy div "The most appropriate option to fill in the blank is: Option B: allowed netting …"
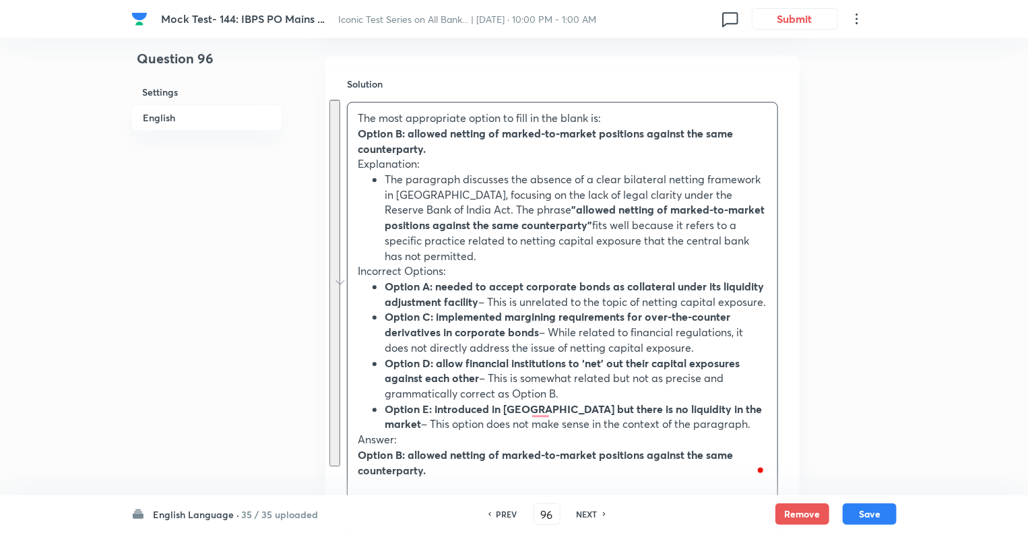
click at [584, 510] on h6 "NEXT" at bounding box center [587, 514] width 21 height 12
type input "97"
checkbox input "false"
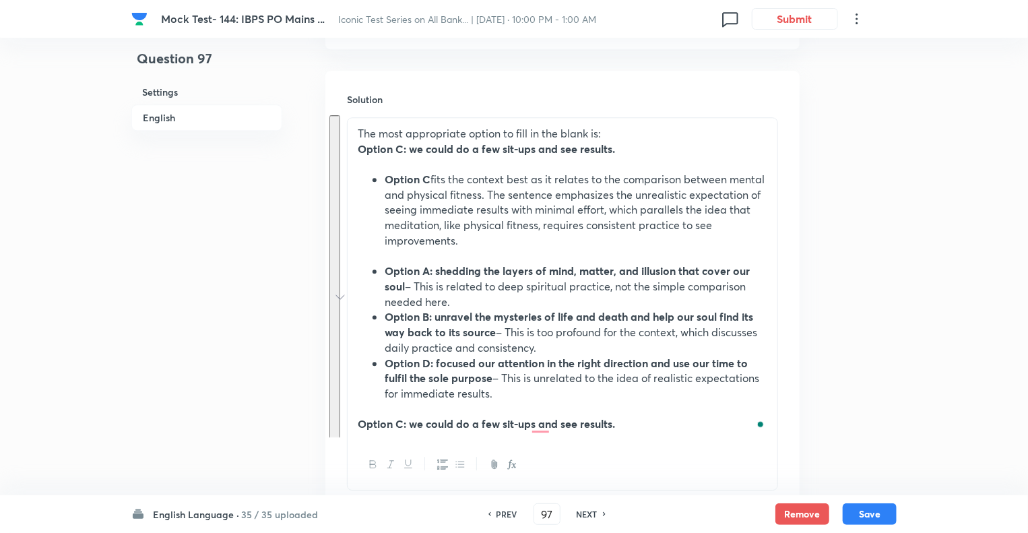
checkbox input "true"
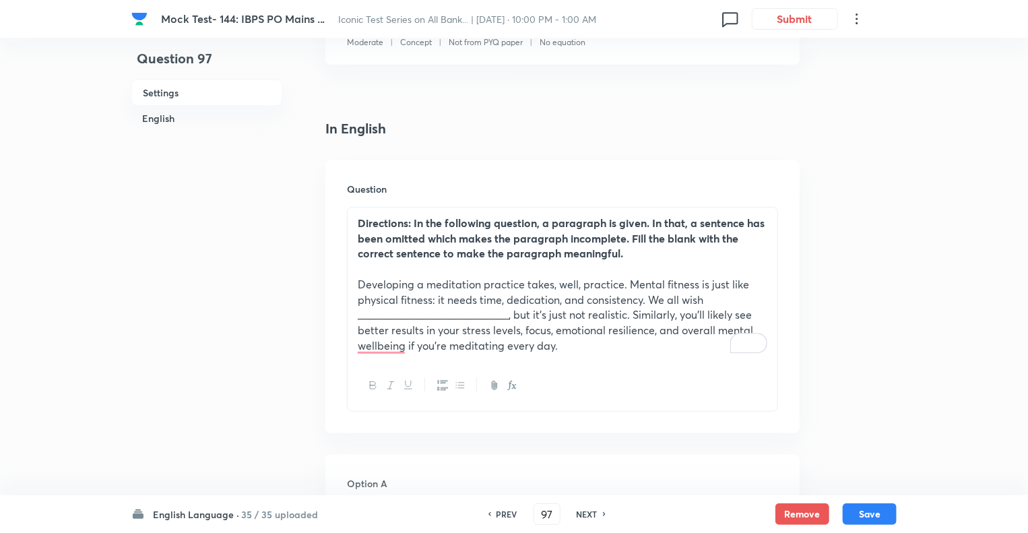
scroll to position [280, 0]
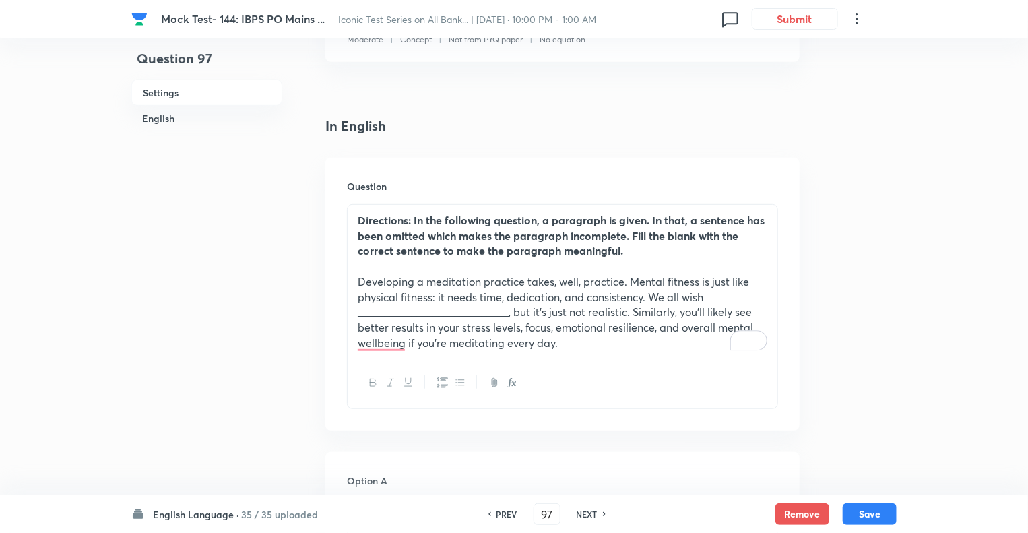
click at [504, 309] on p "﻿ Developing a meditation practice takes, well, practice. Mental fitness is jus…" at bounding box center [563, 312] width 410 height 77
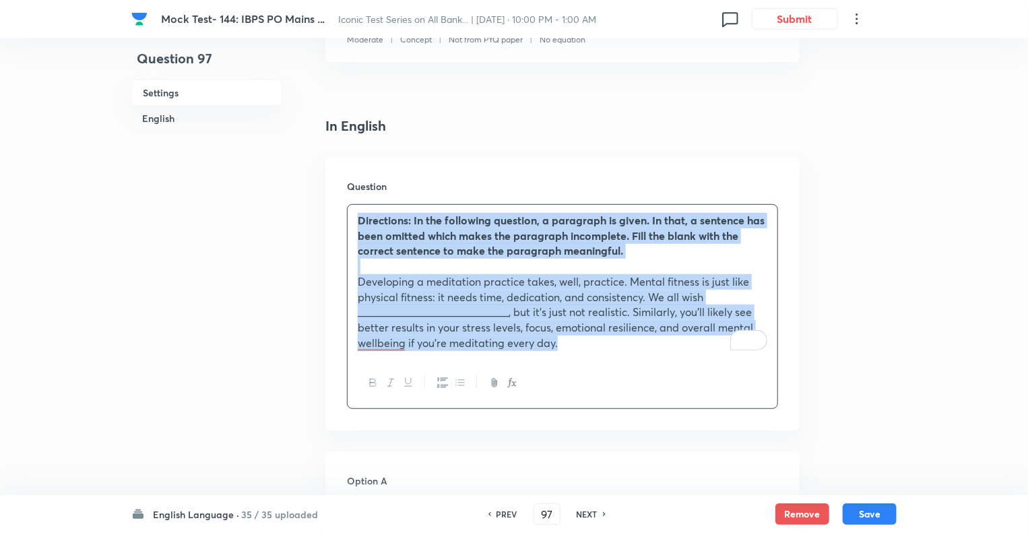
copy div "Directions: In the following question, a paragraph is given. In that, a sentenc…"
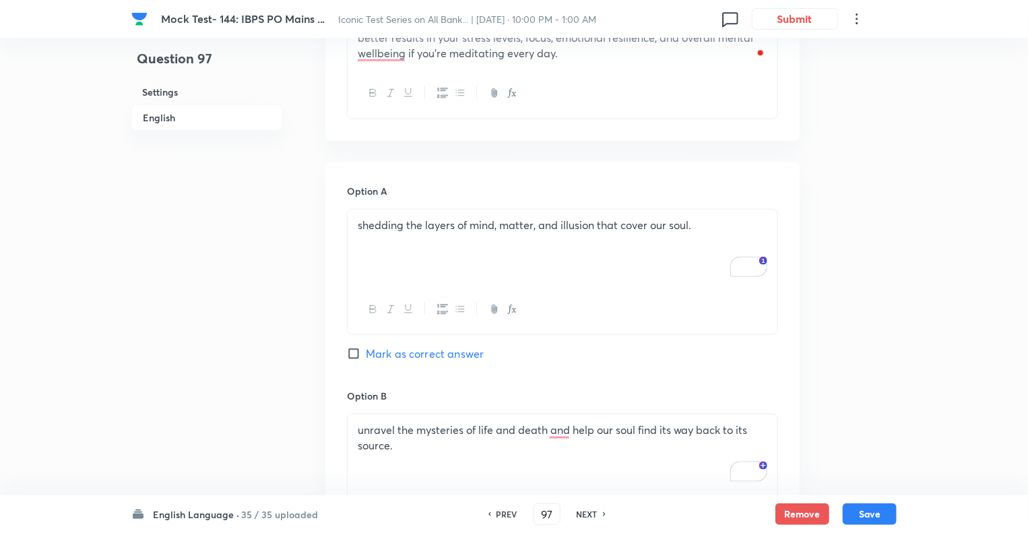
scroll to position [577, 0]
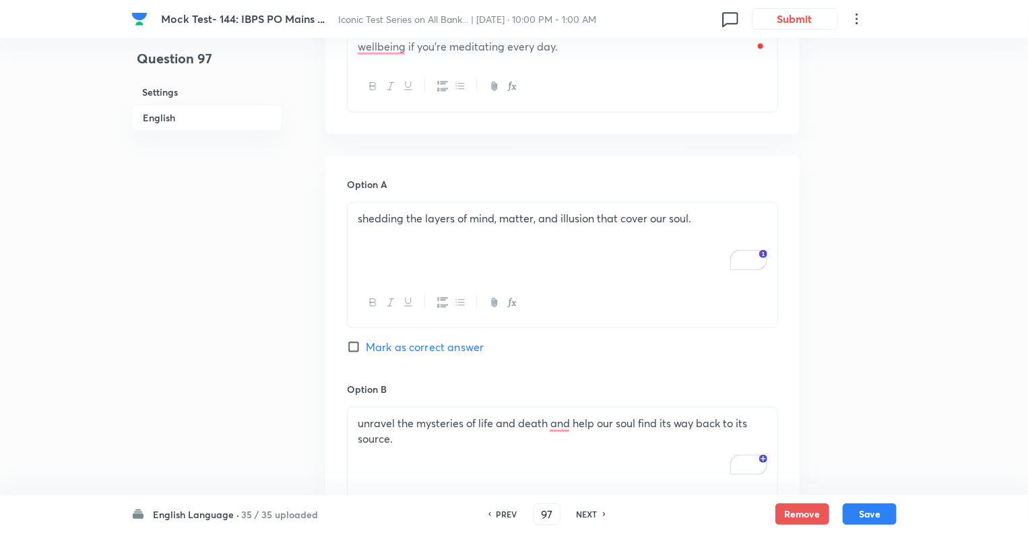
click at [409, 243] on div "shedding the layers of mind, matter, and illusion that cover our soul." at bounding box center [563, 240] width 430 height 75
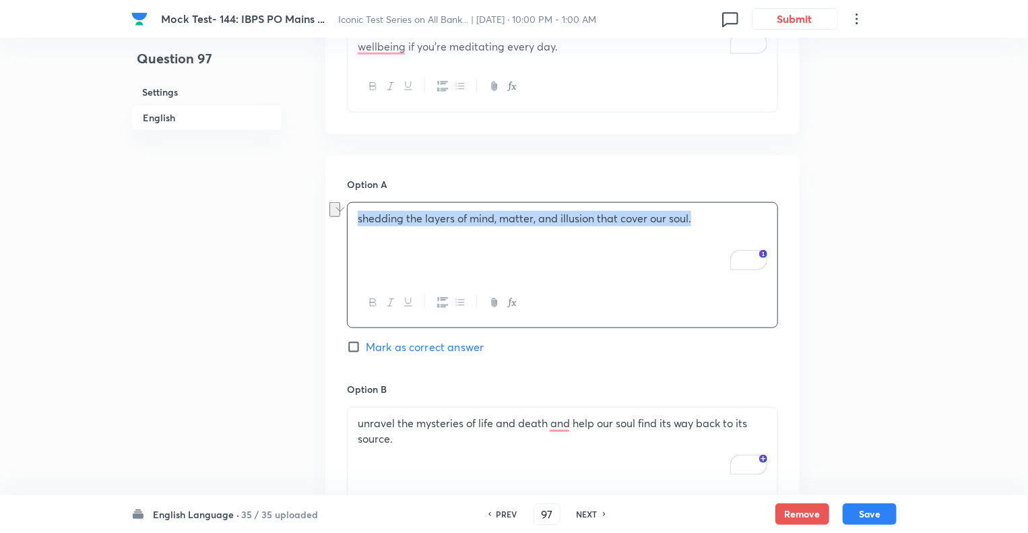
copy p "shedding the layers of mind, matter, and illusion that cover our soul."
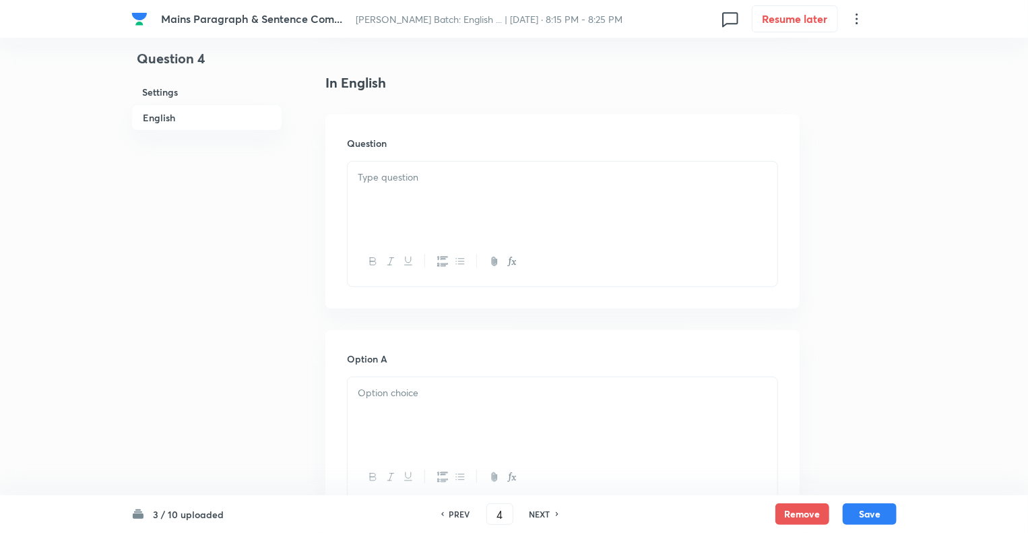
scroll to position [350, 0]
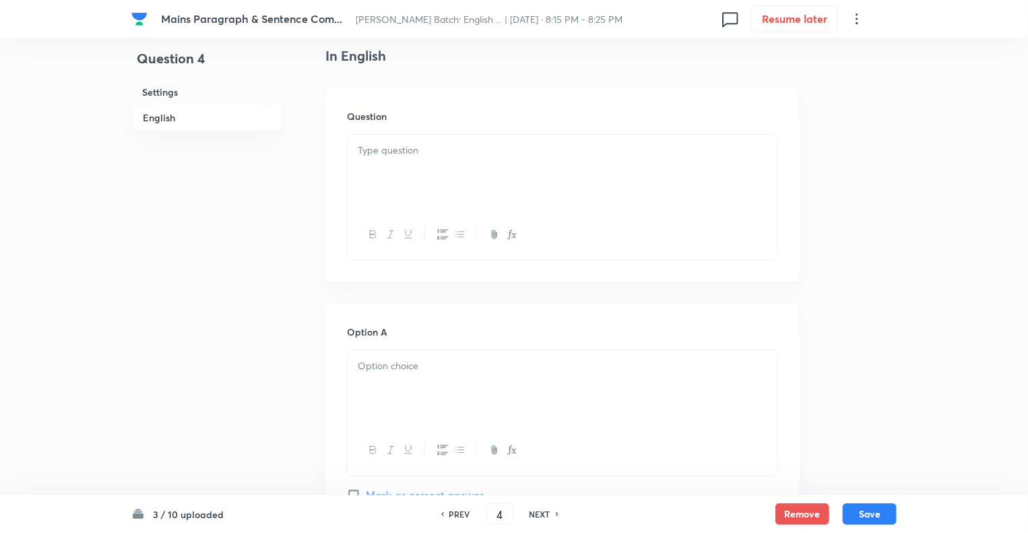
click at [389, 162] on div at bounding box center [563, 172] width 430 height 75
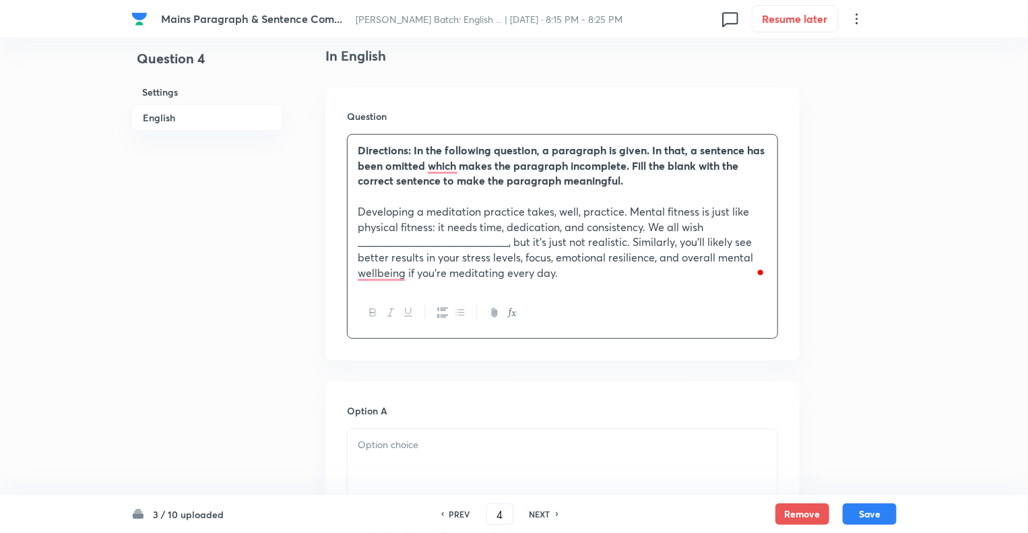
click at [413, 462] on div at bounding box center [563, 466] width 430 height 75
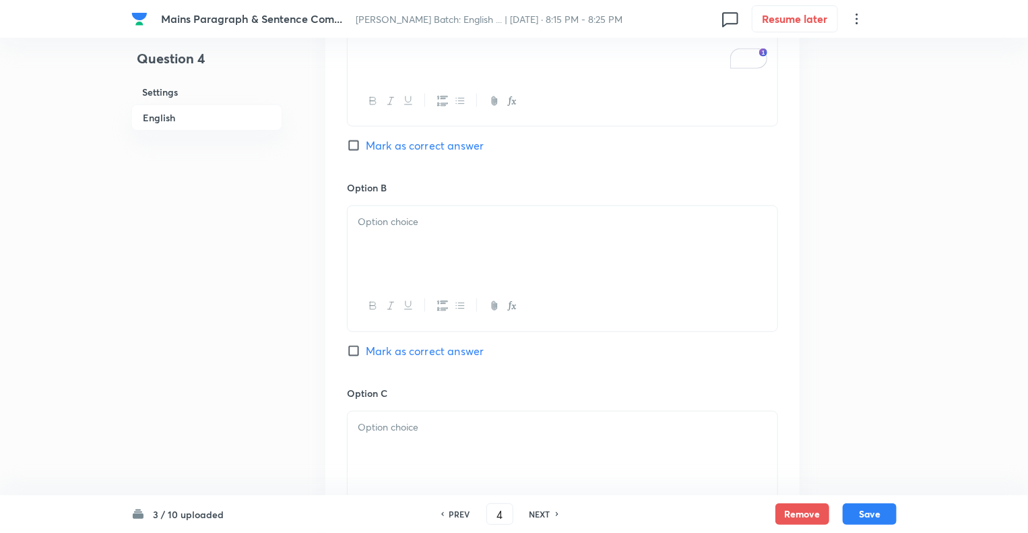
scroll to position [782, 0]
click at [392, 234] on div "To enrich screen reader interactions, please activate Accessibility in Grammarl…" at bounding box center [563, 240] width 430 height 75
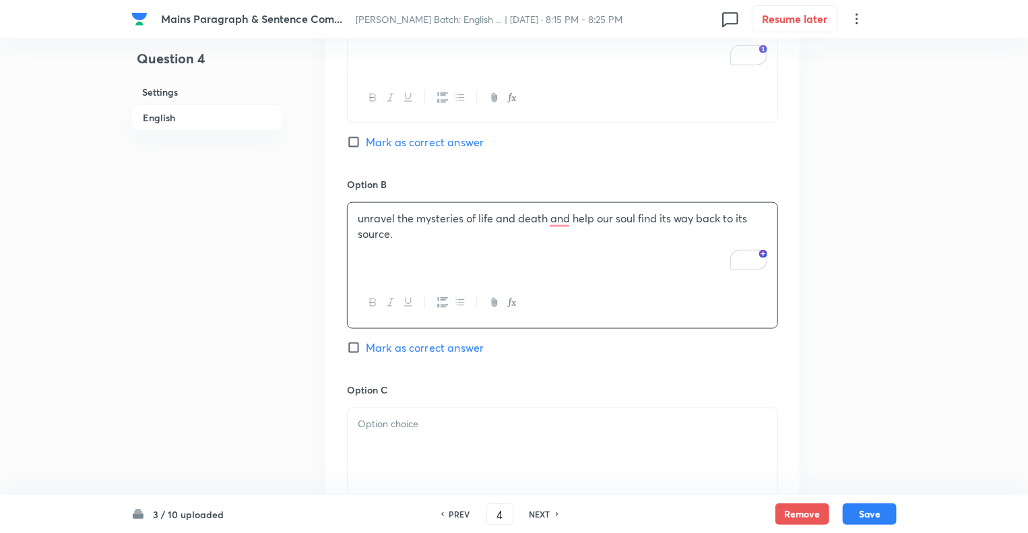
click at [386, 429] on p at bounding box center [563, 425] width 410 height 16
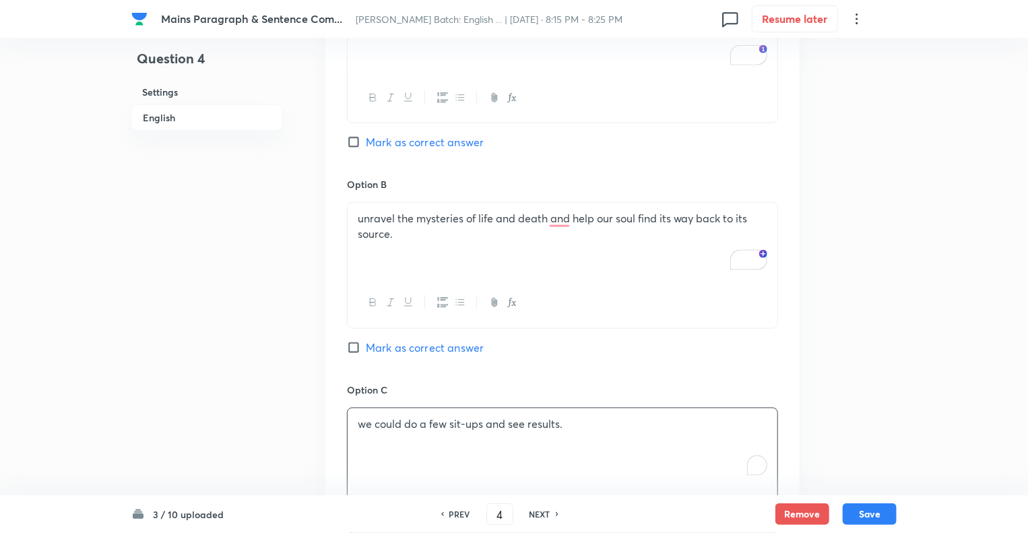
click at [278, 410] on div "Question 4 Settings English" at bounding box center [206, 272] width 151 height 1979
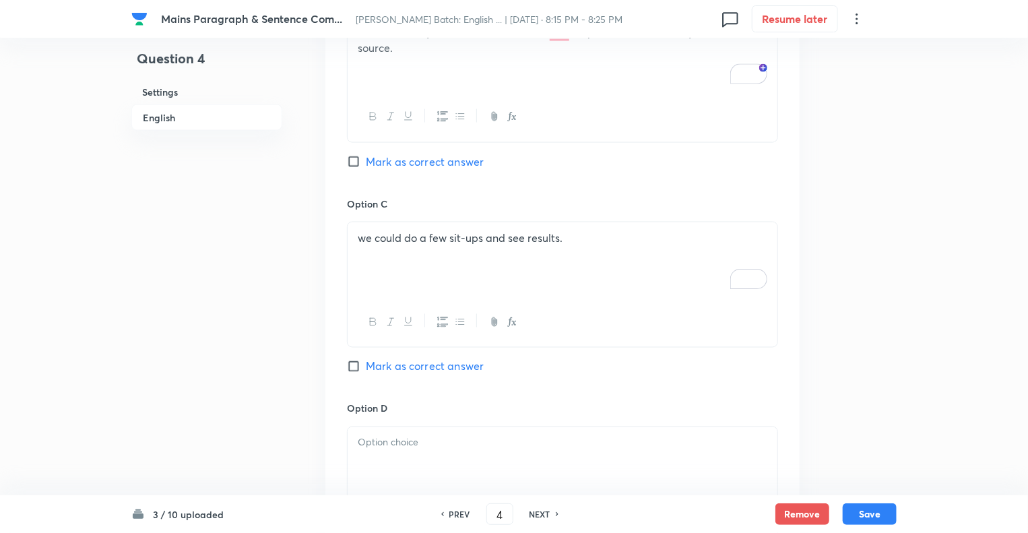
scroll to position [971, 0]
click at [353, 368] on input "Mark as correct answer" at bounding box center [356, 363] width 19 height 13
checkbox input "true"
click at [372, 448] on div at bounding box center [563, 462] width 430 height 75
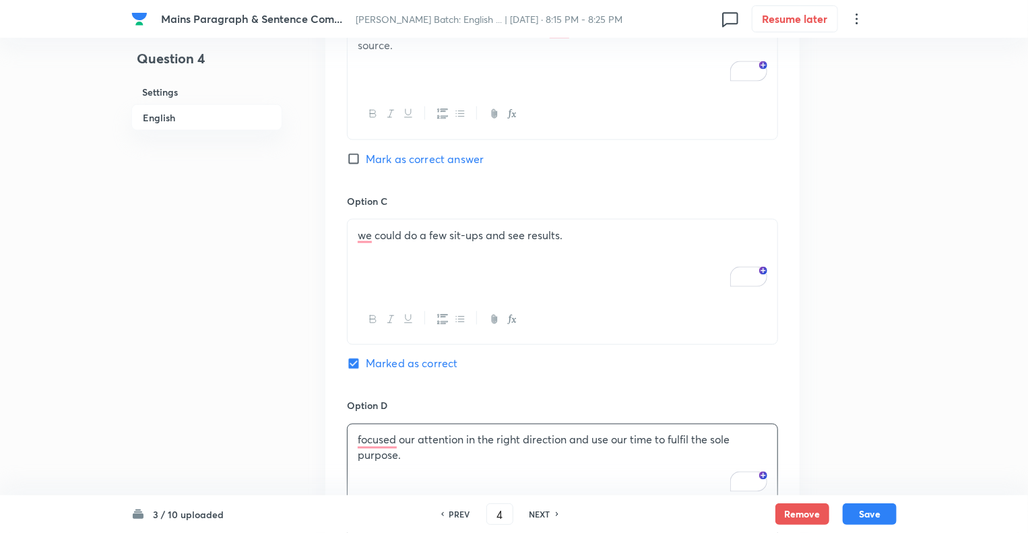
click at [222, 377] on div "Question 4 Settings English" at bounding box center [206, 83] width 151 height 1979
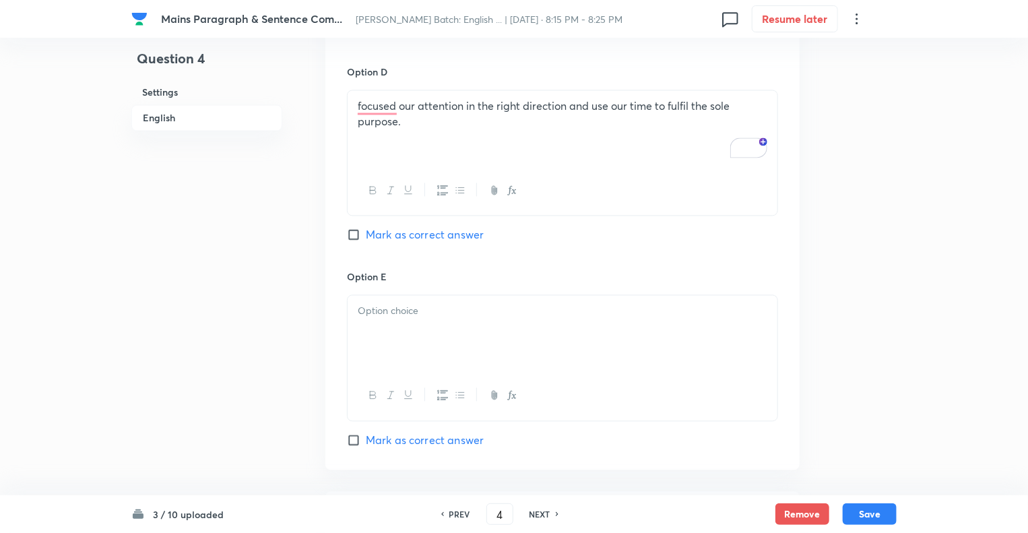
scroll to position [1321, 0]
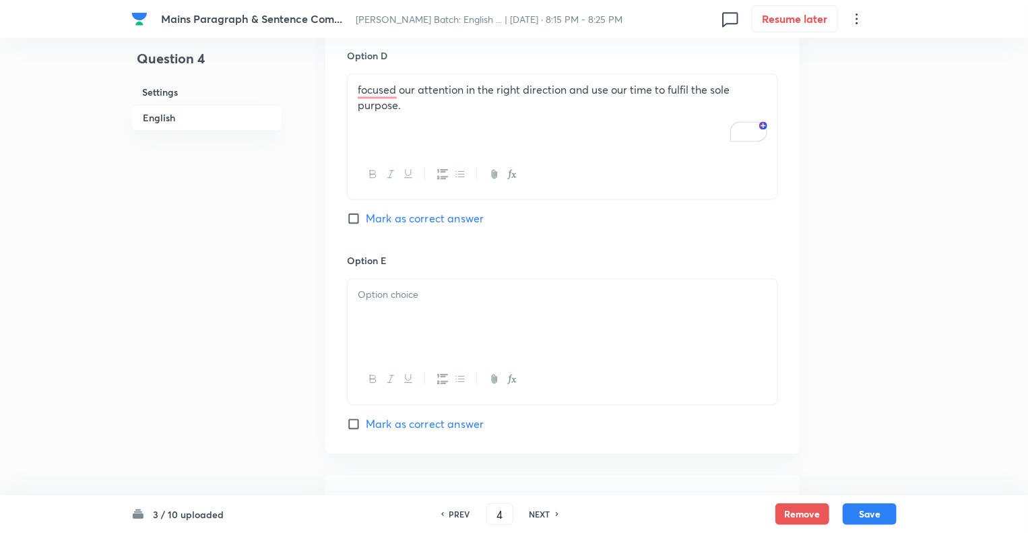
click at [387, 323] on div at bounding box center [563, 316] width 430 height 75
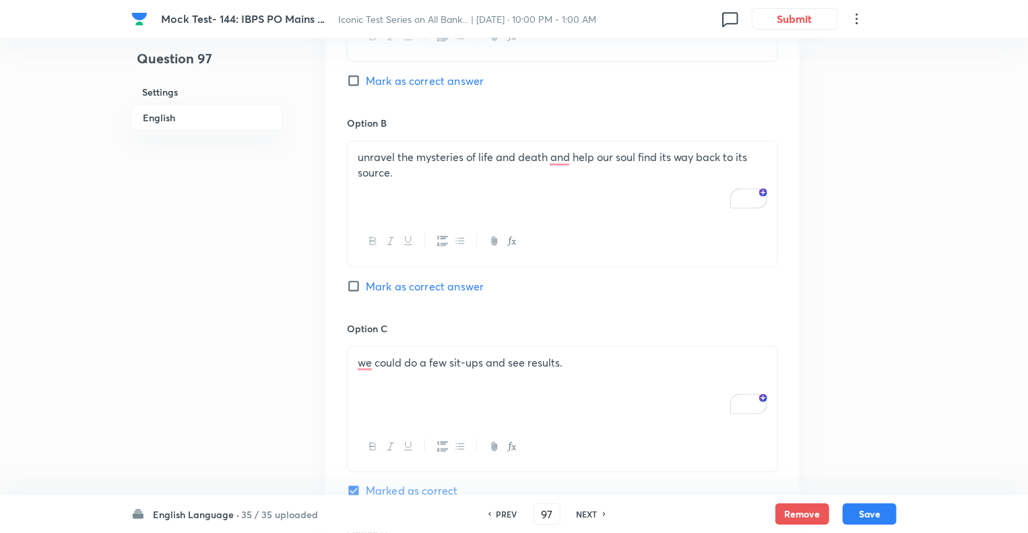
click at [399, 200] on div "unravel the mysteries of life and death and help our soul find its way back to …" at bounding box center [563, 179] width 430 height 75
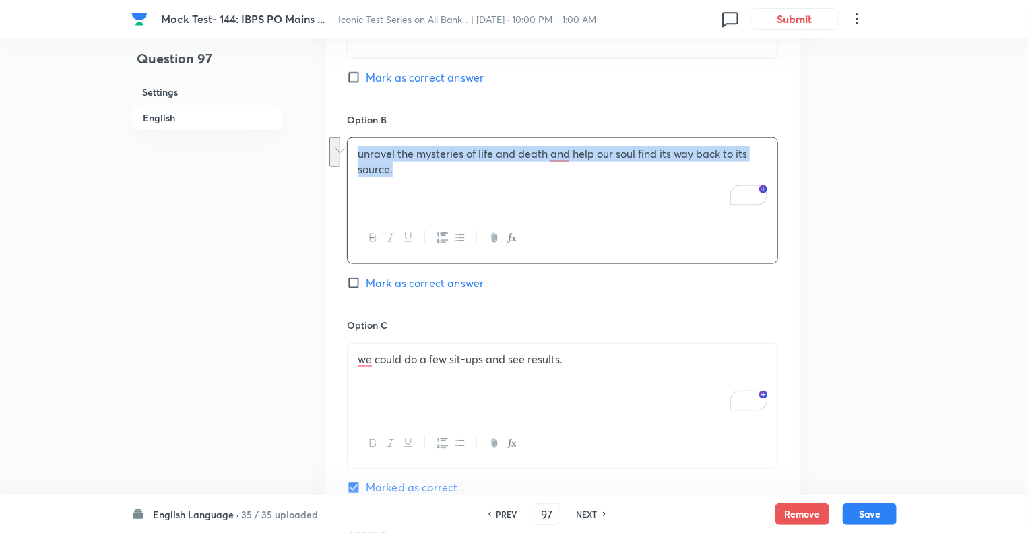
copy p "unravel the mysteries of life and death and help our soul find its way back to …"
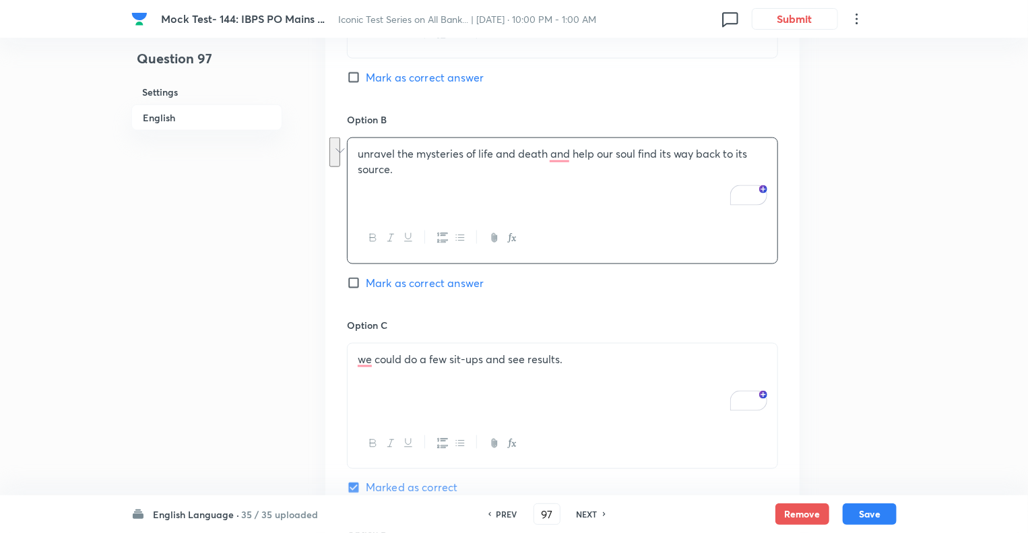
click at [406, 359] on p "we could do a few sit-ups and see results." at bounding box center [563, 360] width 410 height 16
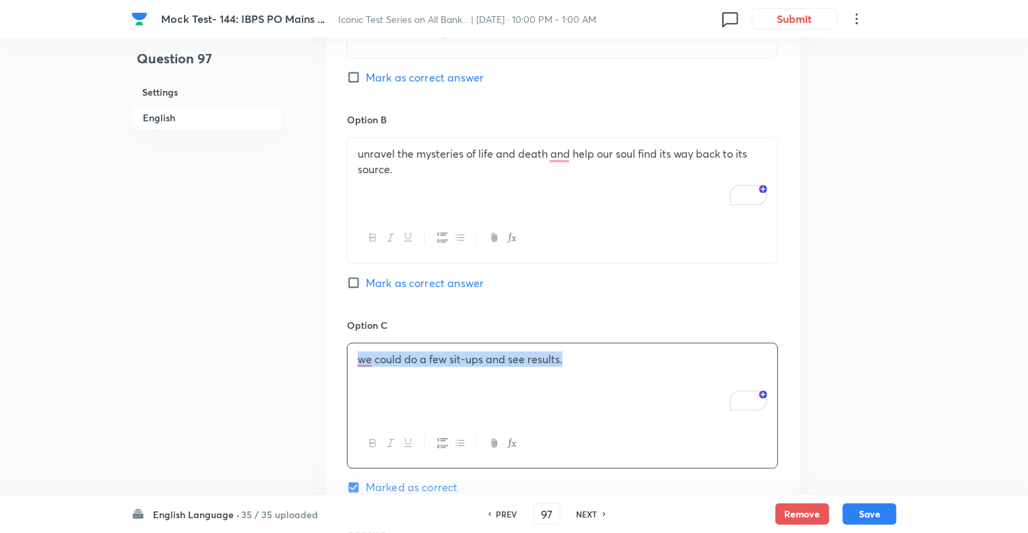
copy p "we could do a few sit-ups and see results."
click at [259, 375] on div "Question 97 Settings English" at bounding box center [206, 331] width 151 height 2227
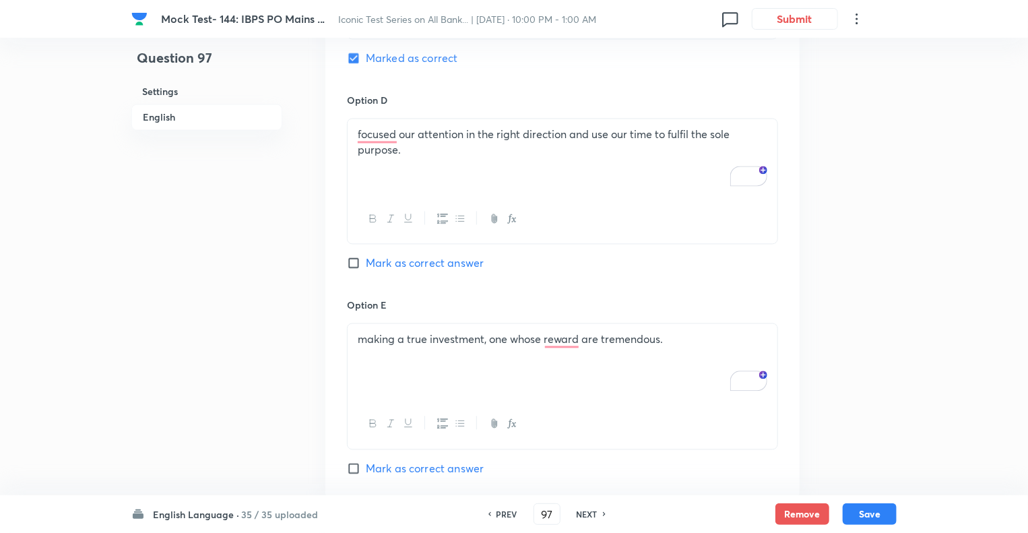
scroll to position [1305, 0]
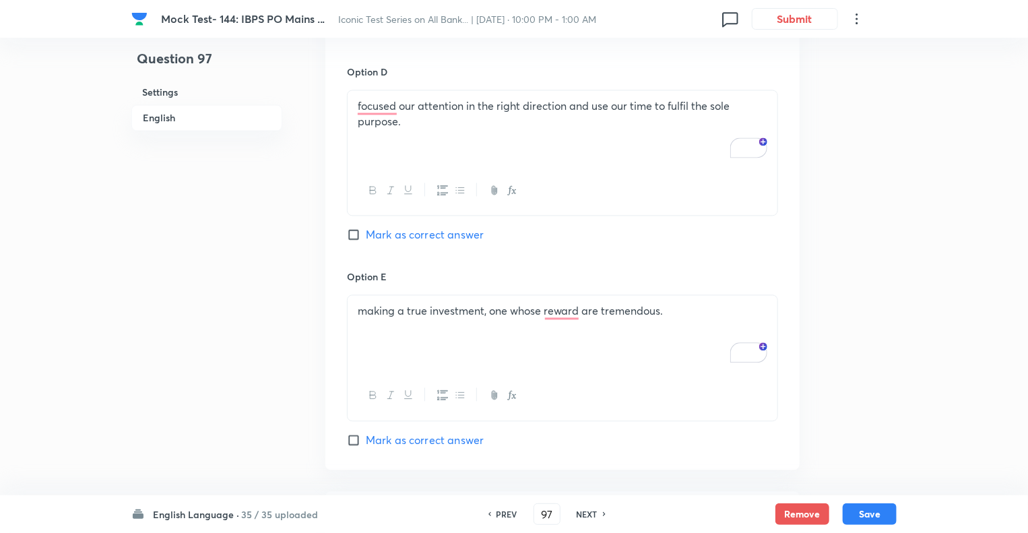
click at [421, 135] on div "focused our attention in the right direction and use our time to fulfil the sol…" at bounding box center [563, 127] width 430 height 75
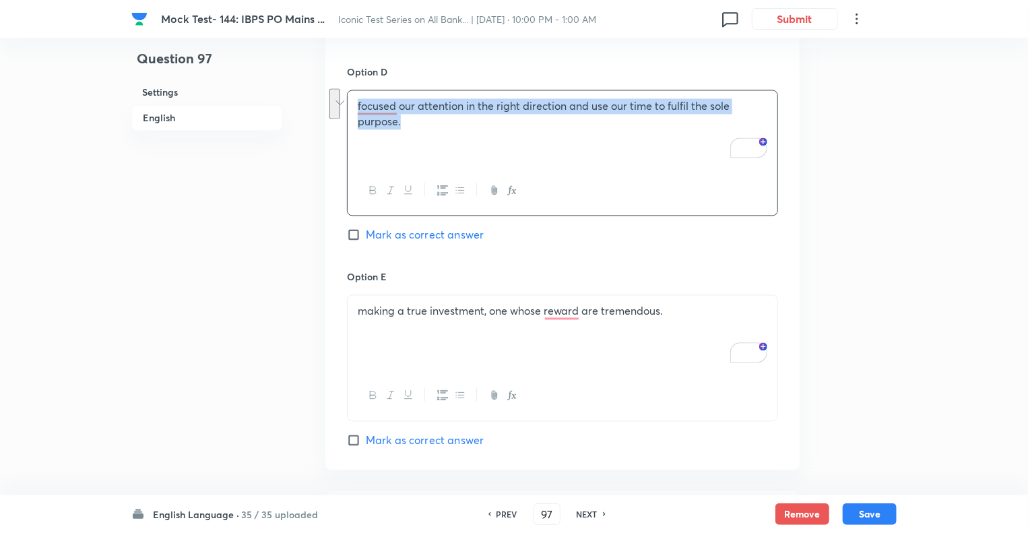
copy p "focused our attention in the right direction and use our time to fulfil the sol…"
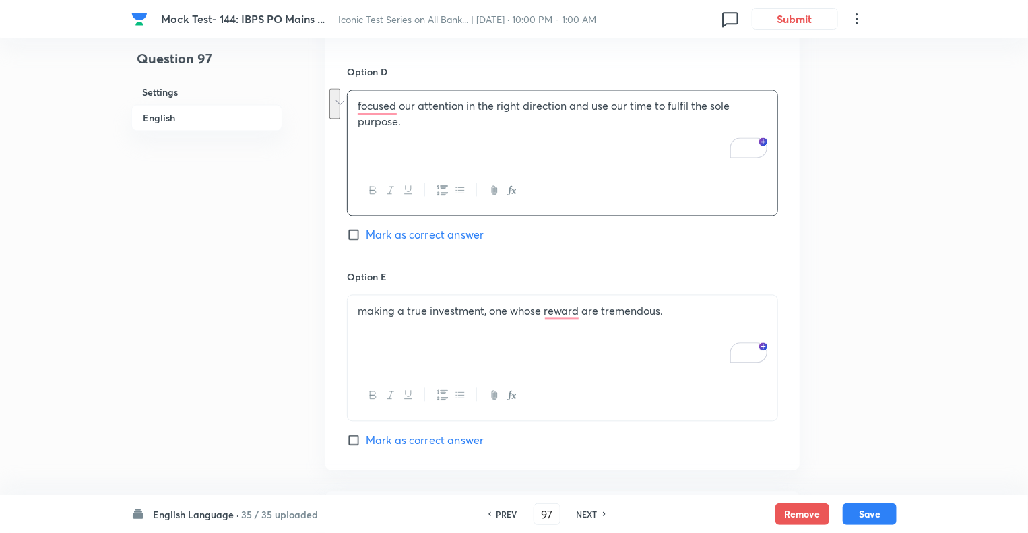
click at [375, 322] on div "making a true investment, one whose reward are tremendous." at bounding box center [563, 332] width 430 height 75
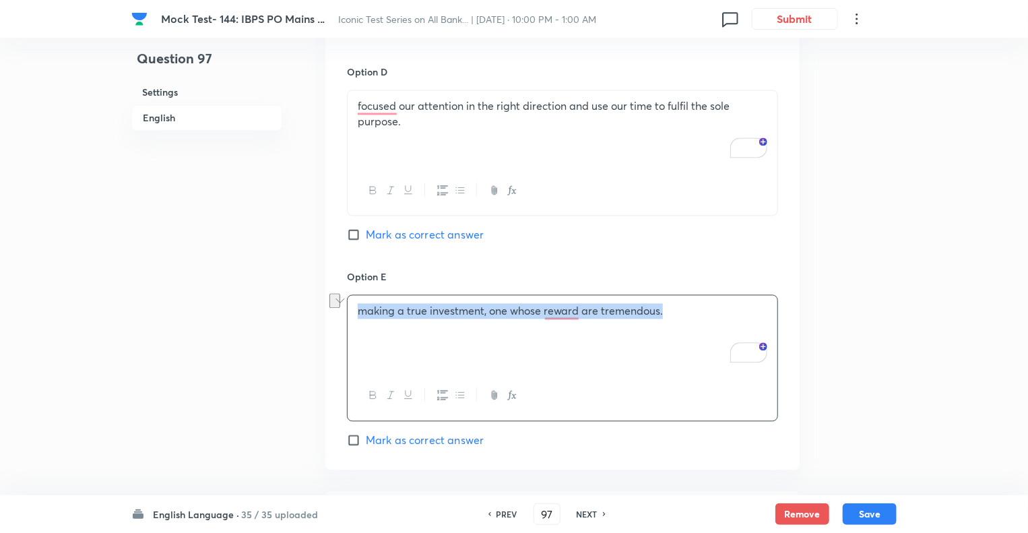
copy p "making a true investment, one whose reward are tremendous."
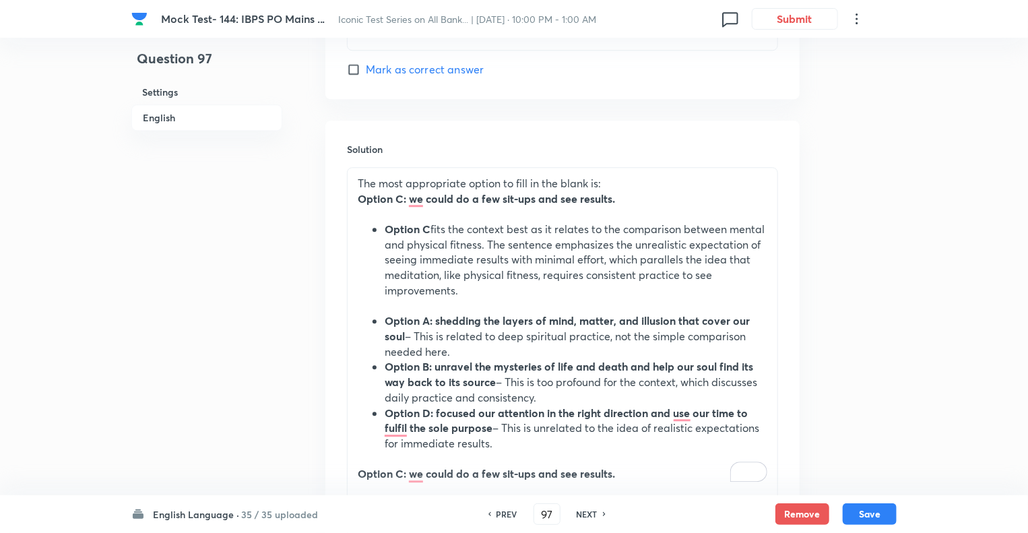
scroll to position [1682, 0]
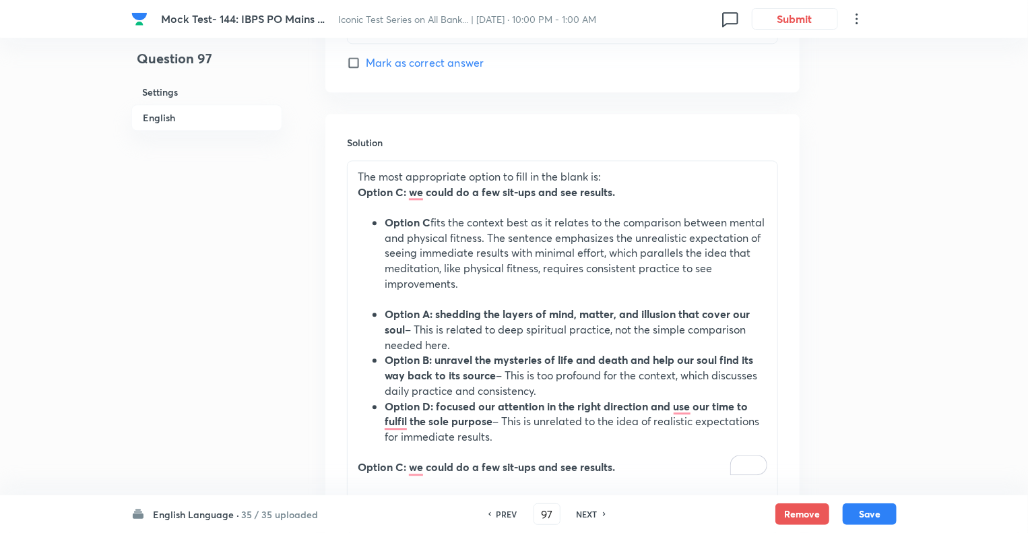
click at [467, 224] on li "Option C fits the context best as it relates to the comparison between mental a…" at bounding box center [576, 253] width 383 height 77
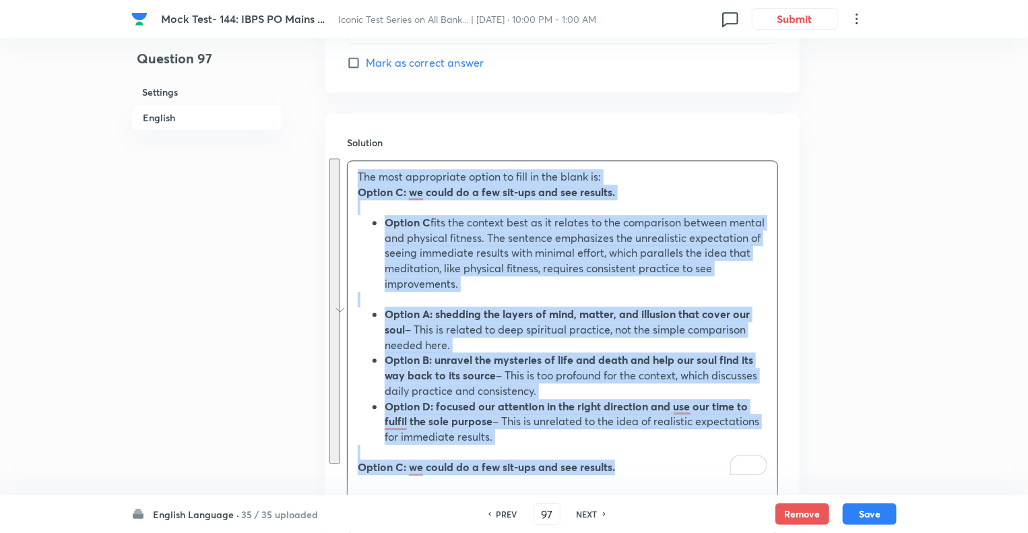
copy div "The most appropriate option to fill in the blank is: Option C: we could do a fe…"
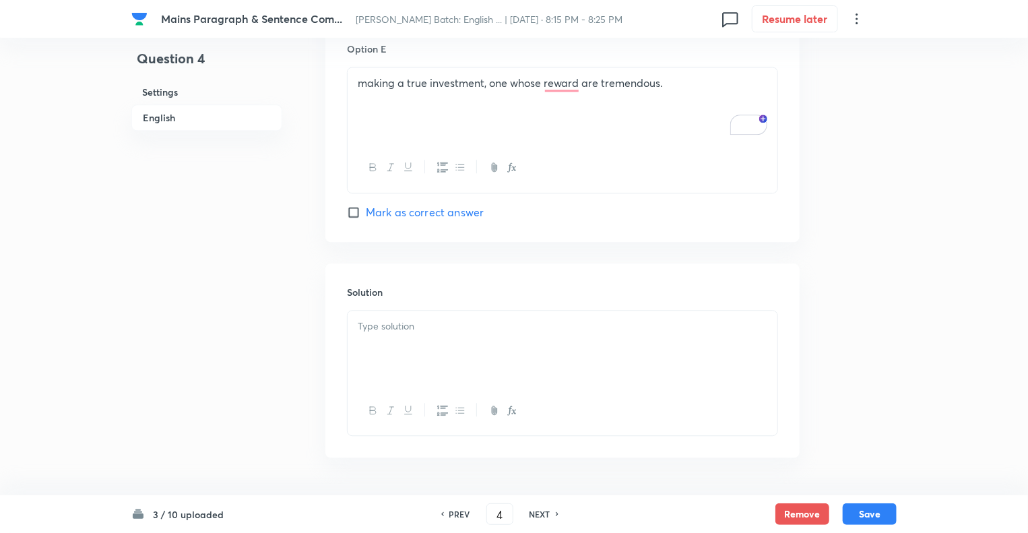
scroll to position [1572, 0]
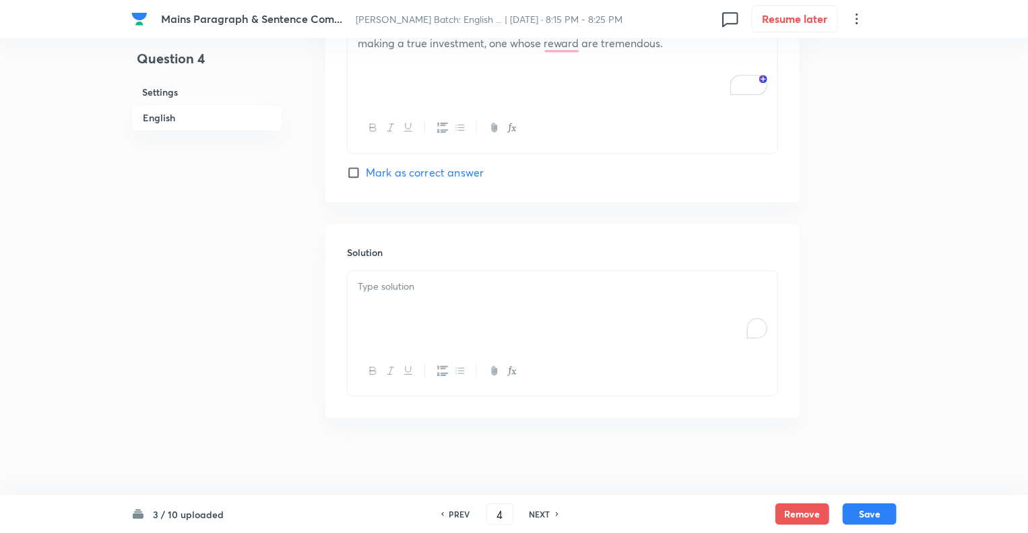
click at [397, 291] on div "To enrich screen reader interactions, please activate Accessibility in Grammarl…" at bounding box center [563, 308] width 430 height 75
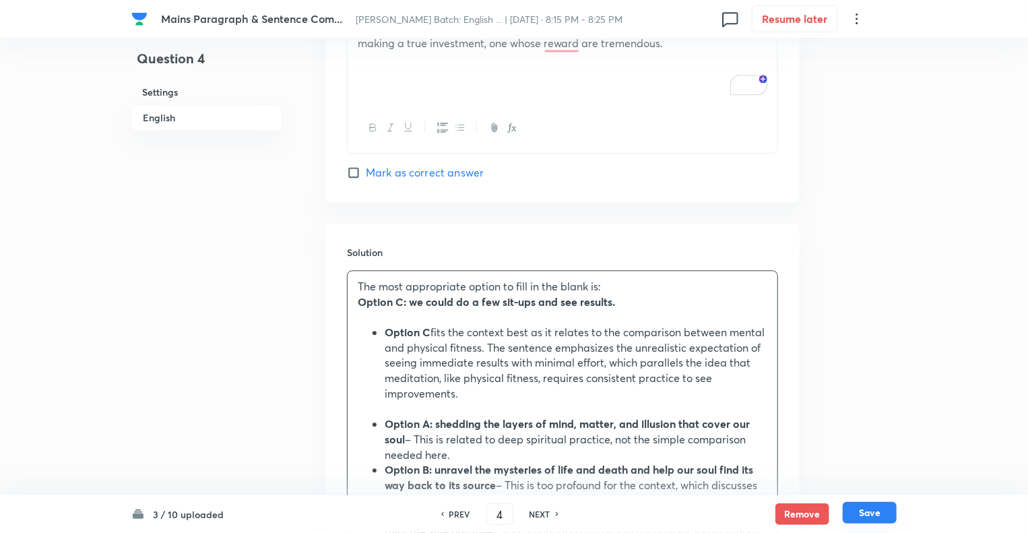
click at [874, 517] on button "Save" at bounding box center [870, 513] width 54 height 22
type input "5"
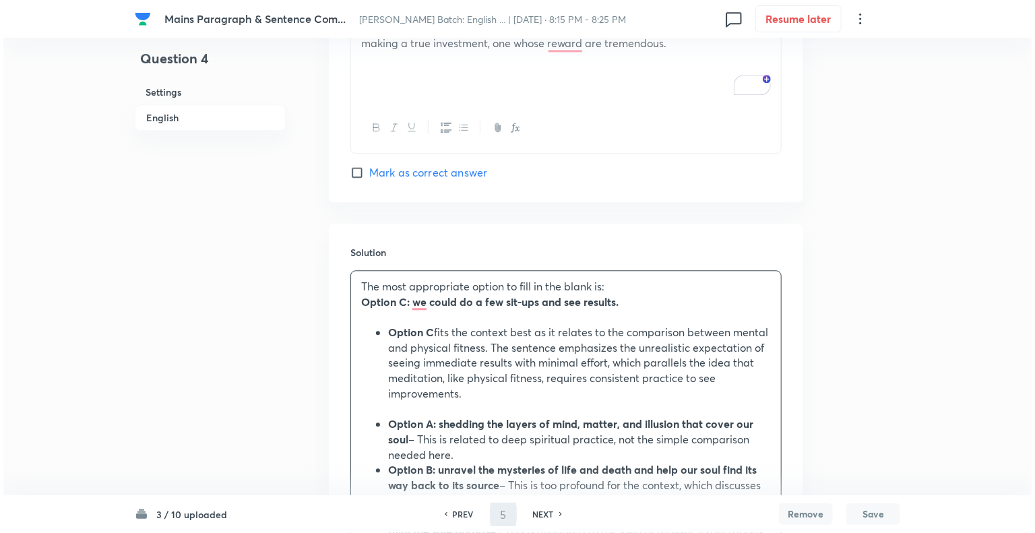
scroll to position [0, 0]
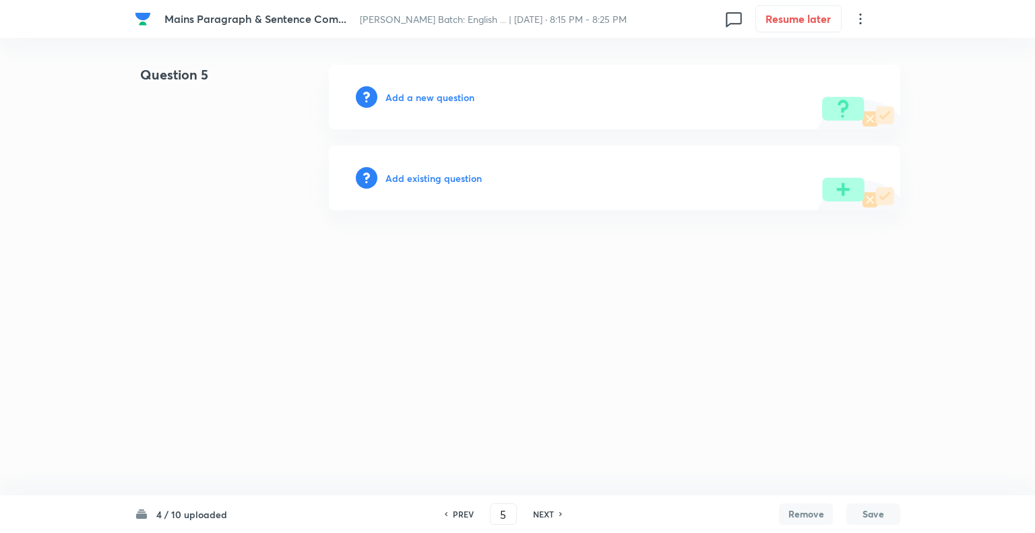
click at [847, 503] on button "Save" at bounding box center [874, 514] width 54 height 22
click at [391, 96] on h6 "Add a new question" at bounding box center [430, 97] width 89 height 14
click at [391, 96] on h6 "Choose a question type" at bounding box center [438, 97] width 104 height 14
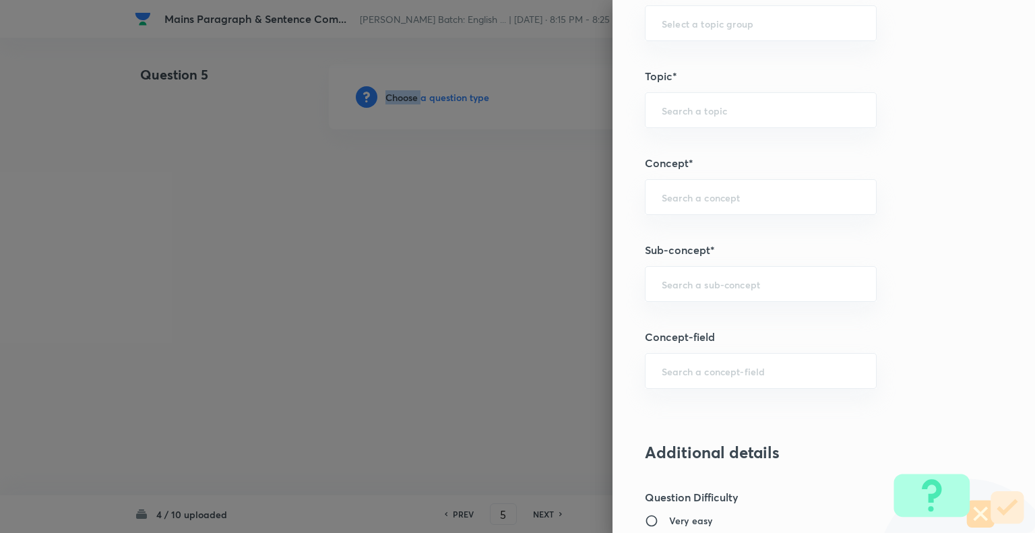
scroll to position [668, 0]
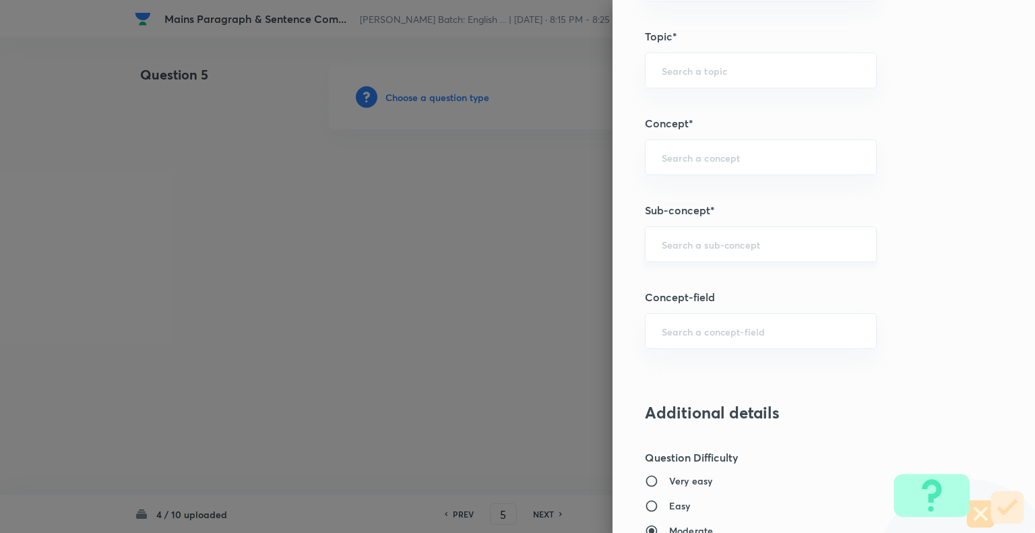
click at [741, 248] on input "text" at bounding box center [761, 244] width 198 height 13
click at [682, 282] on li "Missing Paragraphs" at bounding box center [751, 280] width 231 height 24
type input "Missing Paragraphs"
type input "English Language"
type input "Reading Comprehension"
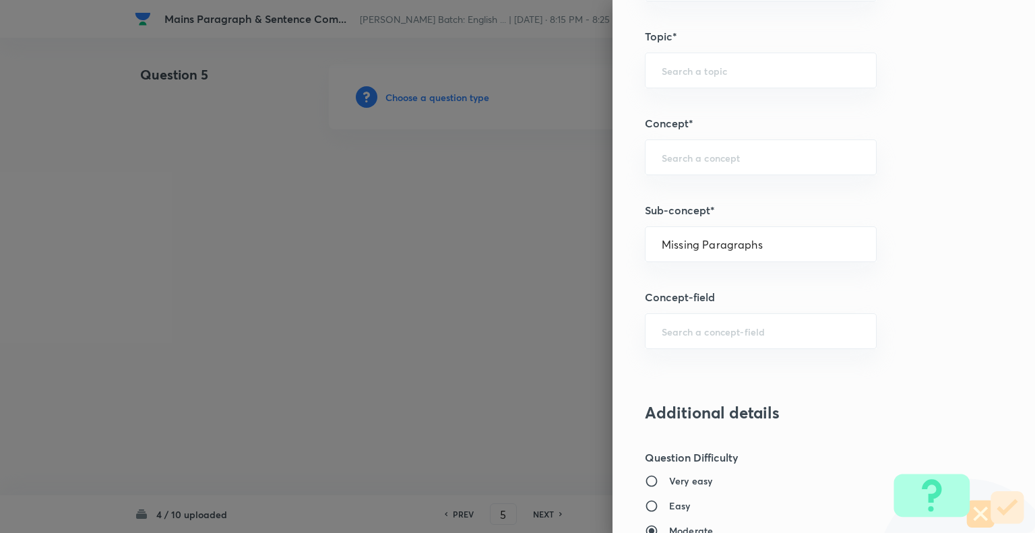
type input "Comprehension"
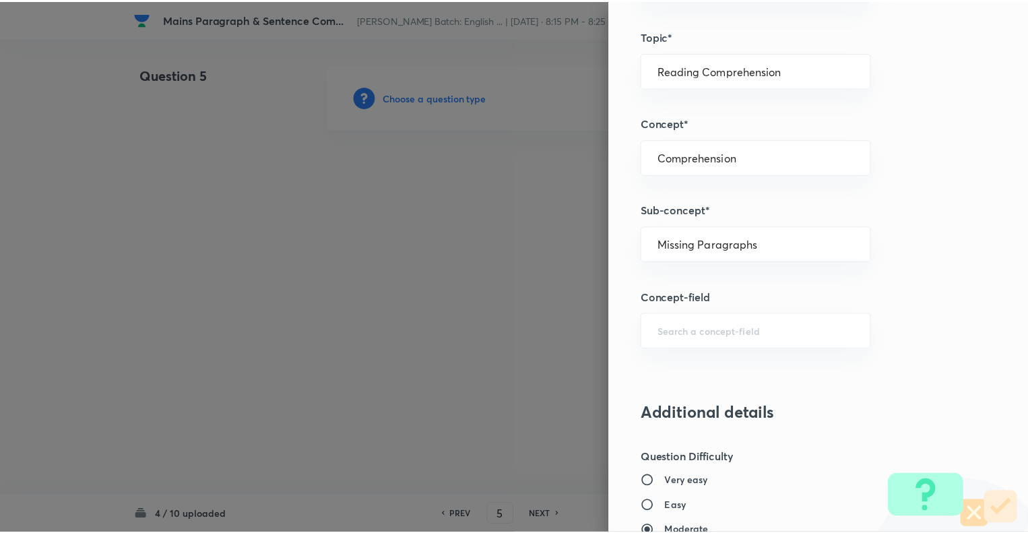
scroll to position [1301, 0]
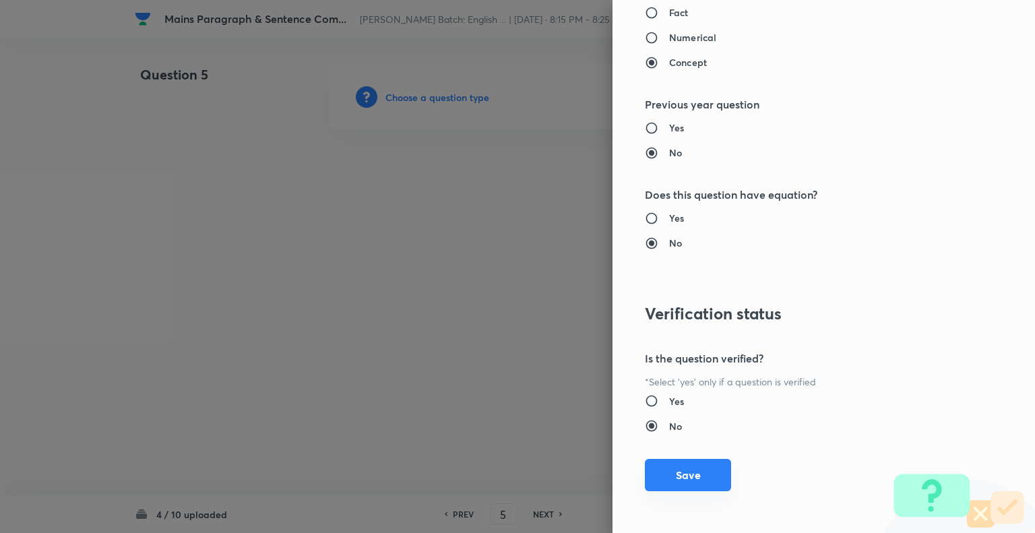
click at [683, 467] on button "Save" at bounding box center [688, 475] width 86 height 32
